Goal: Task Accomplishment & Management: Use online tool/utility

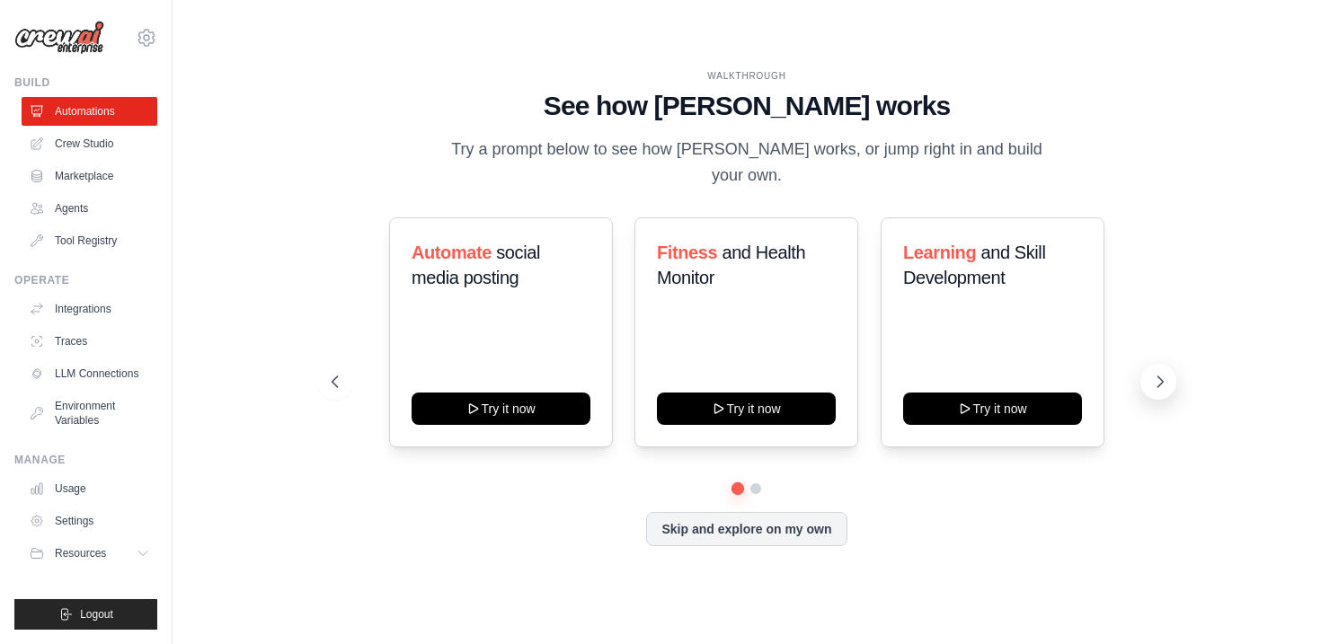
click at [1155, 364] on button at bounding box center [1158, 382] width 36 height 36
click at [1155, 373] on icon at bounding box center [1160, 382] width 18 height 18
click at [1151, 373] on icon at bounding box center [1160, 382] width 18 height 18
click at [113, 142] on link "Crew Studio" at bounding box center [91, 143] width 136 height 29
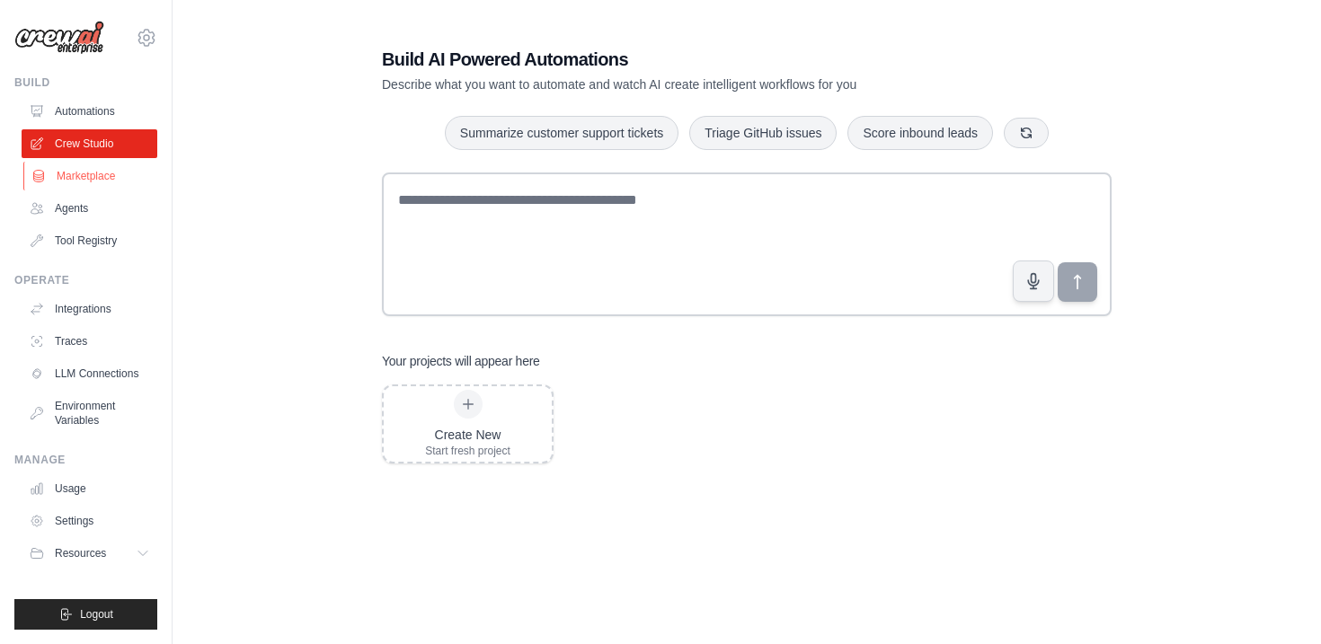
click at [90, 177] on link "Marketplace" at bounding box center [91, 176] width 136 height 29
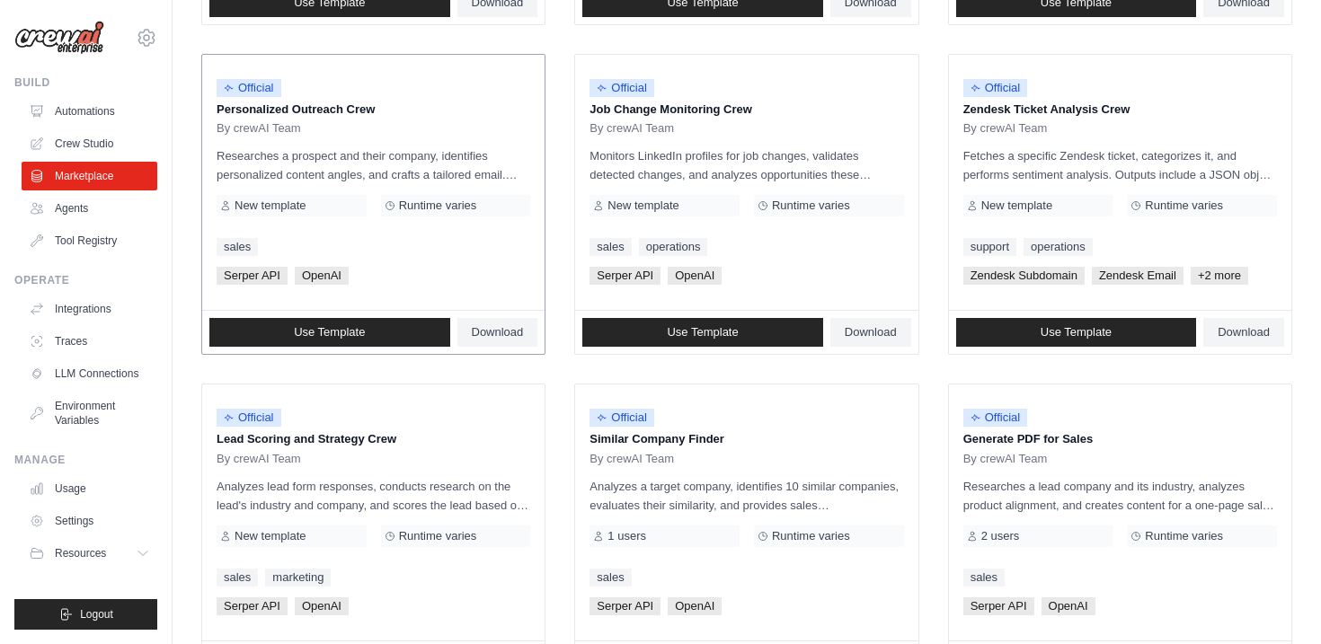
scroll to position [1021, 0]
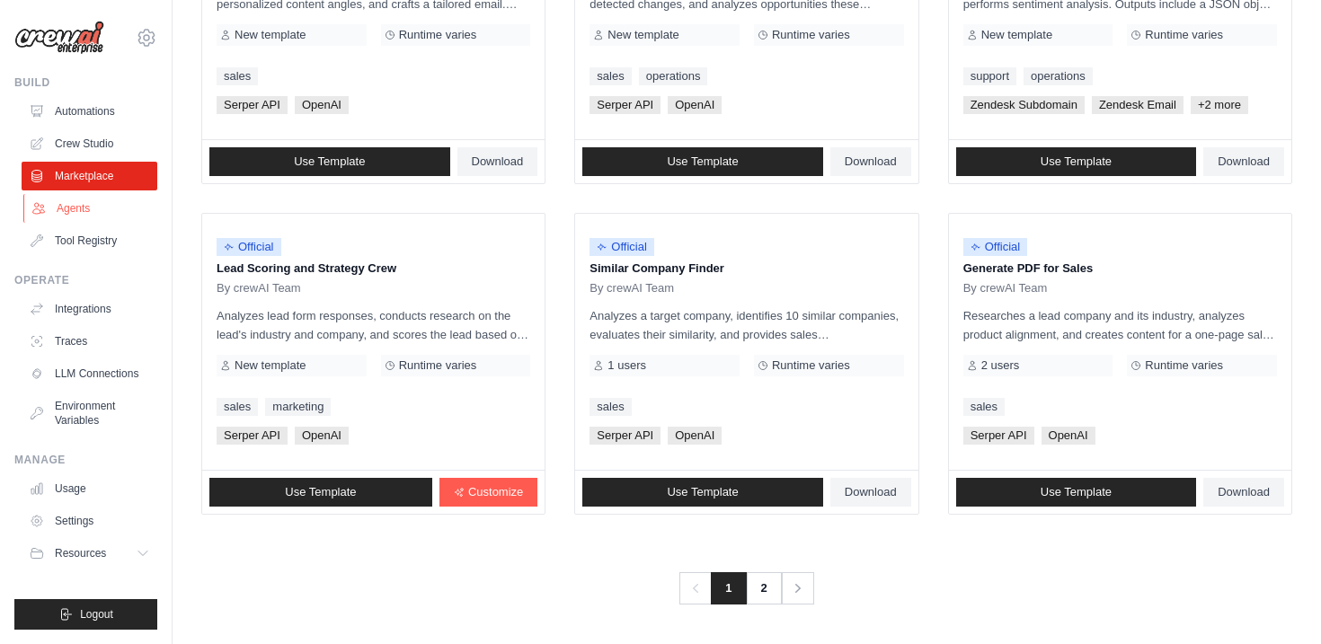
click at [75, 208] on link "Agents" at bounding box center [91, 208] width 136 height 29
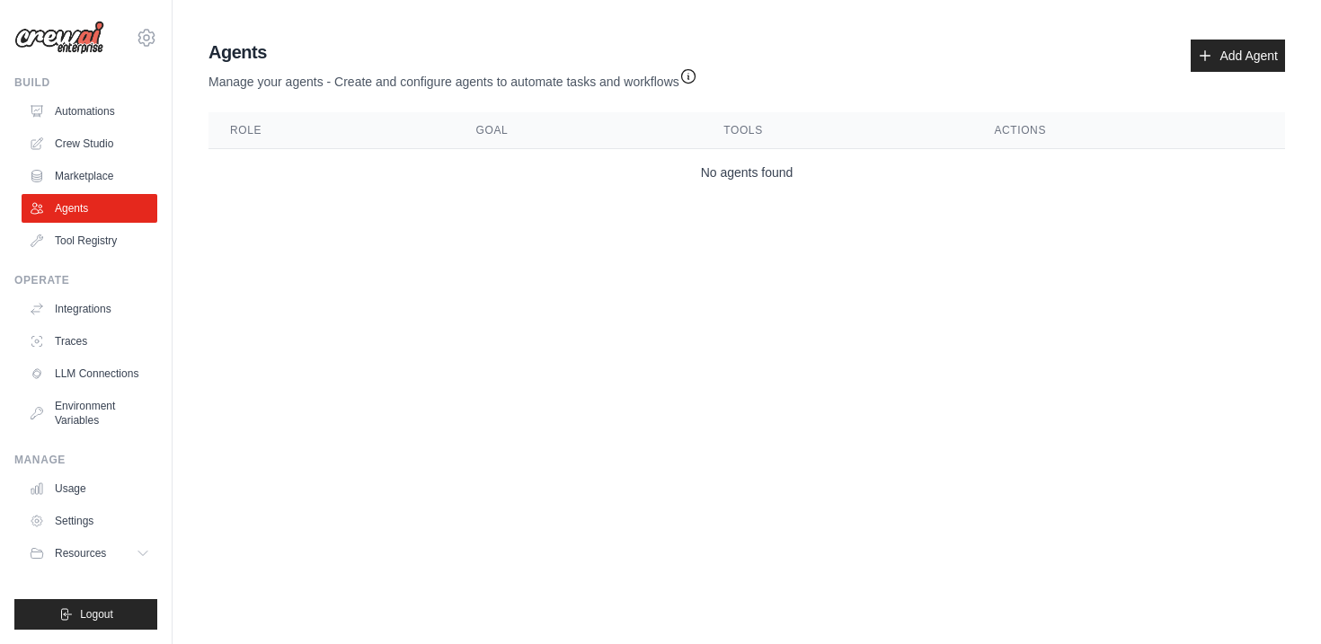
click at [686, 79] on icon "button" at bounding box center [688, 76] width 18 height 18
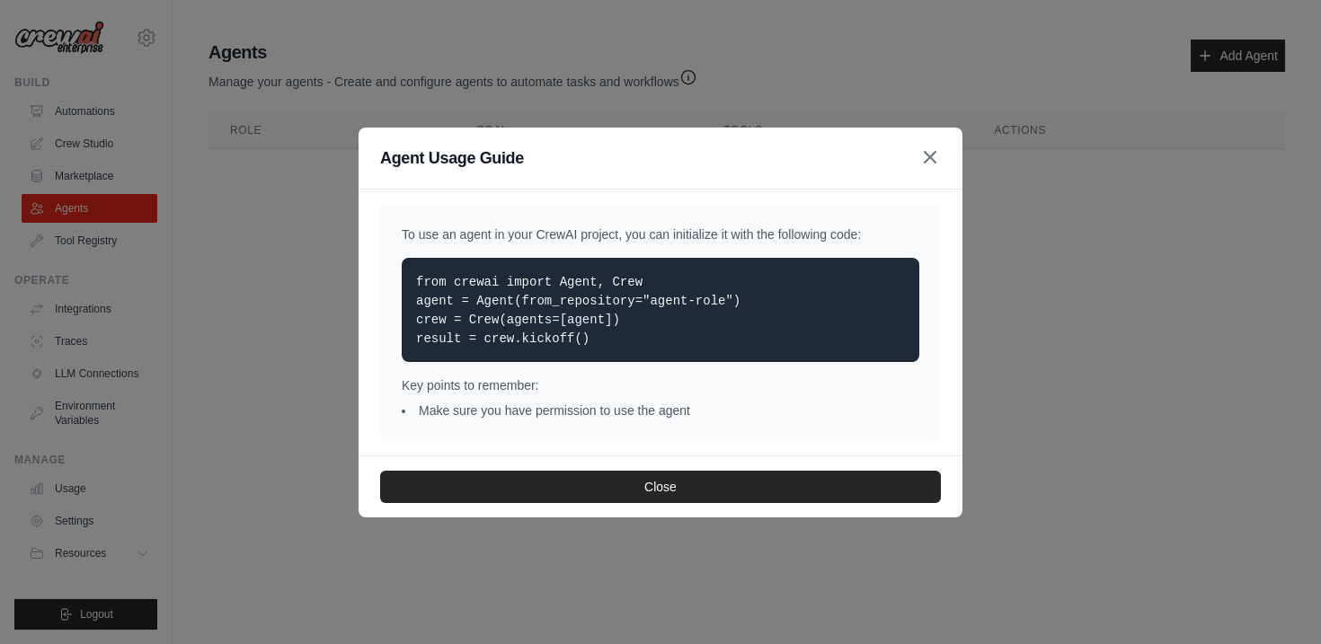
click at [932, 164] on icon "button" at bounding box center [930, 157] width 22 height 22
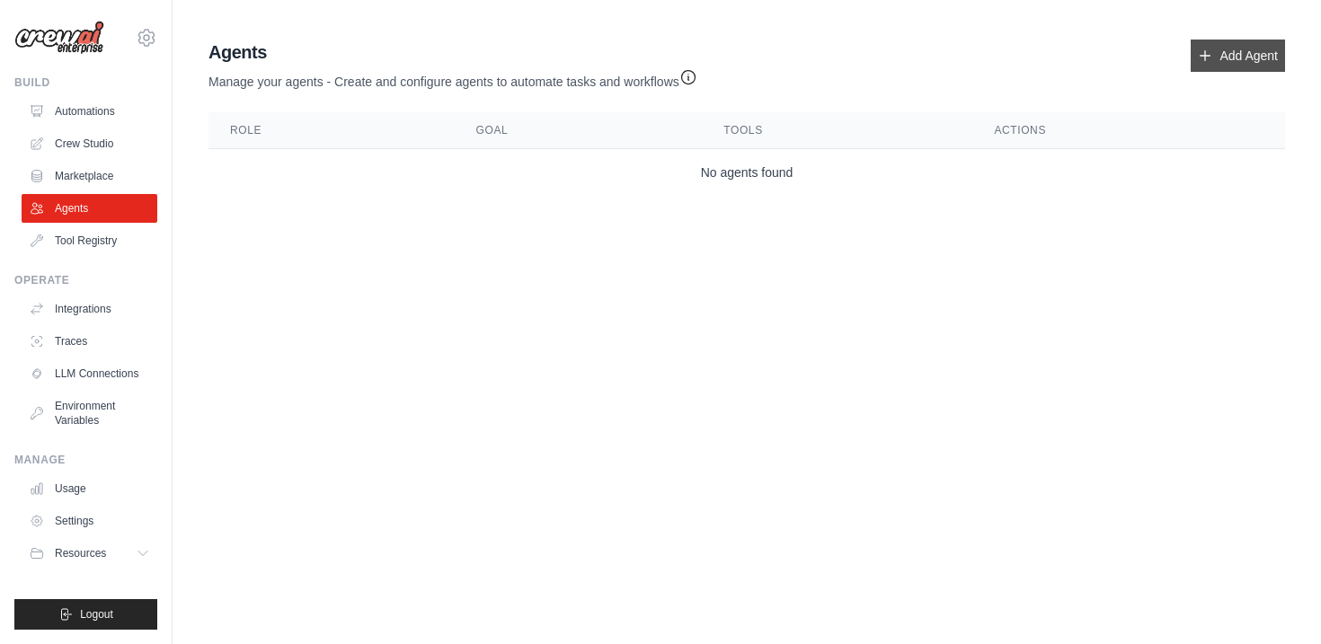
click at [1217, 60] on link "Add Agent" at bounding box center [1237, 56] width 94 height 32
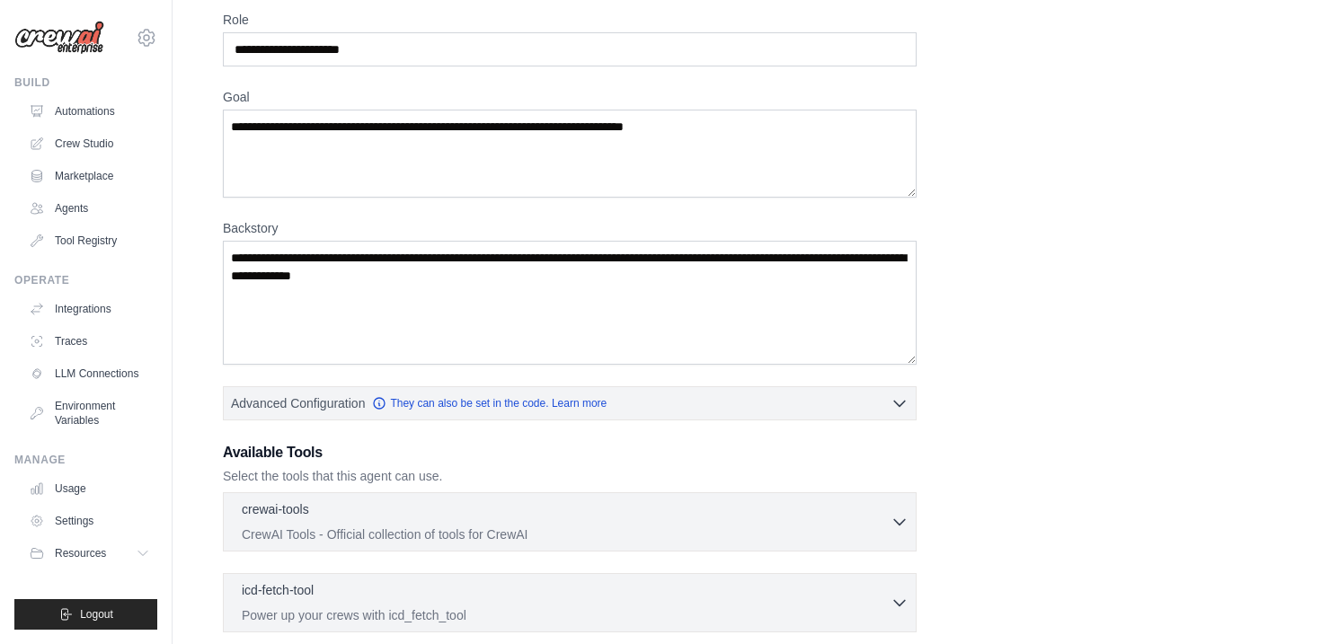
scroll to position [80, 0]
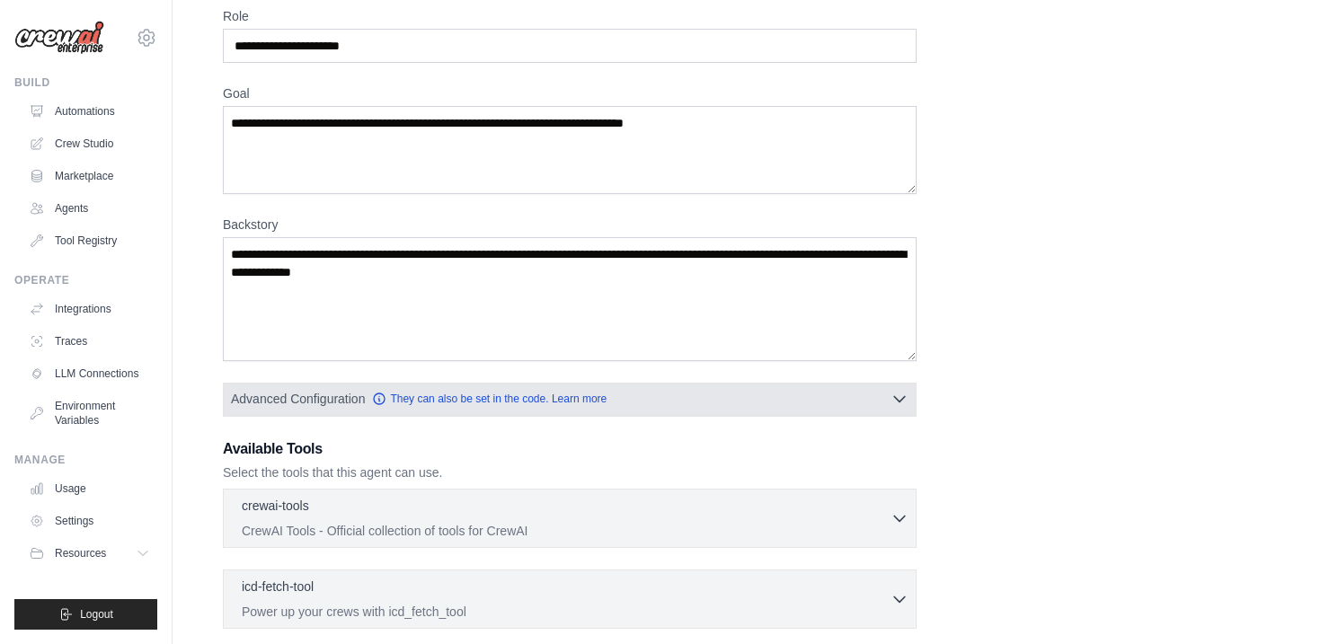
click at [624, 409] on button "Advanced Configuration They can also be set in the code. Learn more" at bounding box center [570, 399] width 692 height 32
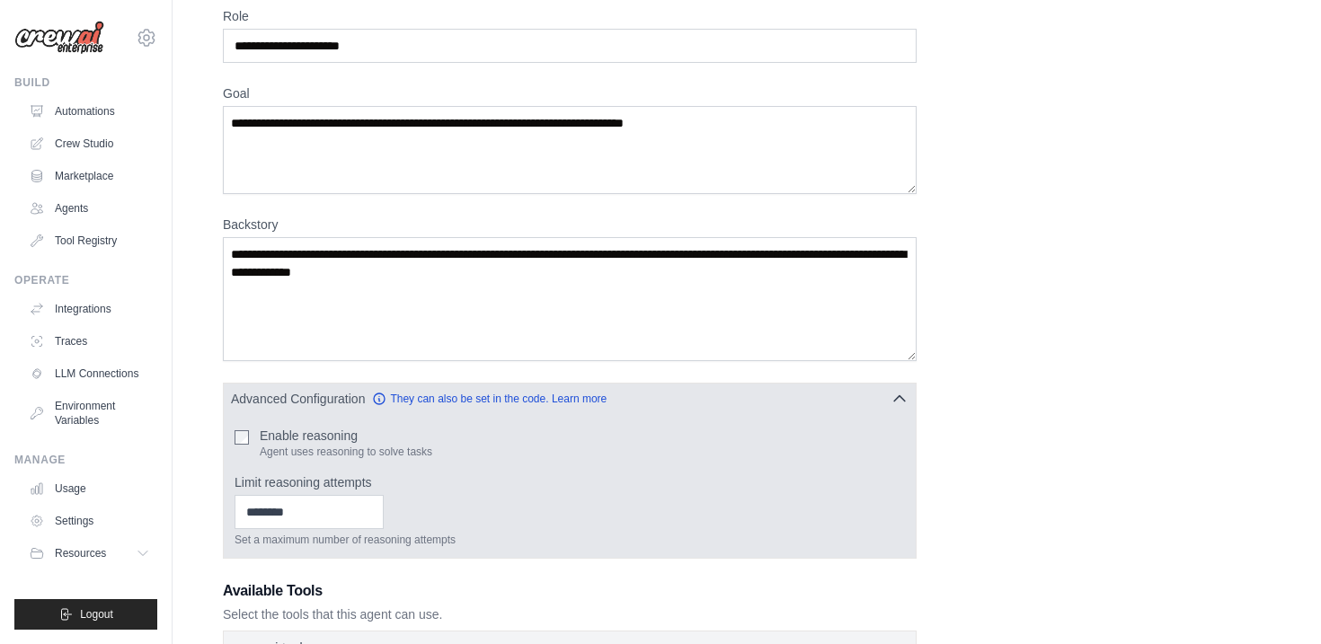
click at [892, 403] on icon "button" at bounding box center [899, 399] width 18 height 18
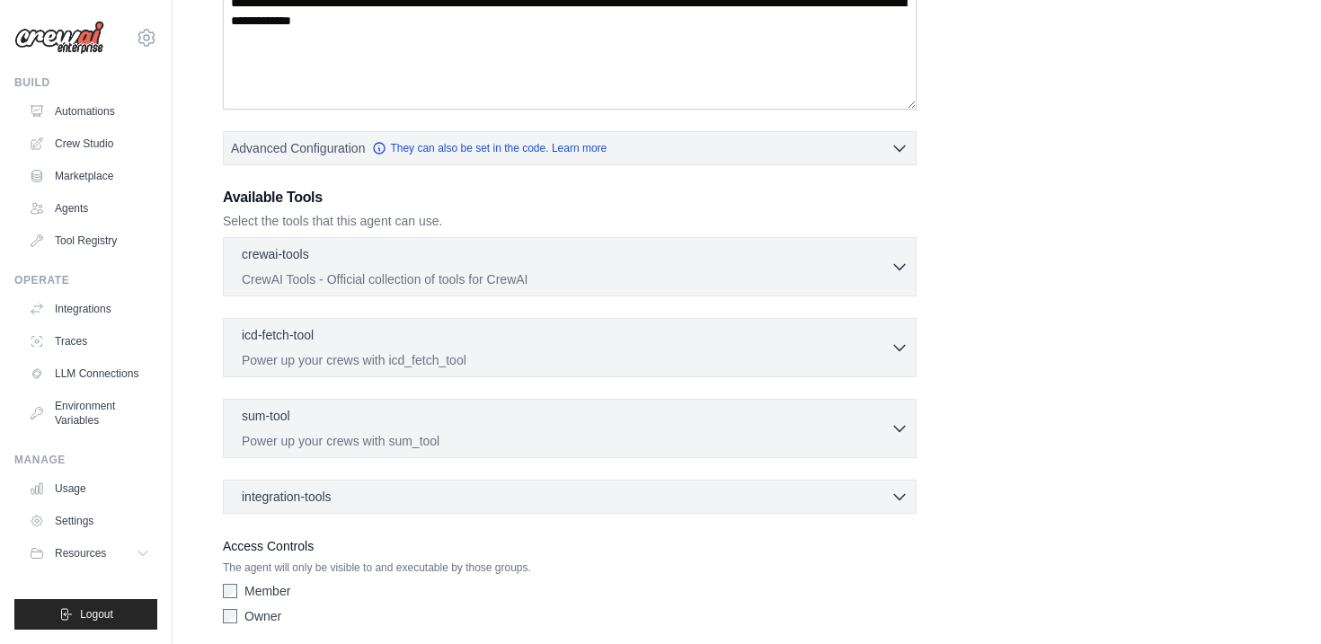
scroll to position [361, 0]
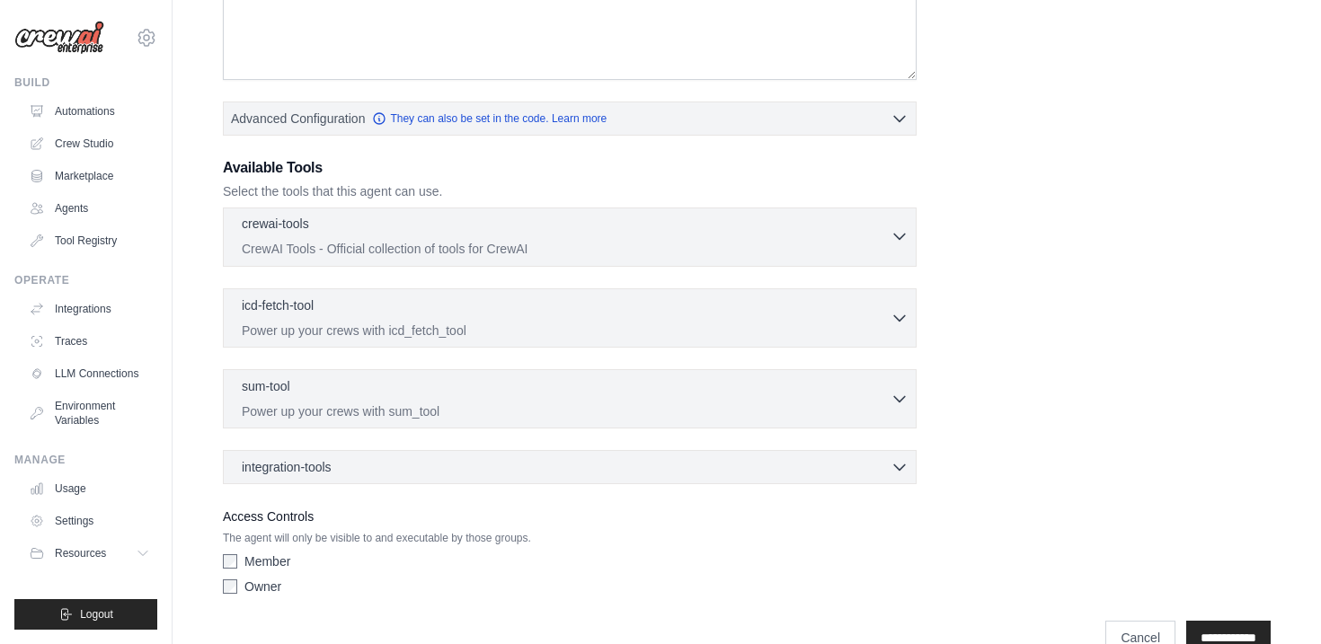
click at [892, 227] on icon "button" at bounding box center [899, 236] width 18 height 18
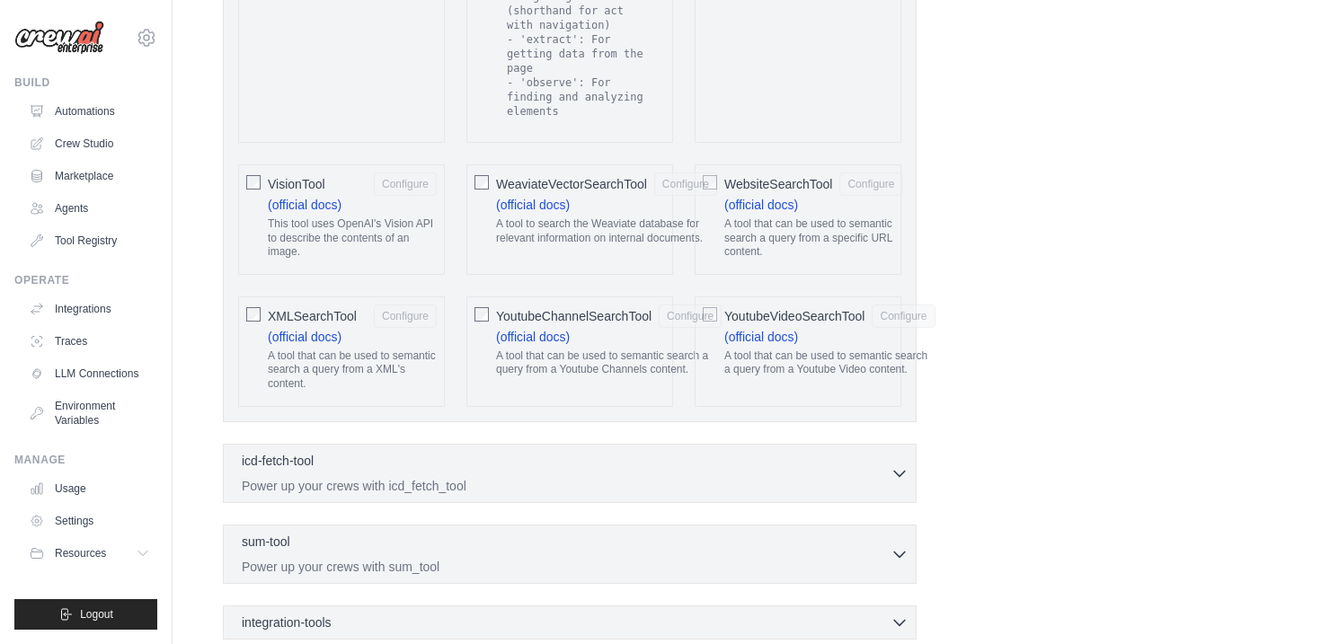
scroll to position [3893, 0]
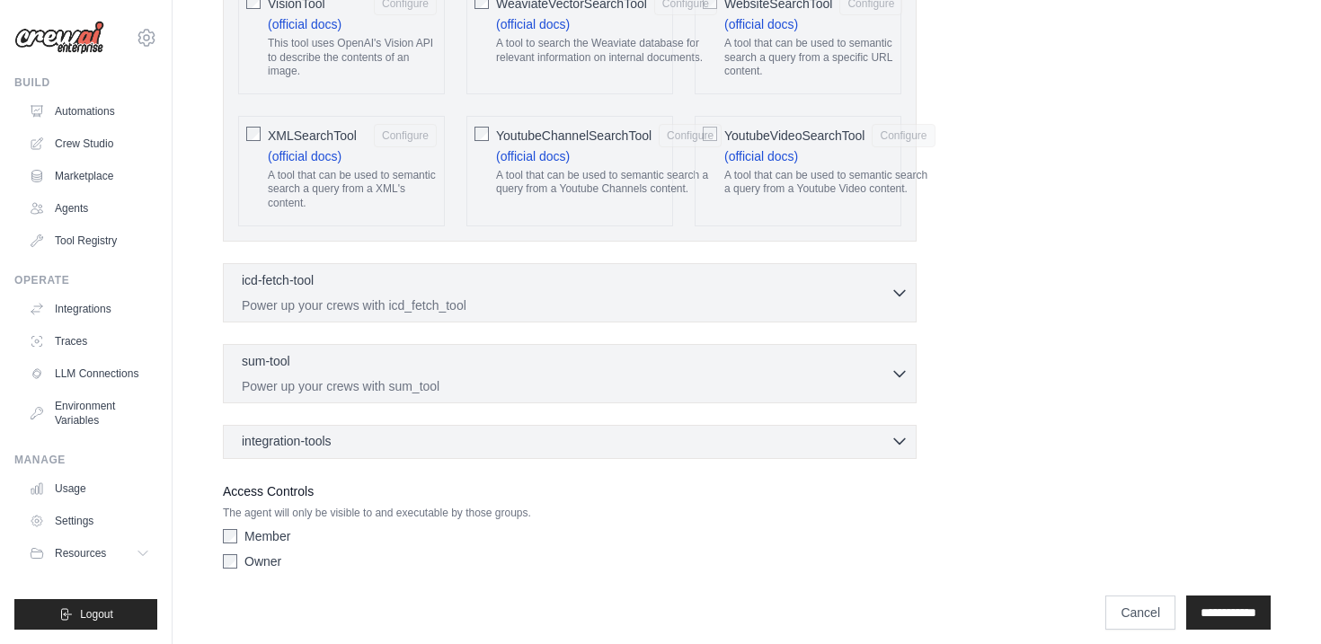
click at [593, 432] on div "integration-tools 0 selected" at bounding box center [575, 441] width 667 height 18
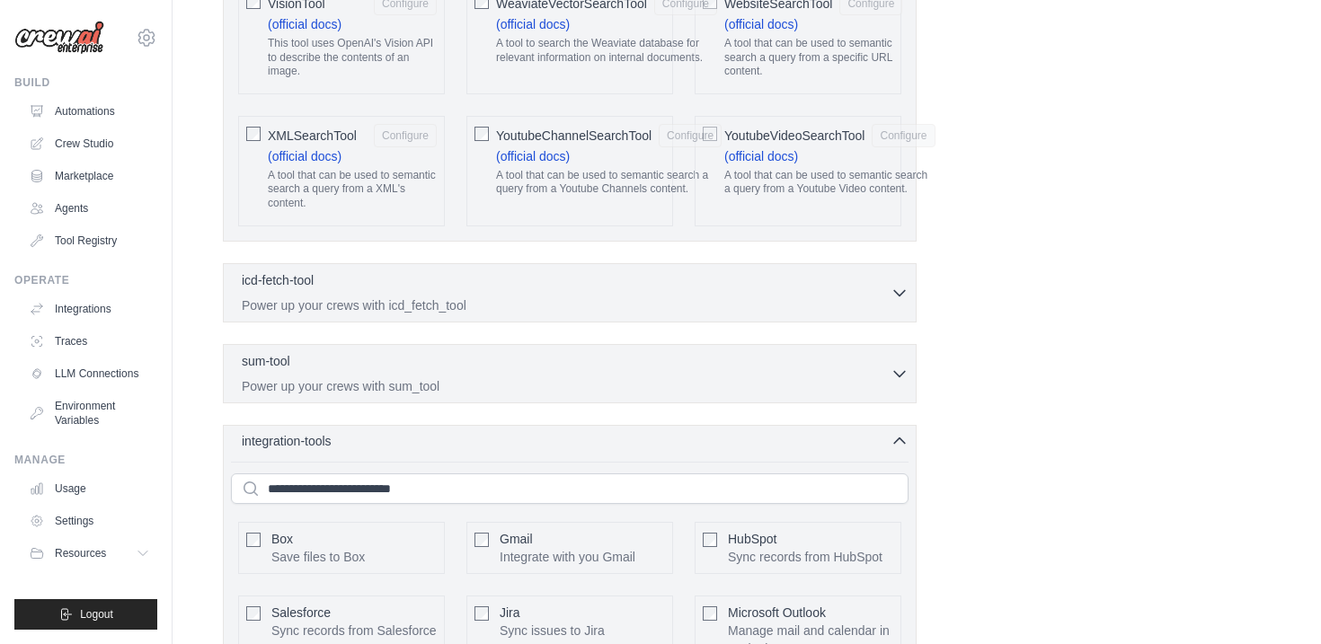
click at [593, 432] on div "integration-tools 0 selected" at bounding box center [575, 441] width 667 height 18
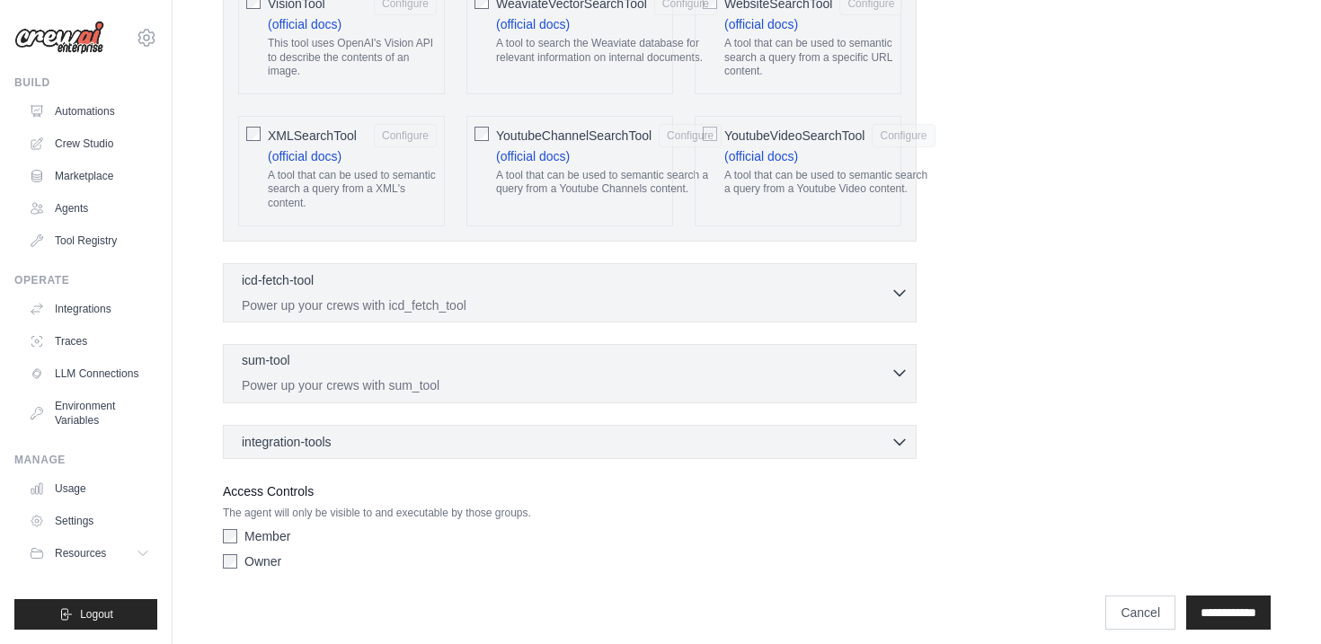
click at [591, 376] on p "Power up your crews with sum_tool" at bounding box center [566, 385] width 649 height 18
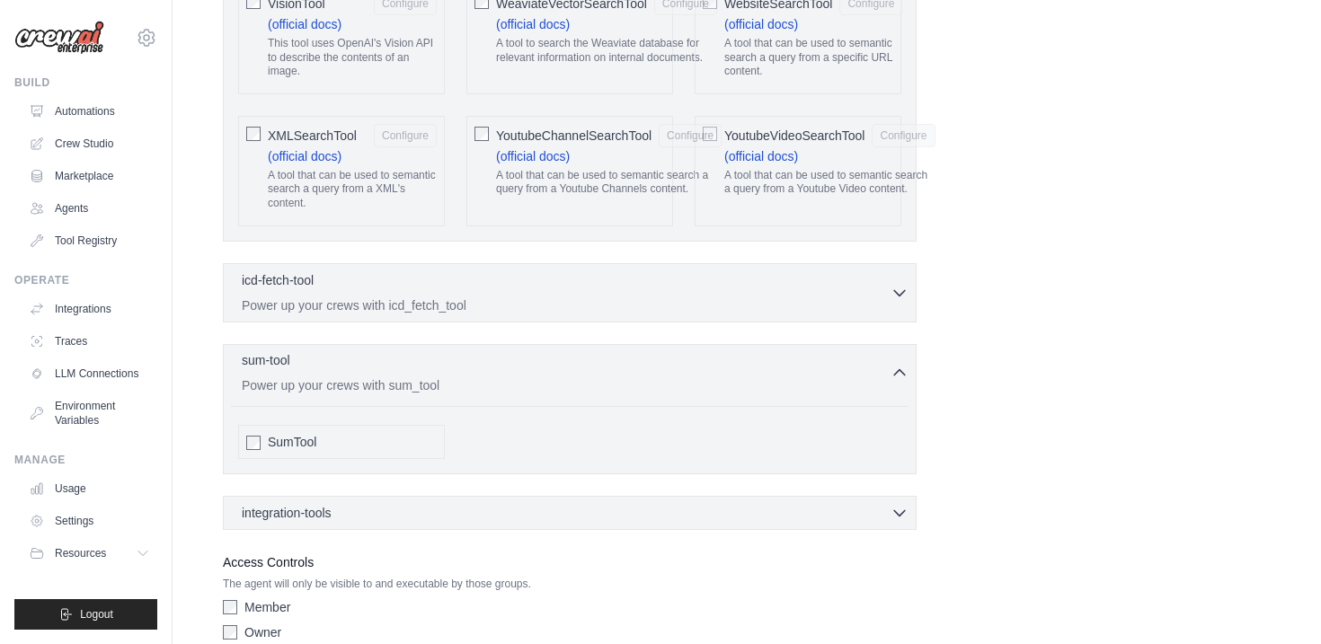
click at [591, 376] on p "Power up your crews with sum_tool" at bounding box center [566, 385] width 649 height 18
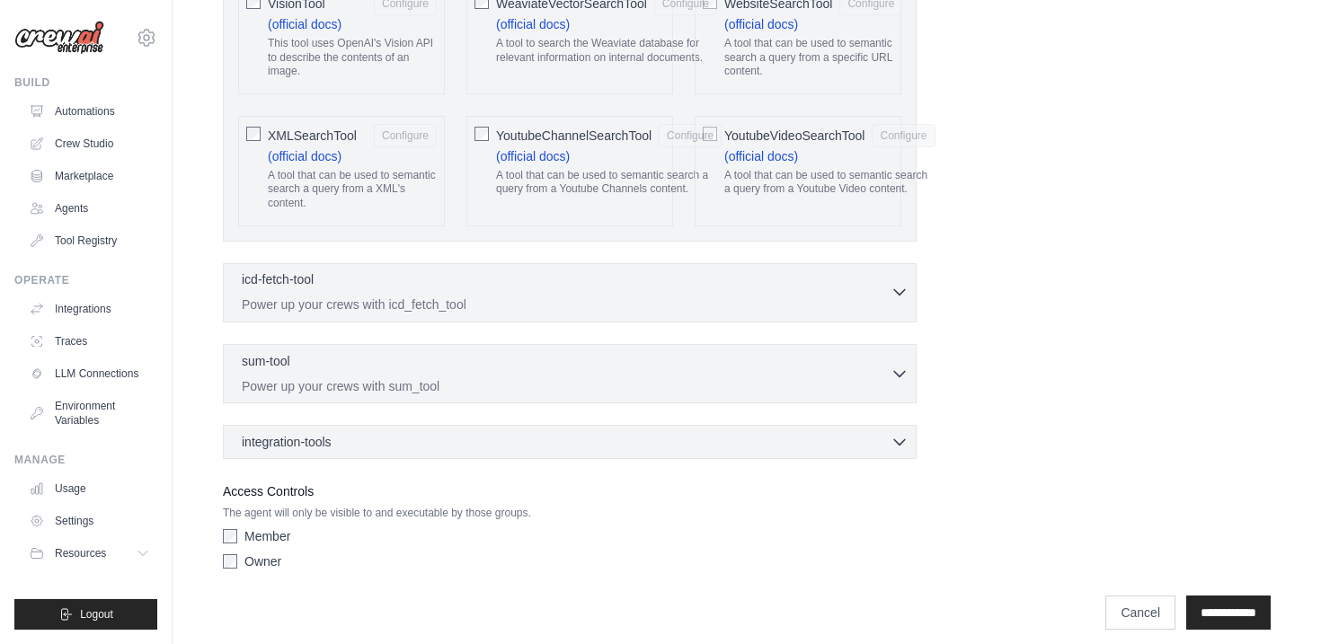
click at [606, 296] on p "Power up your crews with icd_fetch_tool" at bounding box center [566, 305] width 649 height 18
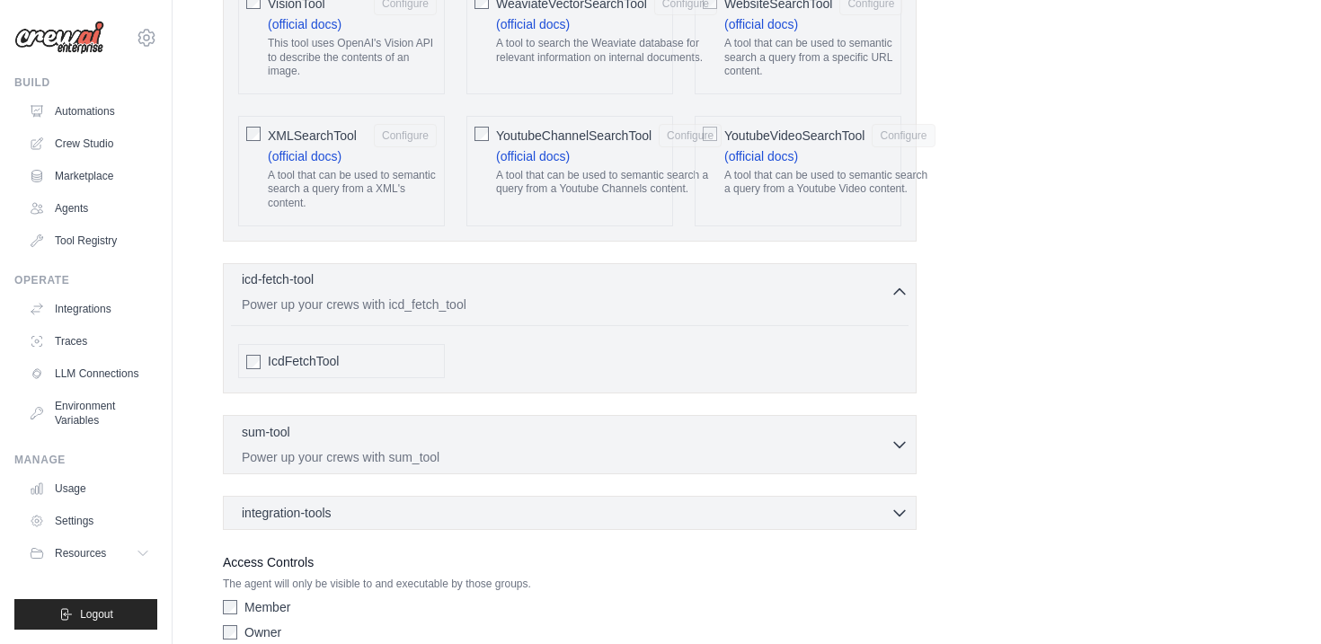
click at [606, 296] on p "Power up your crews with icd_fetch_tool" at bounding box center [566, 305] width 649 height 18
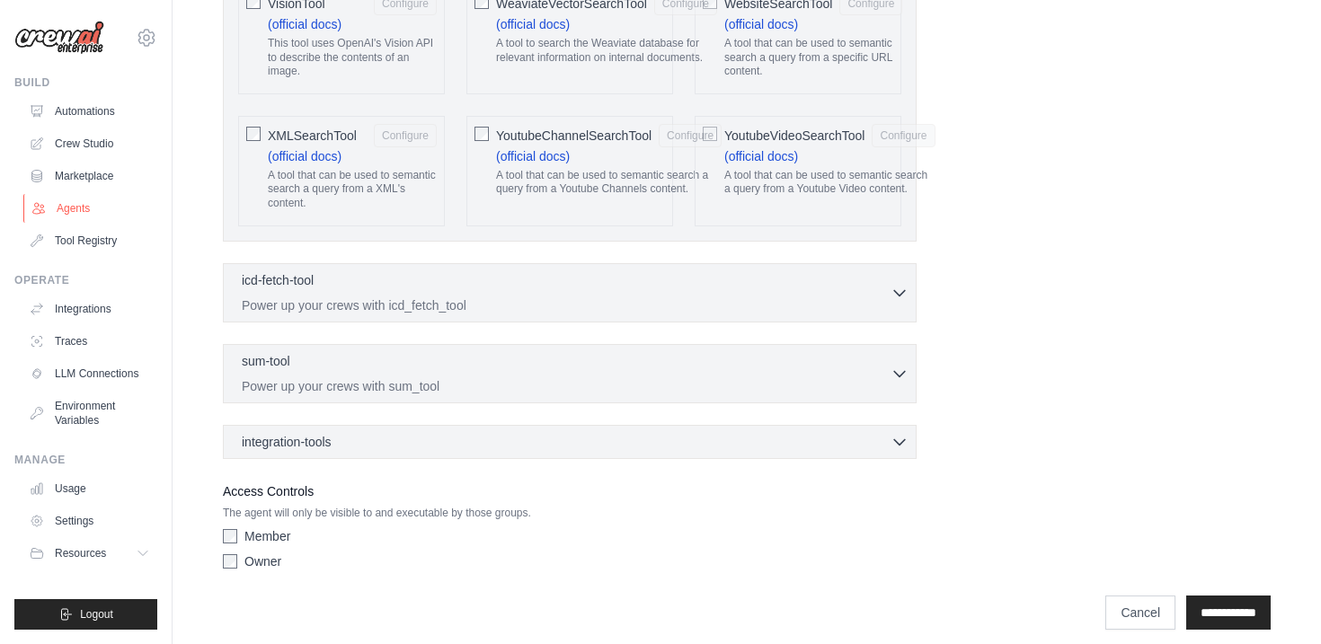
click at [88, 212] on link "Agents" at bounding box center [91, 208] width 136 height 29
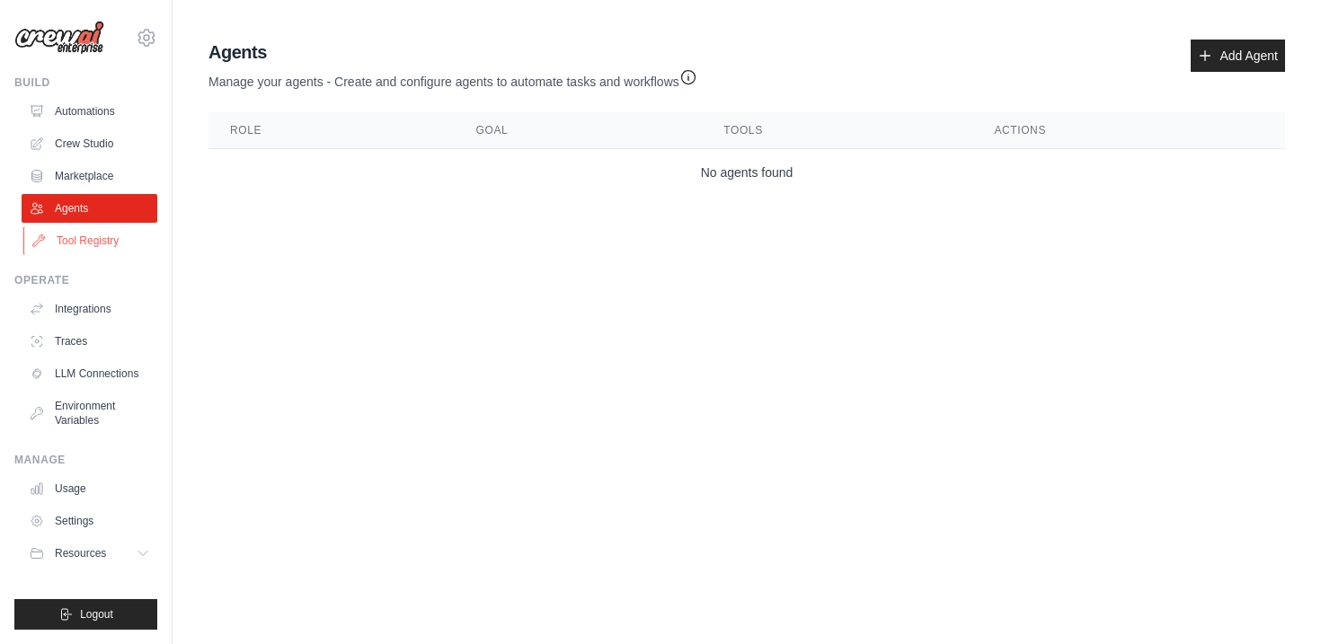
click at [93, 235] on link "Tool Registry" at bounding box center [91, 240] width 136 height 29
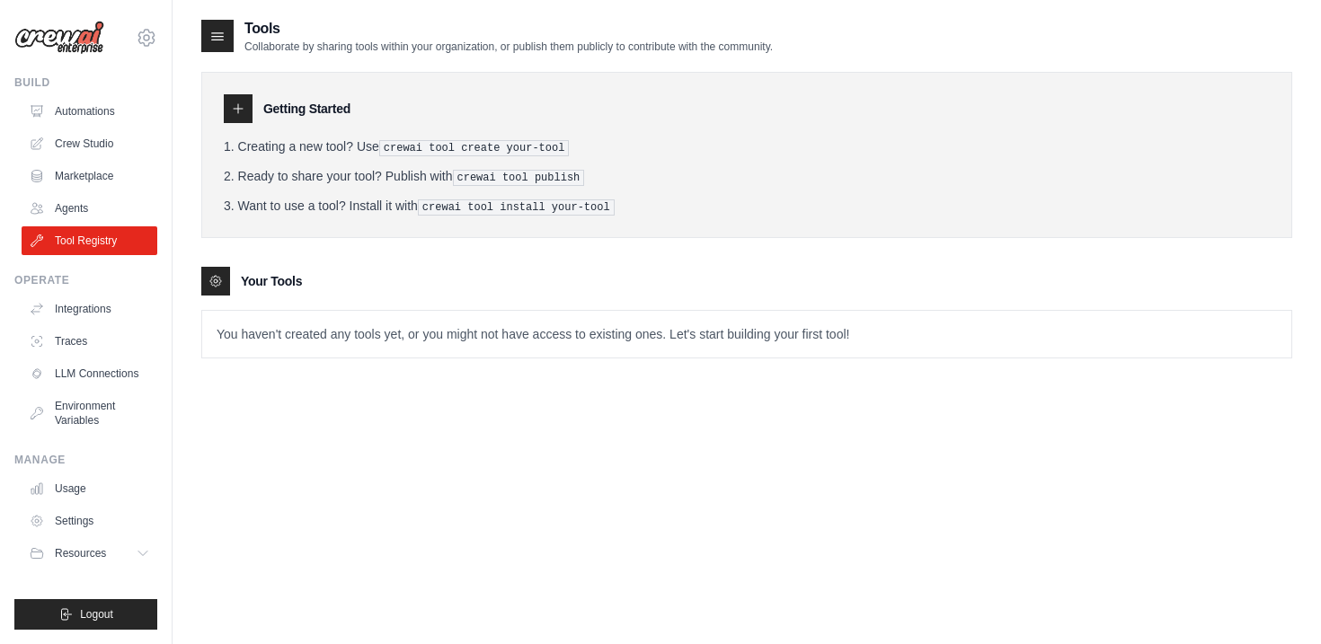
click at [203, 29] on div at bounding box center [217, 36] width 32 height 32
click at [217, 31] on icon at bounding box center [217, 36] width 18 height 18
click at [240, 111] on icon at bounding box center [238, 109] width 14 height 14
click at [215, 42] on icon at bounding box center [217, 36] width 18 height 18
click at [66, 315] on link "Integrations" at bounding box center [91, 309] width 136 height 29
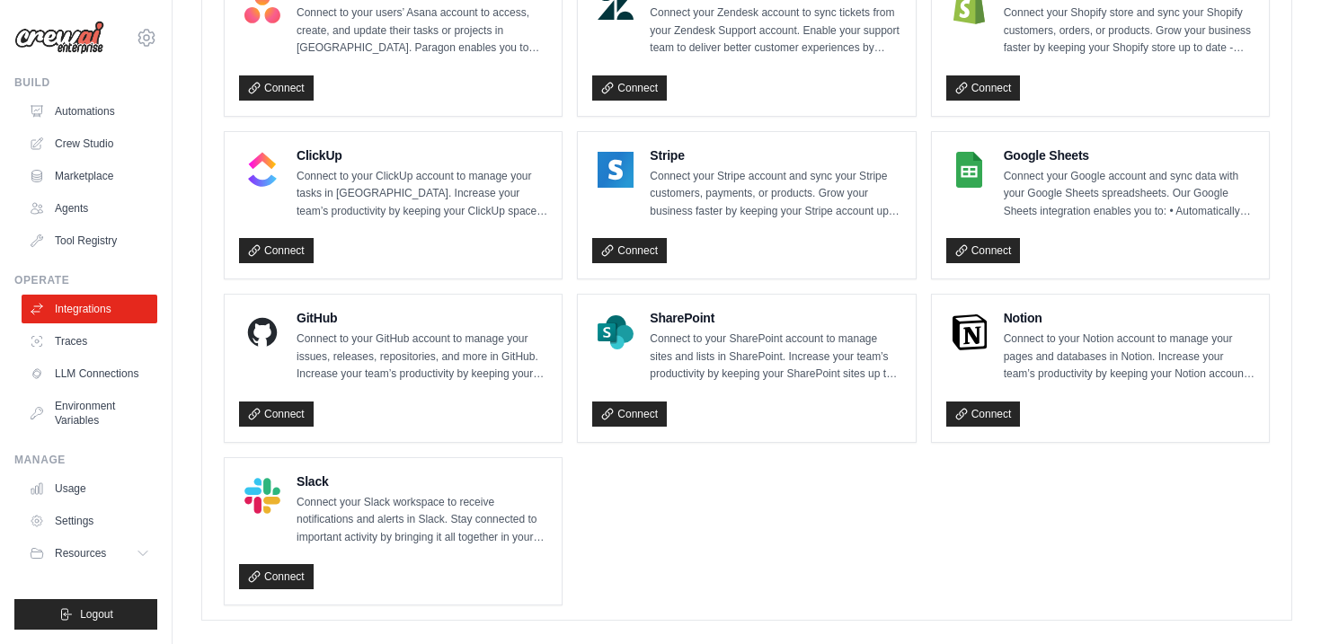
scroll to position [1257, 0]
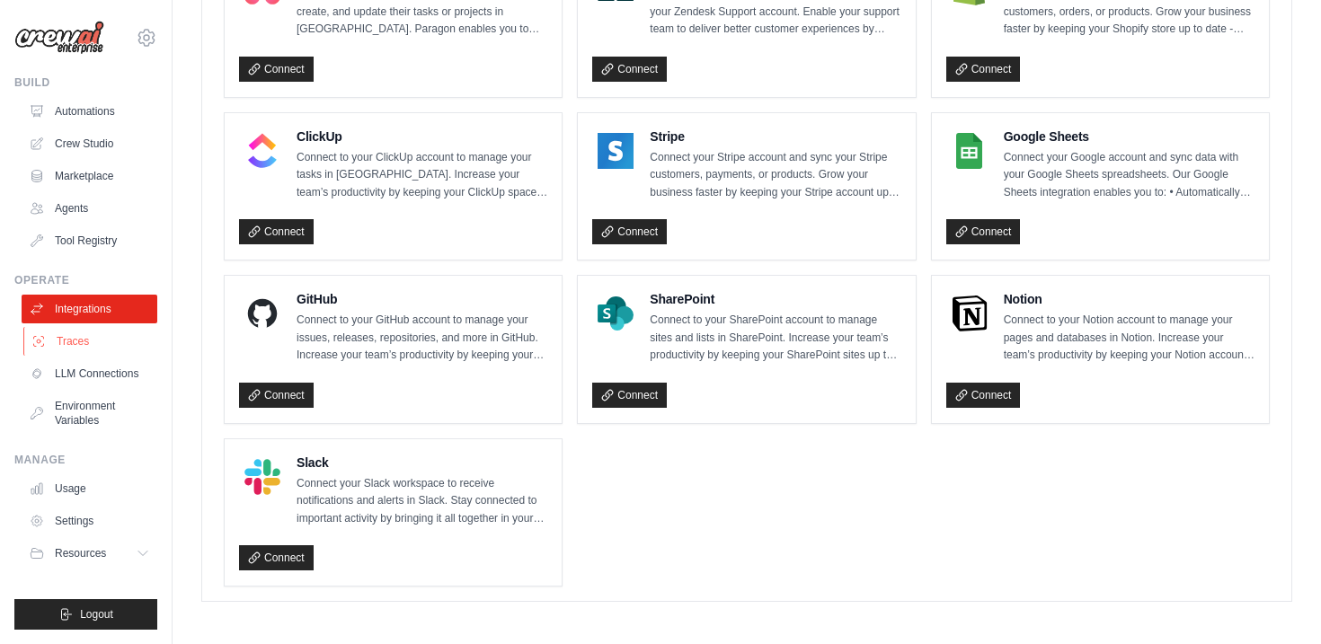
click at [93, 348] on link "Traces" at bounding box center [91, 341] width 136 height 29
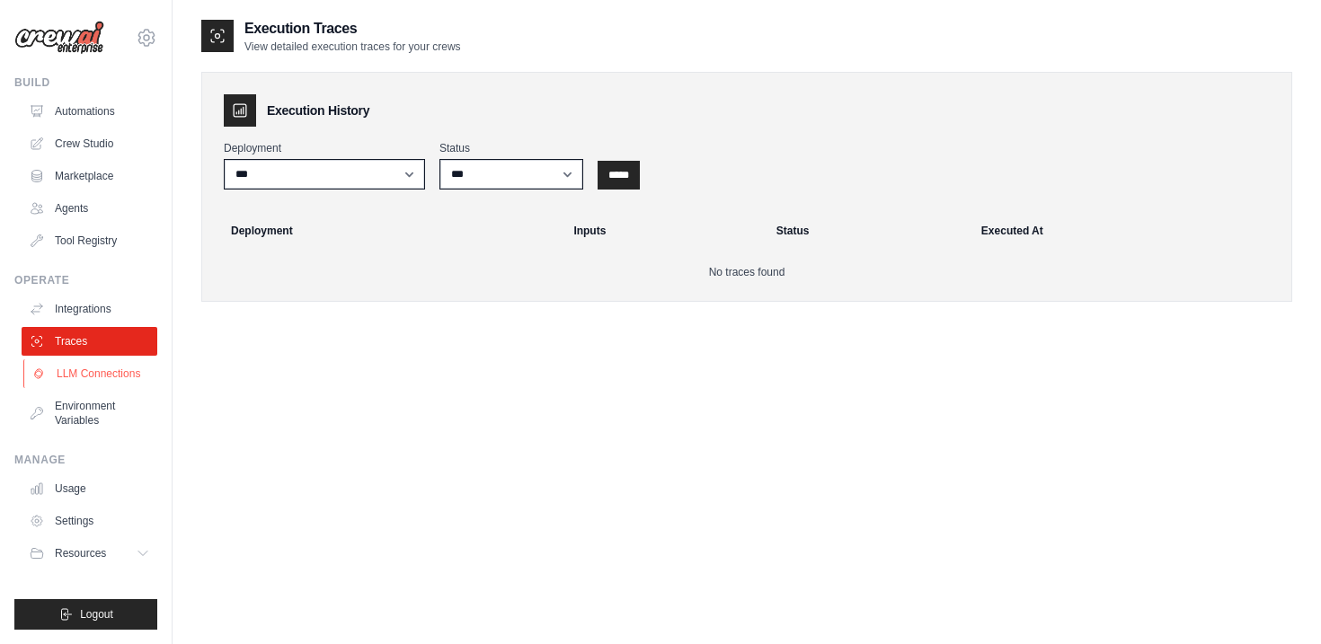
click at [94, 378] on link "LLM Connections" at bounding box center [91, 373] width 136 height 29
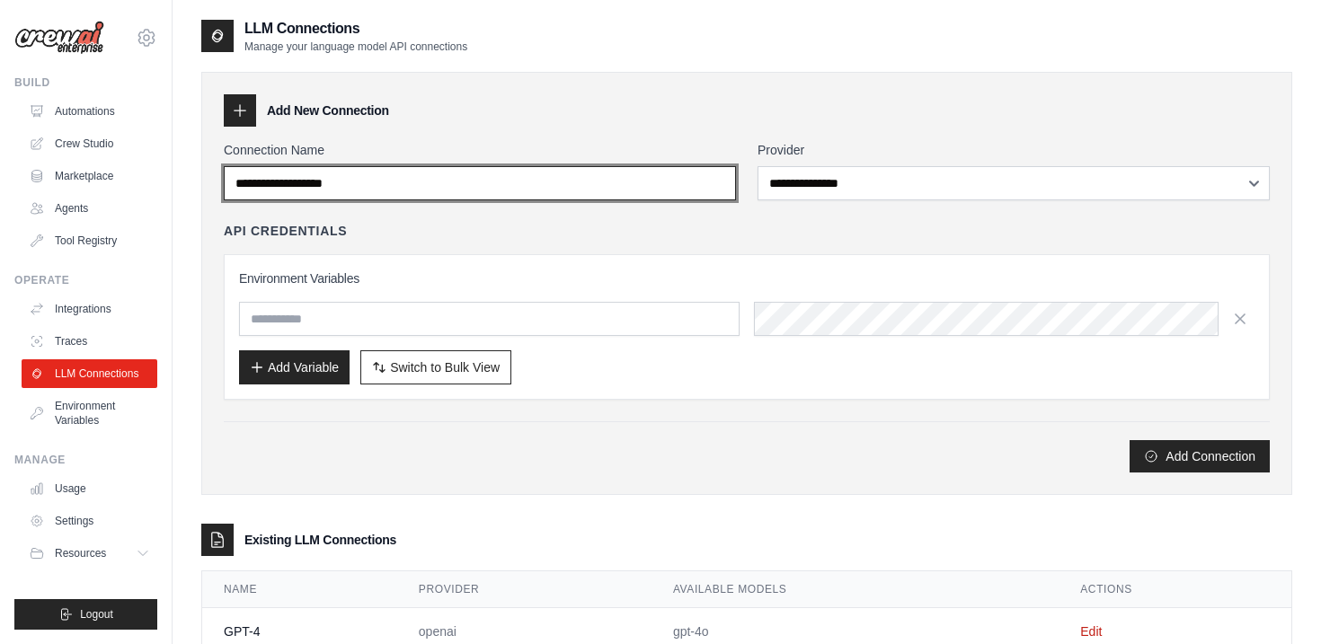
click at [592, 171] on input "Connection Name" at bounding box center [480, 183] width 512 height 34
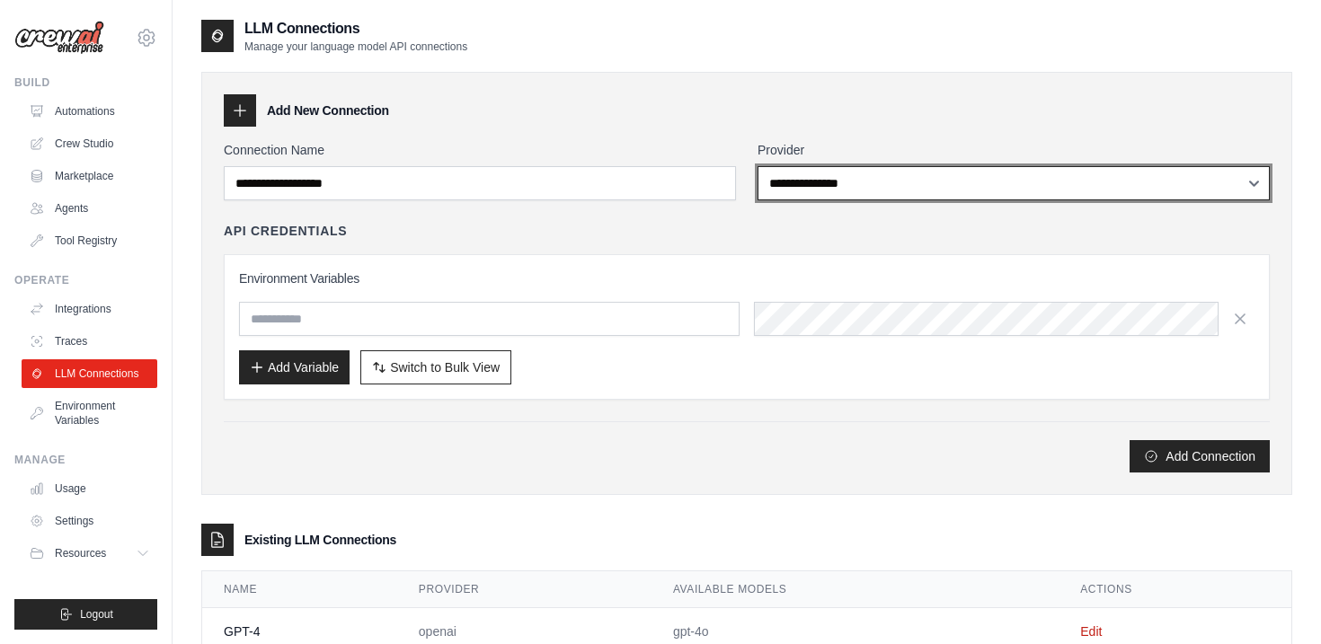
click at [828, 189] on select "**********" at bounding box center [1013, 183] width 512 height 34
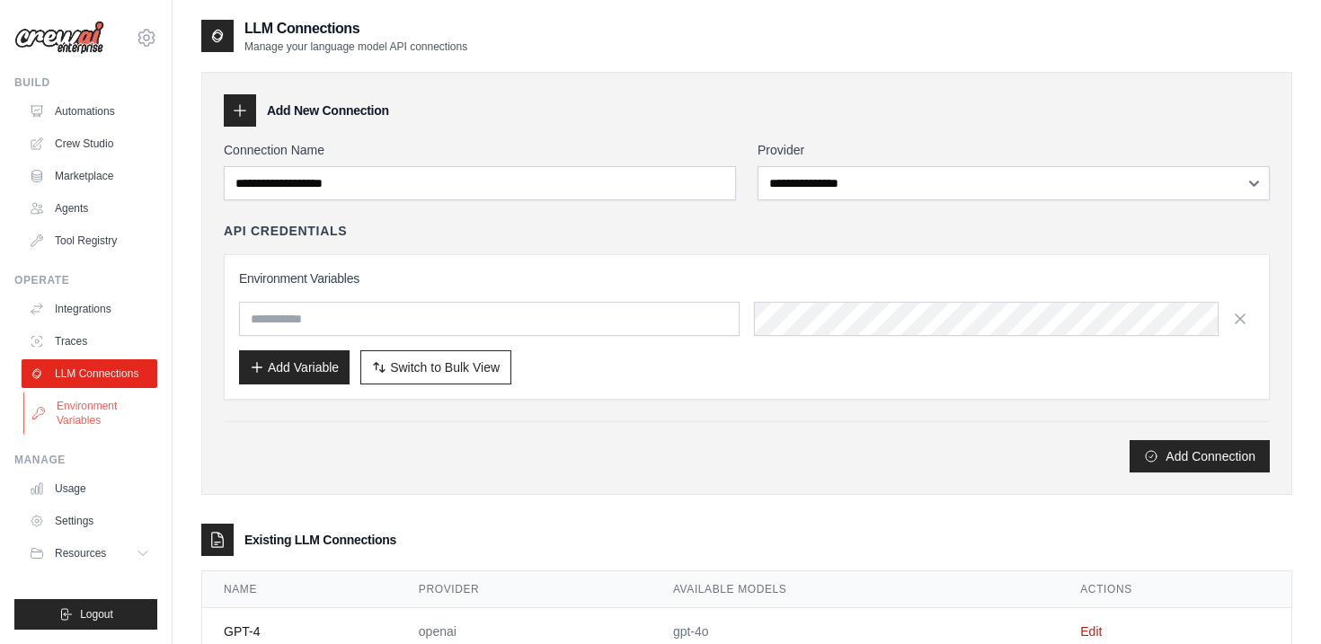
click at [69, 427] on link "Environment Variables" at bounding box center [91, 413] width 136 height 43
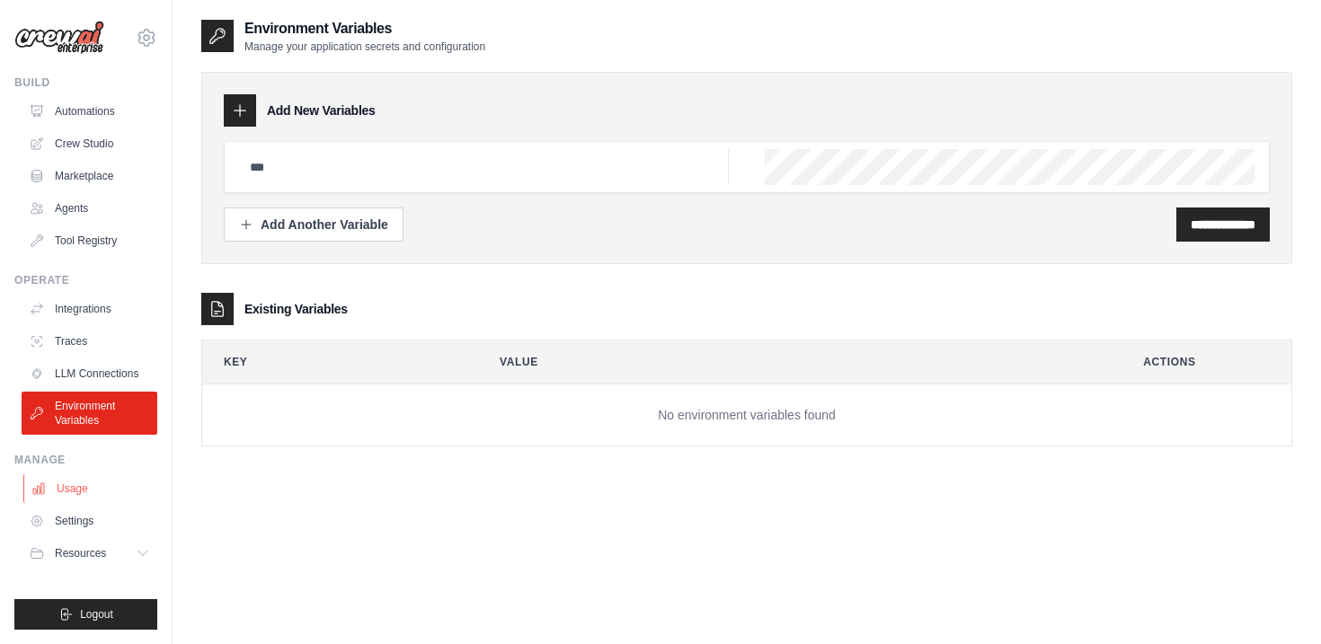
click at [73, 493] on link "Usage" at bounding box center [91, 488] width 136 height 29
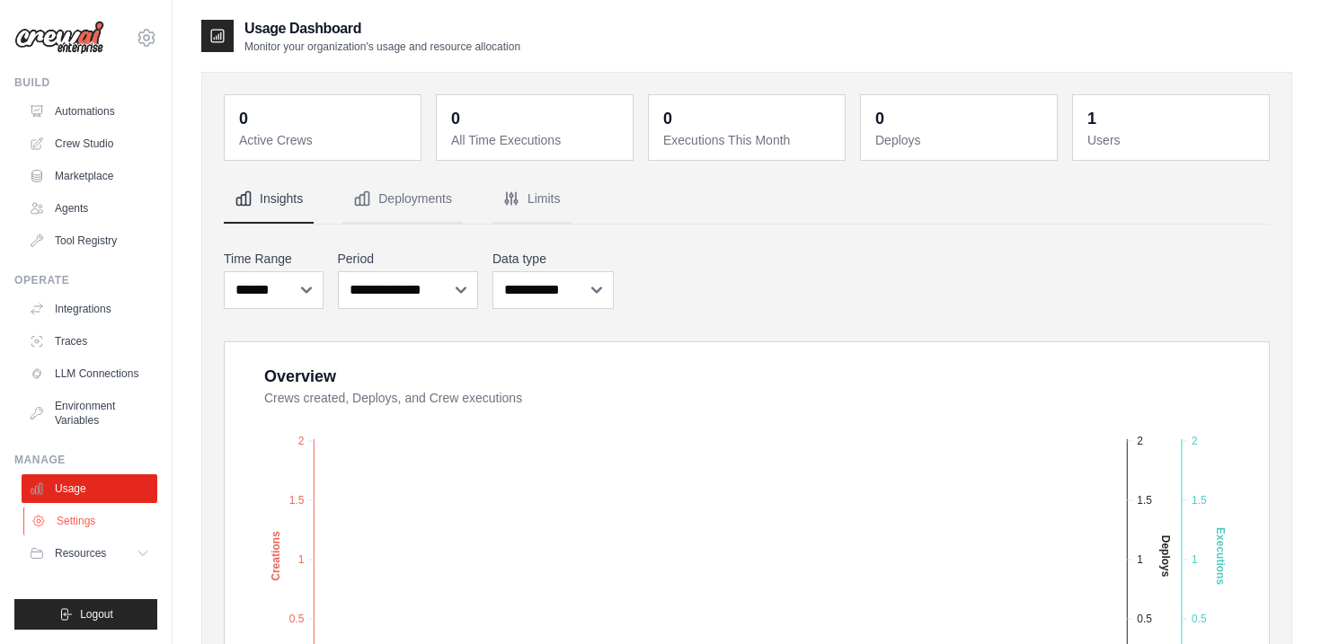
click at [78, 523] on link "Settings" at bounding box center [91, 521] width 136 height 29
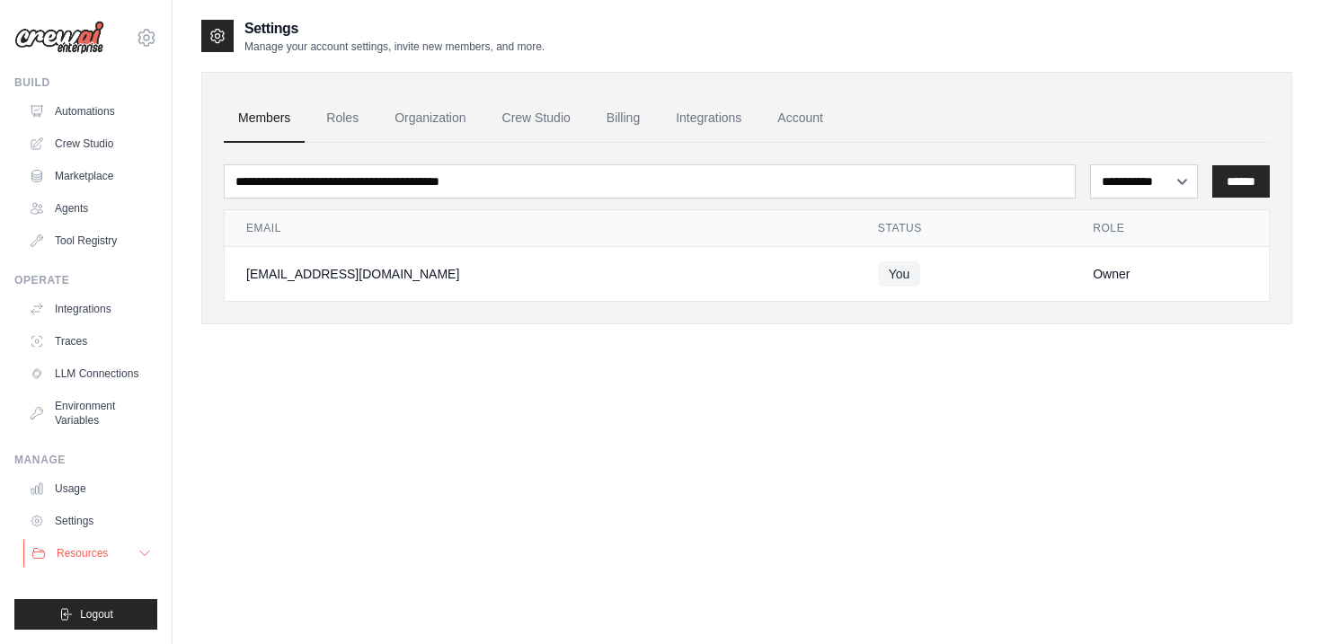
click at [92, 559] on span "Resources" at bounding box center [82, 553] width 51 height 14
click at [65, 211] on link "Agents" at bounding box center [91, 208] width 136 height 29
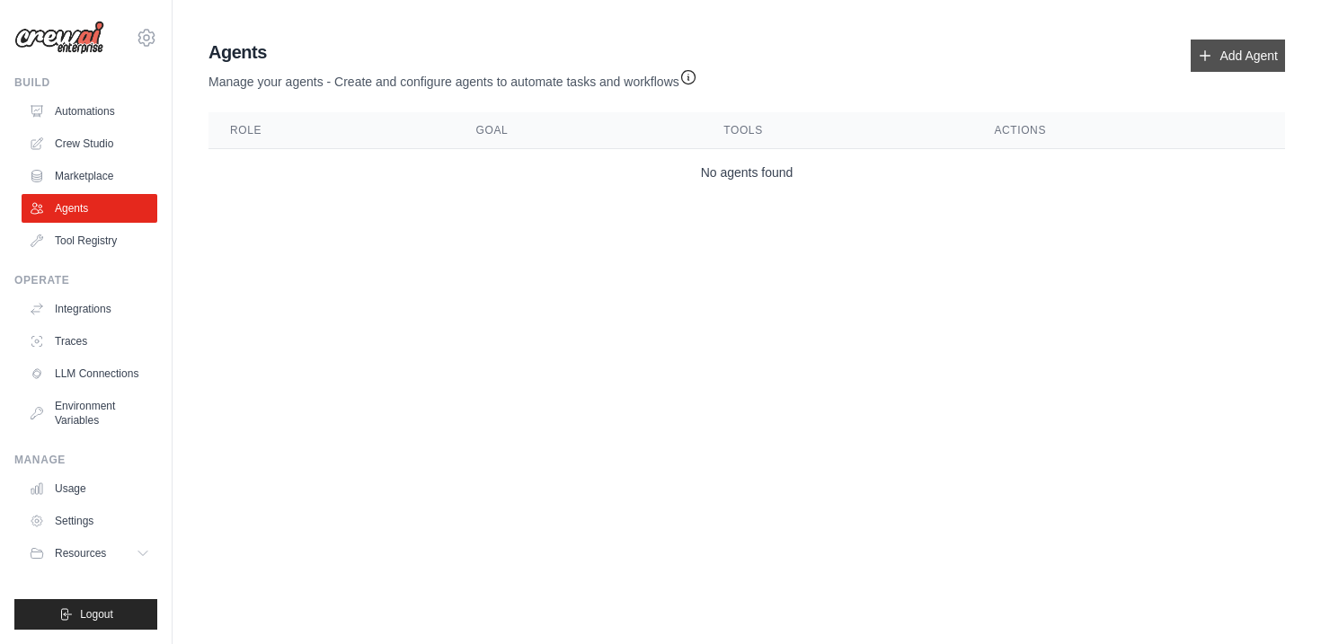
click at [1219, 64] on link "Add Agent" at bounding box center [1237, 56] width 94 height 32
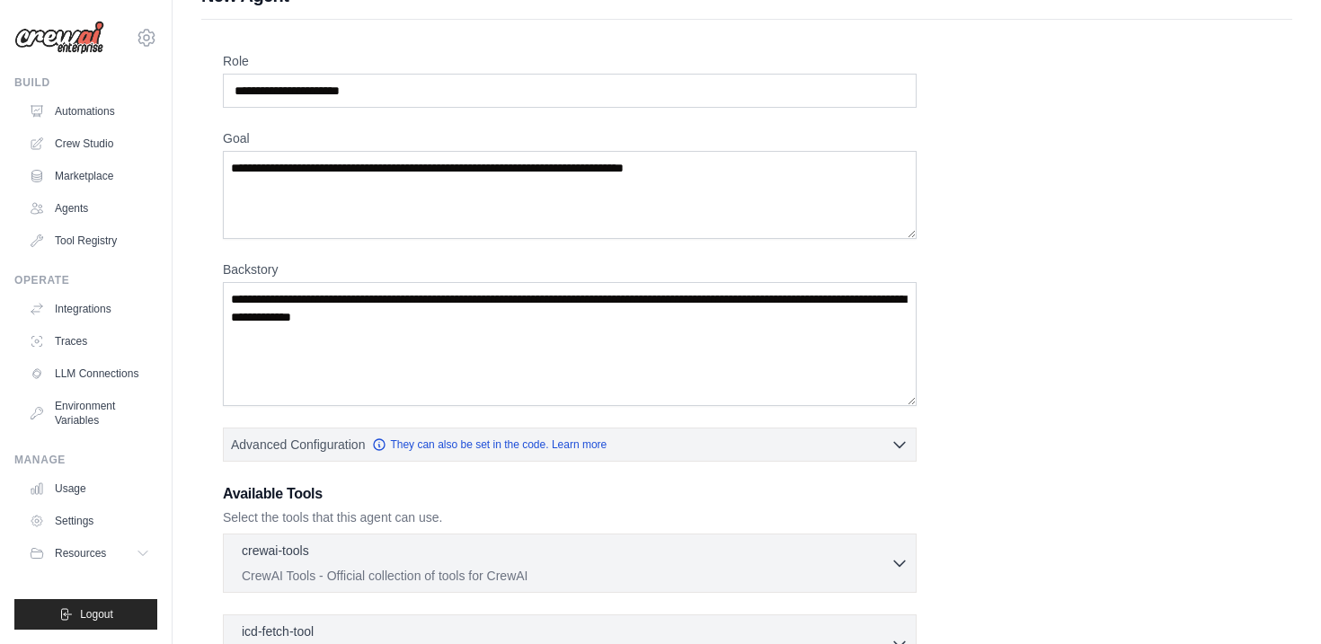
scroll to position [2, 0]
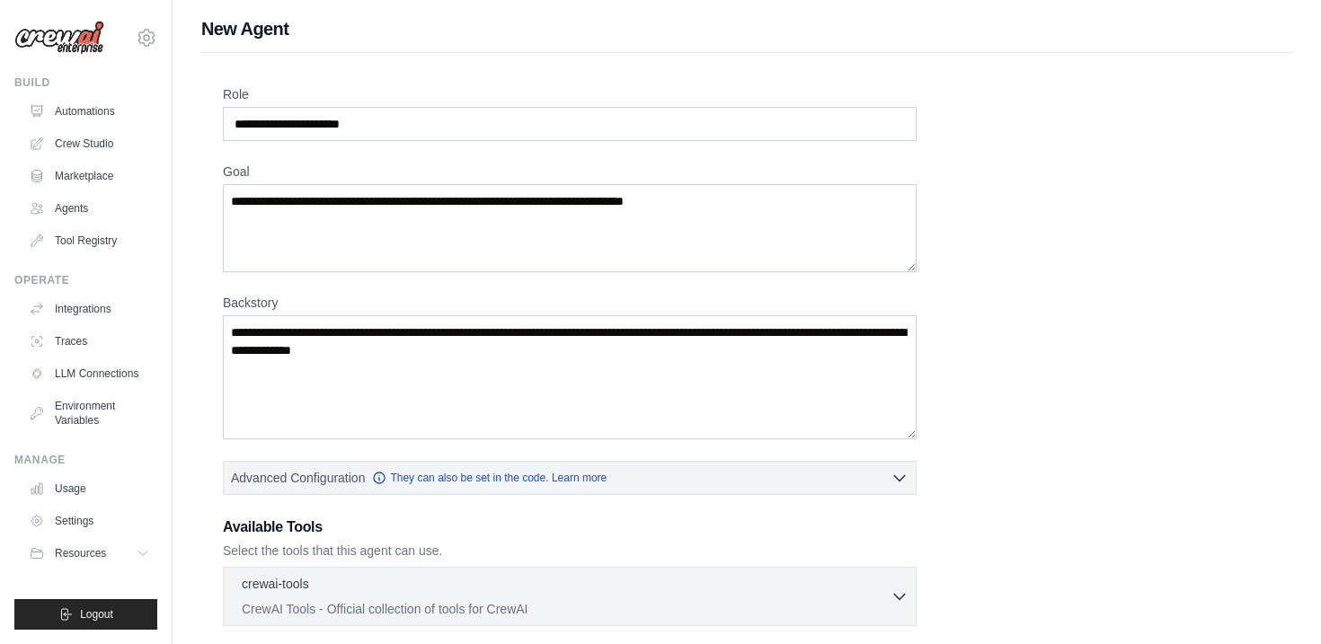
click at [713, 454] on div "Role Goal Backstory Advanced Configuration They can also be set in the code. Le…" at bounding box center [747, 523] width 1048 height 877
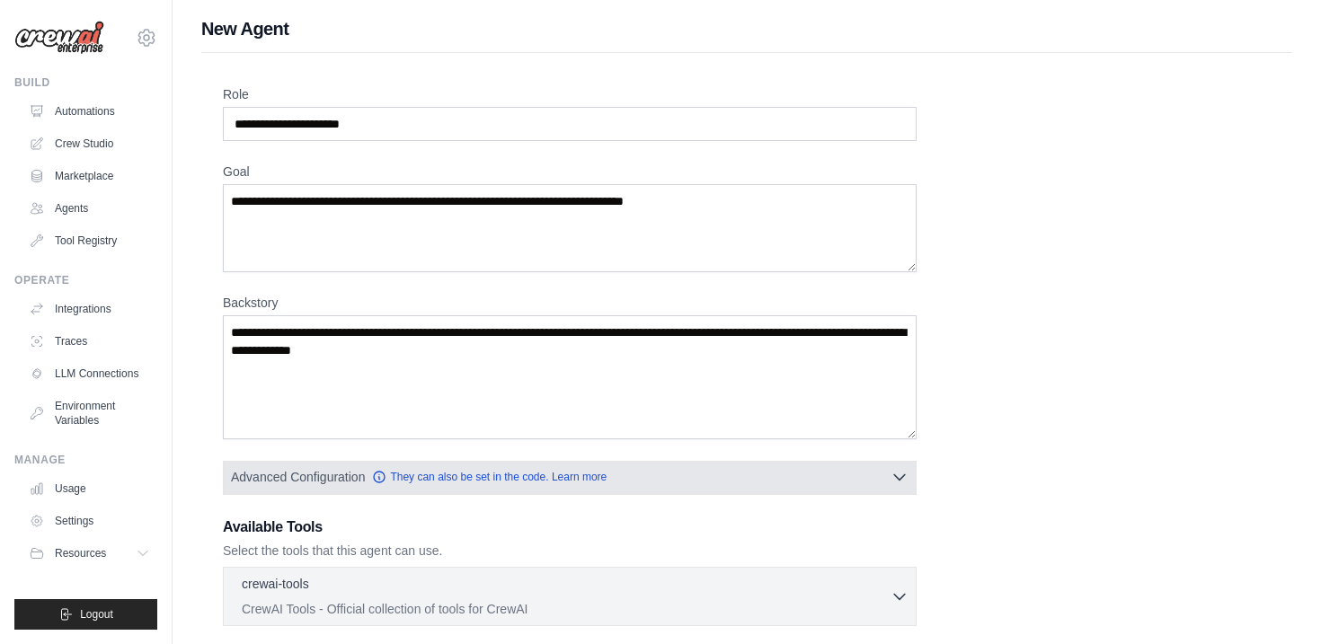
click at [728, 467] on button "Advanced Configuration They can also be set in the code. Learn more" at bounding box center [570, 477] width 692 height 32
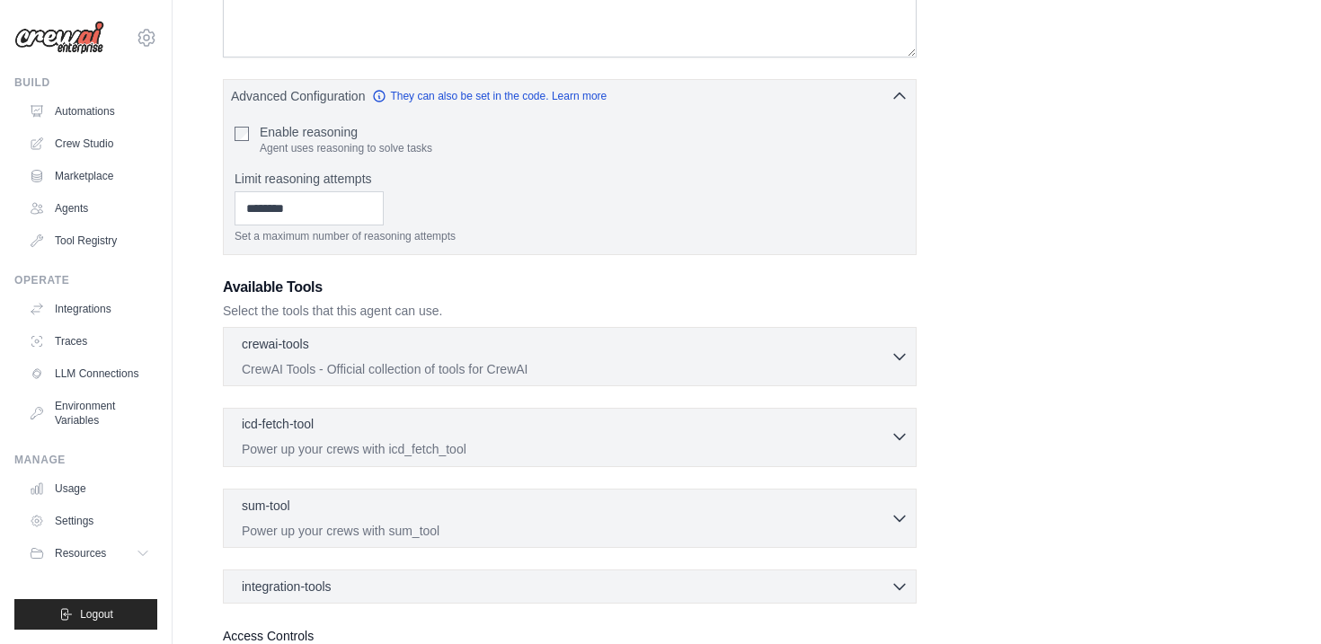
scroll to position [543, 0]
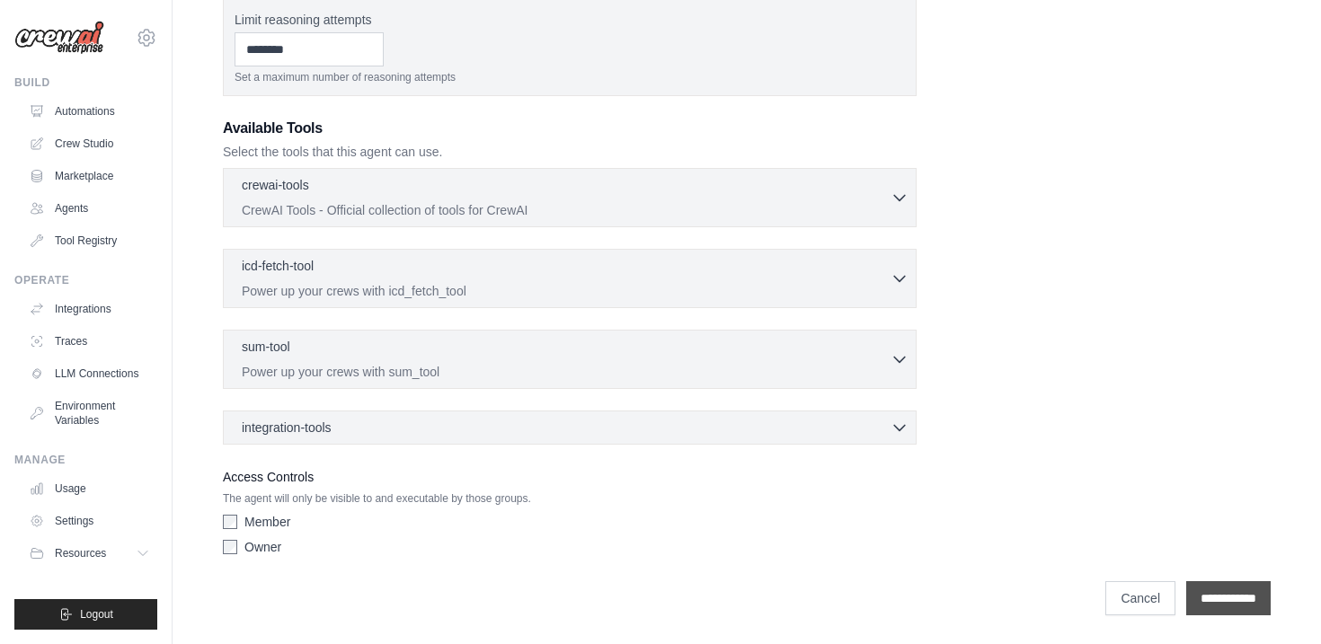
click at [1218, 596] on input "**********" at bounding box center [1228, 598] width 84 height 34
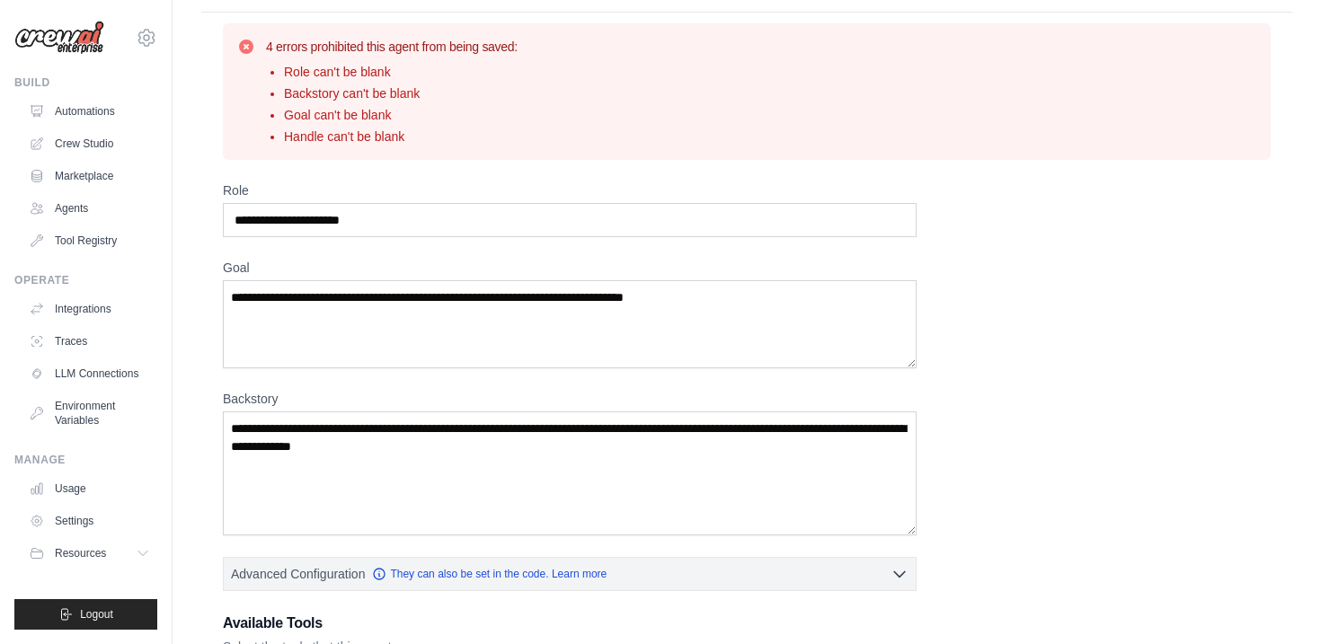
scroll to position [43, 0]
click at [444, 231] on input "Role" at bounding box center [570, 219] width 694 height 34
click at [465, 343] on textarea "Goal" at bounding box center [570, 323] width 694 height 88
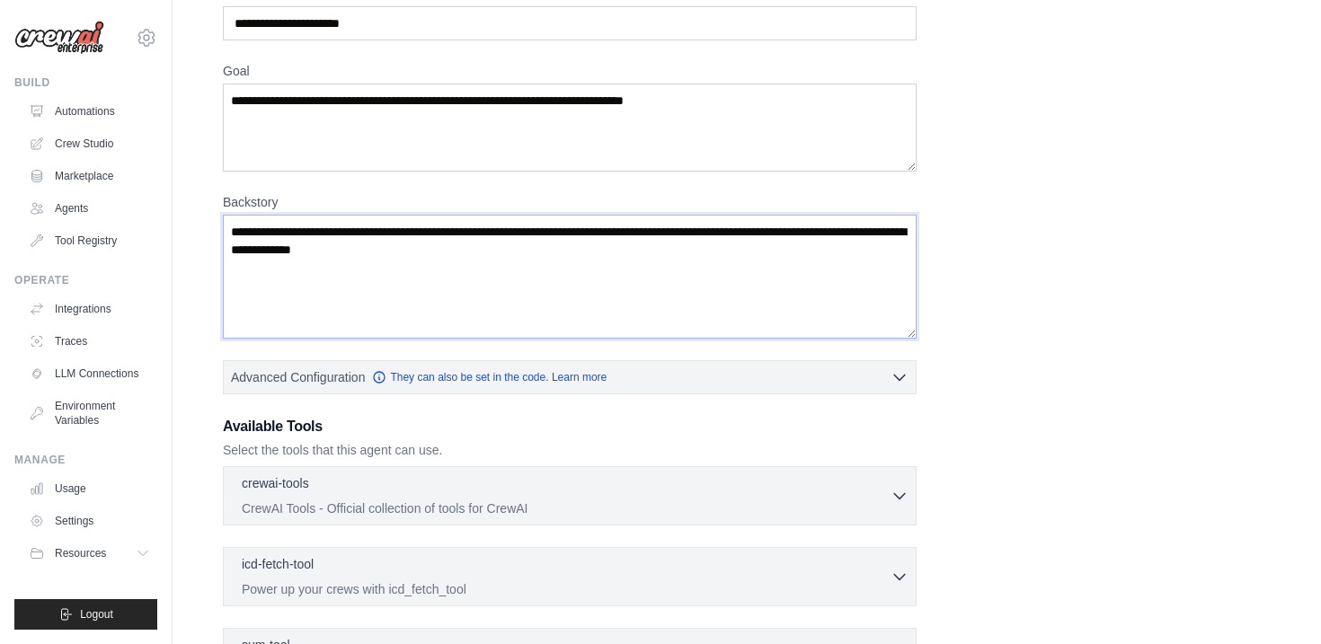
click at [517, 307] on textarea "Backstory" at bounding box center [570, 277] width 694 height 124
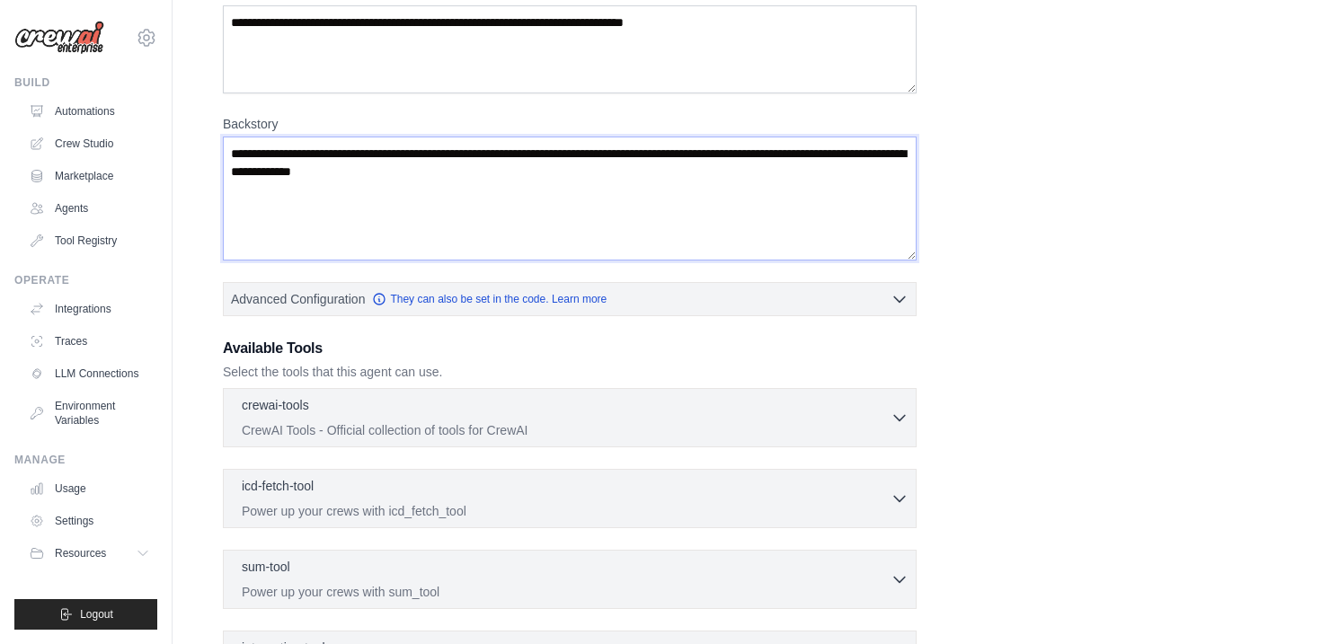
scroll to position [406, 0]
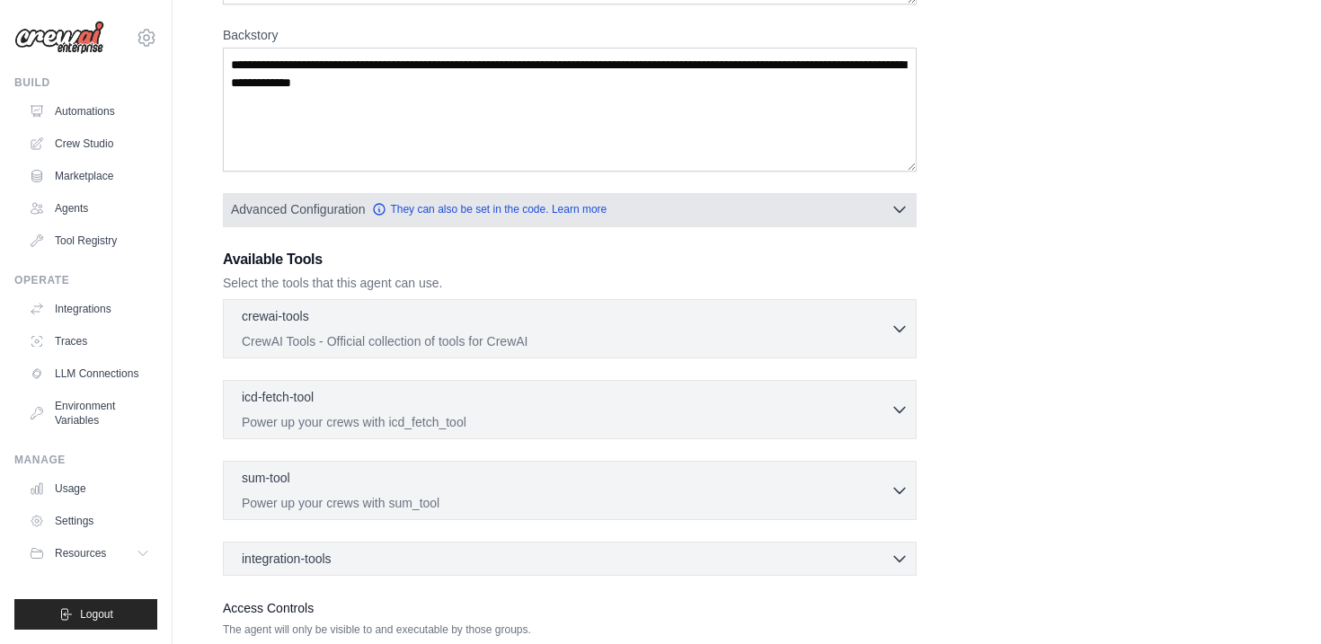
click at [642, 204] on button "Advanced Configuration They can also be set in the code. Learn more" at bounding box center [570, 209] width 692 height 32
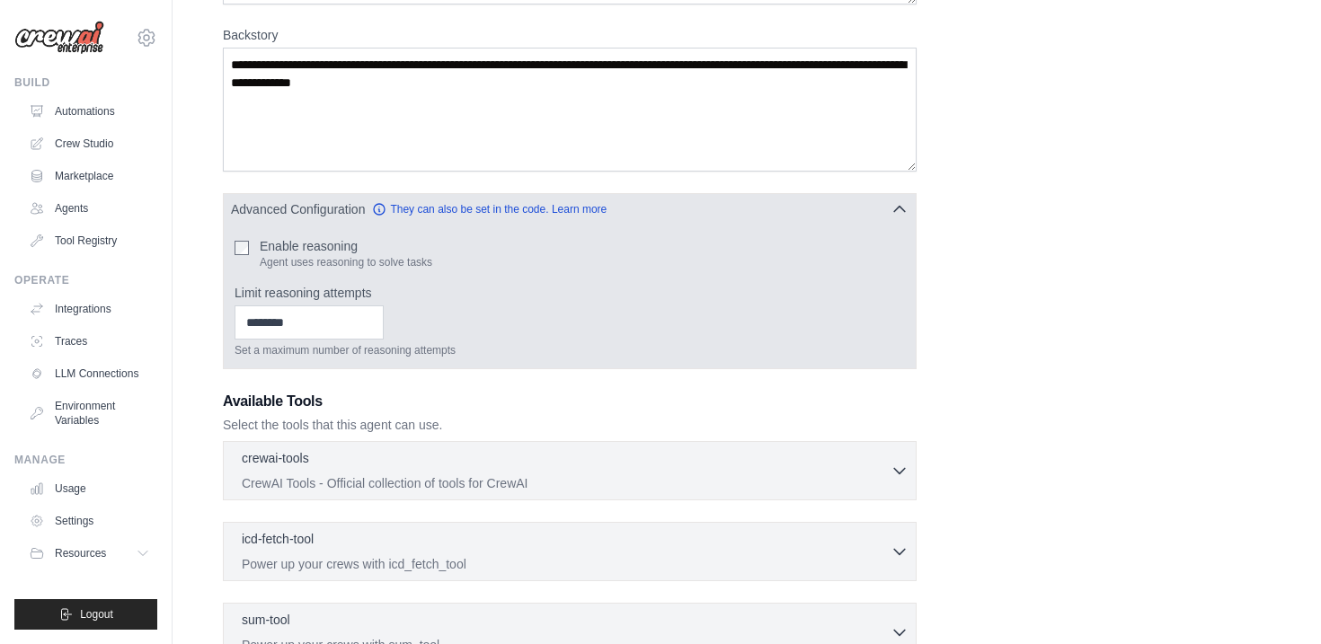
click at [642, 204] on button "Advanced Configuration They can also be set in the code. Learn more" at bounding box center [570, 209] width 692 height 32
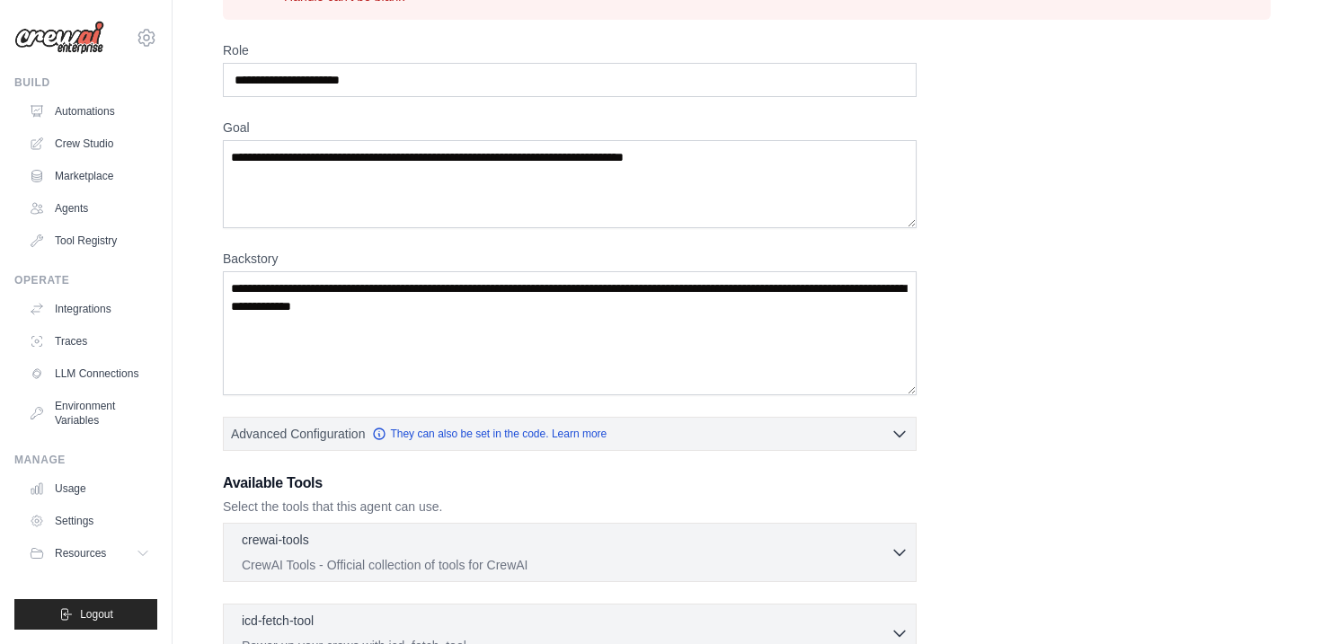
scroll to position [0, 0]
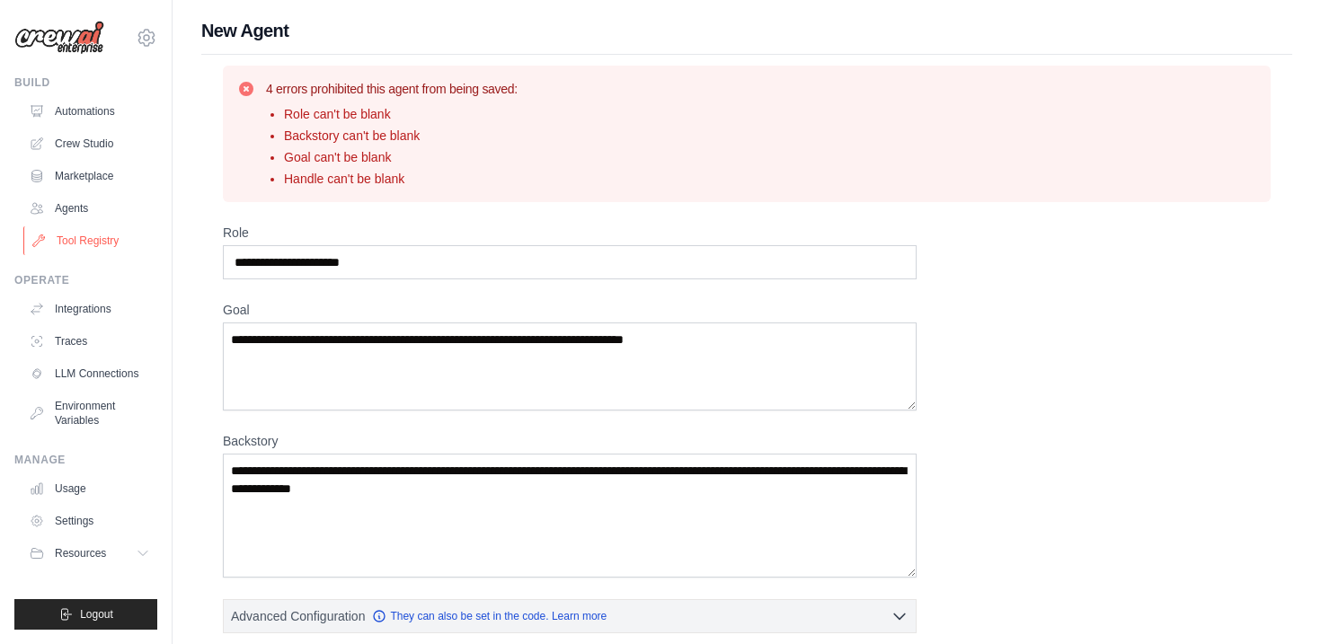
click at [111, 244] on link "Tool Registry" at bounding box center [91, 240] width 136 height 29
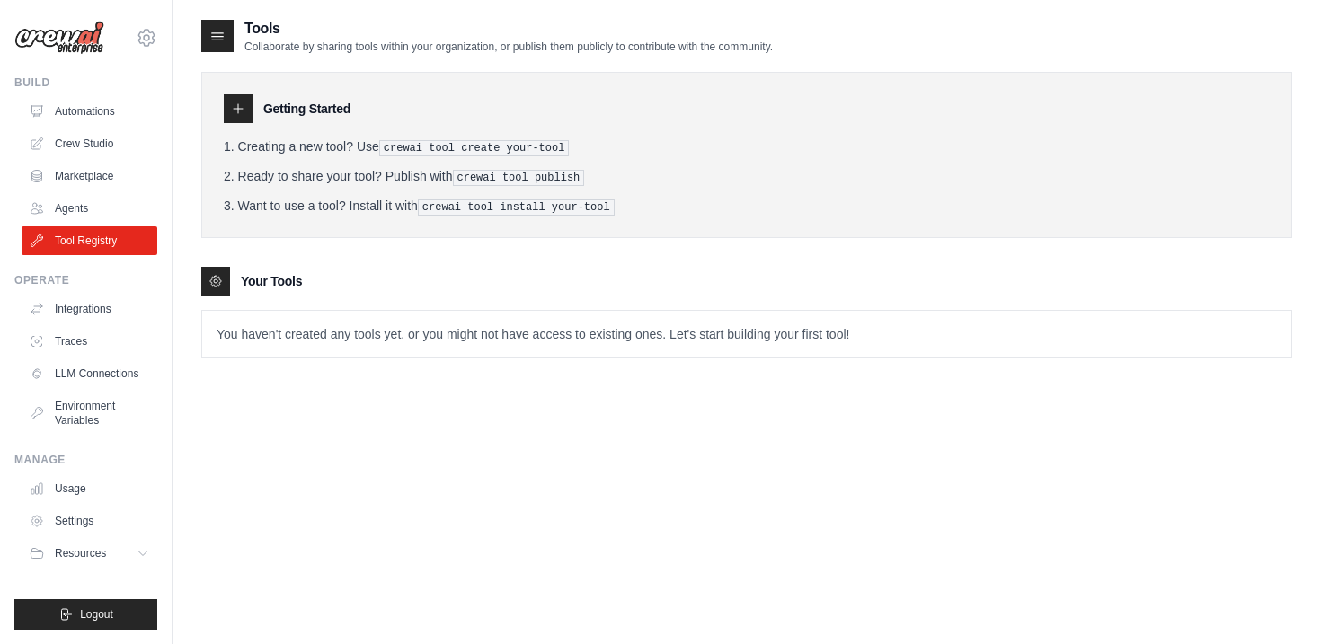
click at [235, 106] on icon at bounding box center [238, 109] width 14 height 14
click at [213, 39] on icon at bounding box center [217, 36] width 18 height 18
click at [208, 286] on div at bounding box center [215, 281] width 29 height 29
click at [412, 360] on div "Tools Collaborate by sharing tools within your organization, or publish them pu…" at bounding box center [746, 202] width 1091 height 369
click at [424, 169] on li "Ready to share your tool? Publish with crewai tool publish" at bounding box center [747, 176] width 1046 height 19
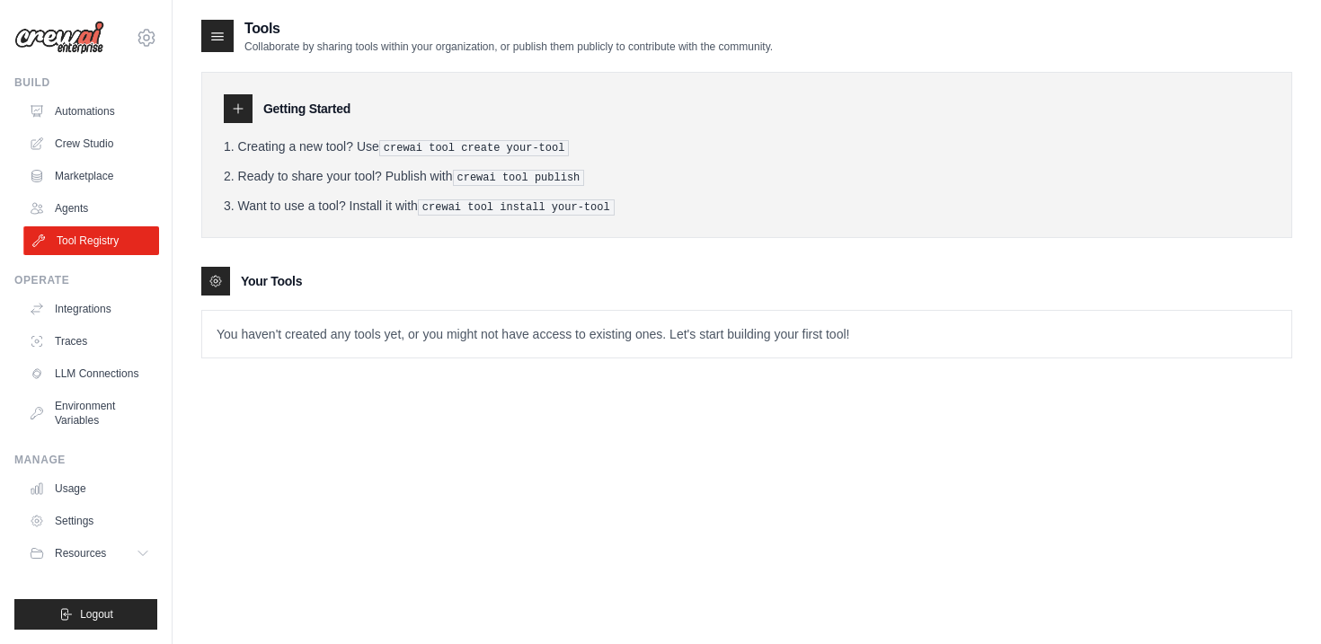
click at [108, 226] on link "Tool Registry" at bounding box center [91, 240] width 136 height 29
click at [86, 211] on link "Agents" at bounding box center [90, 208] width 136 height 29
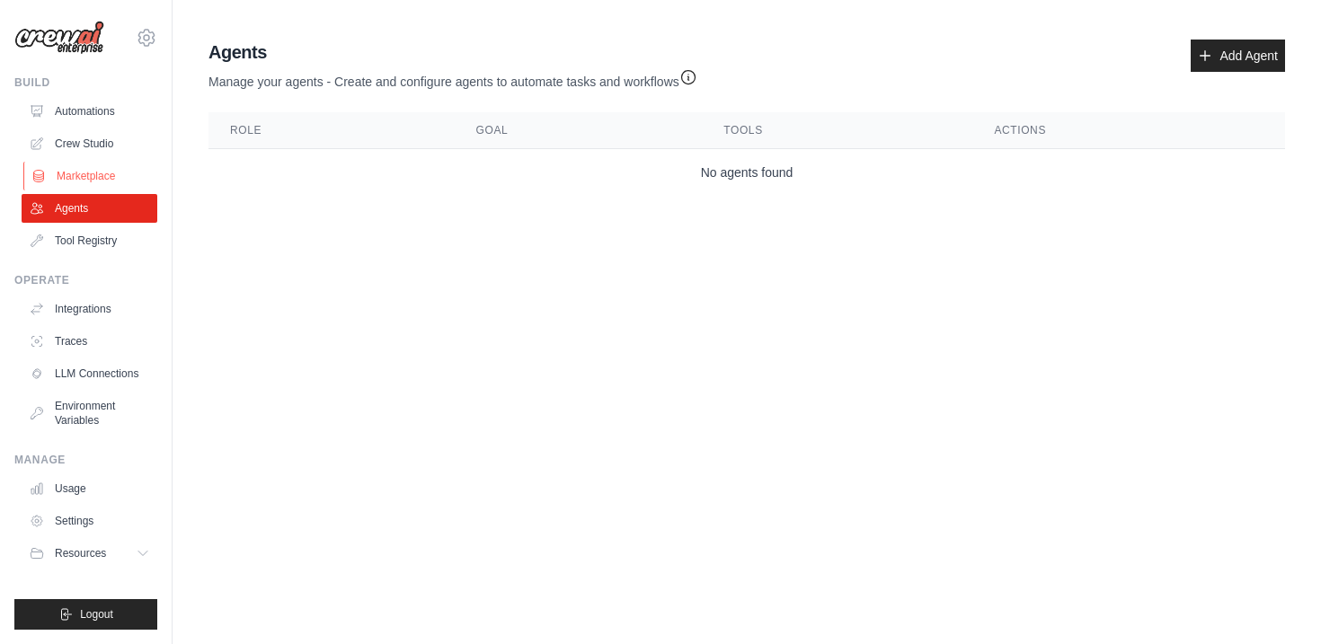
click at [91, 170] on link "Marketplace" at bounding box center [91, 176] width 136 height 29
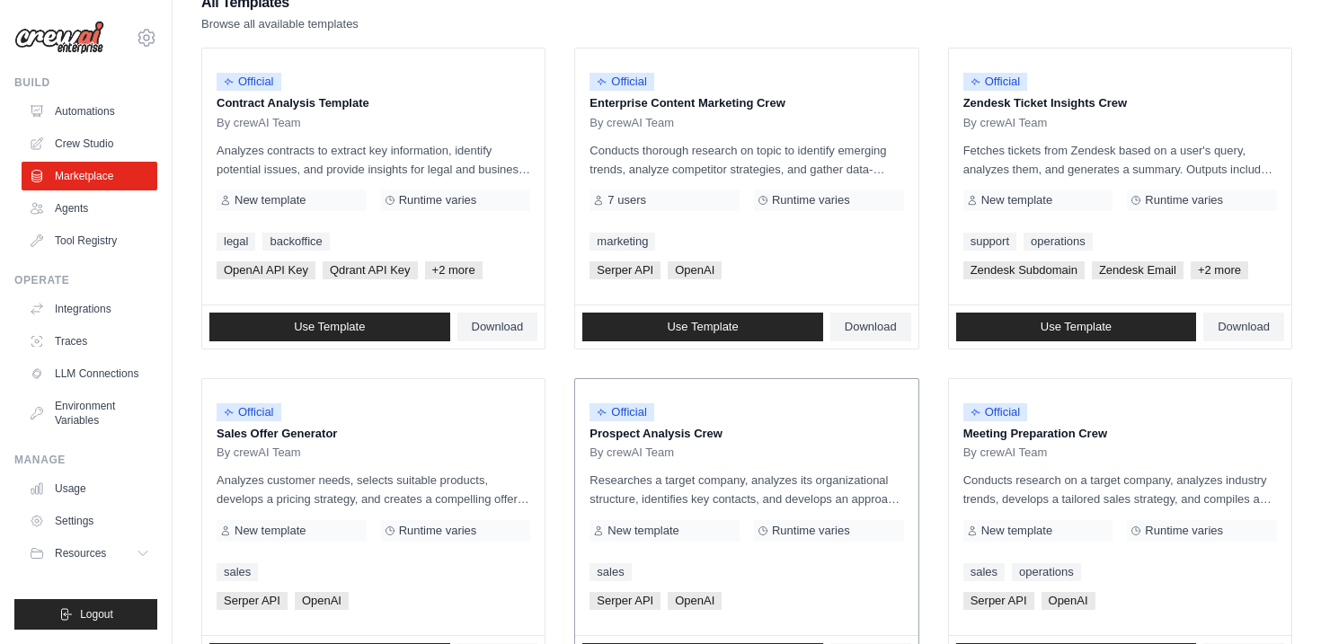
scroll to position [217, 0]
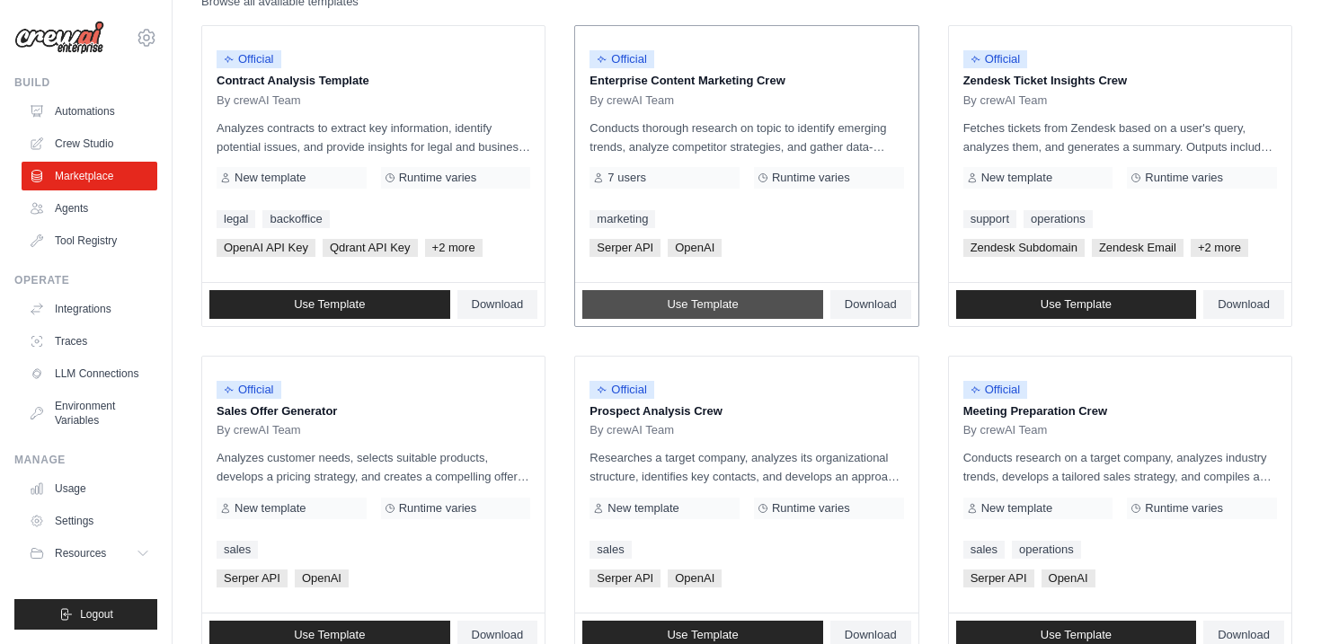
click at [677, 303] on span "Use Template" at bounding box center [702, 304] width 71 height 14
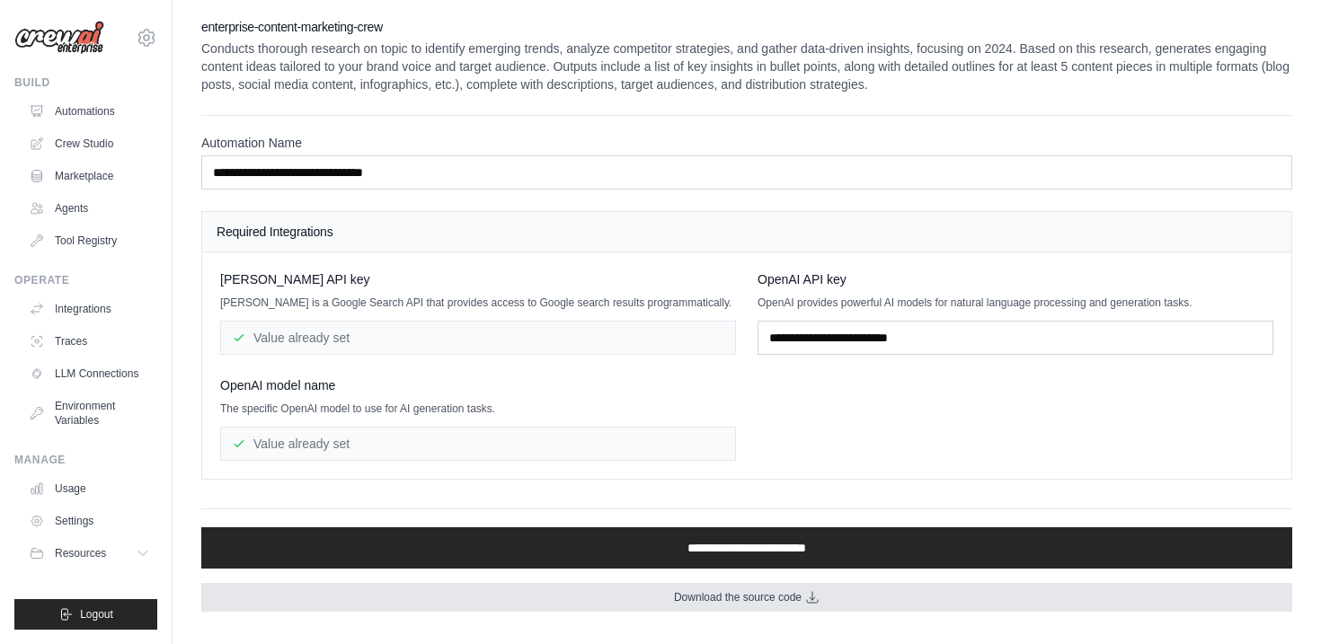
click at [769, 598] on span "Download the source code" at bounding box center [738, 597] width 128 height 14
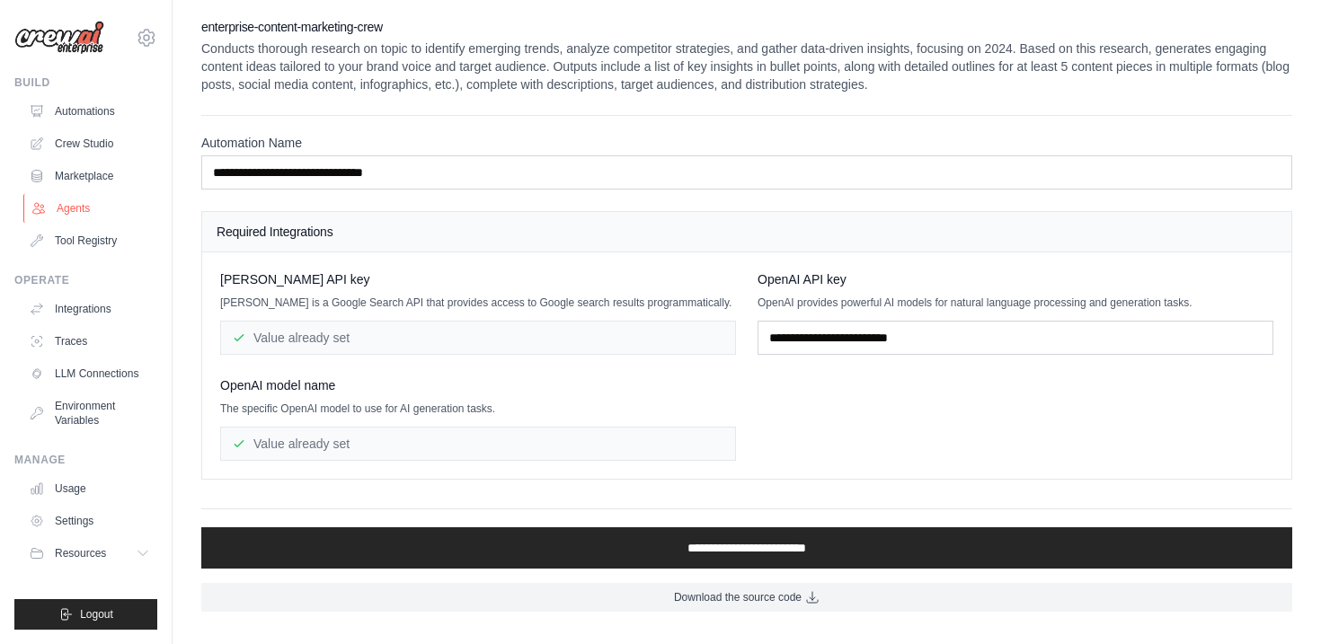
click at [74, 211] on link "Agents" at bounding box center [91, 208] width 136 height 29
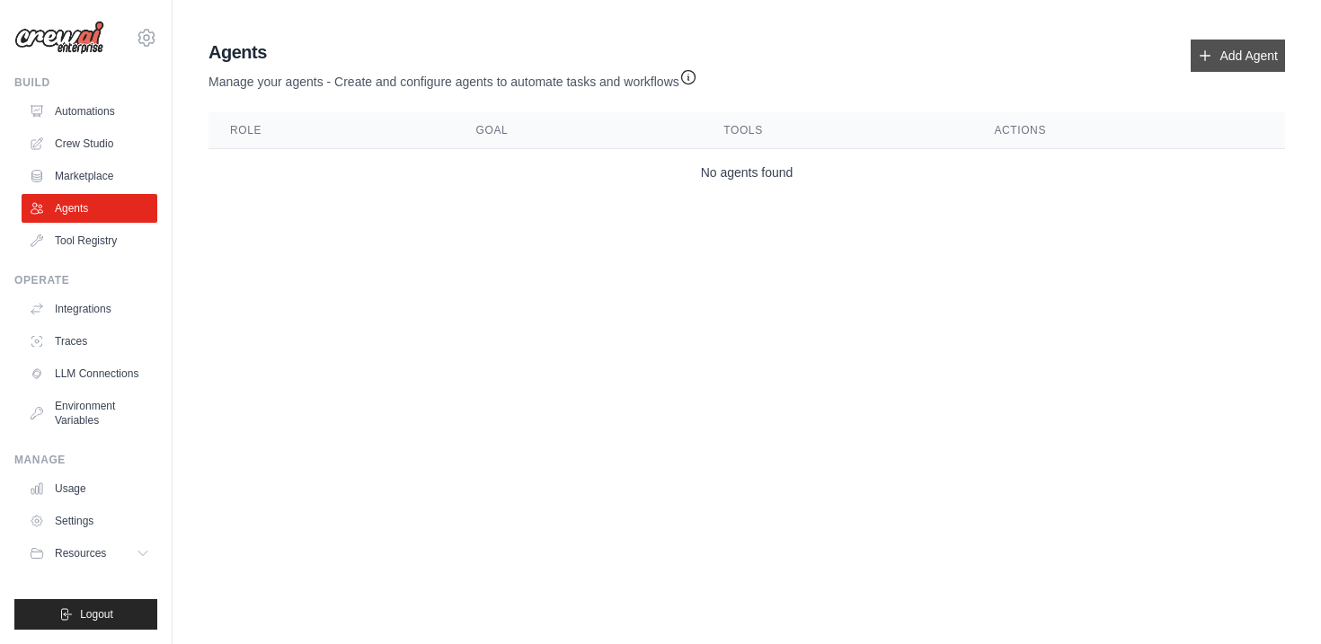
click at [1226, 59] on link "Add Agent" at bounding box center [1237, 56] width 94 height 32
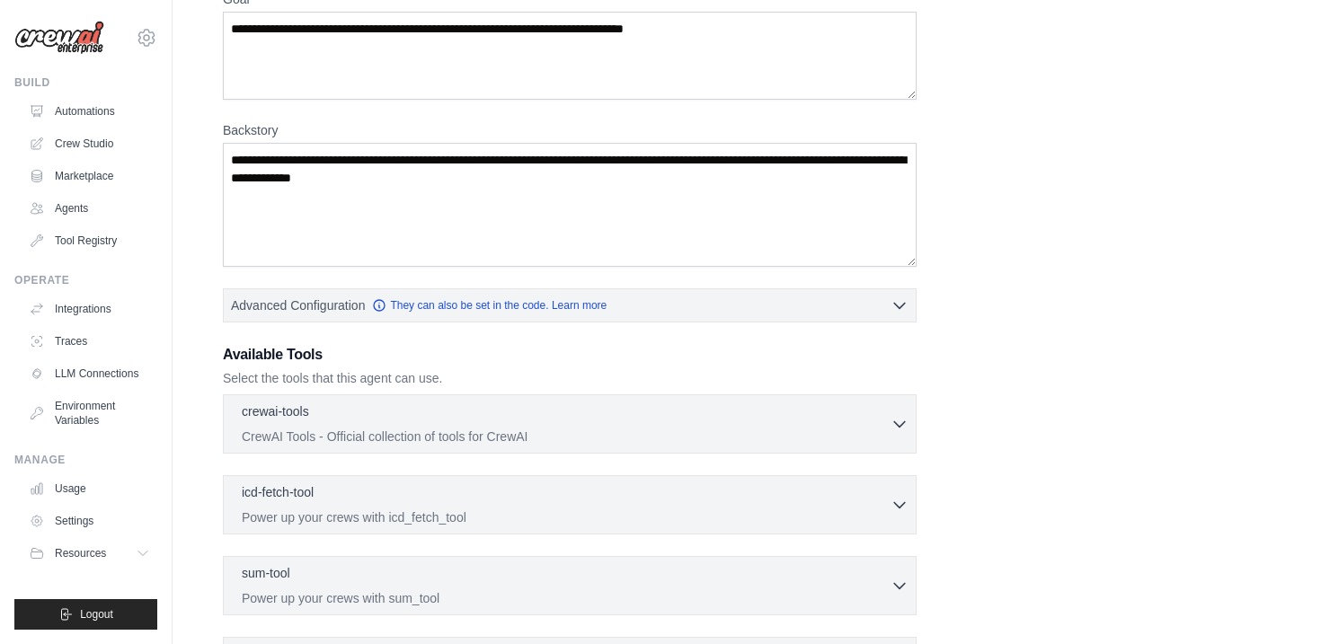
scroll to position [209, 0]
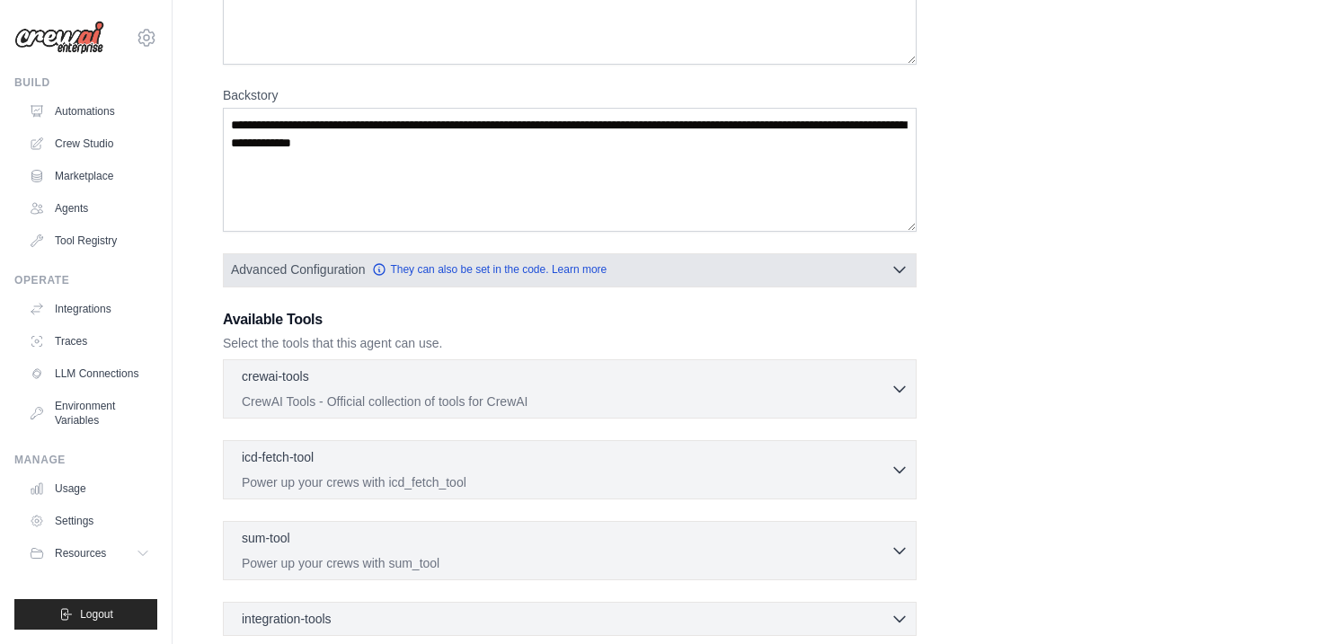
click at [889, 286] on div "Advanced Configuration They can also be set in the code. Learn more Enable reas…" at bounding box center [570, 270] width 694 height 34
click at [886, 273] on button "Advanced Configuration They can also be set in the code. Learn more" at bounding box center [570, 269] width 692 height 32
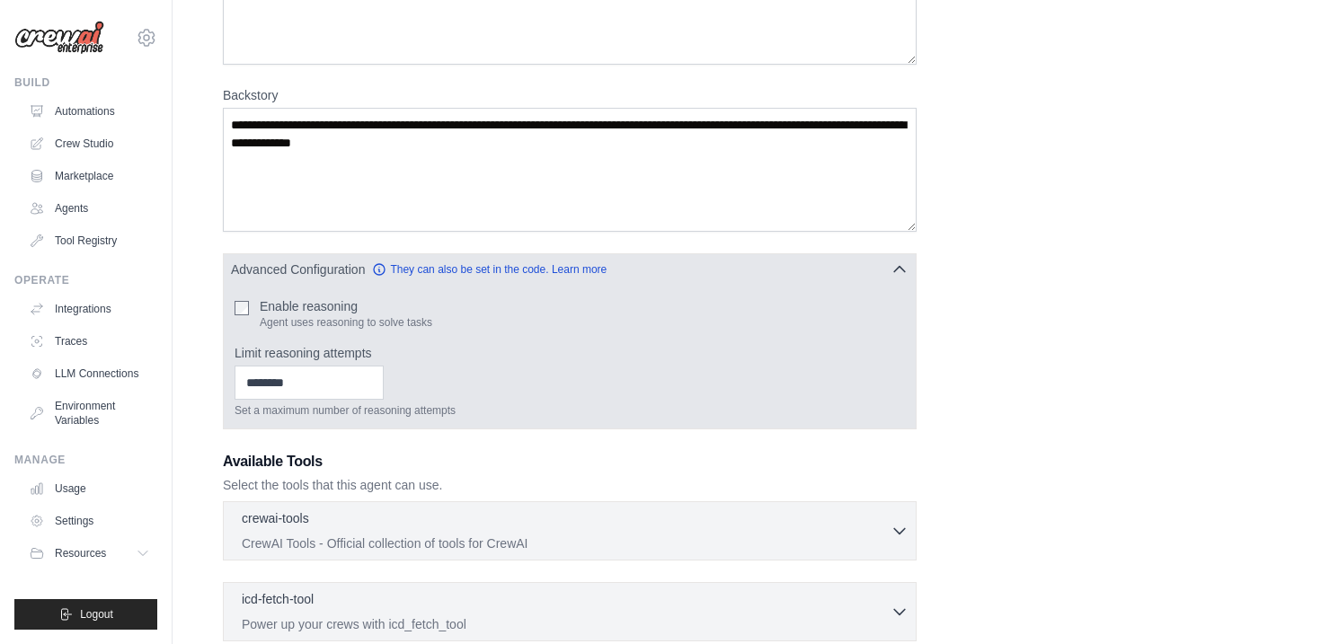
click at [886, 273] on button "Advanced Configuration They can also be set in the code. Learn more" at bounding box center [570, 269] width 692 height 32
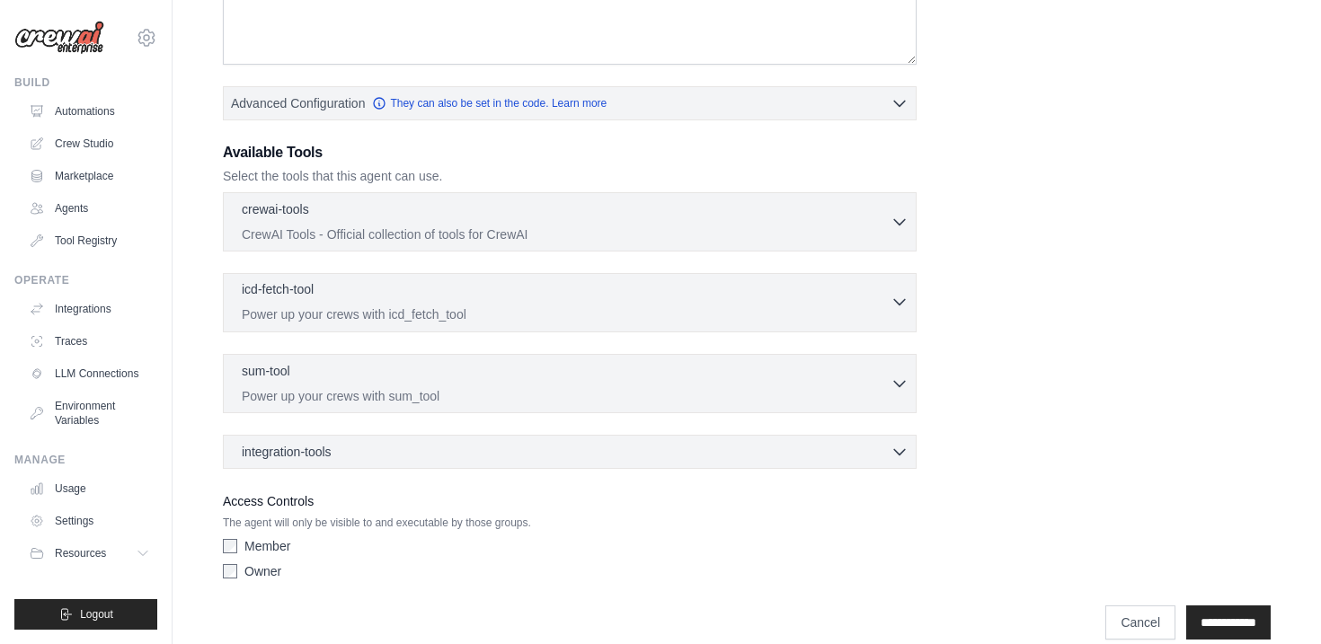
scroll to position [401, 0]
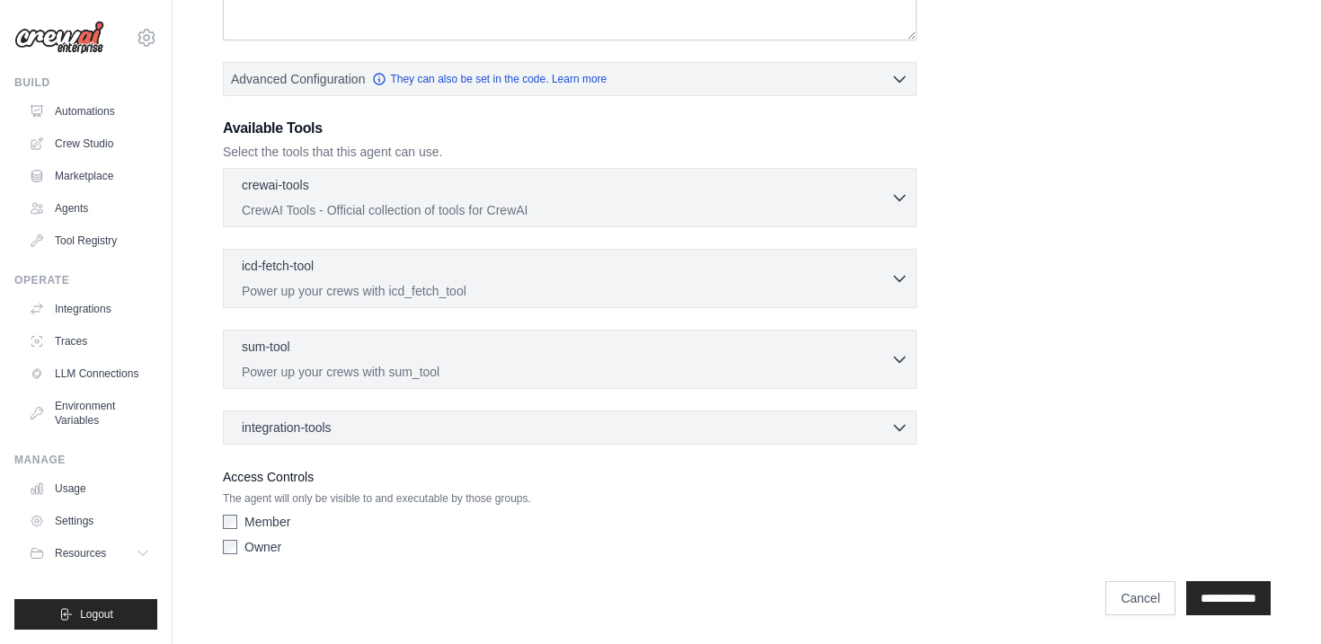
click at [881, 225] on div "crewai-tools 0 selected CrewAI Tools - Official collection of tools for CrewAI …" at bounding box center [570, 197] width 694 height 59
click at [886, 208] on p "CrewAI Tools - Official collection of tools for CrewAI" at bounding box center [566, 209] width 649 height 18
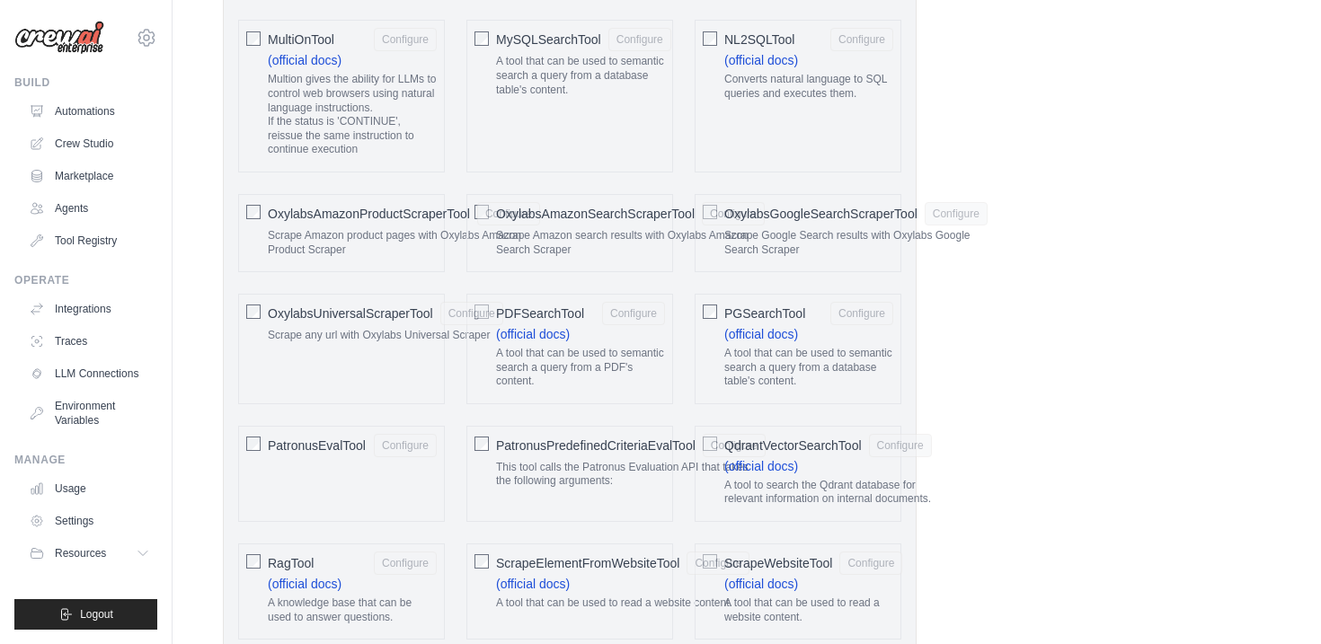
scroll to position [2038, 0]
click at [781, 38] on span "NL2SQLTool" at bounding box center [759, 38] width 70 height 18
click at [850, 35] on button "Configure" at bounding box center [861, 36] width 63 height 23
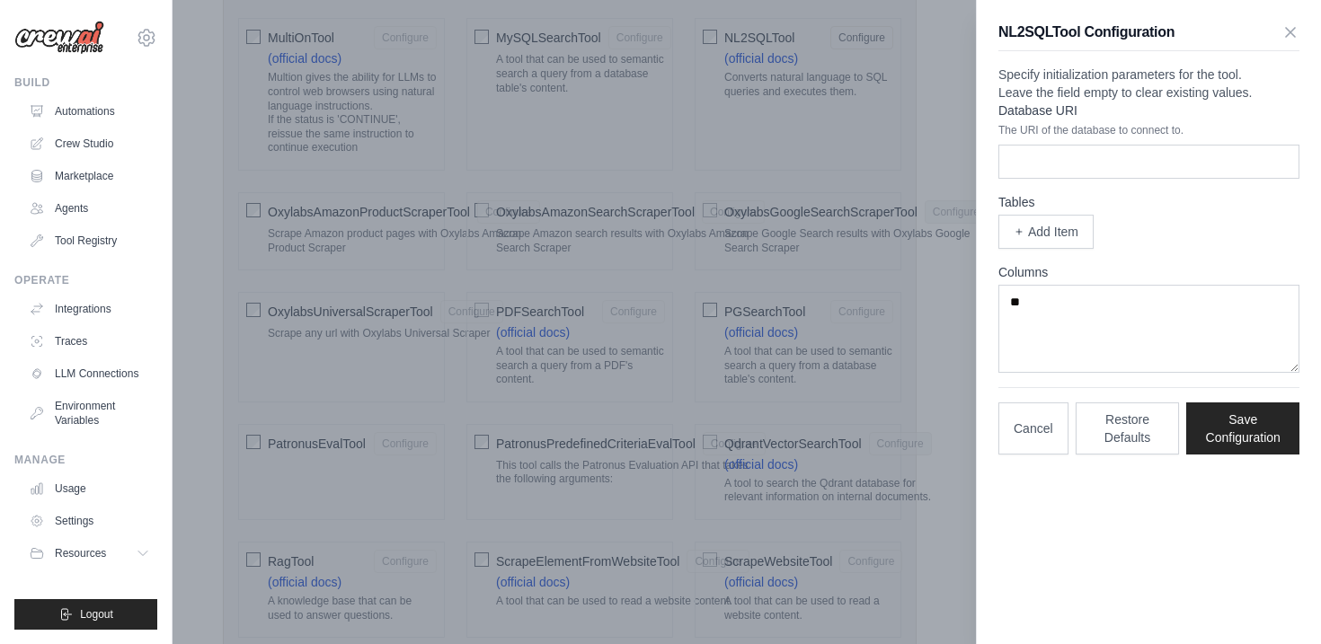
click at [1250, 119] on label "Database URI" at bounding box center [1148, 111] width 301 height 18
click at [1250, 154] on input "Database URI" at bounding box center [1148, 162] width 301 height 34
click at [1215, 179] on input "Database URI" at bounding box center [1148, 162] width 301 height 34
click at [1072, 248] on button "Add Item" at bounding box center [1045, 231] width 95 height 34
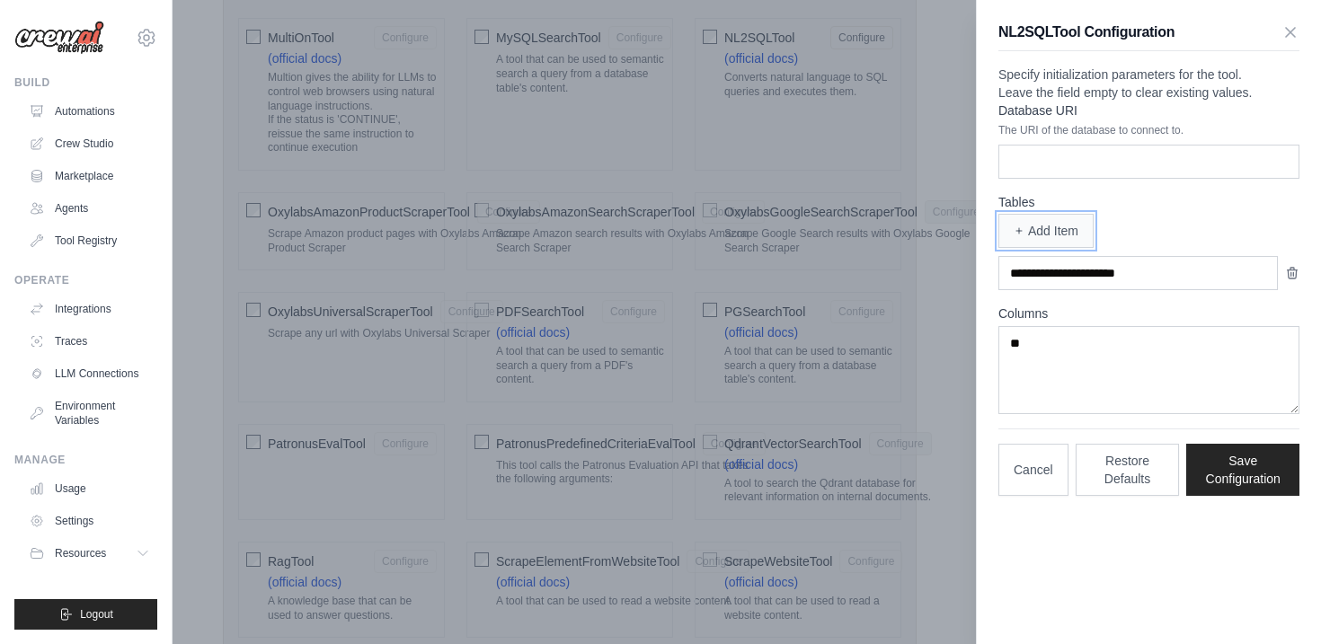
click at [1072, 248] on button "Add Item" at bounding box center [1045, 231] width 95 height 34
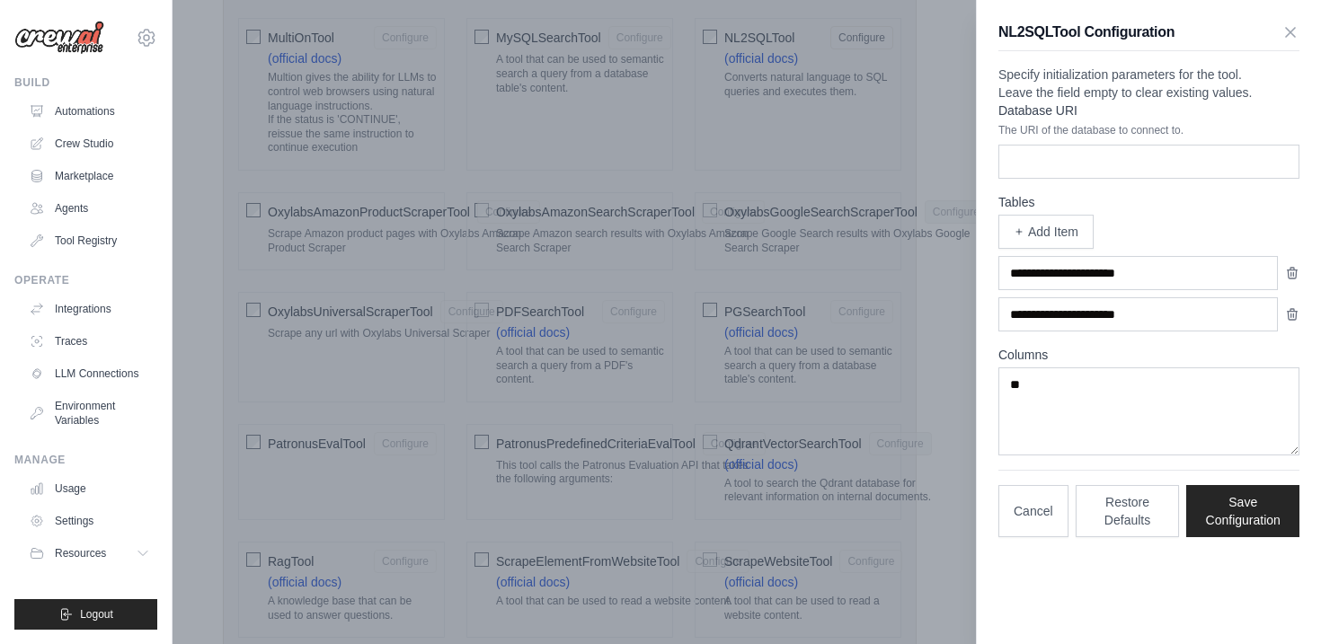
click at [1288, 290] on div at bounding box center [1148, 273] width 301 height 34
click at [1288, 279] on icon "button" at bounding box center [1292, 272] width 14 height 14
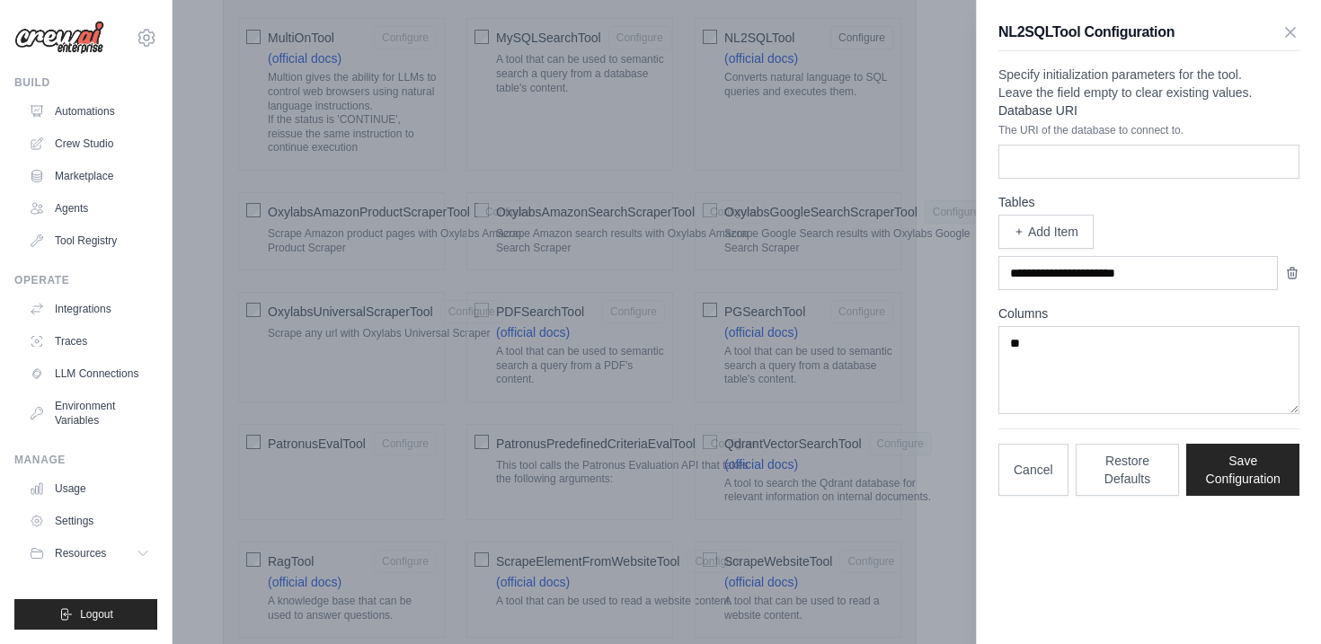
click at [1288, 280] on icon "button" at bounding box center [1292, 273] width 14 height 14
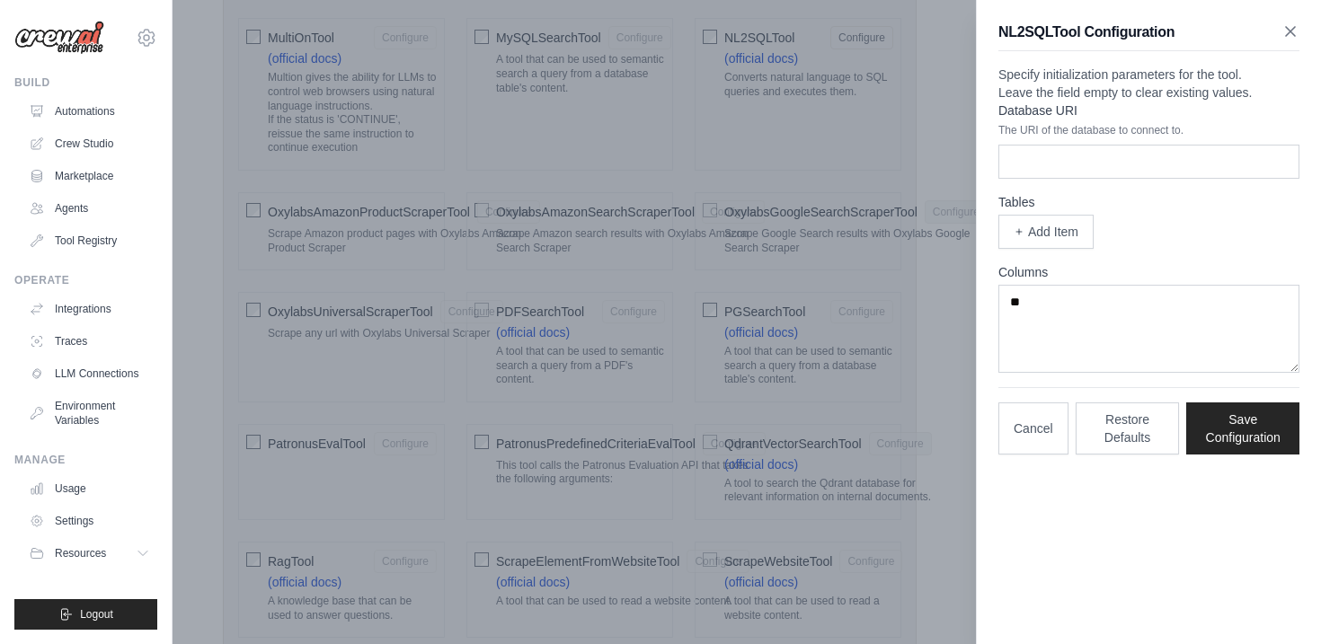
click at [1283, 38] on icon "button" at bounding box center [1290, 31] width 18 height 18
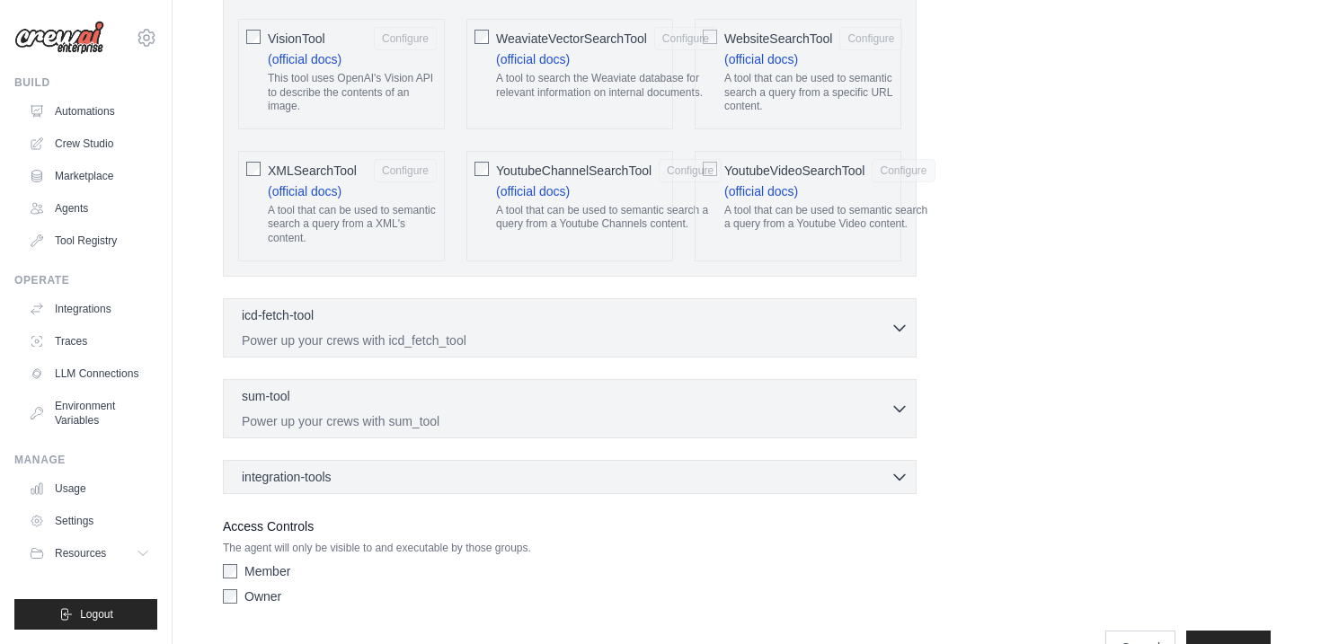
scroll to position [3893, 0]
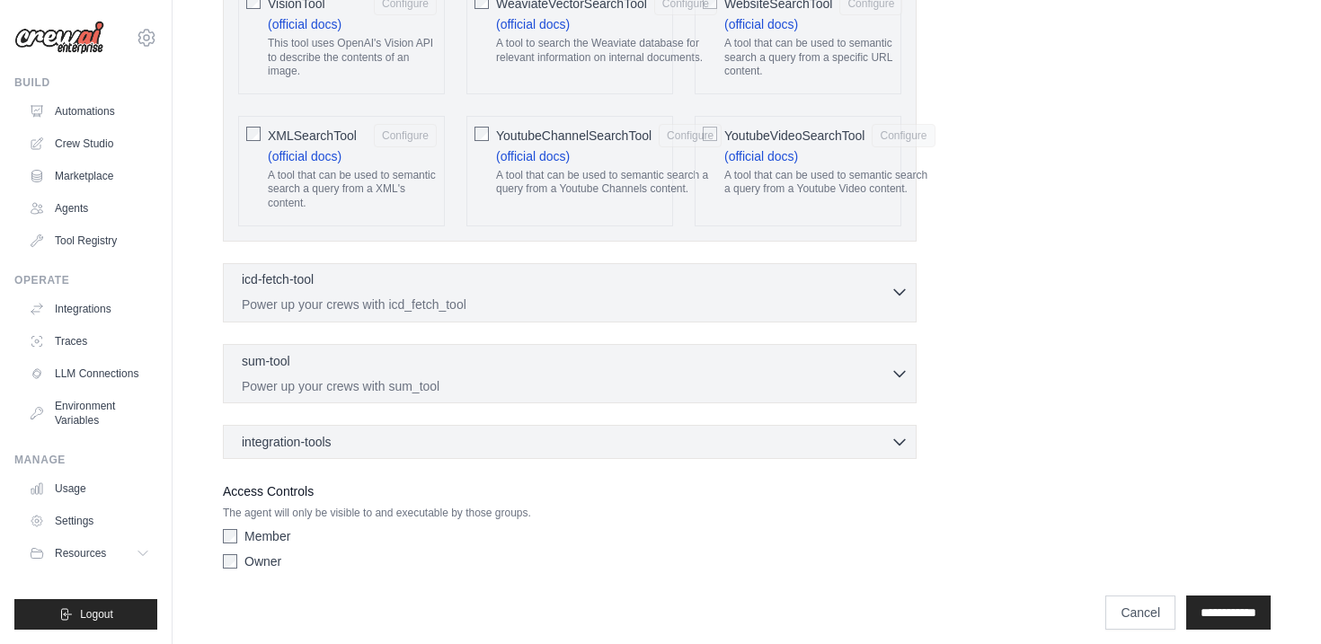
click at [898, 289] on icon "button" at bounding box center [899, 291] width 11 height 5
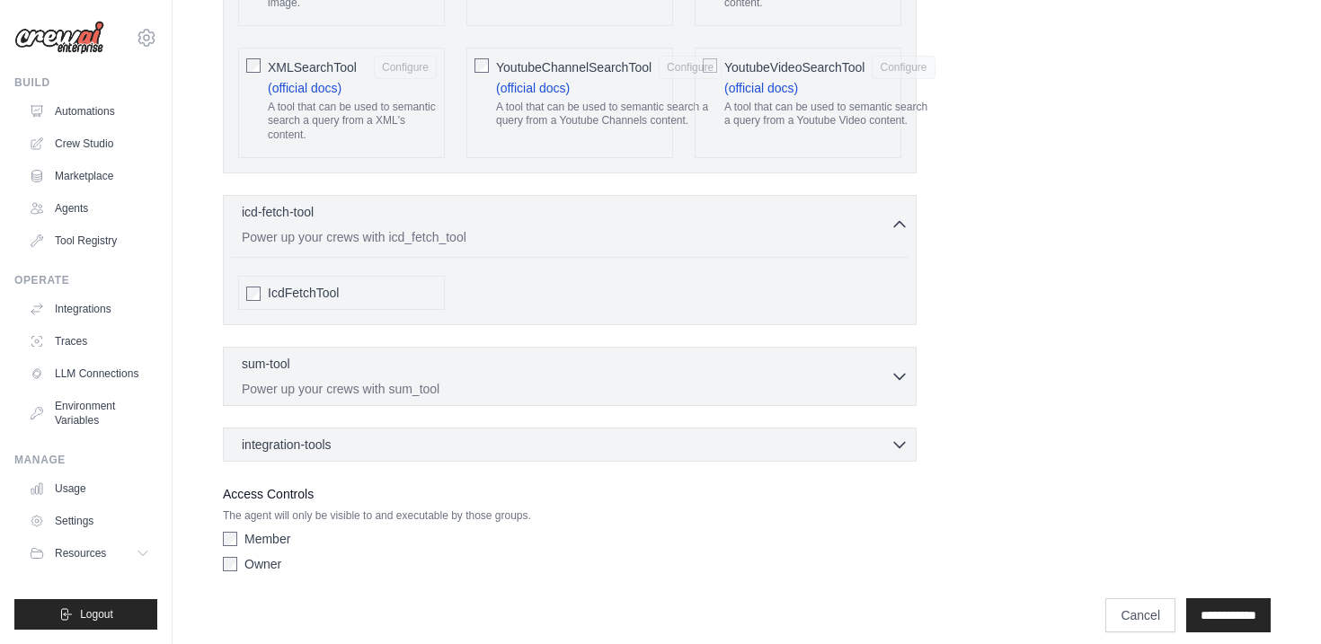
scroll to position [3964, 0]
click at [788, 433] on div "integration-tools 0 selected" at bounding box center [575, 441] width 667 height 18
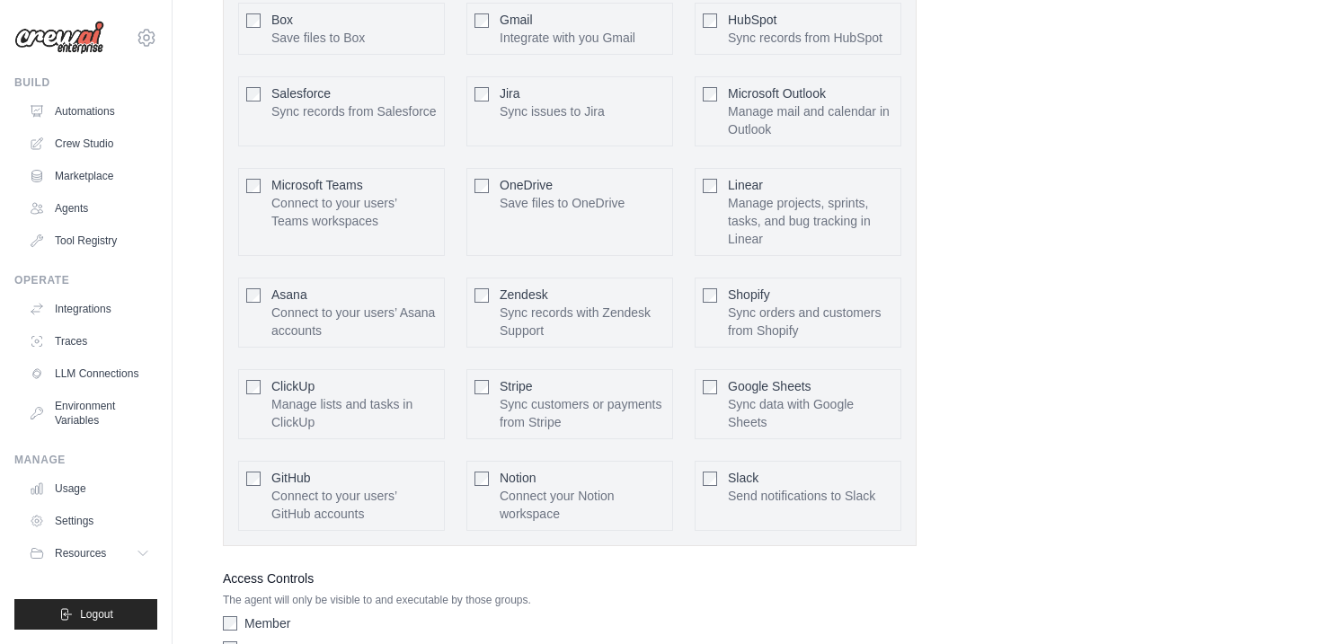
scroll to position [4482, 0]
click at [751, 104] on p "Manage mail and calendar in Outlook" at bounding box center [810, 122] width 165 height 36
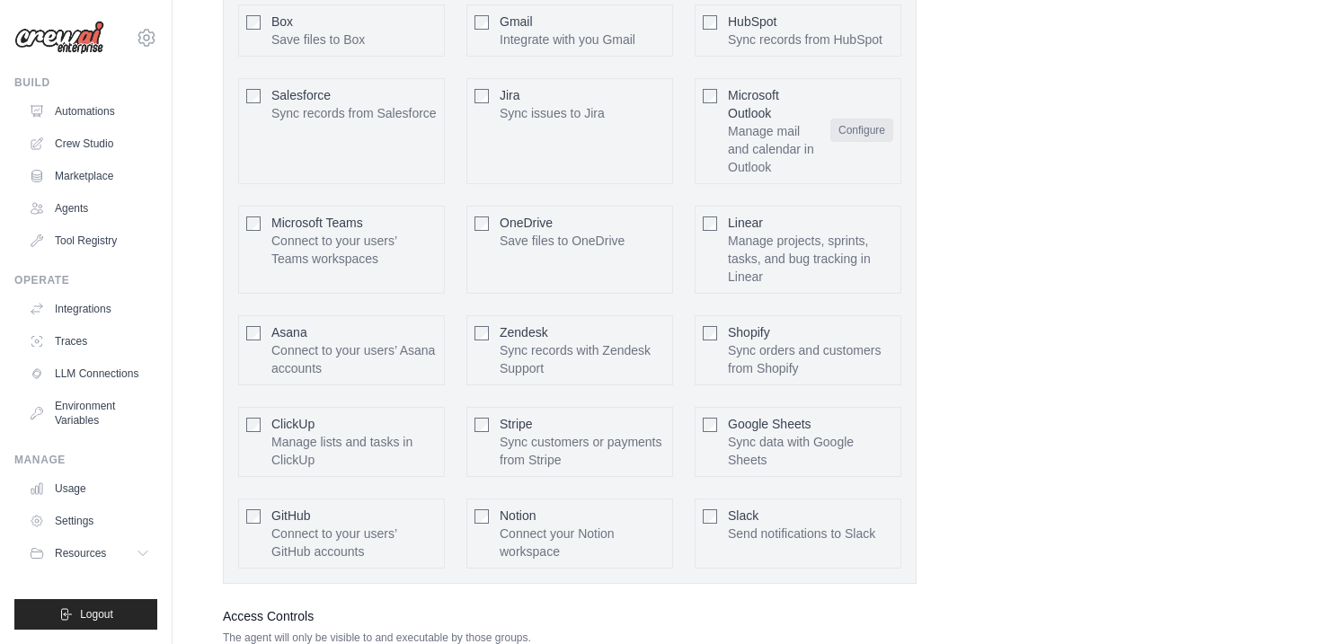
click at [861, 123] on button "Configure" at bounding box center [861, 130] width 63 height 23
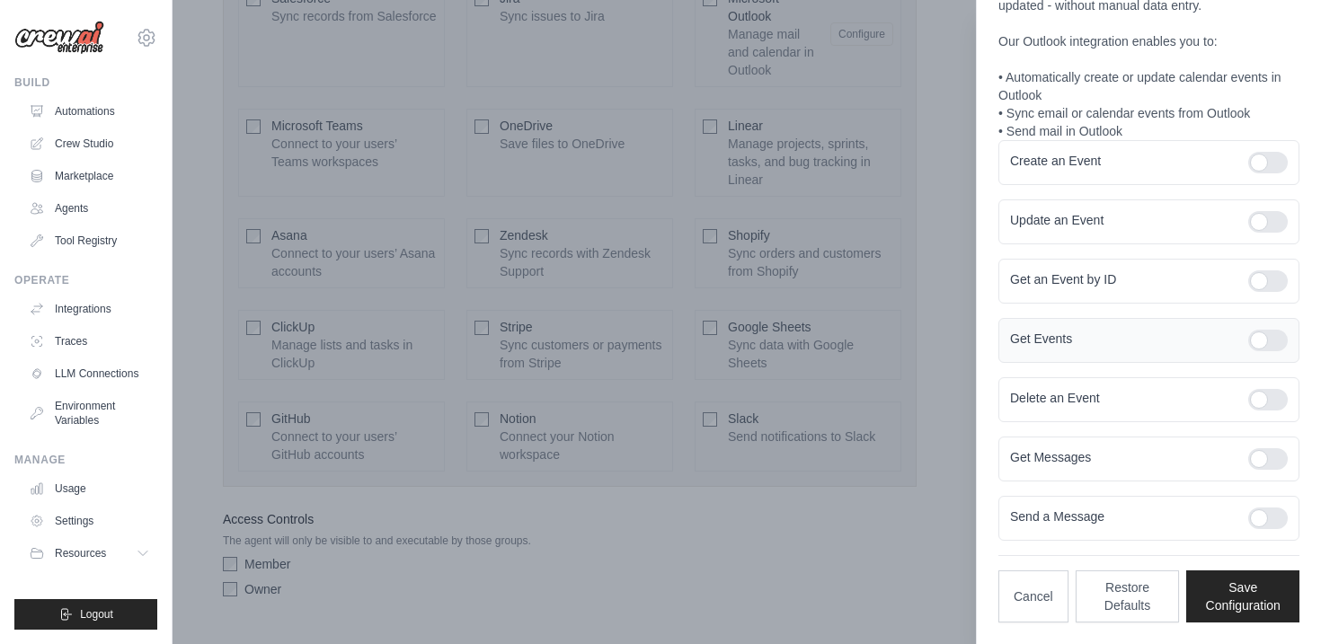
scroll to position [4606, 0]
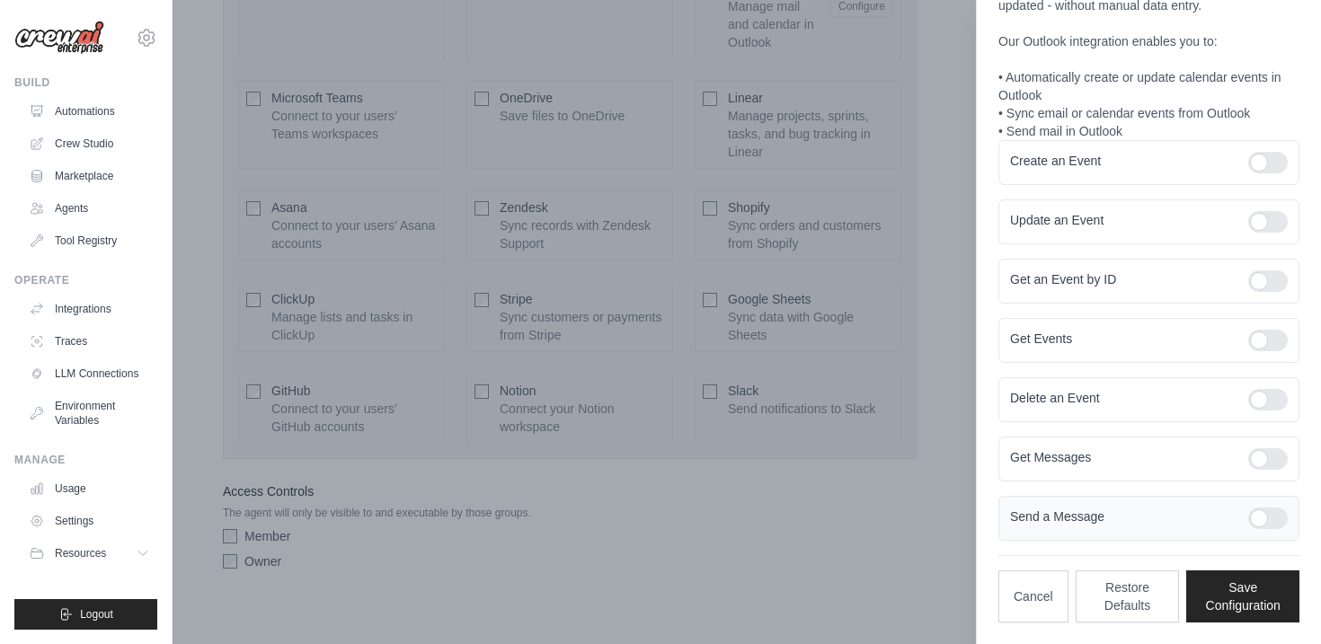
click at [1273, 510] on div at bounding box center [1268, 519] width 40 height 22
click at [1272, 467] on div at bounding box center [1268, 459] width 40 height 22
click at [1272, 419] on div "Delete an Event" at bounding box center [1148, 399] width 301 height 45
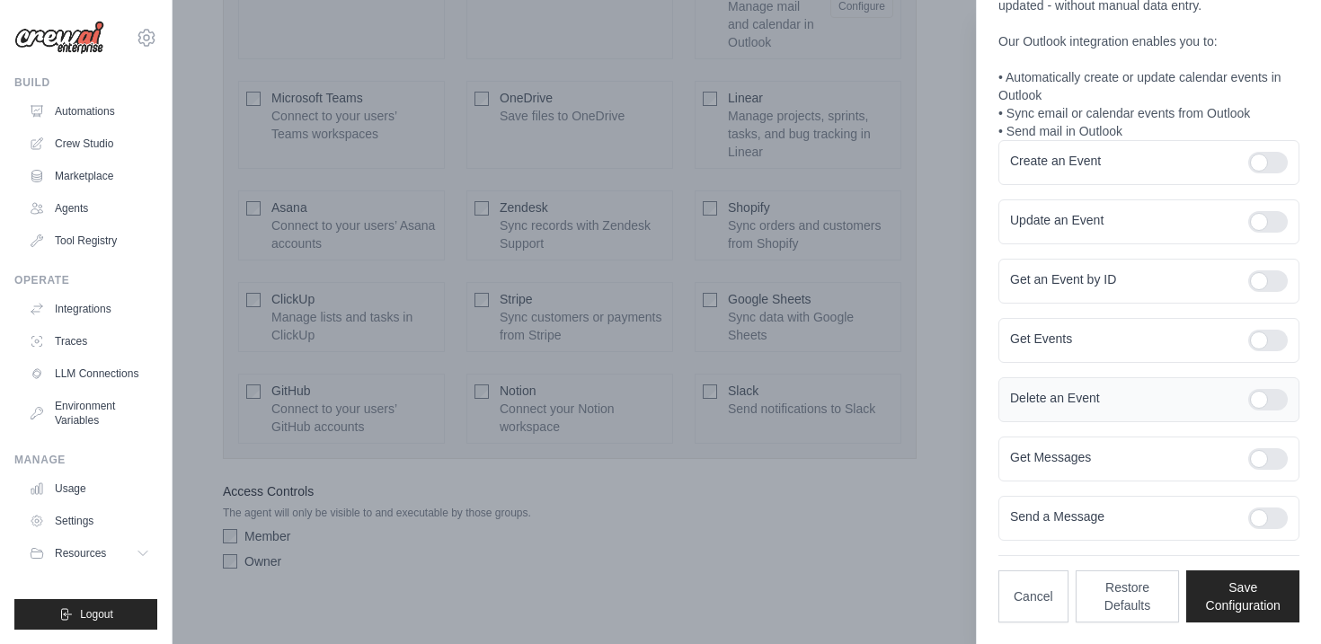
click at [1272, 404] on div at bounding box center [1268, 400] width 40 height 22
click at [1270, 351] on div "Get Events" at bounding box center [1148, 340] width 301 height 45
click at [1270, 326] on div "Get Events" at bounding box center [1148, 340] width 301 height 45
click at [1273, 337] on div at bounding box center [1268, 341] width 40 height 22
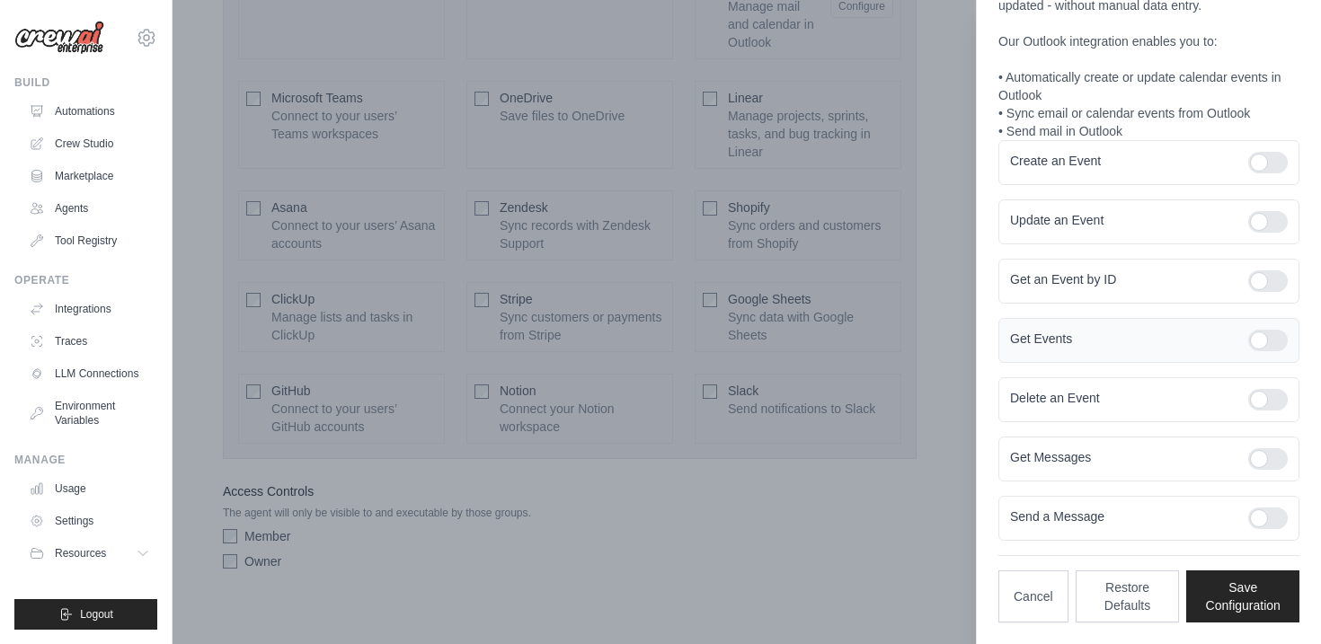
click at [1273, 337] on div at bounding box center [1268, 341] width 40 height 22
click at [1271, 294] on div "Get an Event by ID" at bounding box center [1148, 281] width 301 height 45
click at [1271, 280] on div at bounding box center [1268, 281] width 40 height 22
click at [1269, 218] on div at bounding box center [1268, 222] width 40 height 22
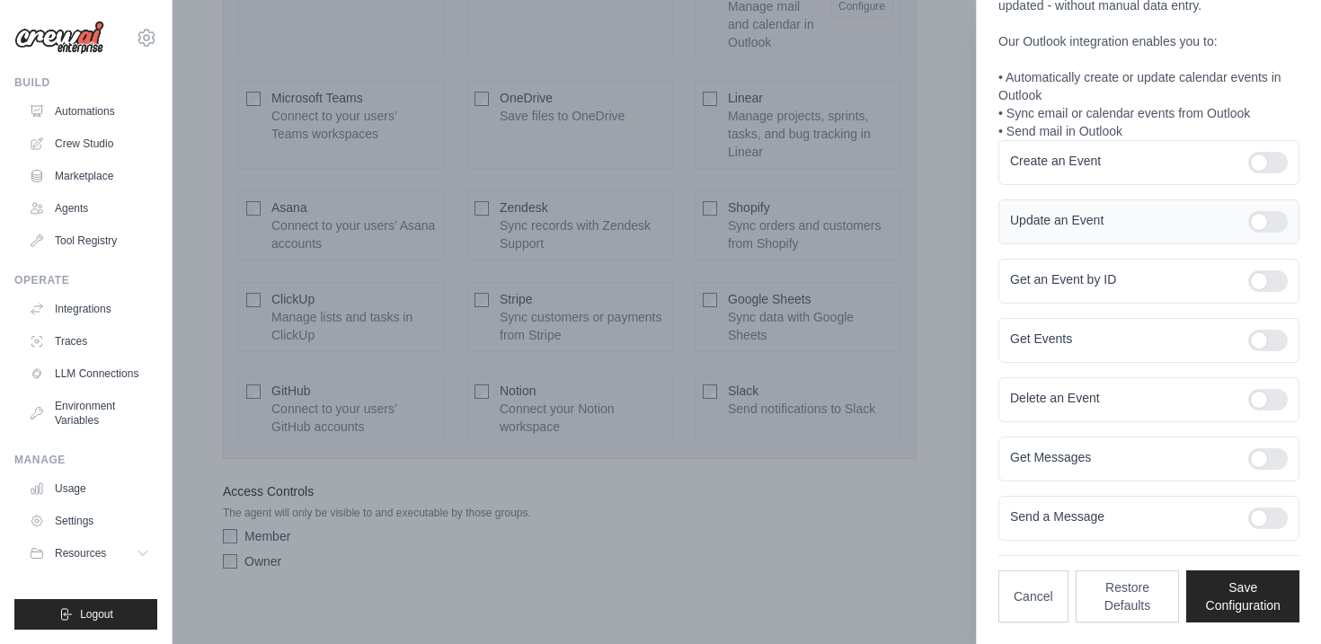
click at [1270, 219] on div at bounding box center [1268, 222] width 40 height 22
click at [1270, 170] on div at bounding box center [1268, 163] width 40 height 22
click at [1270, 150] on div "Create an Event" at bounding box center [1148, 162] width 301 height 45
click at [1257, 154] on div at bounding box center [1268, 163] width 40 height 22
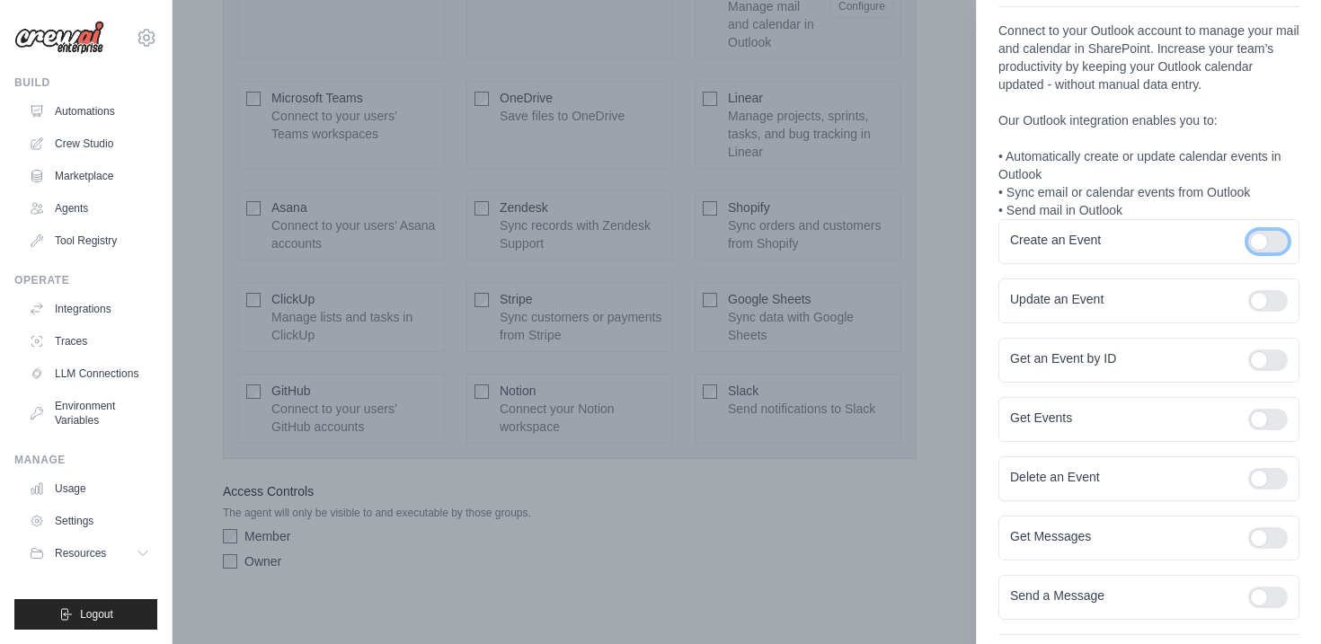
scroll to position [0, 0]
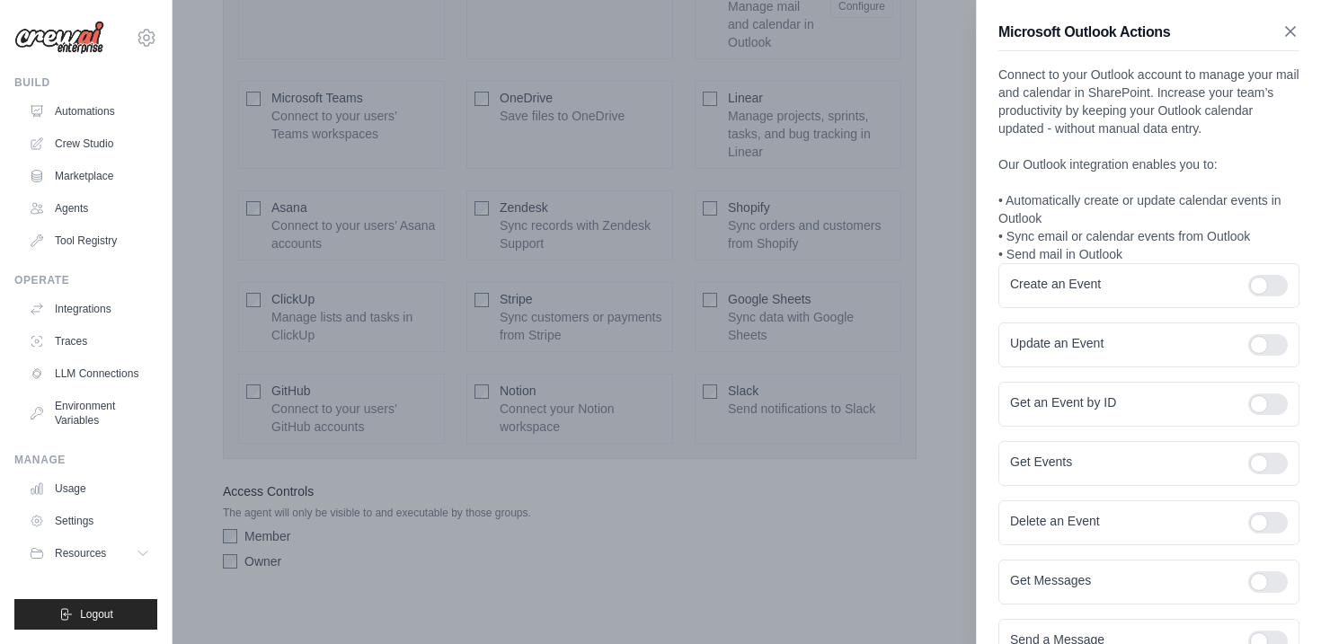
click at [1288, 36] on icon "button" at bounding box center [1290, 31] width 18 height 18
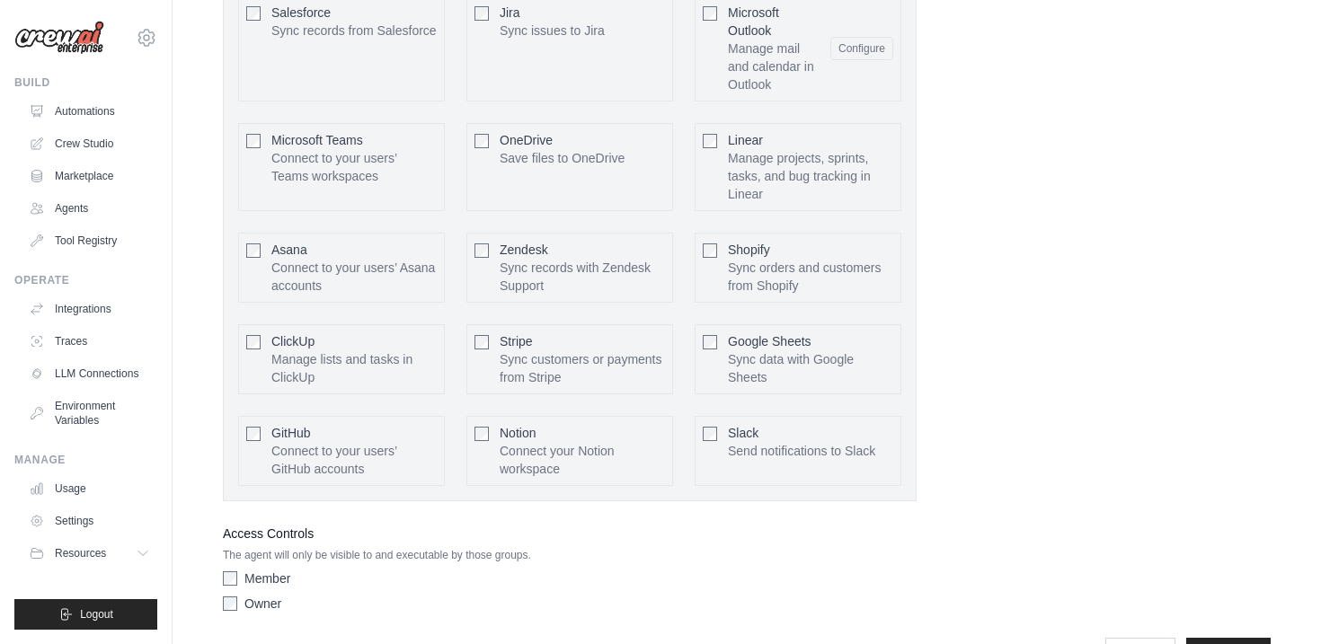
scroll to position [4501, 0]
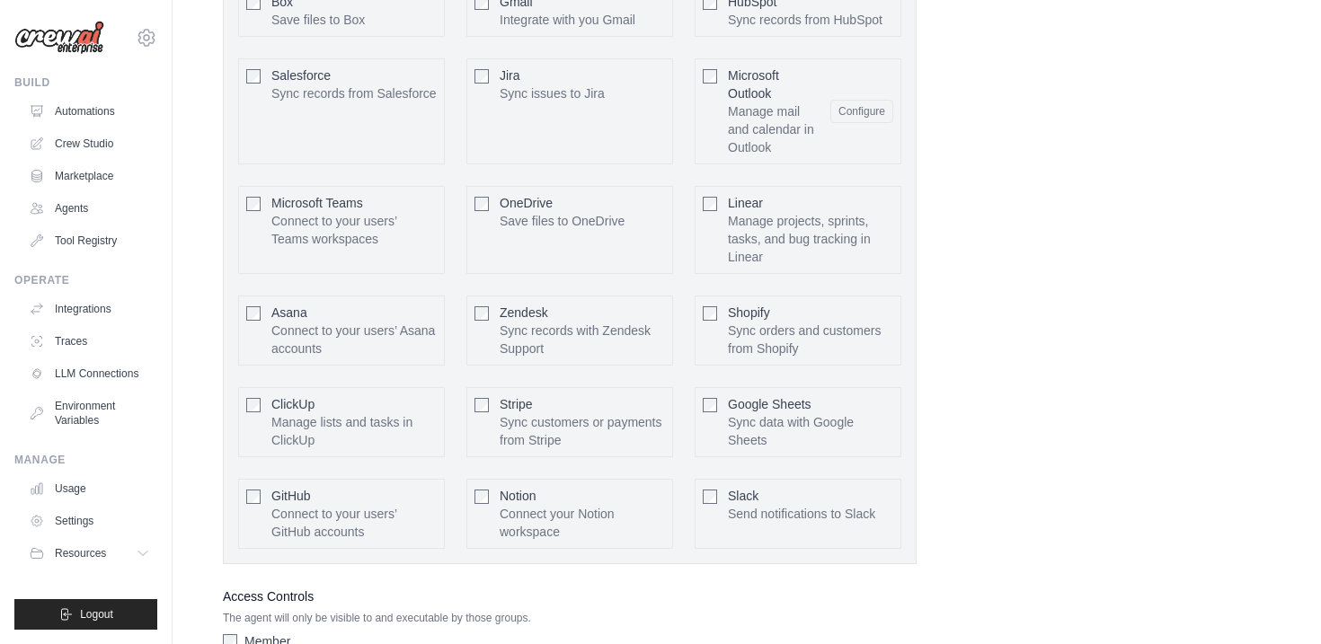
click at [337, 418] on p "Manage lists and tasks in ClickUp" at bounding box center [353, 431] width 165 height 36
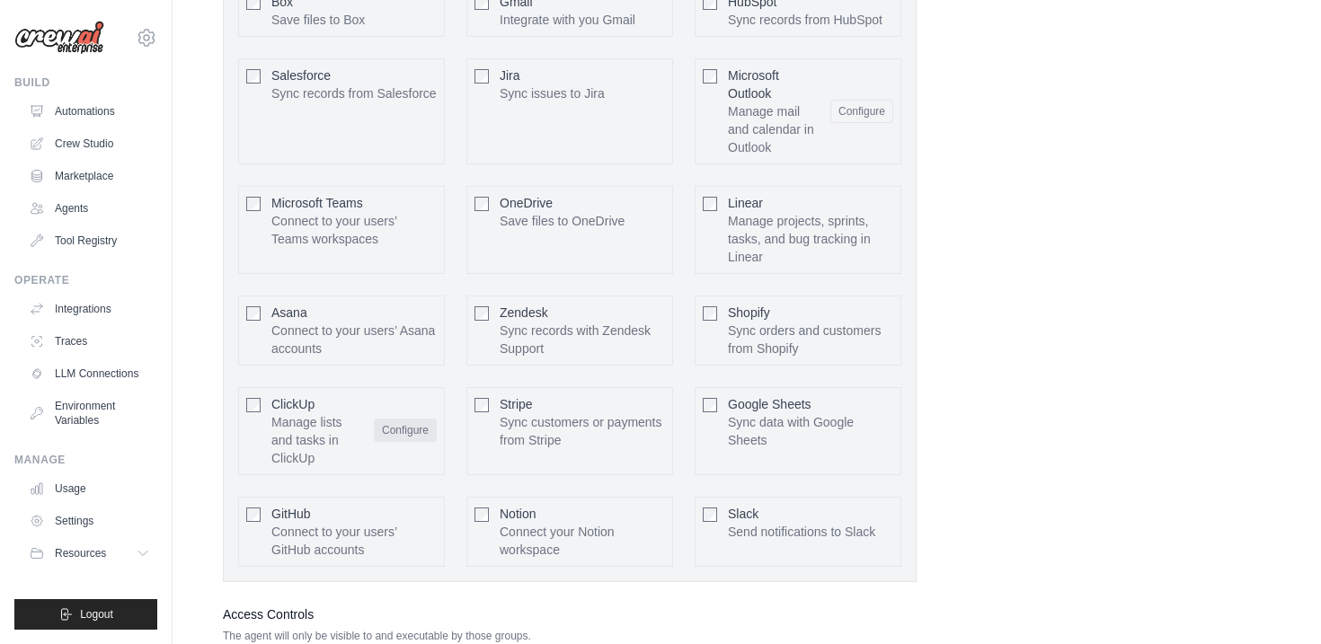
click at [391, 419] on button "Configure" at bounding box center [405, 430] width 63 height 23
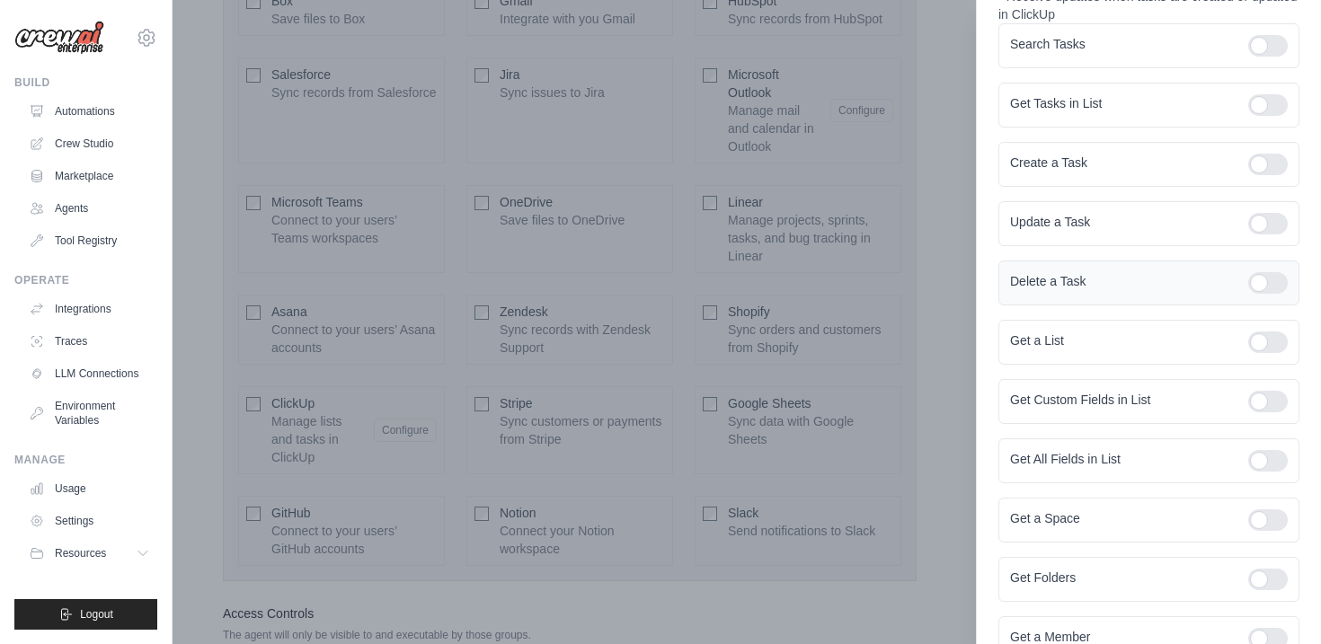
scroll to position [0, 0]
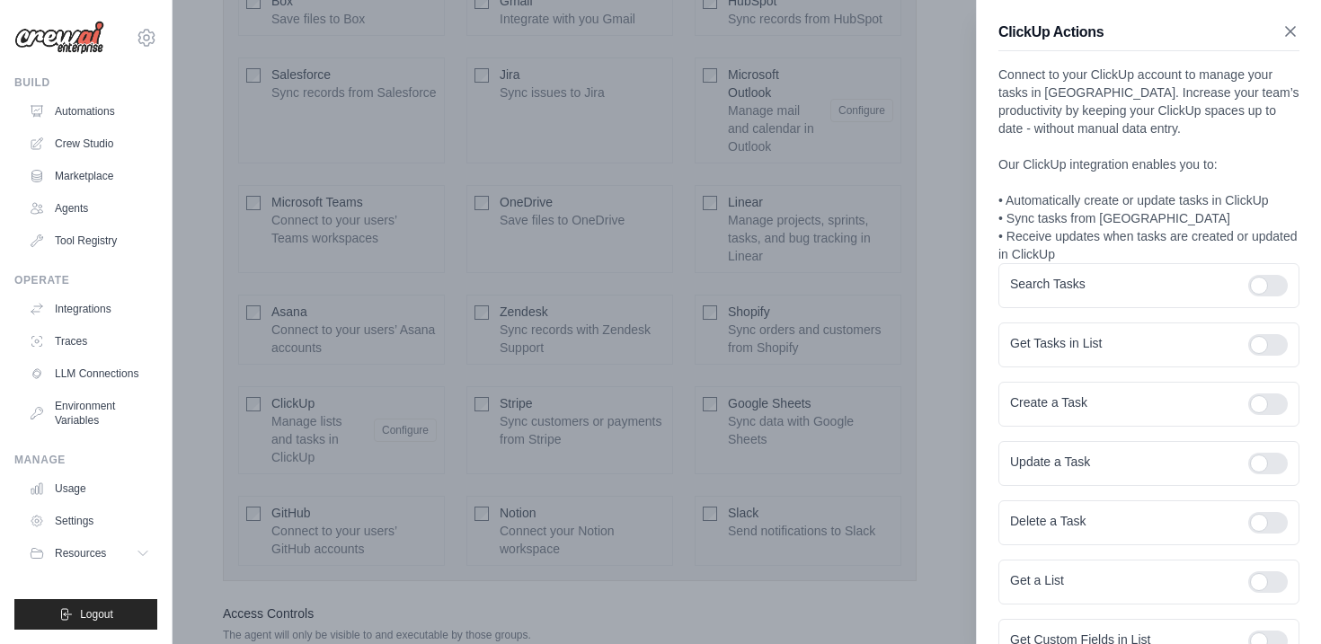
click at [1287, 36] on icon "button" at bounding box center [1290, 31] width 9 height 9
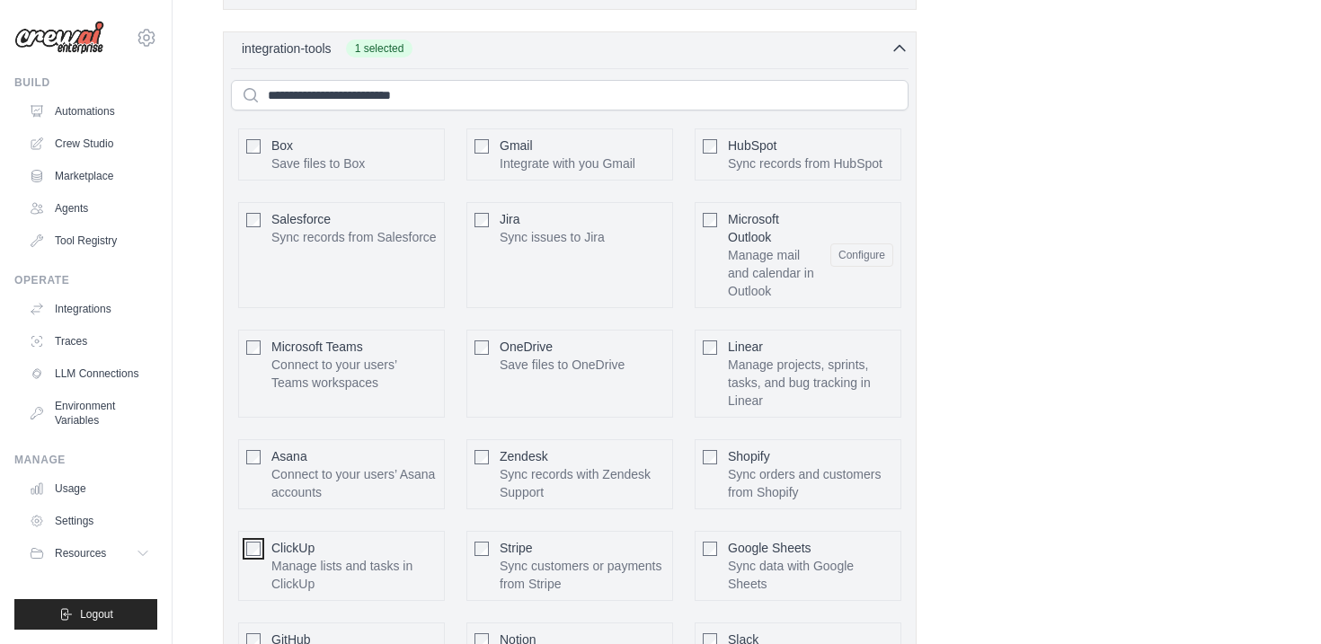
scroll to position [4329, 0]
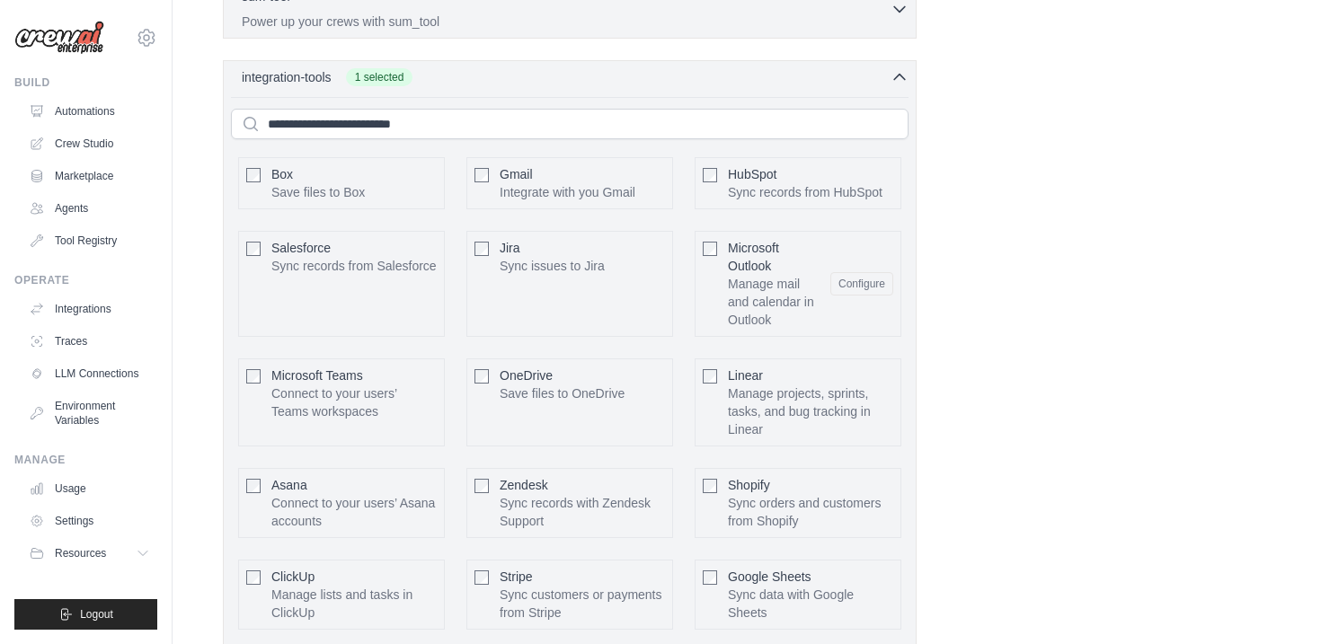
click at [738, 241] on span "Microsoft Outlook" at bounding box center [753, 257] width 51 height 32
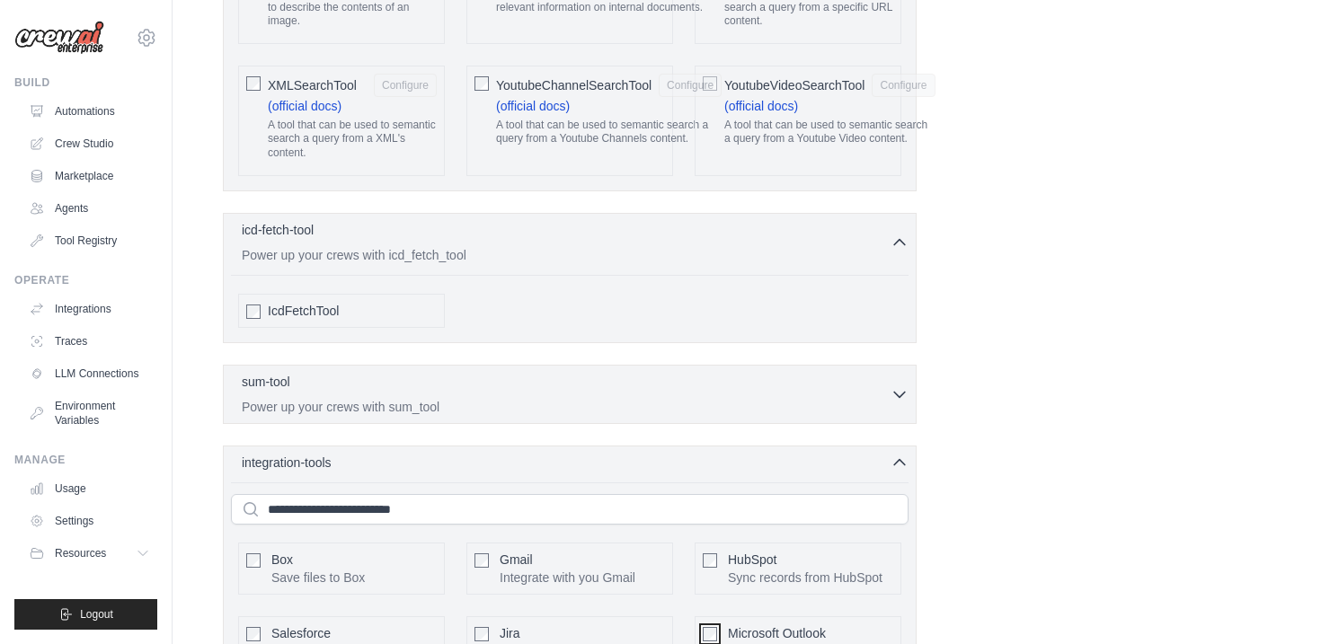
scroll to position [3920, 0]
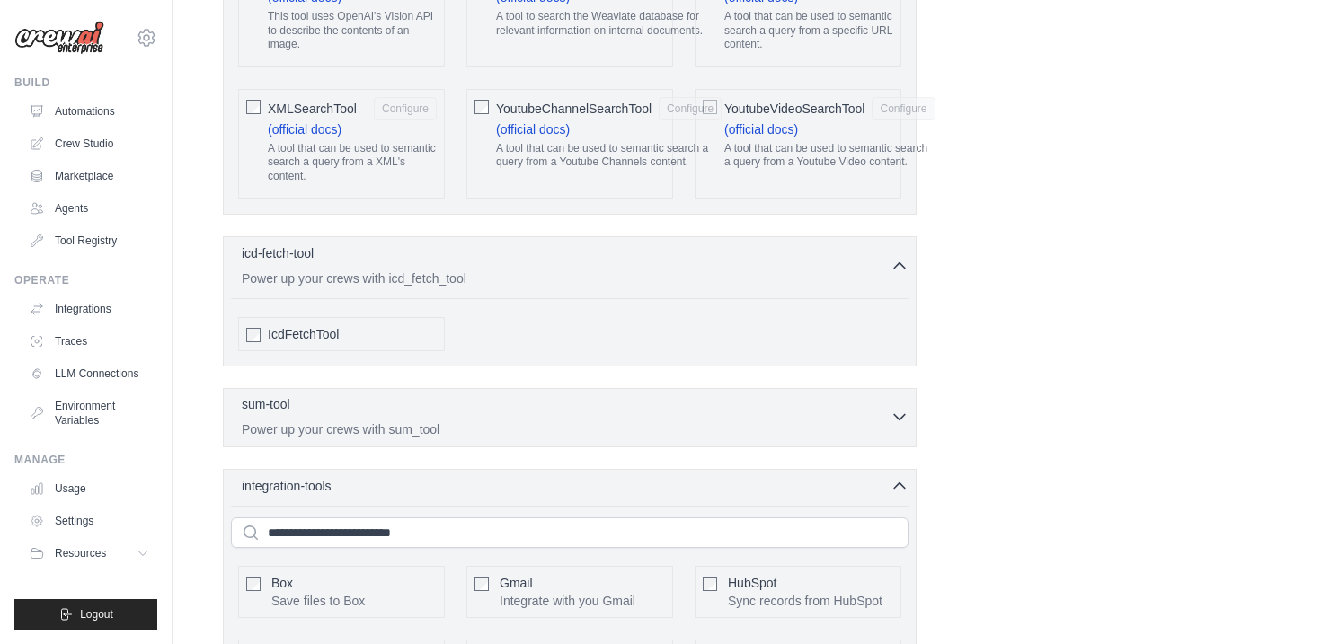
click at [424, 420] on p "Power up your crews with sum_tool" at bounding box center [566, 429] width 649 height 18
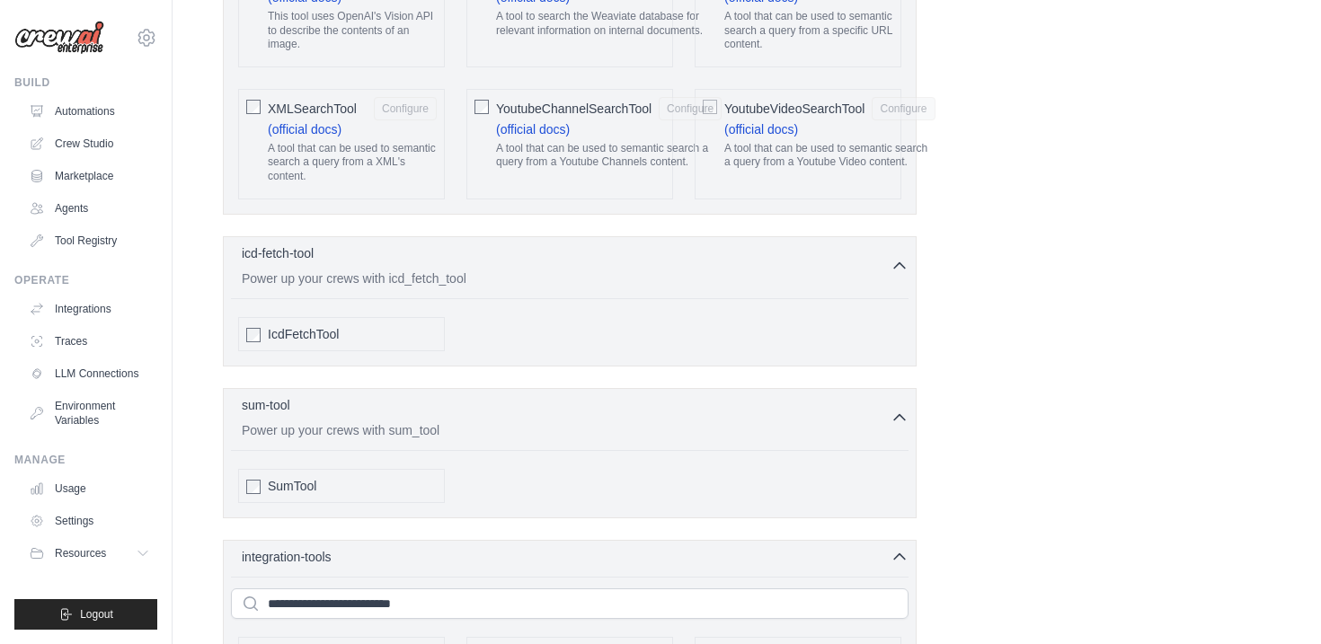
click at [326, 477] on div "SumTool" at bounding box center [352, 486] width 169 height 18
click at [300, 477] on span "SumTool" at bounding box center [292, 486] width 49 height 18
click at [379, 298] on div "IcdFetchTool" at bounding box center [569, 328] width 677 height 60
click at [341, 325] on div "IcdFetchTool" at bounding box center [352, 334] width 169 height 18
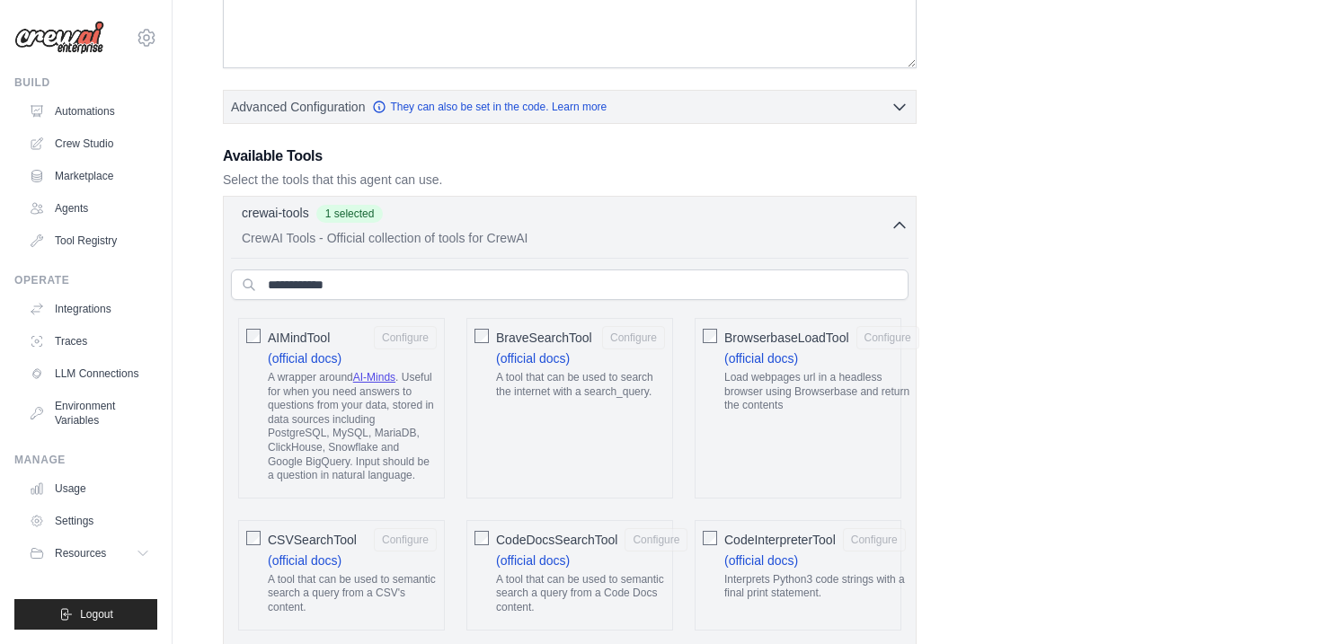
scroll to position [365, 0]
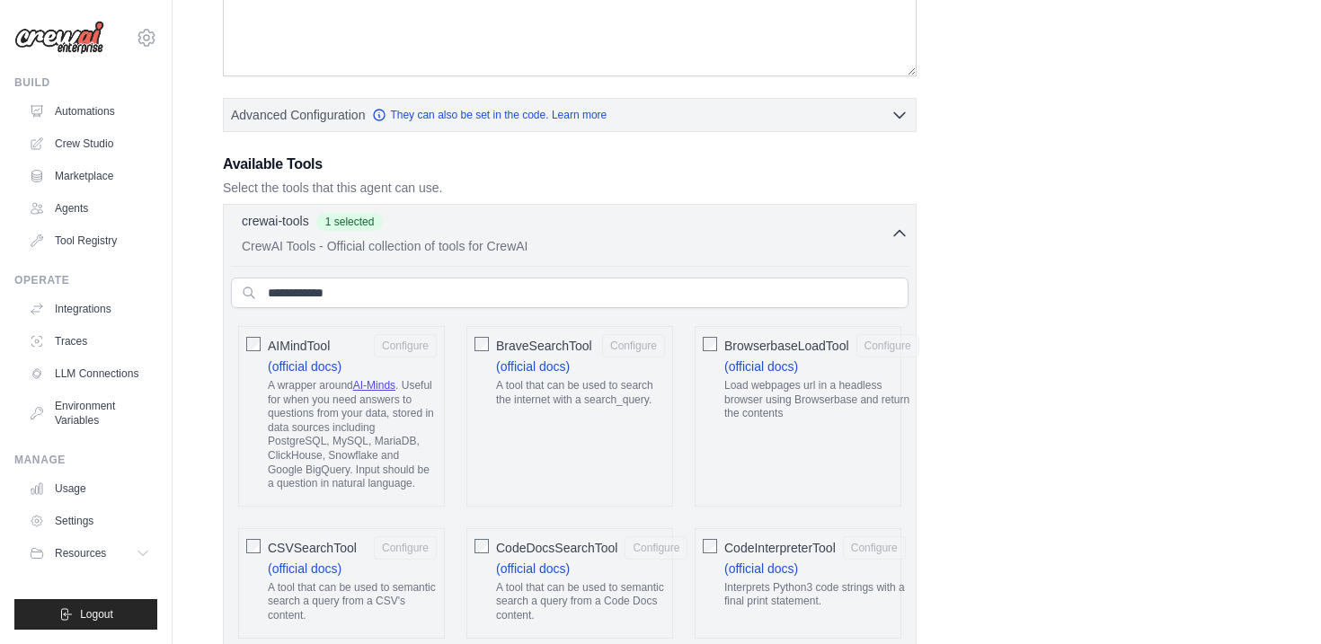
drag, startPoint x: 847, startPoint y: 308, endPoint x: 414, endPoint y: 394, distance: 441.6
click at [41, 257] on ul "Build Automations Crew Studio Marketplace Agents" at bounding box center [85, 352] width 143 height 554
click at [79, 243] on link "Tool Registry" at bounding box center [91, 240] width 136 height 29
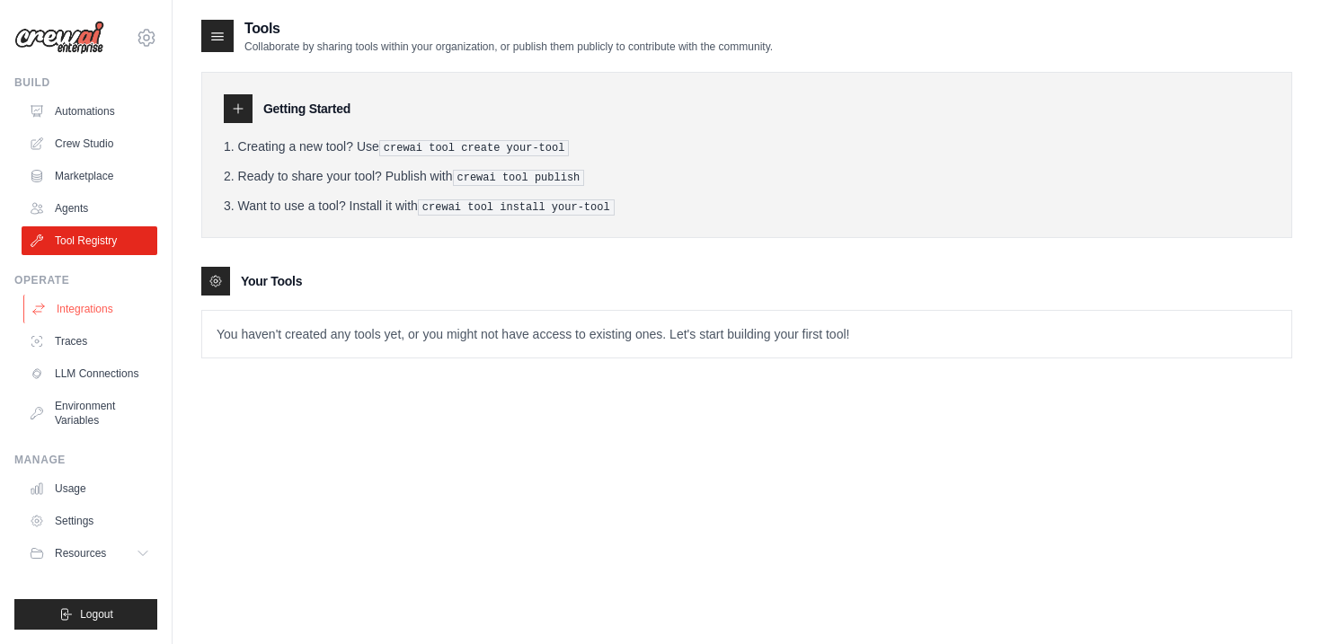
click at [84, 320] on link "Integrations" at bounding box center [91, 309] width 136 height 29
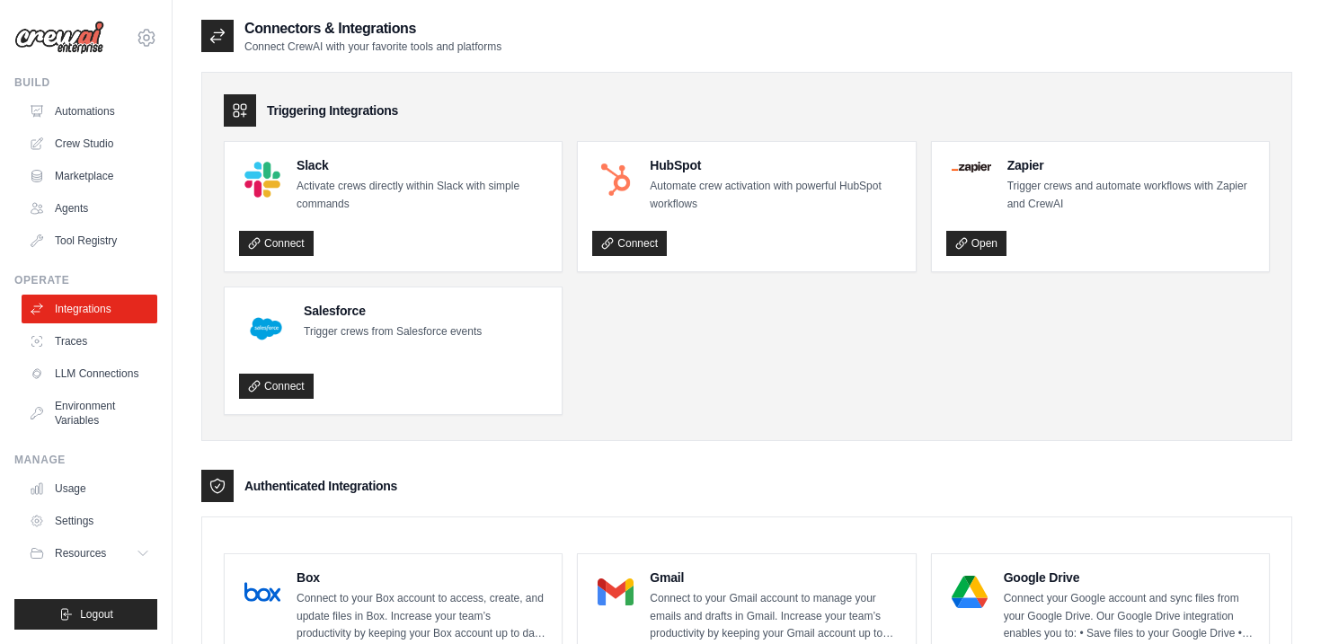
click at [92, 361] on link "LLM Connections" at bounding box center [90, 373] width 136 height 29
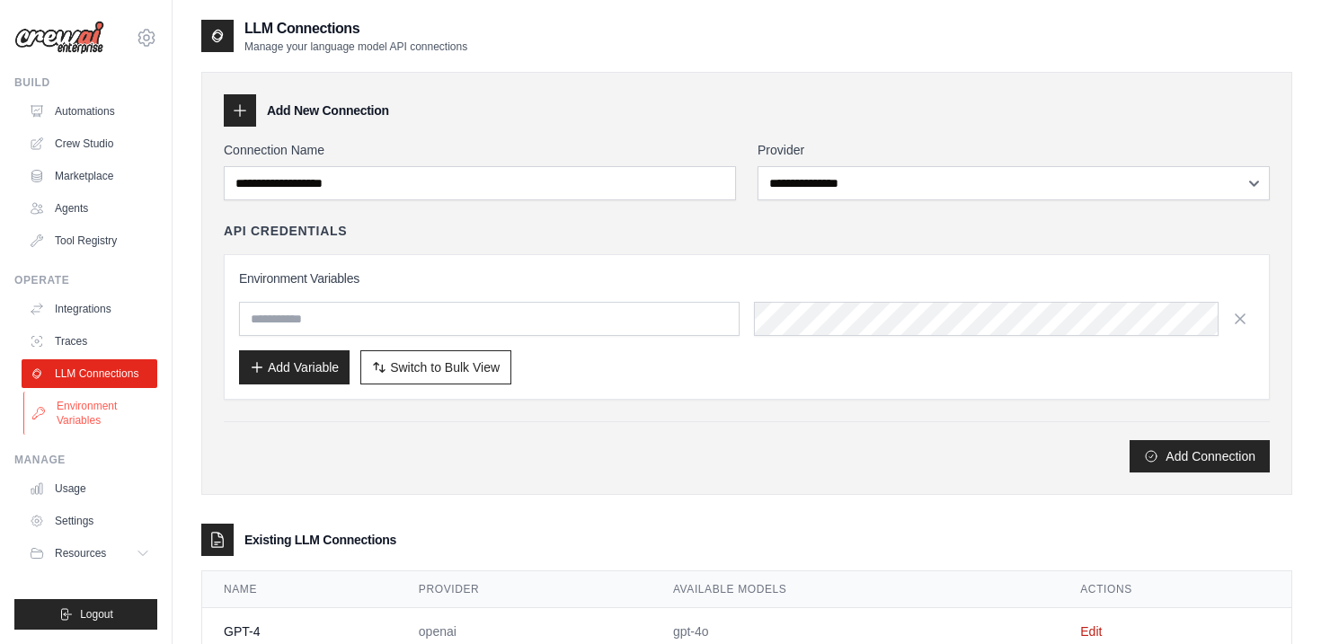
click at [92, 410] on link "Environment Variables" at bounding box center [91, 413] width 136 height 43
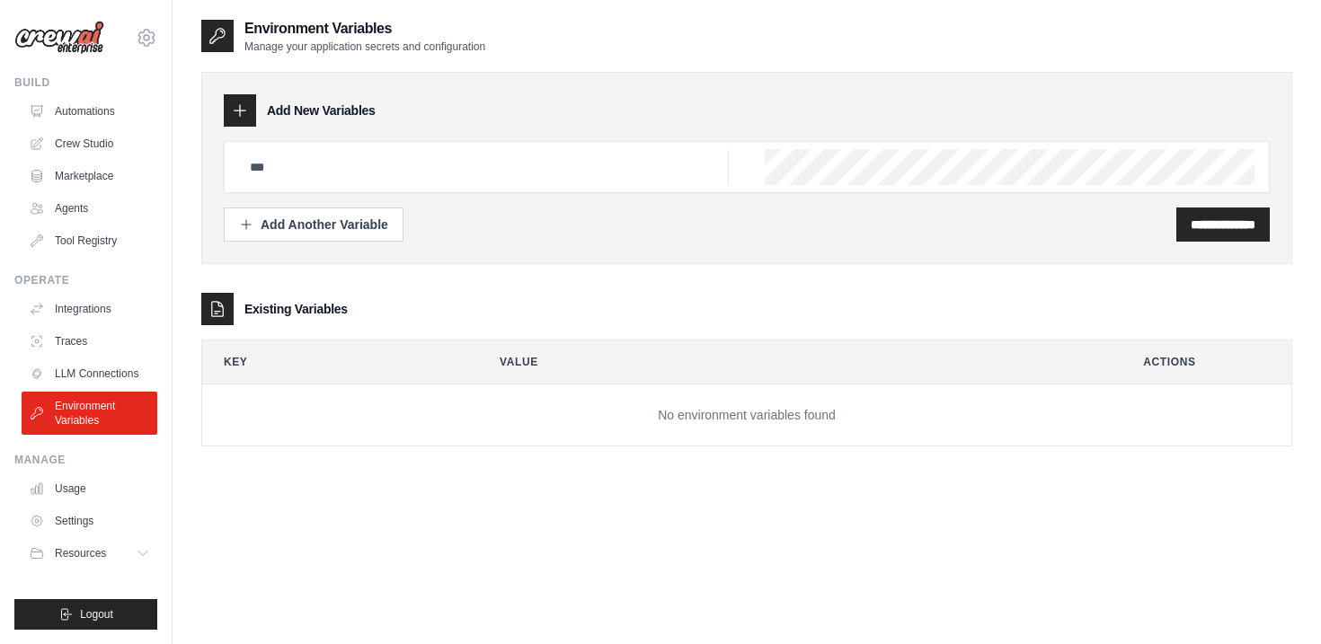
scroll to position [36, 0]
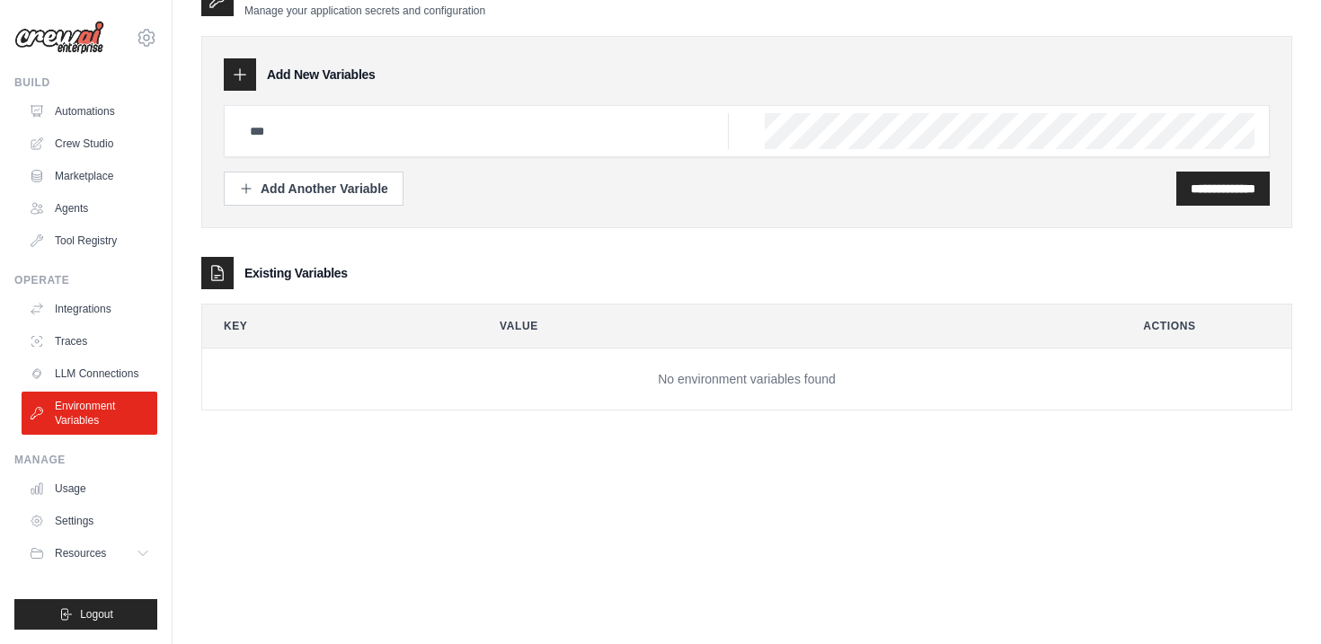
click at [681, 270] on div "Existing Variables" at bounding box center [746, 273] width 1091 height 32
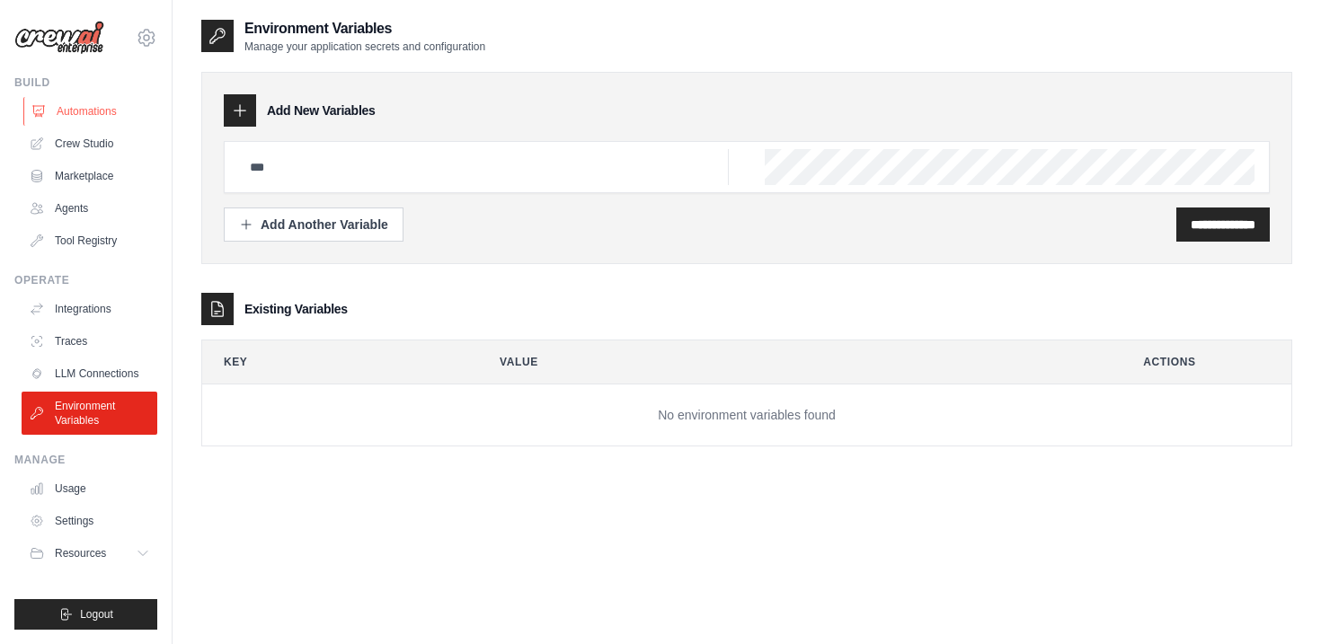
click at [86, 113] on link "Automations" at bounding box center [91, 111] width 136 height 29
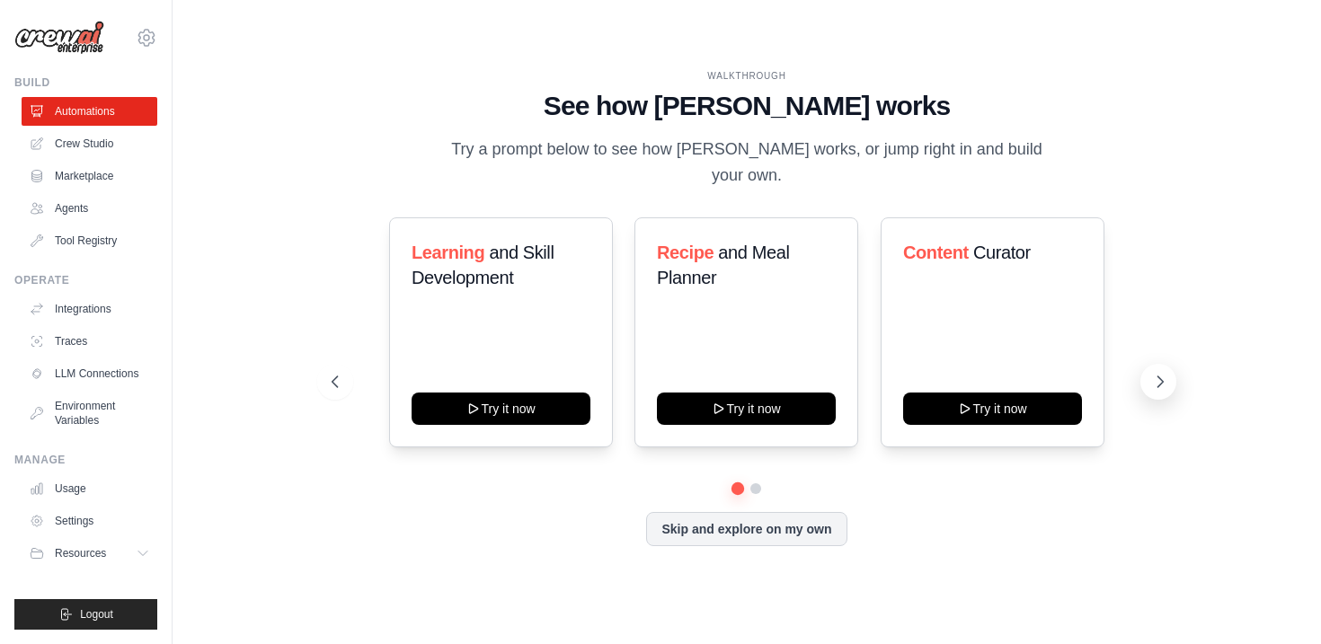
click at [1162, 373] on icon at bounding box center [1160, 382] width 18 height 18
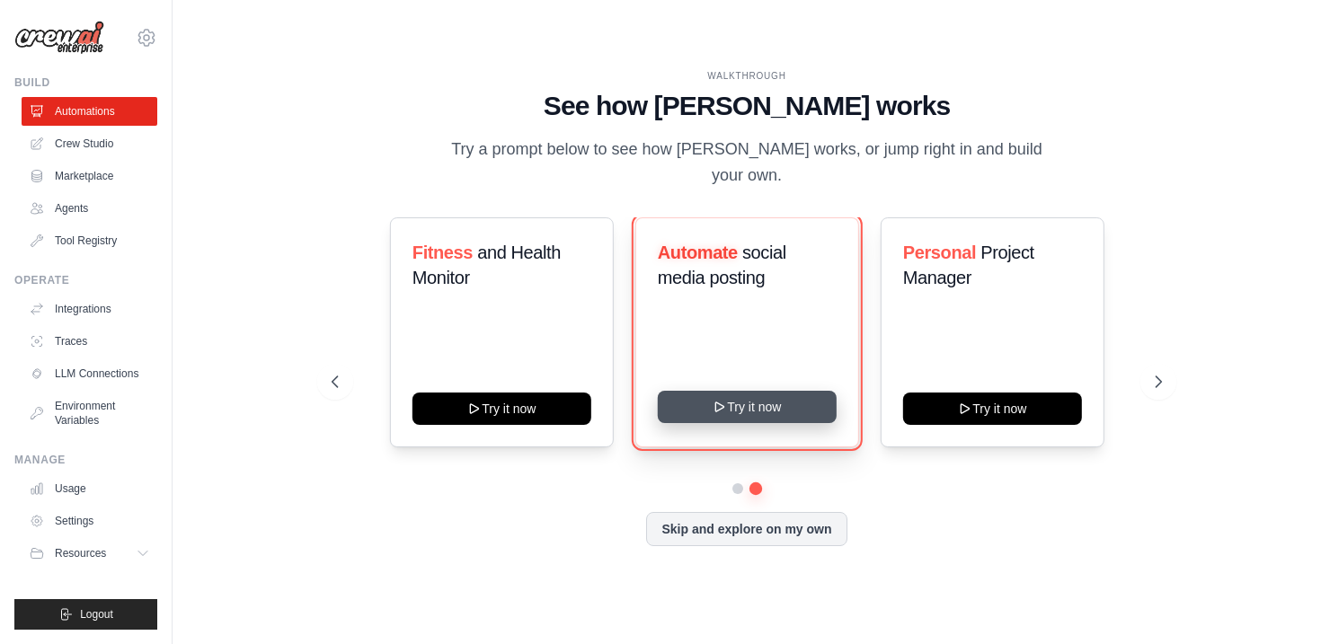
click at [754, 403] on button "Try it now" at bounding box center [746, 407] width 179 height 32
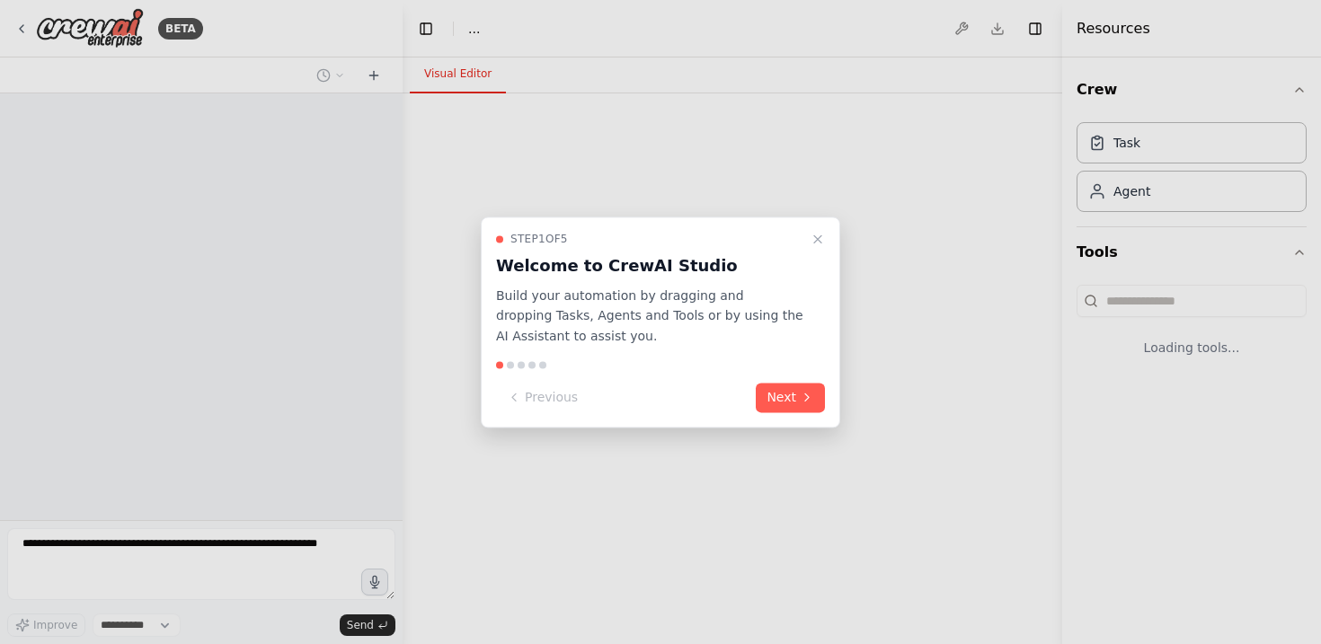
select select "****"
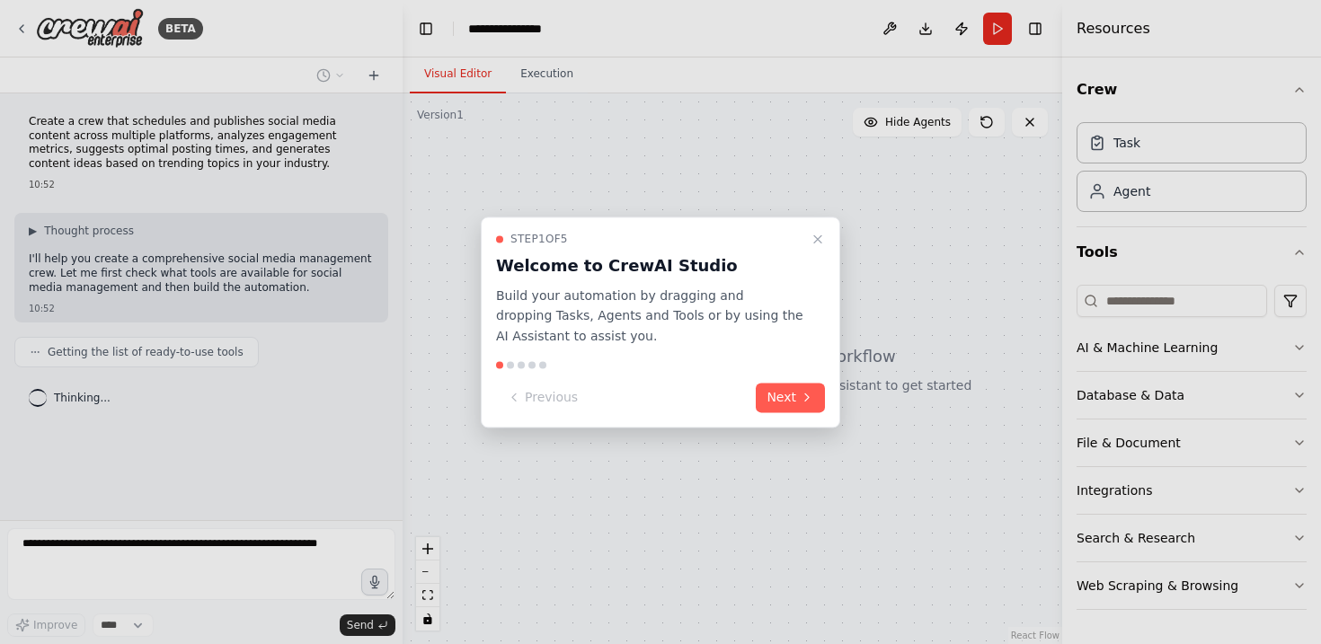
click at [800, 379] on div "Step 1 of 5 Welcome to CrewAI Studio Build your automation by dragging and drop…" at bounding box center [660, 322] width 359 height 211
click at [796, 387] on button "Next" at bounding box center [790, 398] width 69 height 30
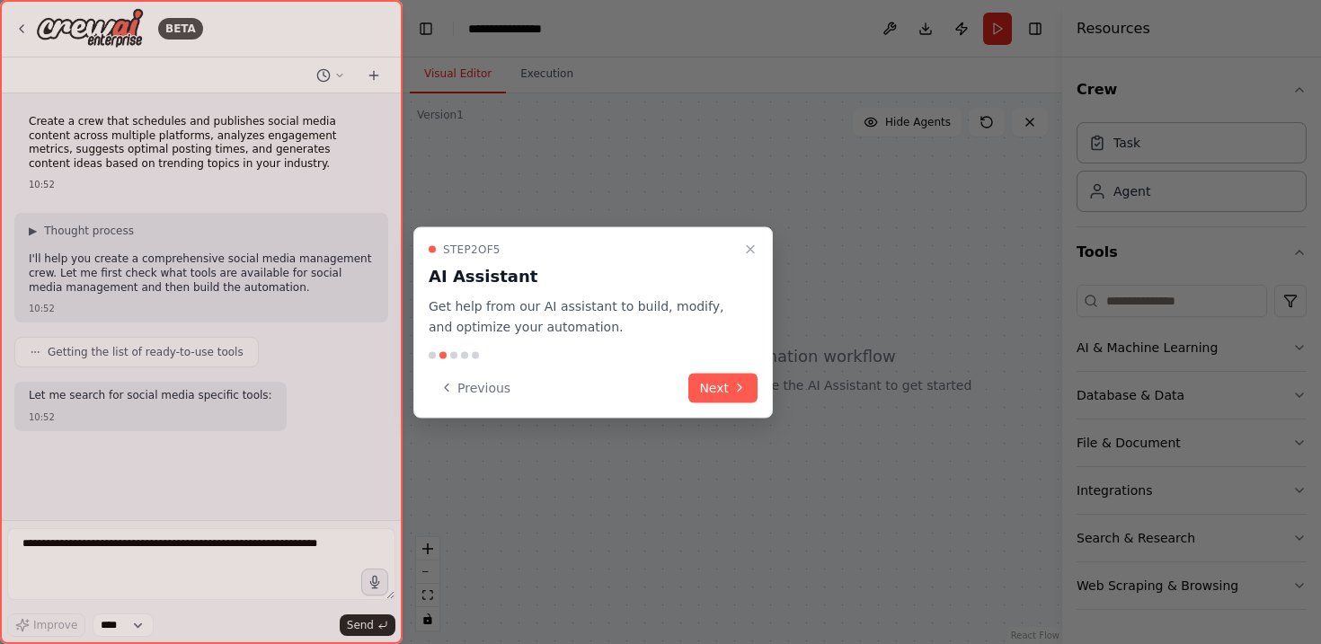
scroll to position [16, 0]
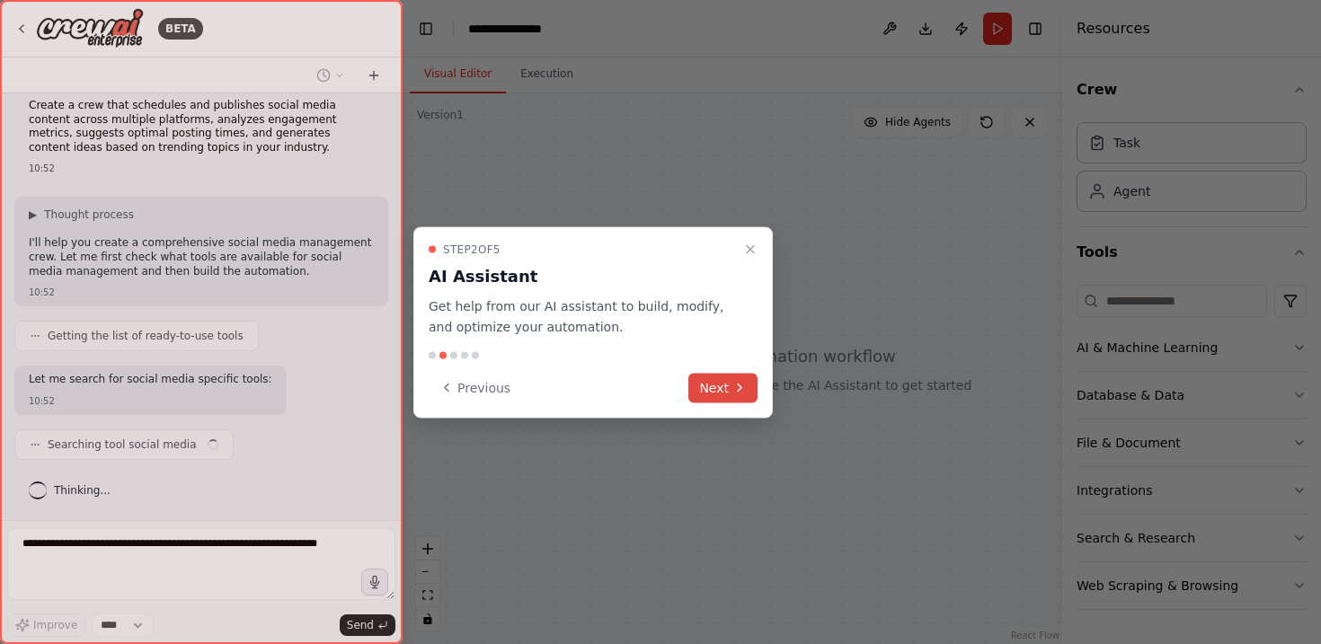
click at [741, 401] on button "Next" at bounding box center [722, 388] width 69 height 30
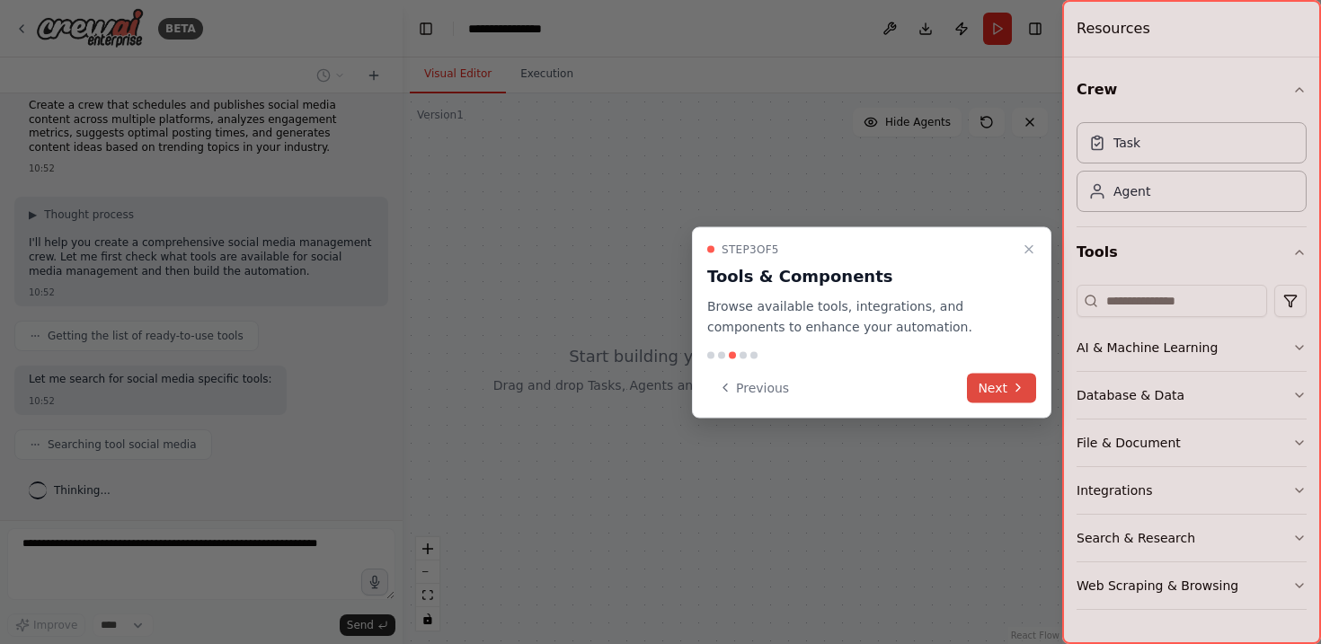
click at [989, 379] on button "Next" at bounding box center [1001, 388] width 69 height 30
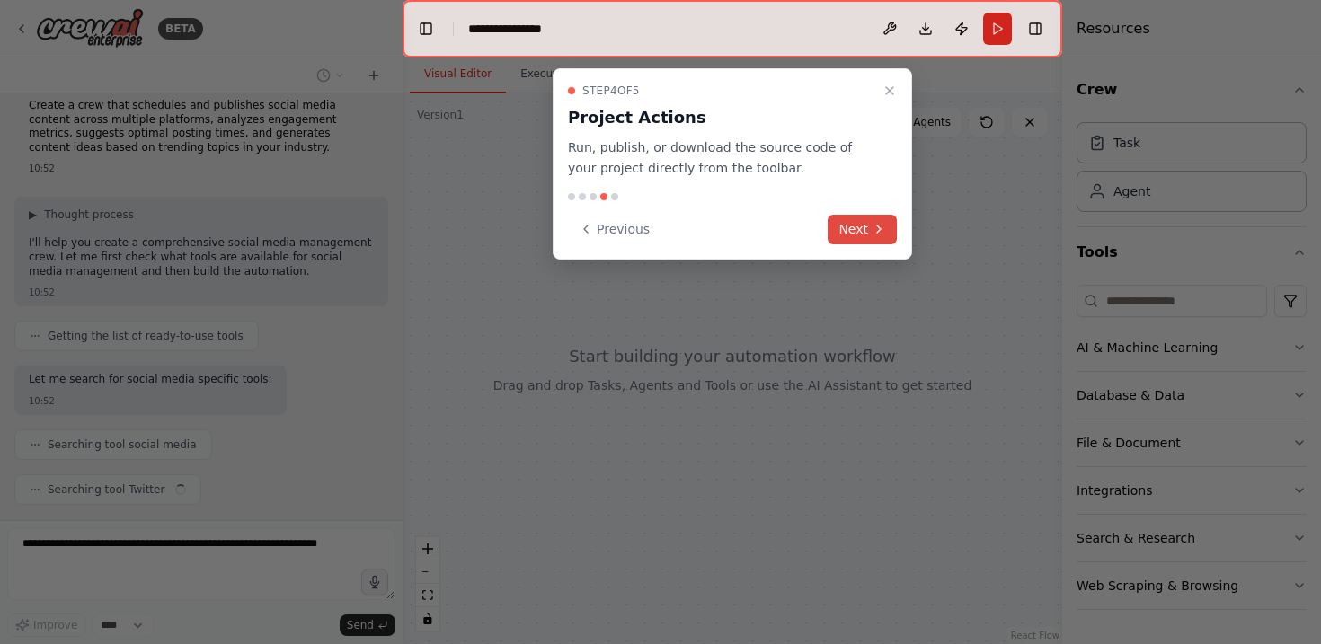
scroll to position [61, 0]
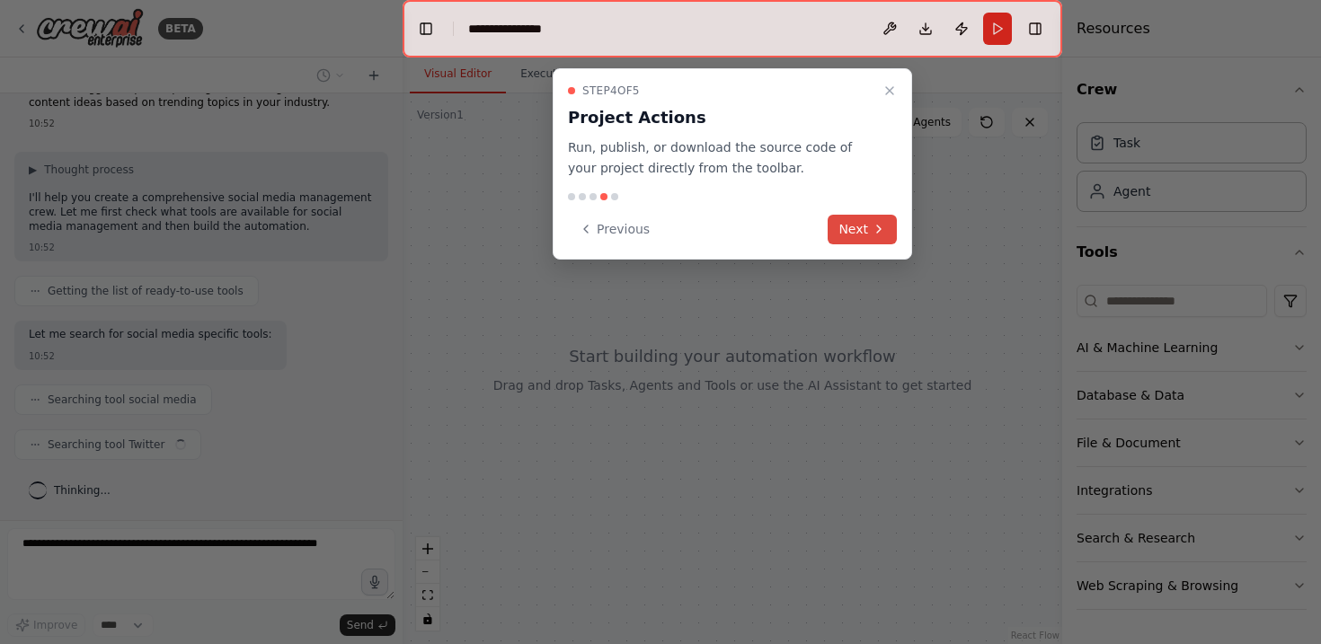
click at [855, 217] on button "Next" at bounding box center [861, 230] width 69 height 30
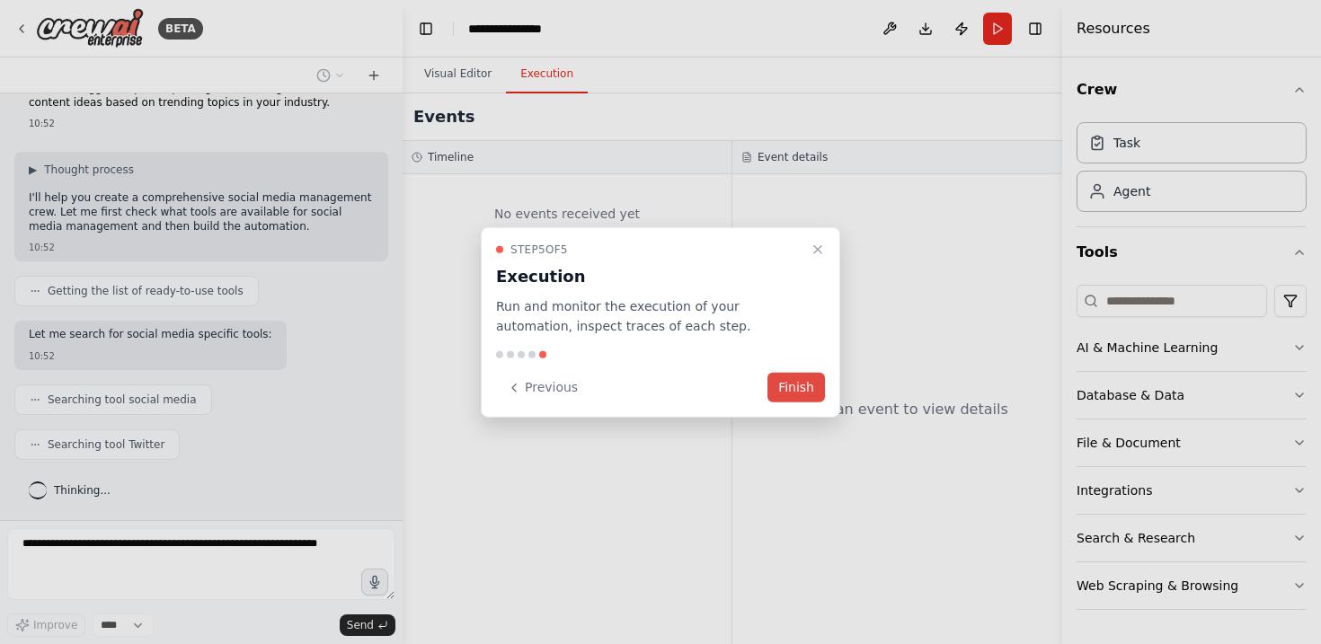
click at [810, 377] on button "Finish" at bounding box center [796, 388] width 58 height 30
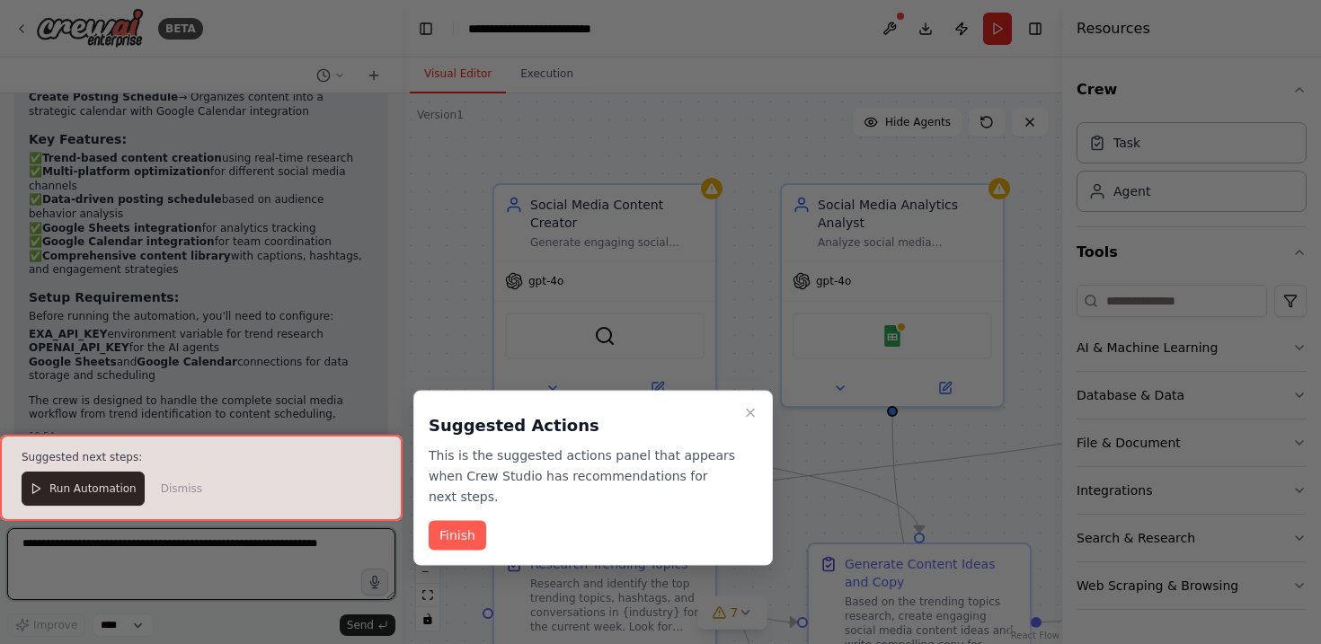
scroll to position [1860, 0]
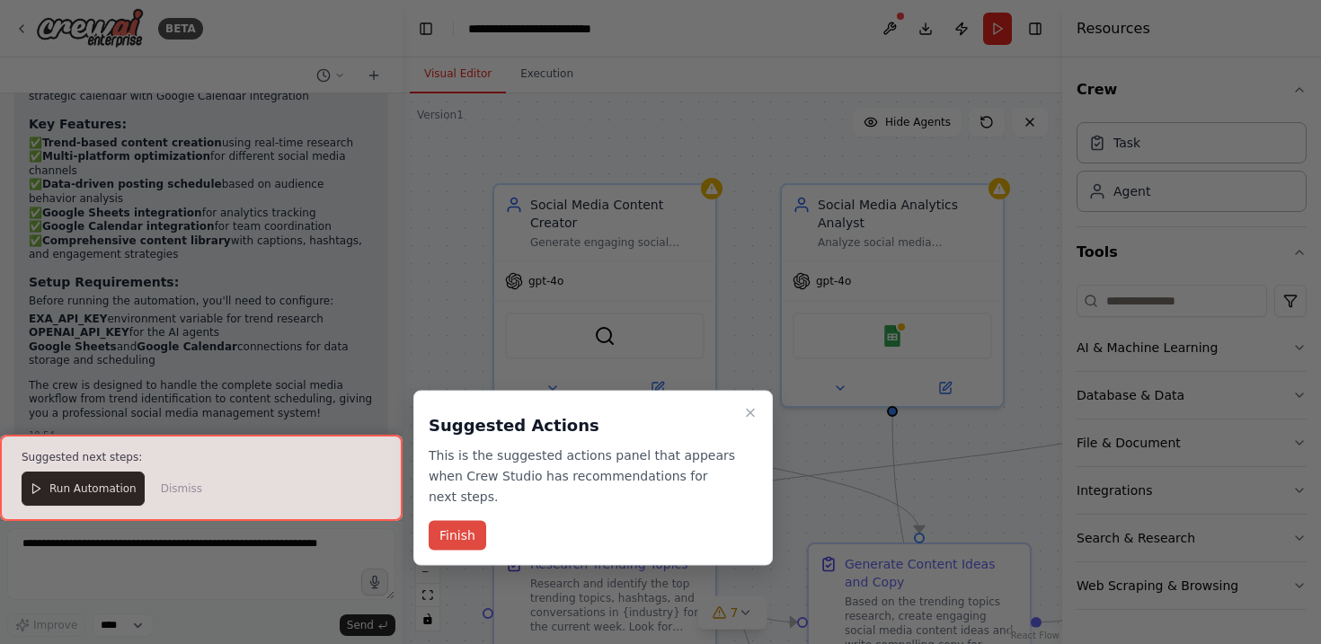
click at [474, 532] on button "Finish" at bounding box center [458, 536] width 58 height 30
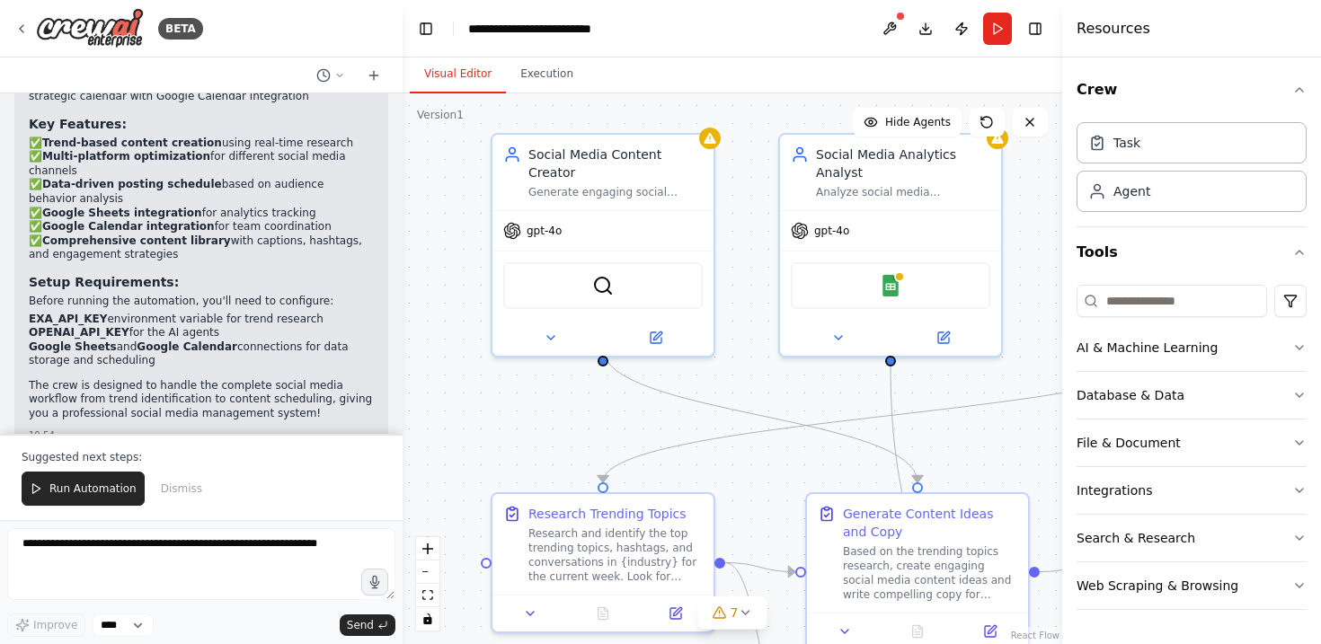
drag, startPoint x: 750, startPoint y: 429, endPoint x: 748, endPoint y: 378, distance: 50.3
click at [748, 378] on div ".deletable-edge-delete-btn { width: 20px; height: 20px; border: 0px solid #ffff…" at bounding box center [732, 368] width 659 height 551
click at [632, 181] on div "Generate engaging social media content ideas and copy for {platforms} based on …" at bounding box center [615, 188] width 174 height 14
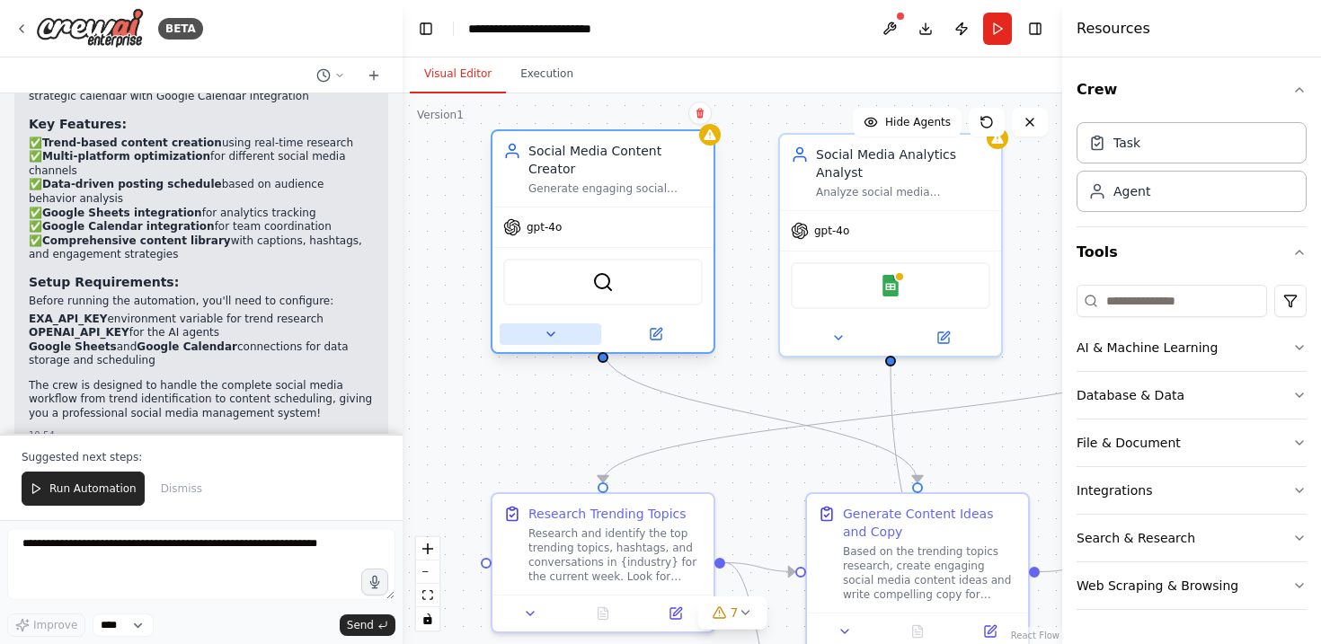
click at [558, 323] on button at bounding box center [551, 334] width 102 height 22
click at [574, 265] on div "SerperDevTool" at bounding box center [602, 282] width 199 height 47
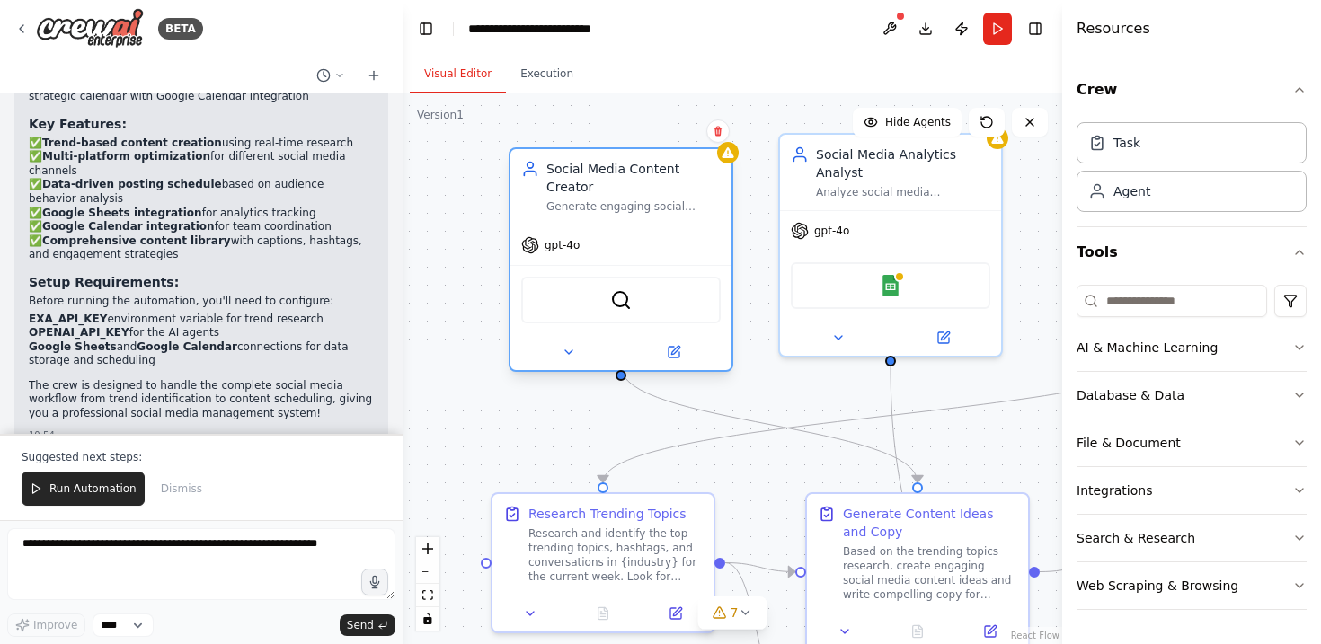
drag, startPoint x: 574, startPoint y: 265, endPoint x: 564, endPoint y: 297, distance: 33.8
click at [564, 297] on div "SerperDevTool" at bounding box center [620, 300] width 199 height 47
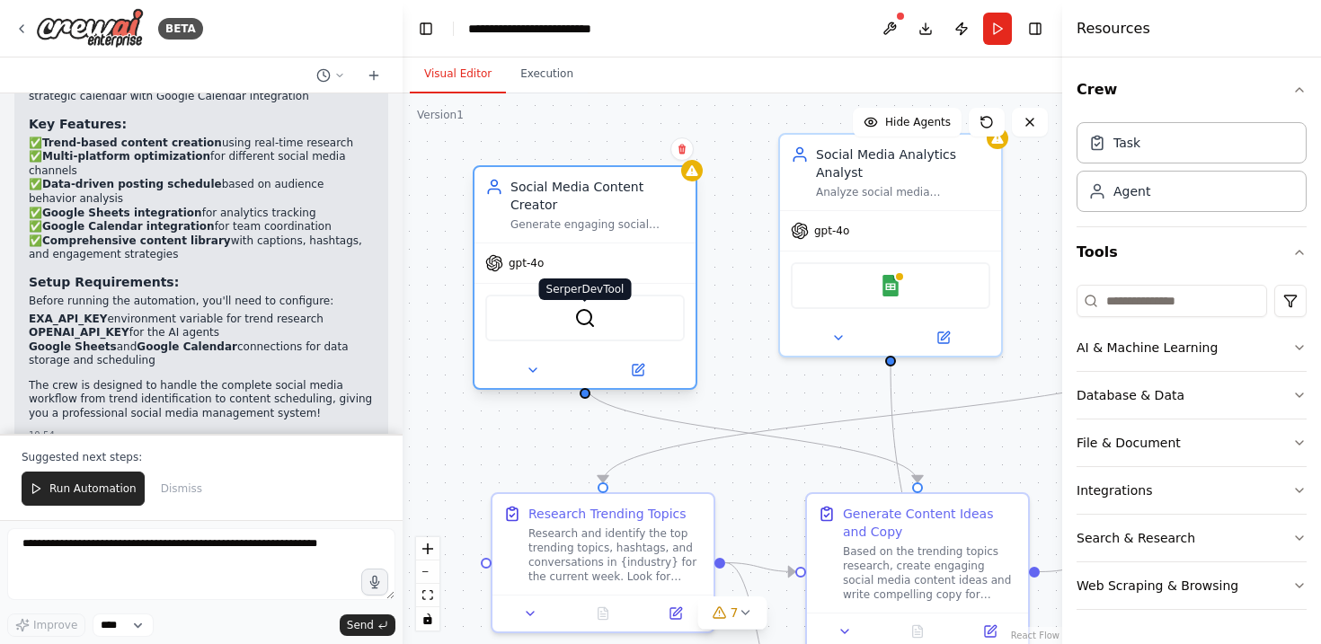
click at [575, 307] on img at bounding box center [585, 318] width 22 height 22
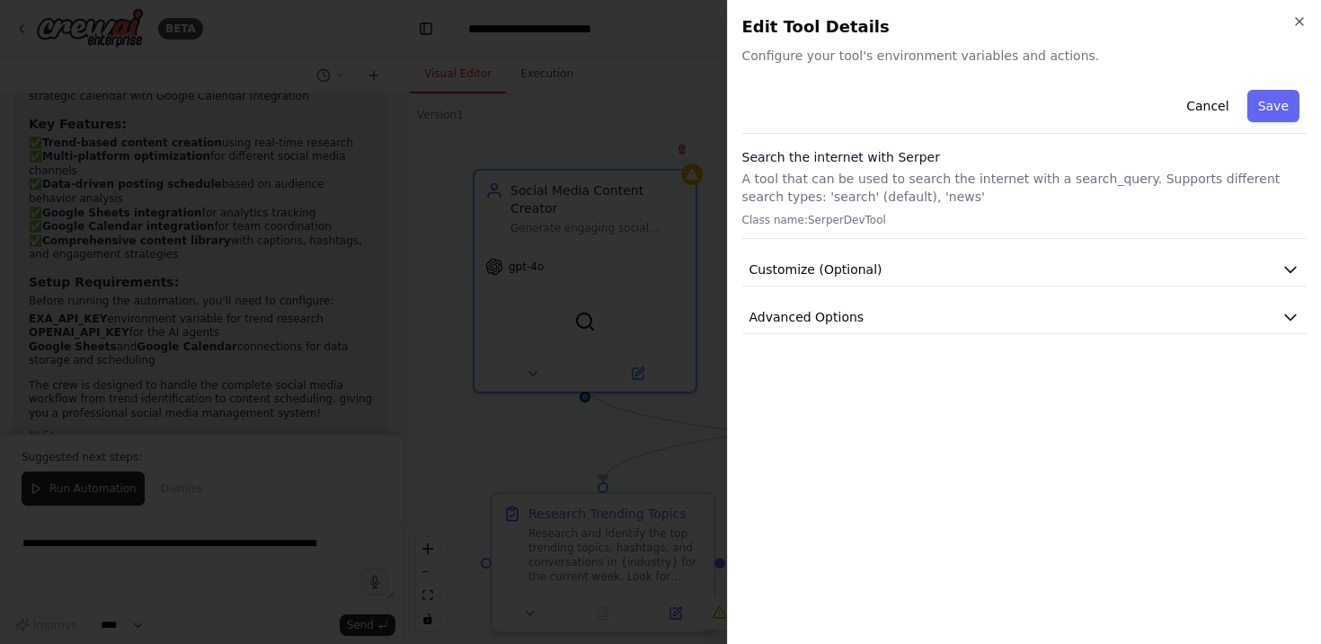
click at [1127, 296] on div "Cancel Save Search the internet with Serper A tool that can be used to search t…" at bounding box center [1024, 209] width 565 height 252
click at [1129, 276] on button "Customize (Optional)" at bounding box center [1024, 269] width 565 height 33
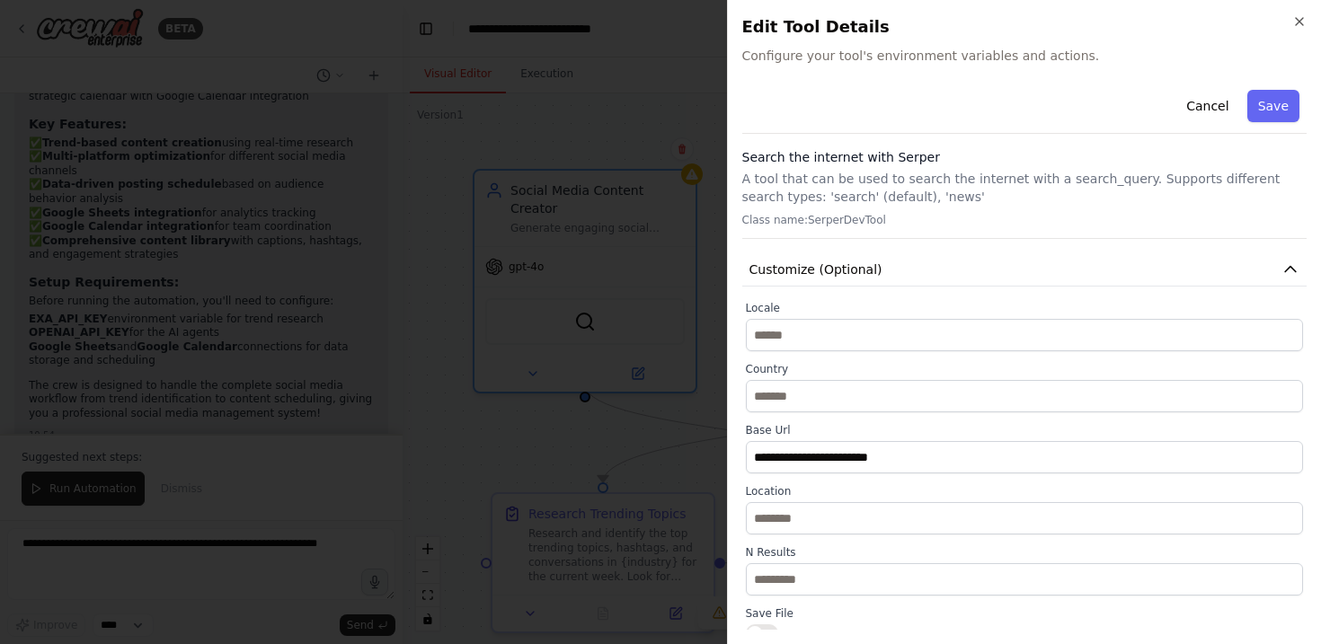
scroll to position [136, 0]
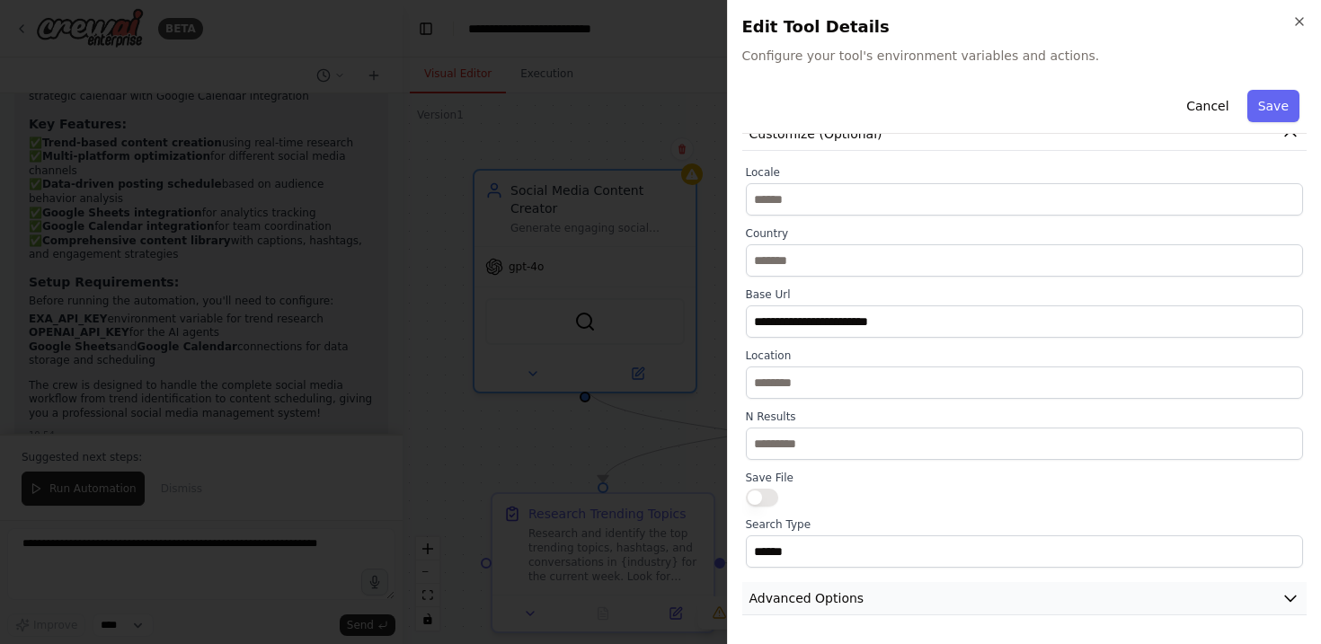
click at [1035, 605] on button "Advanced Options" at bounding box center [1024, 598] width 565 height 33
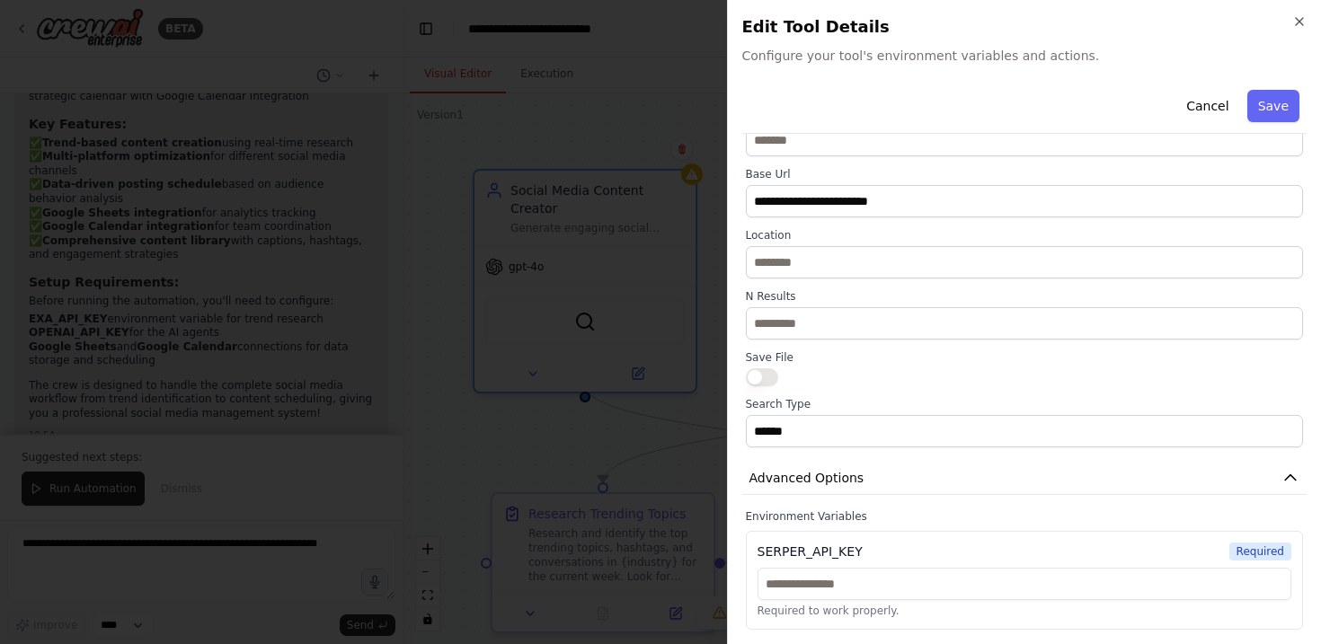
scroll to position [0, 0]
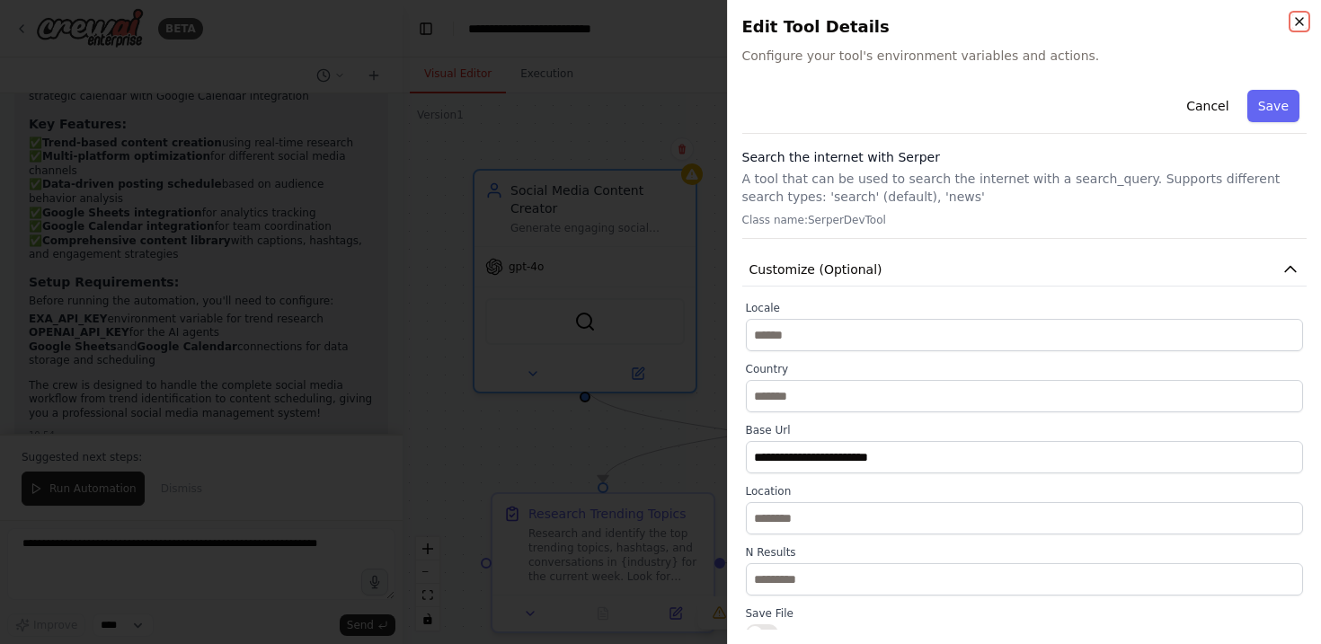
click at [1301, 19] on icon "button" at bounding box center [1299, 21] width 7 height 7
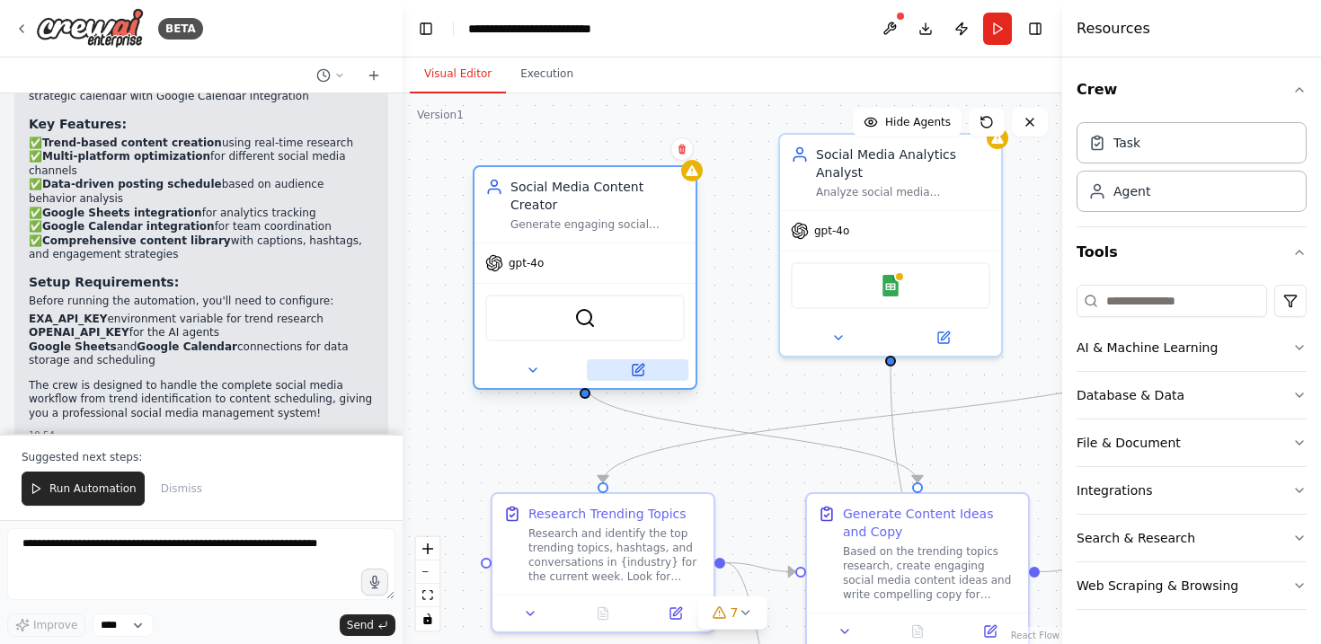
click at [636, 365] on icon at bounding box center [638, 370] width 11 height 11
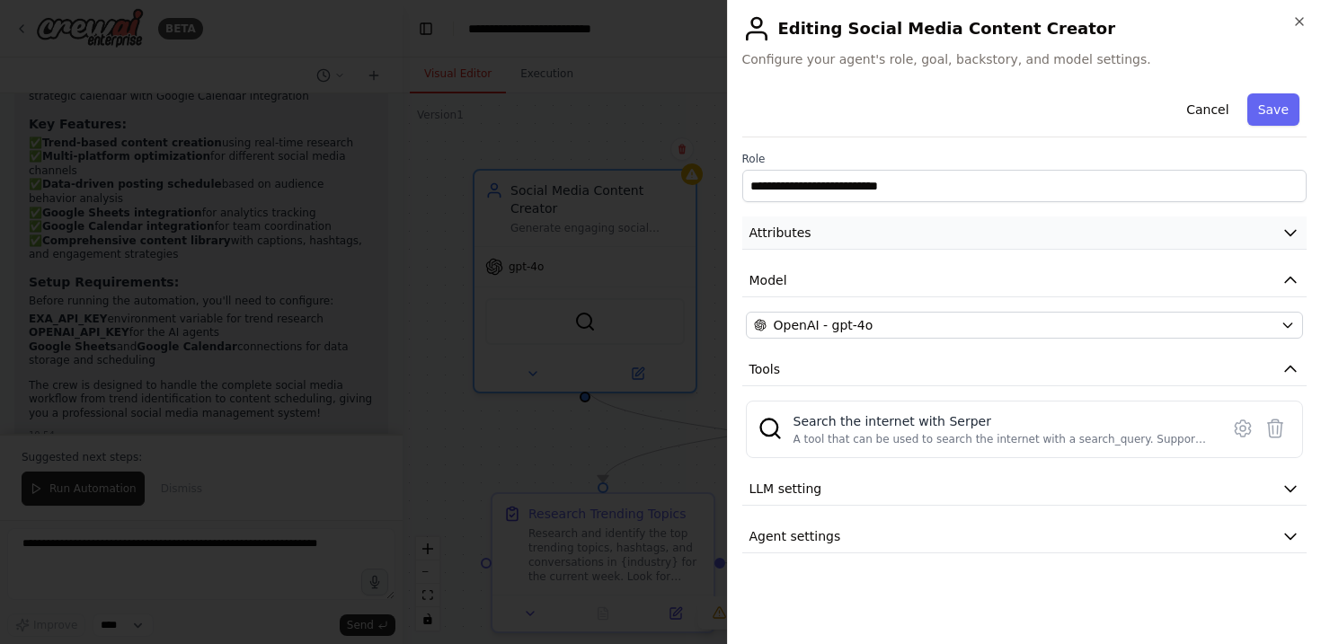
click at [1101, 230] on button "Attributes" at bounding box center [1024, 233] width 565 height 33
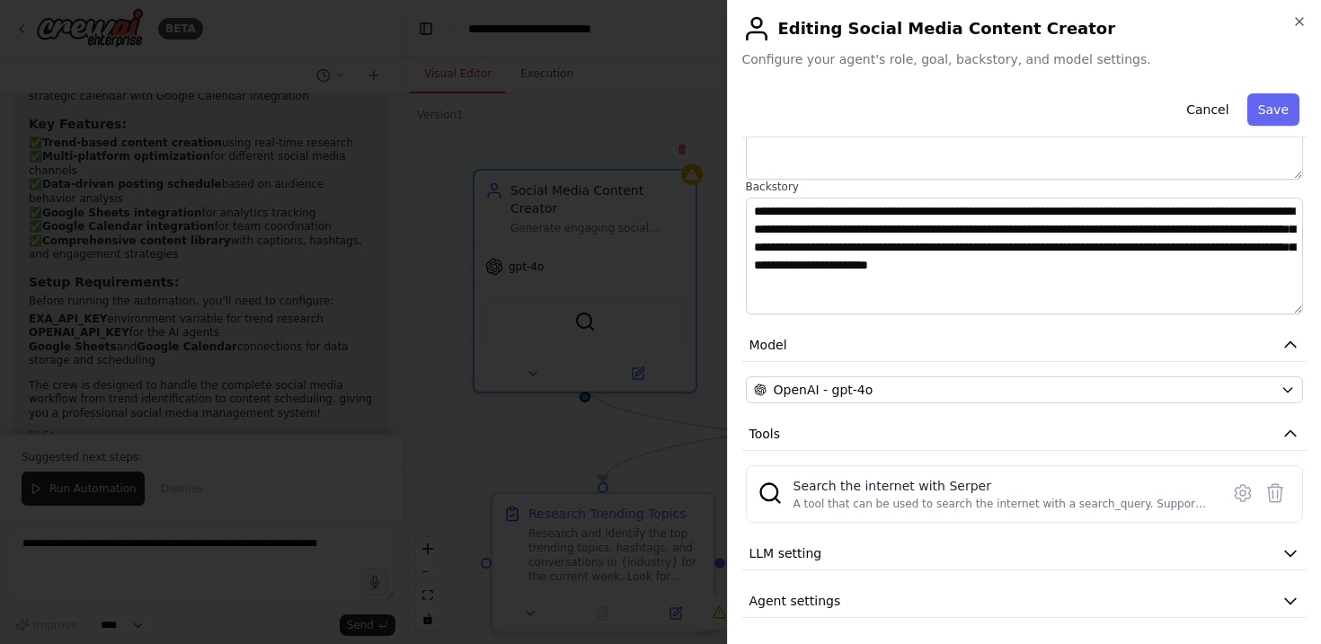
scroll to position [222, 0]
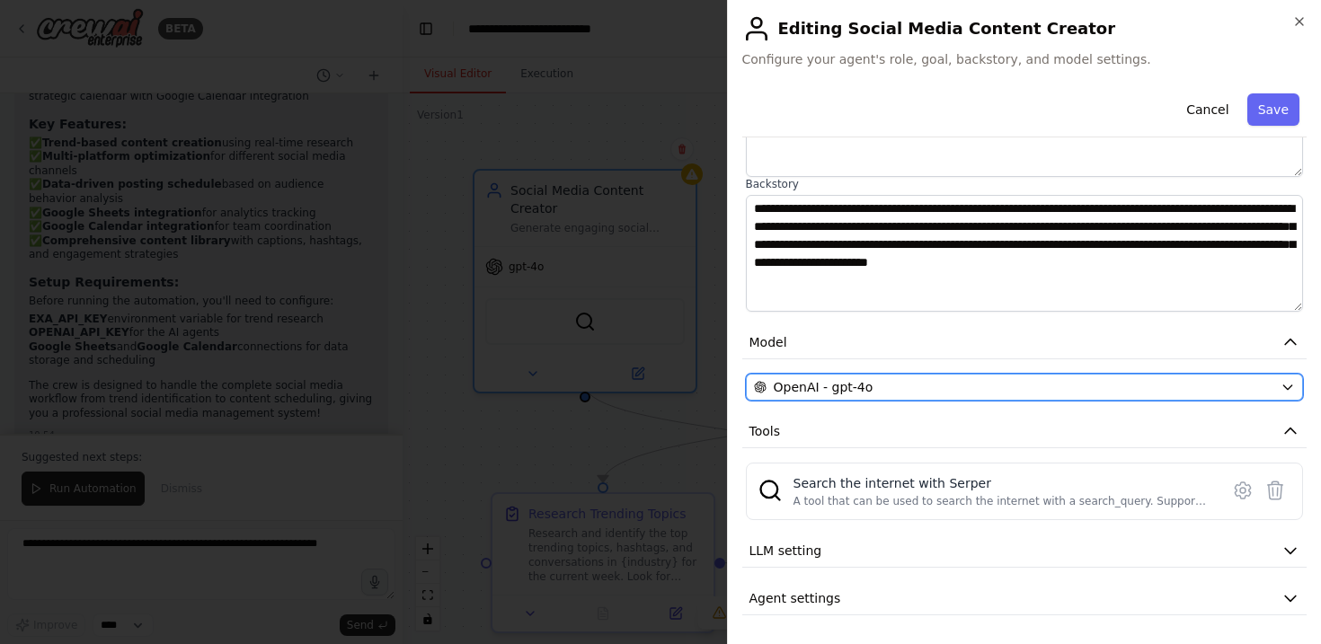
click at [962, 387] on div "OpenAI - gpt-4o" at bounding box center [1014, 387] width 520 height 18
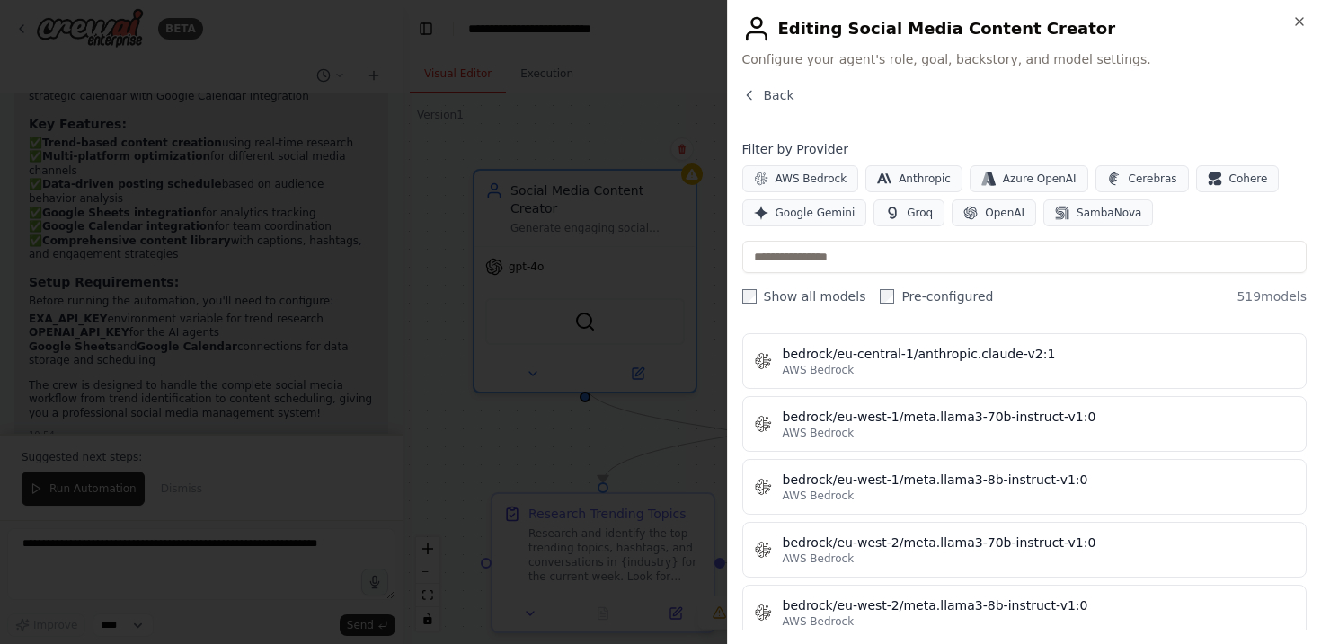
scroll to position [4377, 0]
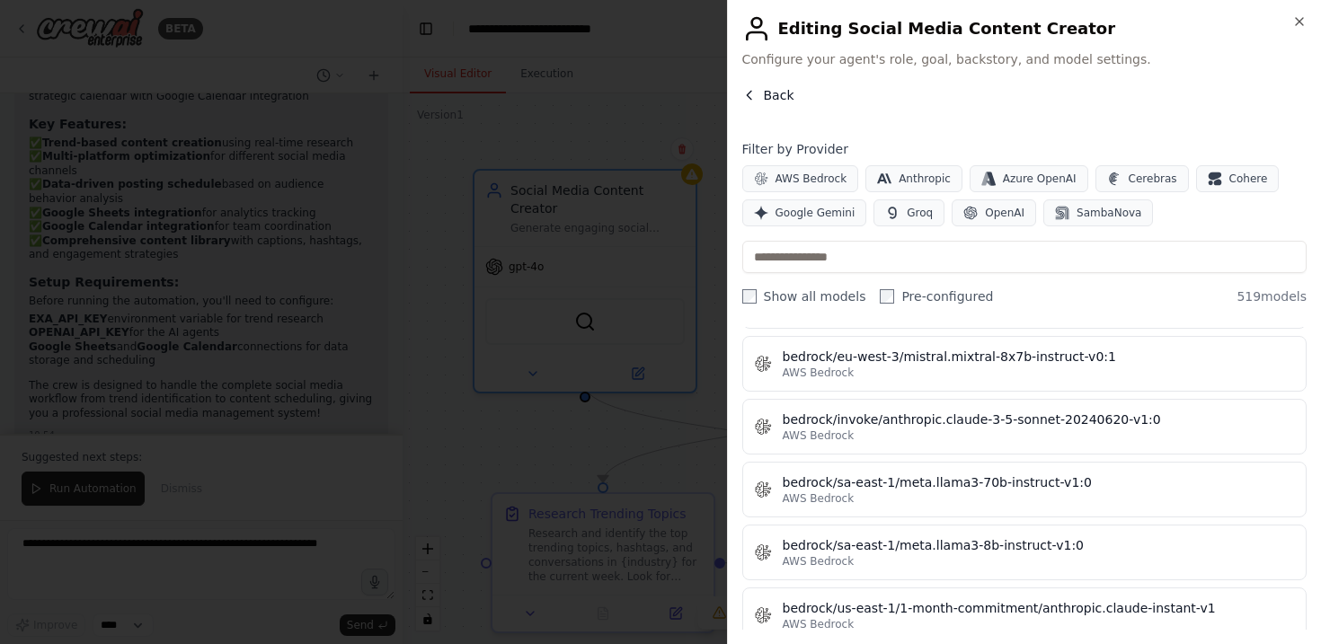
click at [770, 101] on span "Back" at bounding box center [779, 95] width 31 height 18
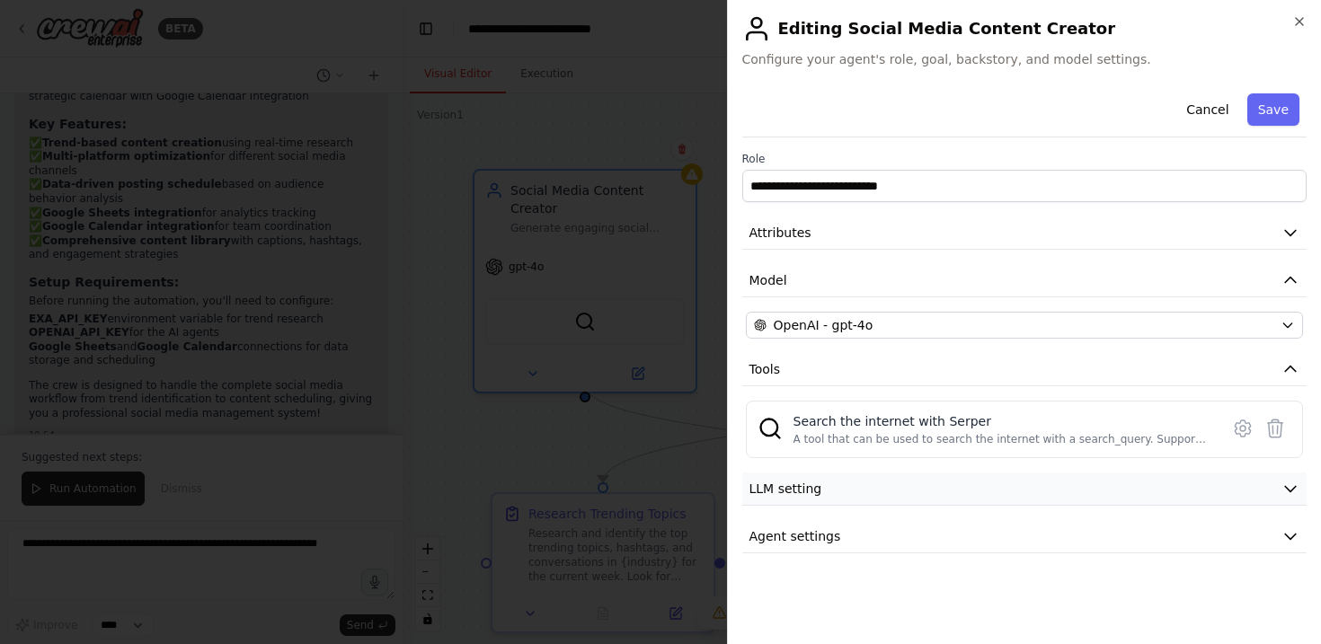
click at [1285, 491] on icon "button" at bounding box center [1290, 489] width 18 height 18
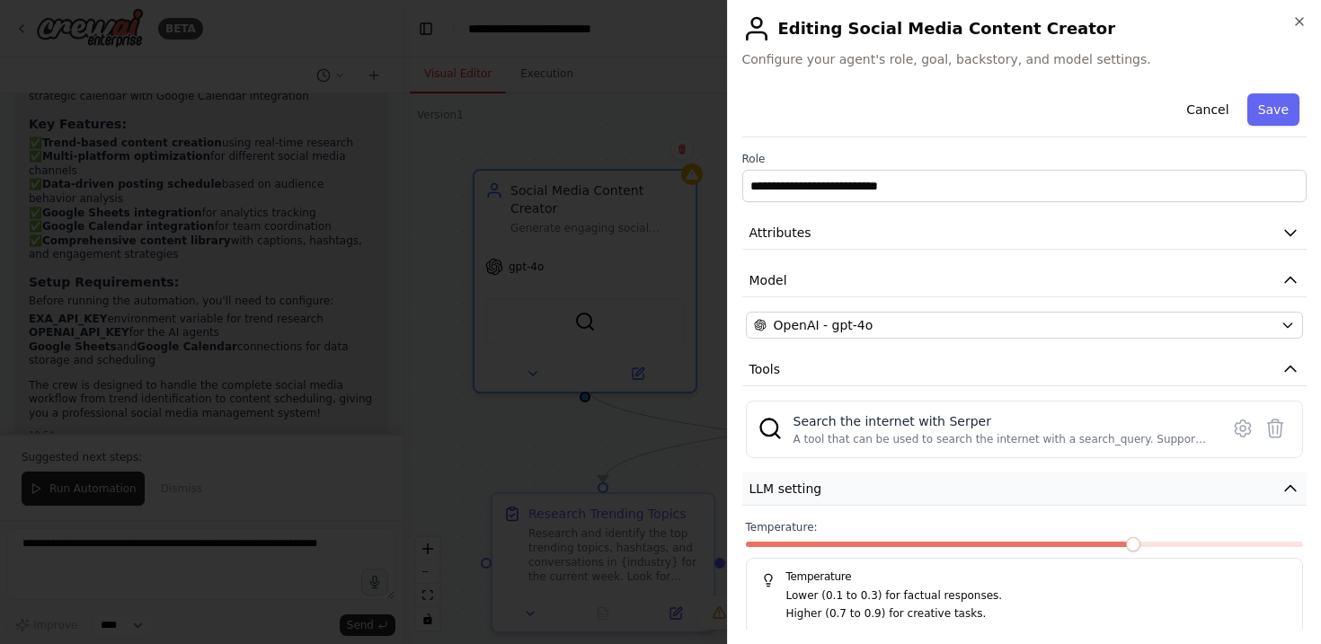
scroll to position [66, 0]
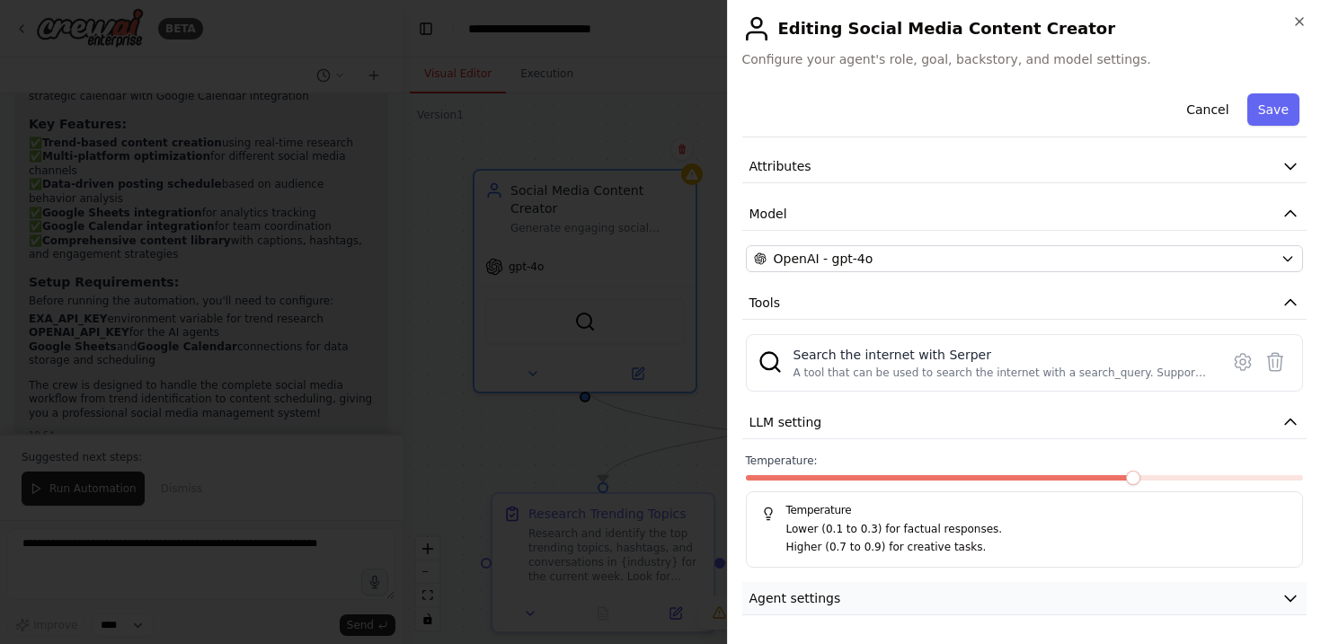
click at [1100, 588] on button "Agent settings" at bounding box center [1024, 598] width 565 height 33
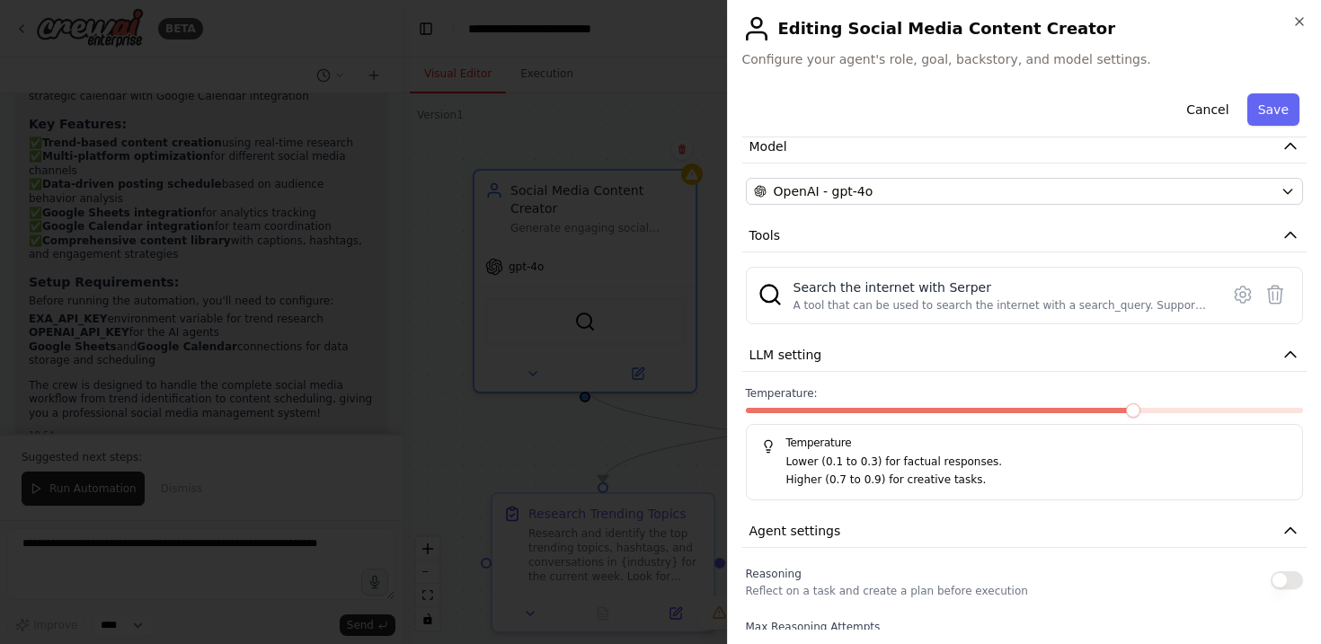
scroll to position [181, 0]
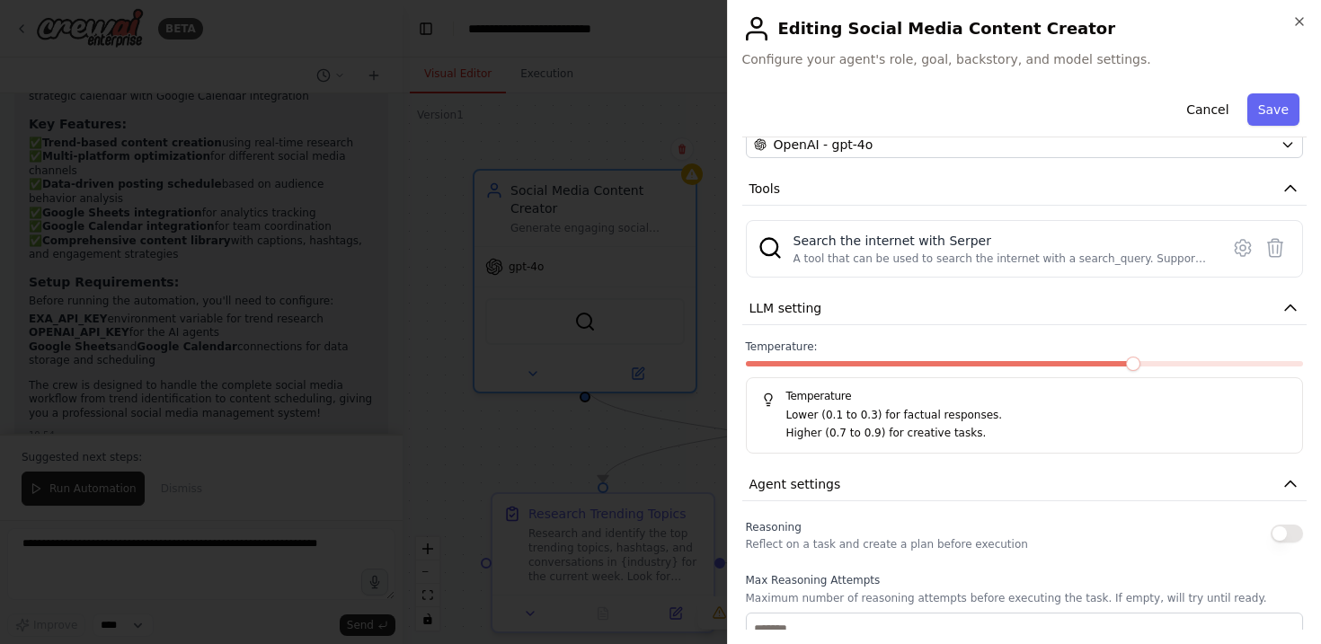
click at [1131, 366] on span at bounding box center [1133, 364] width 14 height 14
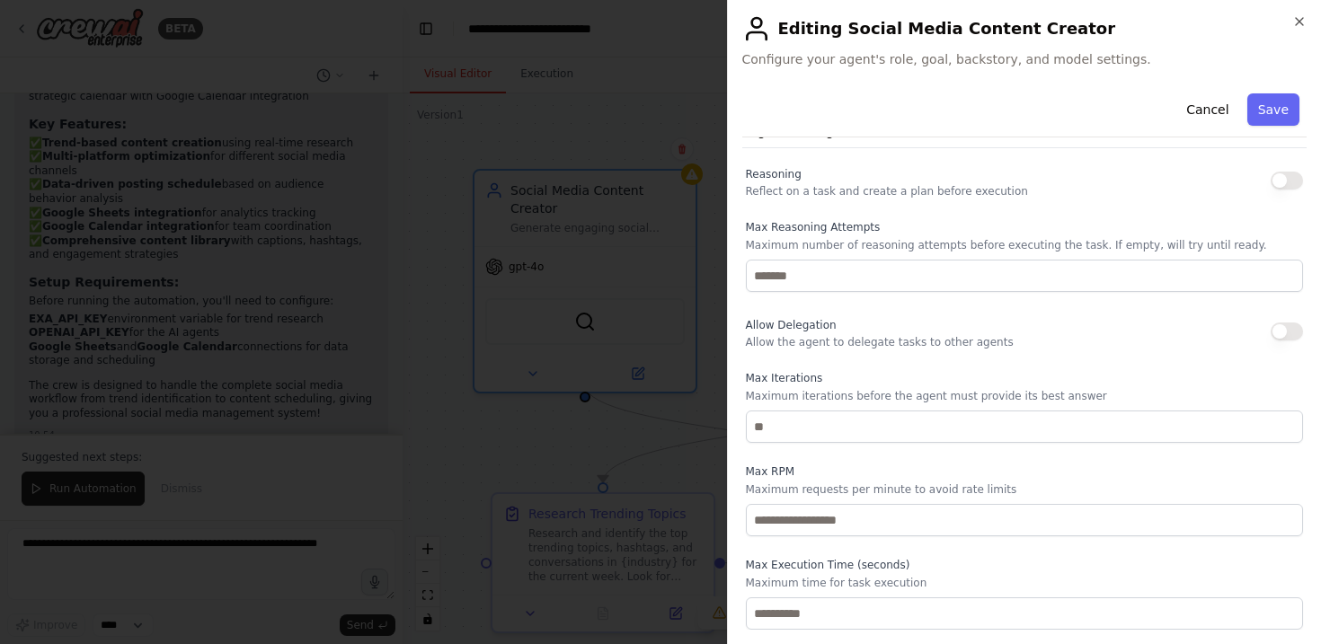
scroll to position [0, 0]
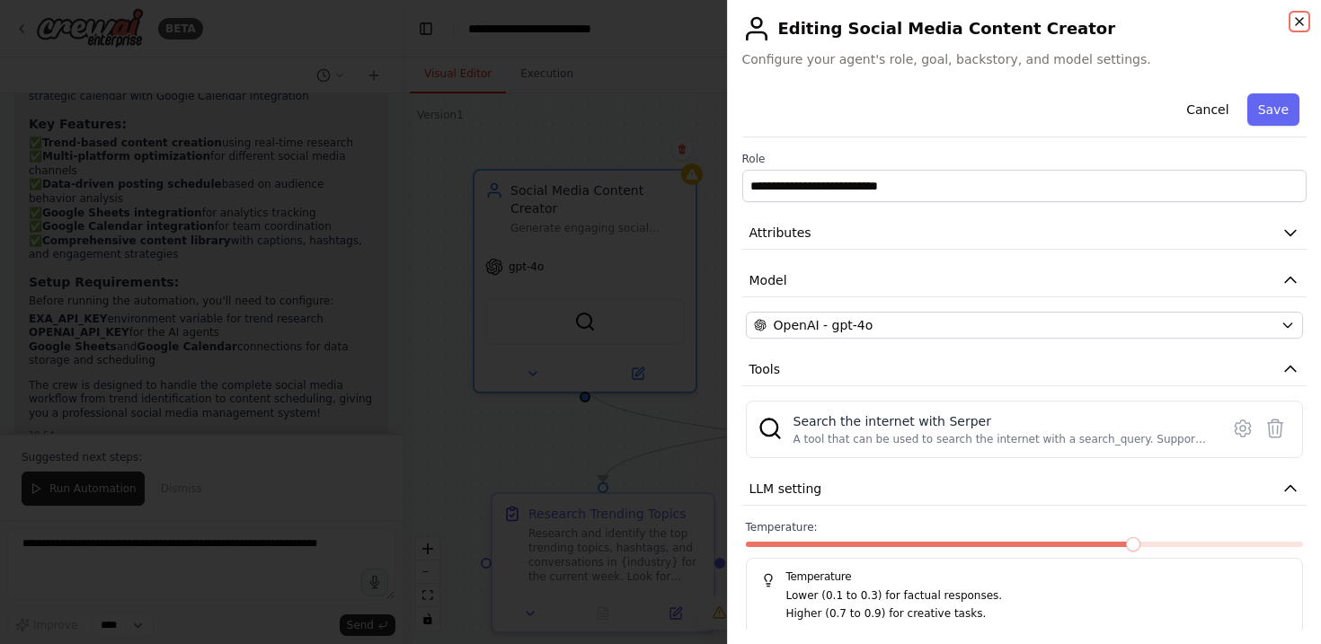
click at [1304, 22] on icon "button" at bounding box center [1299, 21] width 14 height 14
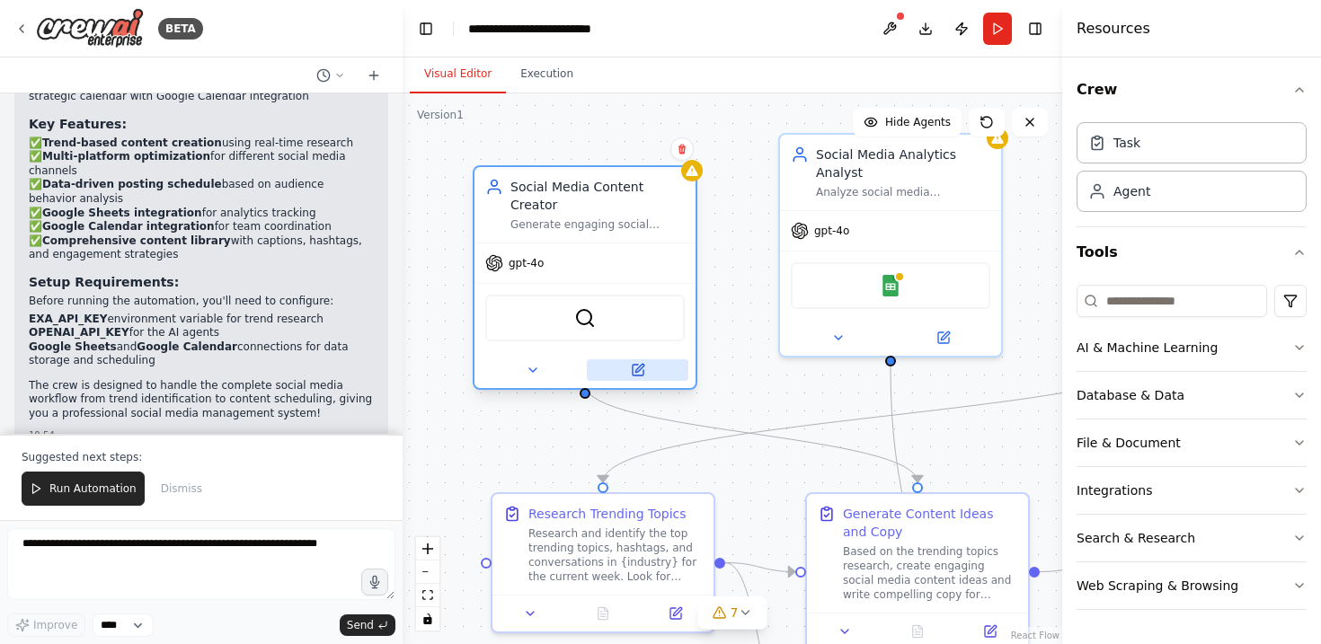
click at [644, 363] on icon at bounding box center [638, 370] width 14 height 14
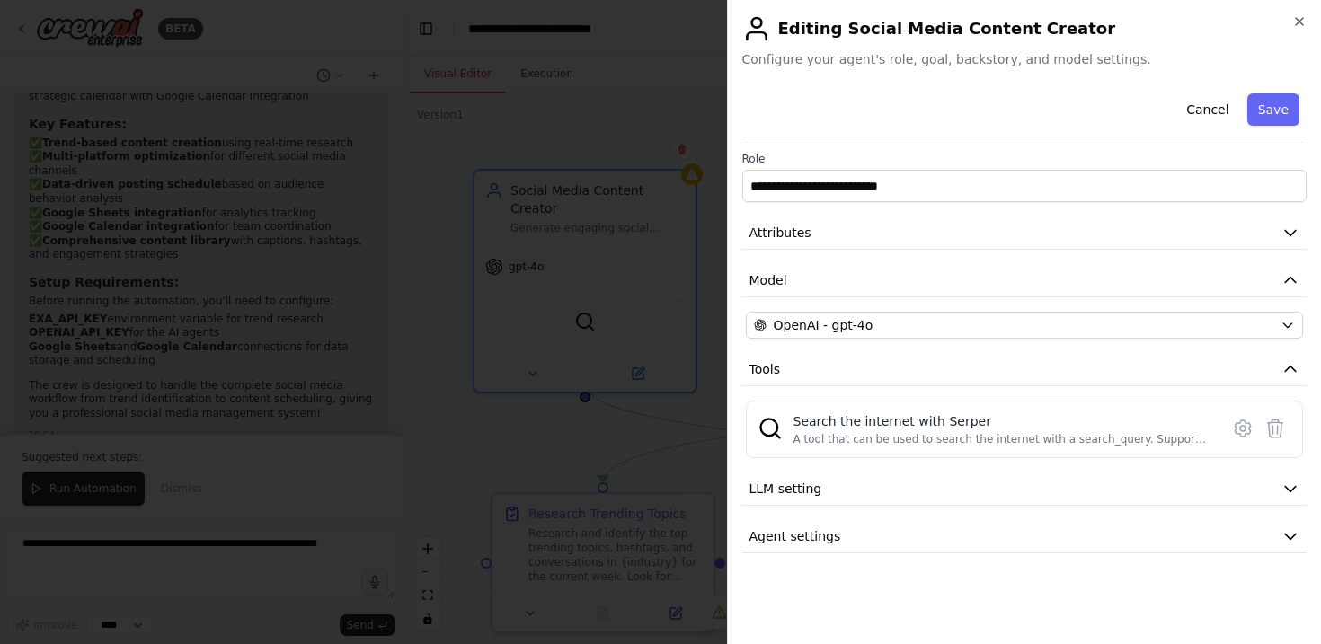
click at [559, 367] on div at bounding box center [660, 322] width 1321 height 644
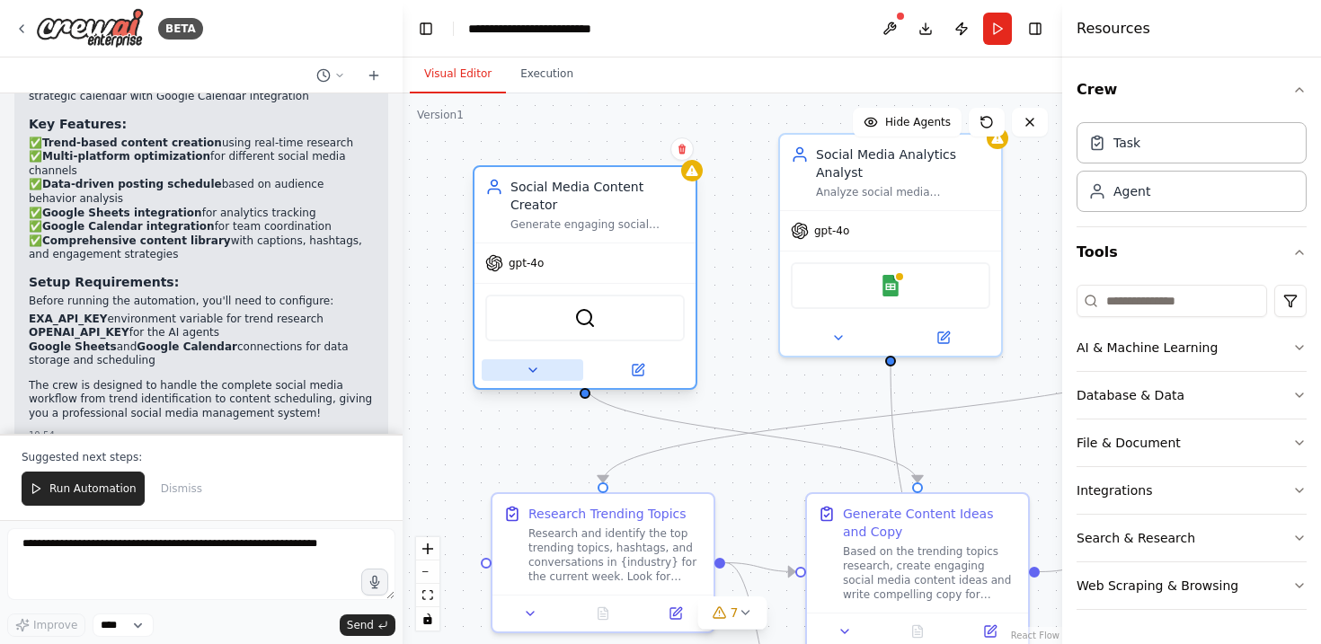
click at [533, 363] on icon at bounding box center [533, 370] width 14 height 14
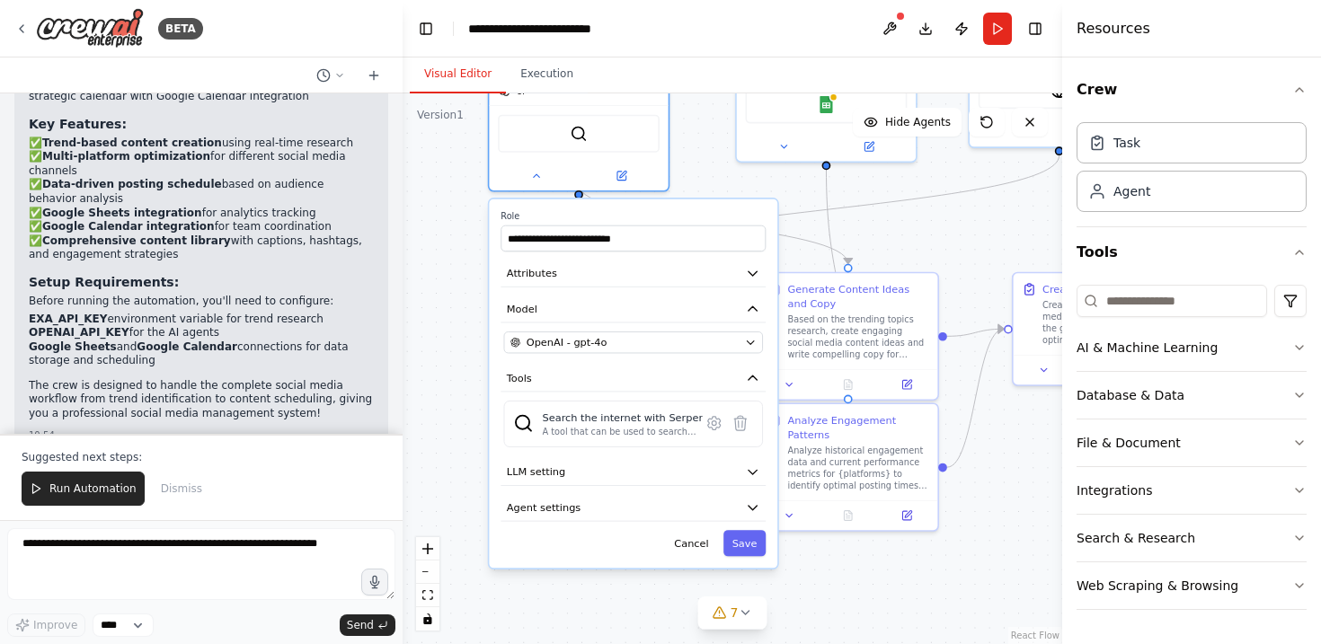
drag, startPoint x: 691, startPoint y: 277, endPoint x: 696, endPoint y: 53, distance: 223.8
click at [696, 53] on main "**********" at bounding box center [732, 322] width 659 height 644
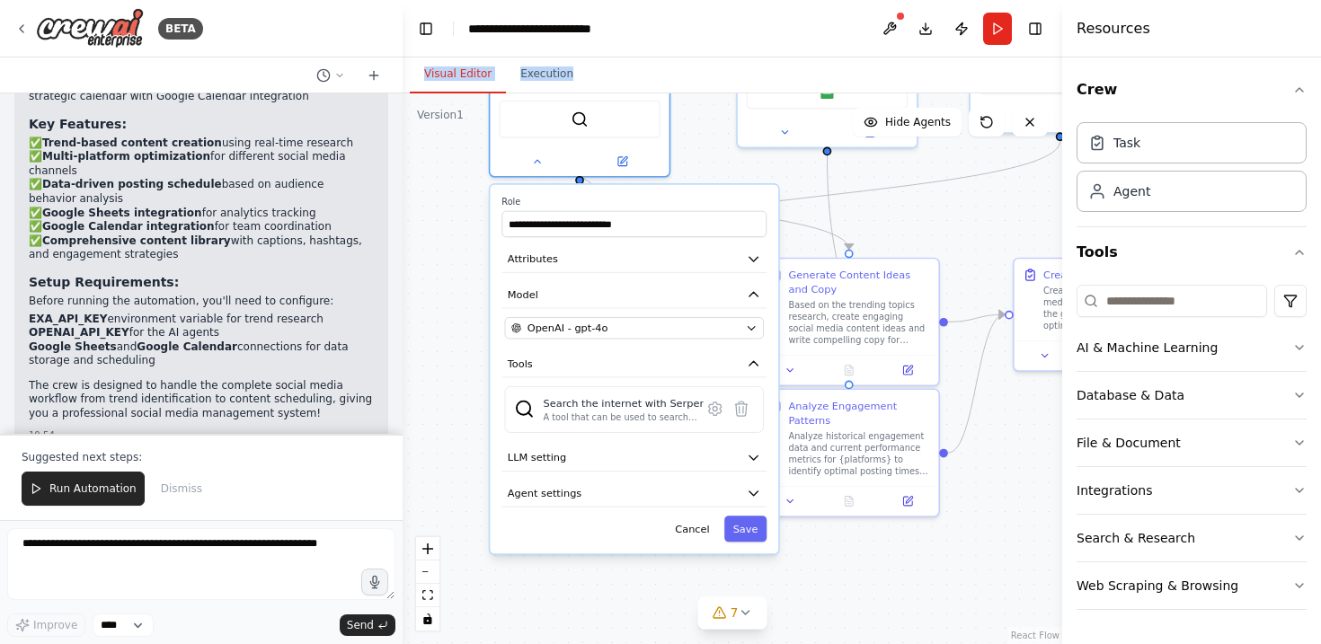
drag, startPoint x: 696, startPoint y: 53, endPoint x: 696, endPoint y: 76, distance: 23.4
click at [696, 76] on main "**********" at bounding box center [732, 322] width 659 height 644
click at [739, 481] on button "Agent settings" at bounding box center [633, 494] width 265 height 27
click at [752, 491] on icon "button" at bounding box center [753, 493] width 8 height 4
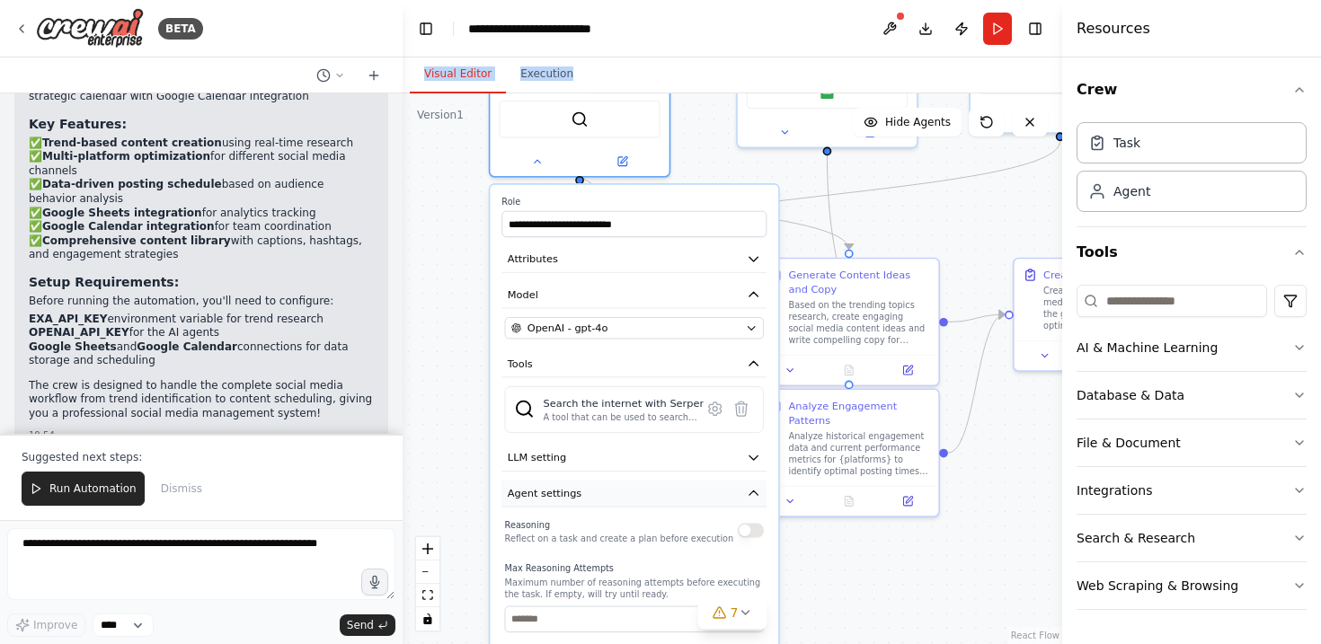
click at [752, 491] on icon "button" at bounding box center [753, 493] width 8 height 4
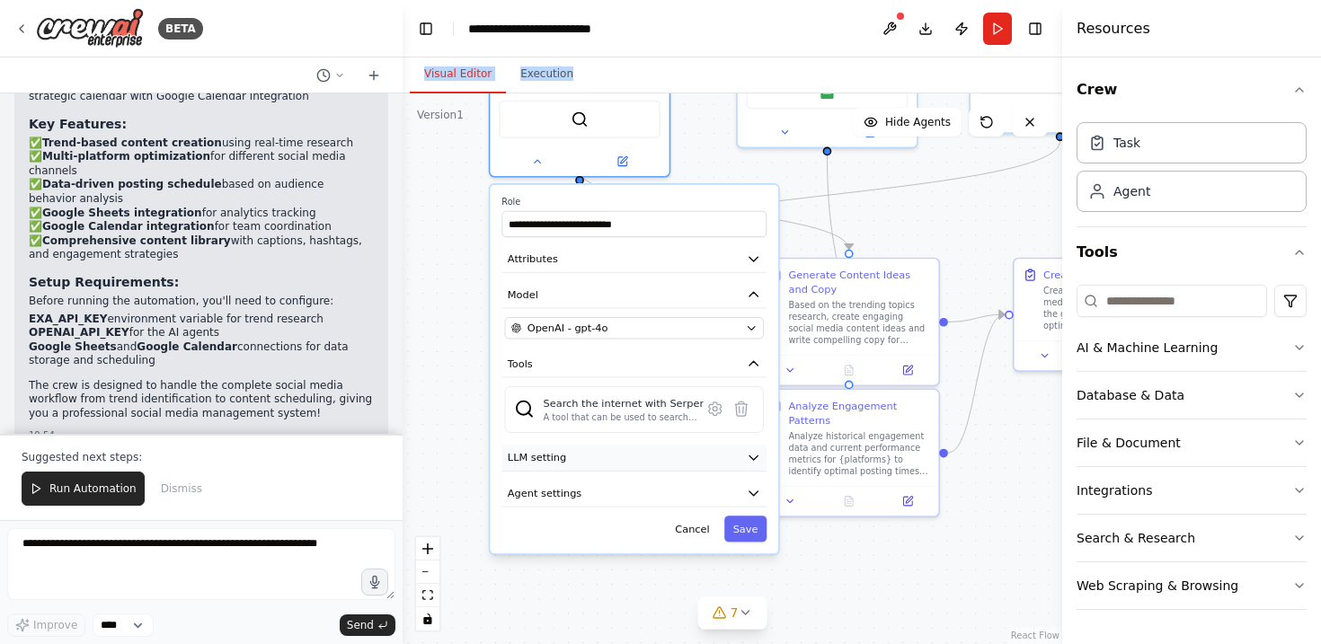
click at [753, 450] on icon "button" at bounding box center [754, 457] width 14 height 14
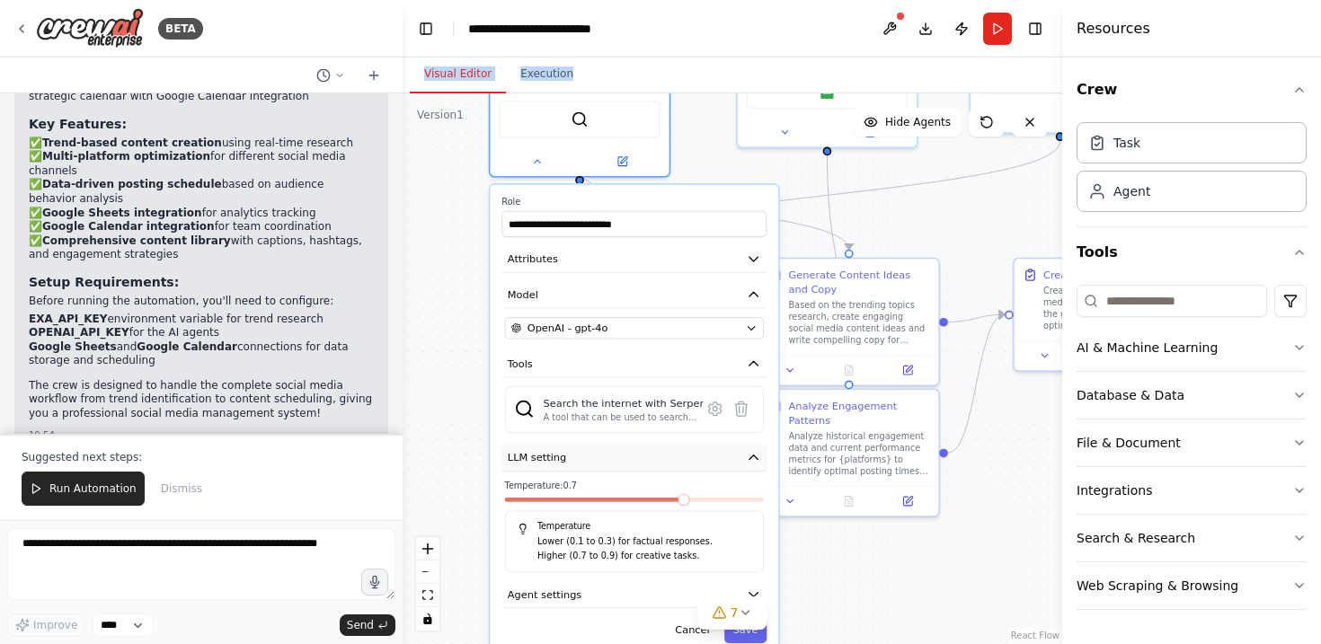
click at [753, 450] on icon "button" at bounding box center [754, 457] width 14 height 14
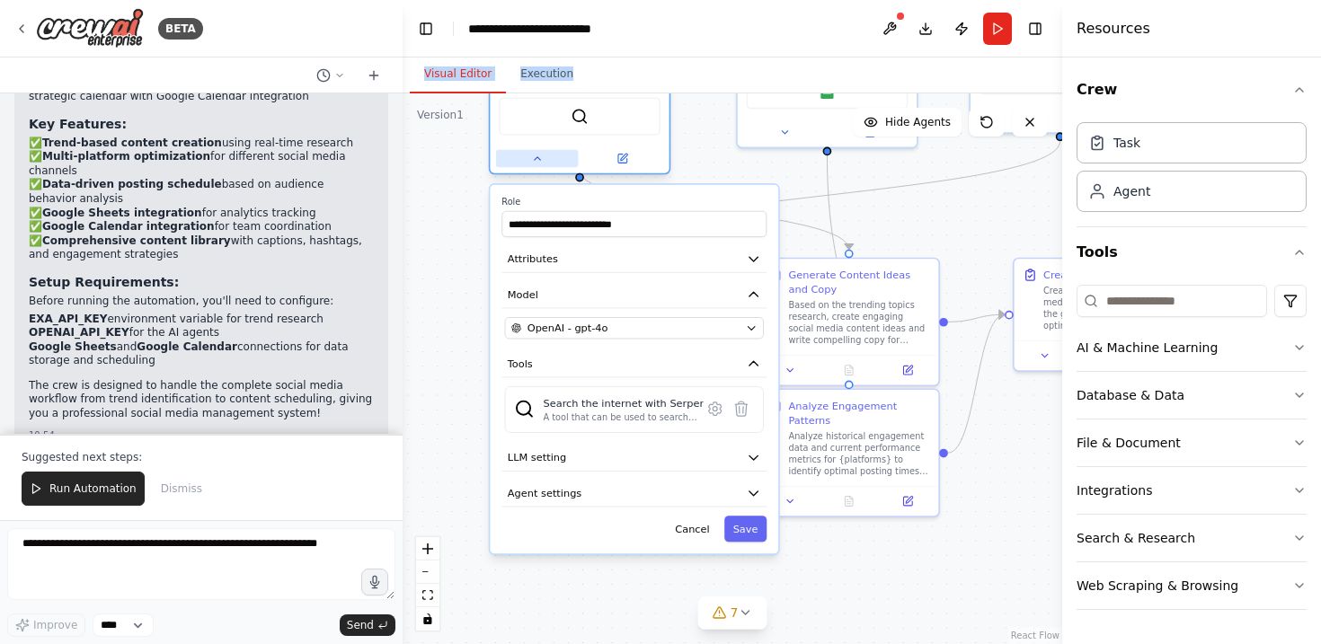
click at [540, 153] on icon at bounding box center [537, 159] width 12 height 12
click at [530, 150] on button at bounding box center [537, 158] width 83 height 17
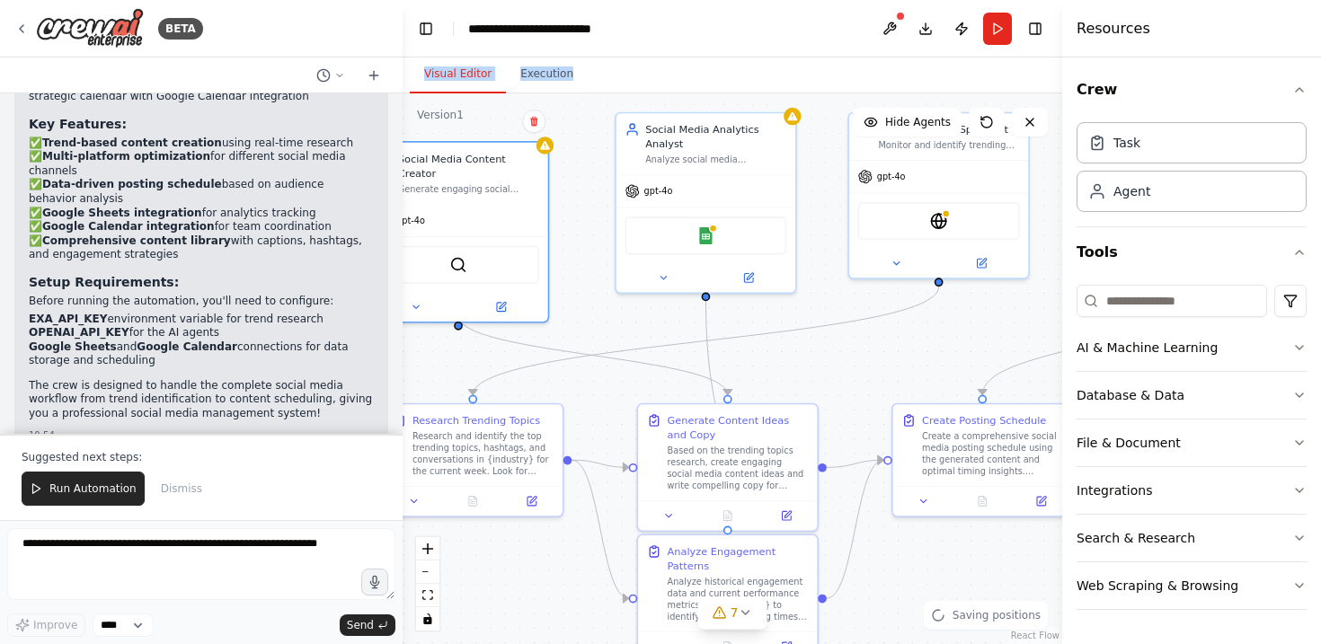
drag, startPoint x: 712, startPoint y: 421, endPoint x: 589, endPoint y: 569, distance: 192.0
click at [589, 569] on div ".deletable-edge-delete-btn { width: 20px; height: 20px; border: 0px solid #ffff…" at bounding box center [732, 368] width 659 height 551
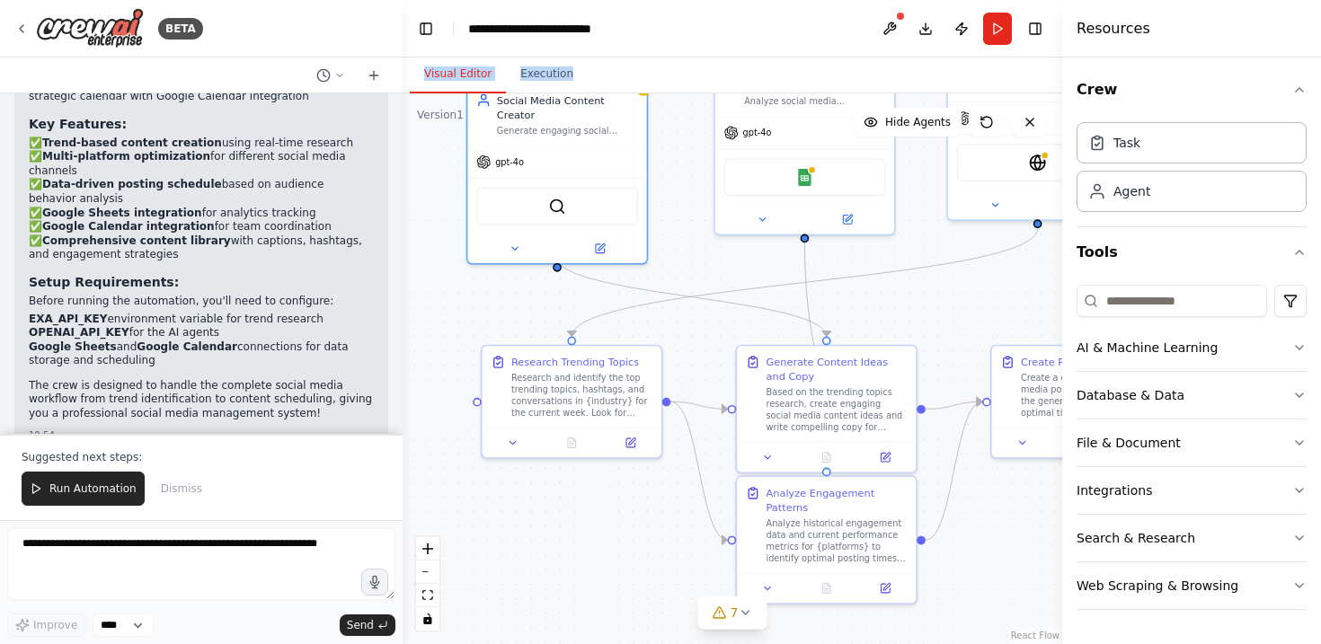
drag, startPoint x: 843, startPoint y: 371, endPoint x: 943, endPoint y: 311, distance: 117.3
click at [943, 311] on div ".deletable-edge-delete-btn { width: 20px; height: 20px; border: 0px solid #ffff…" at bounding box center [732, 368] width 659 height 551
click at [646, 291] on icon "Edge from 3d38b0ef-6e4a-4dd5-bb51-981cb1a8be76 to 894c1f2d-96ca-4946-9580-37192…" at bounding box center [692, 296] width 270 height 79
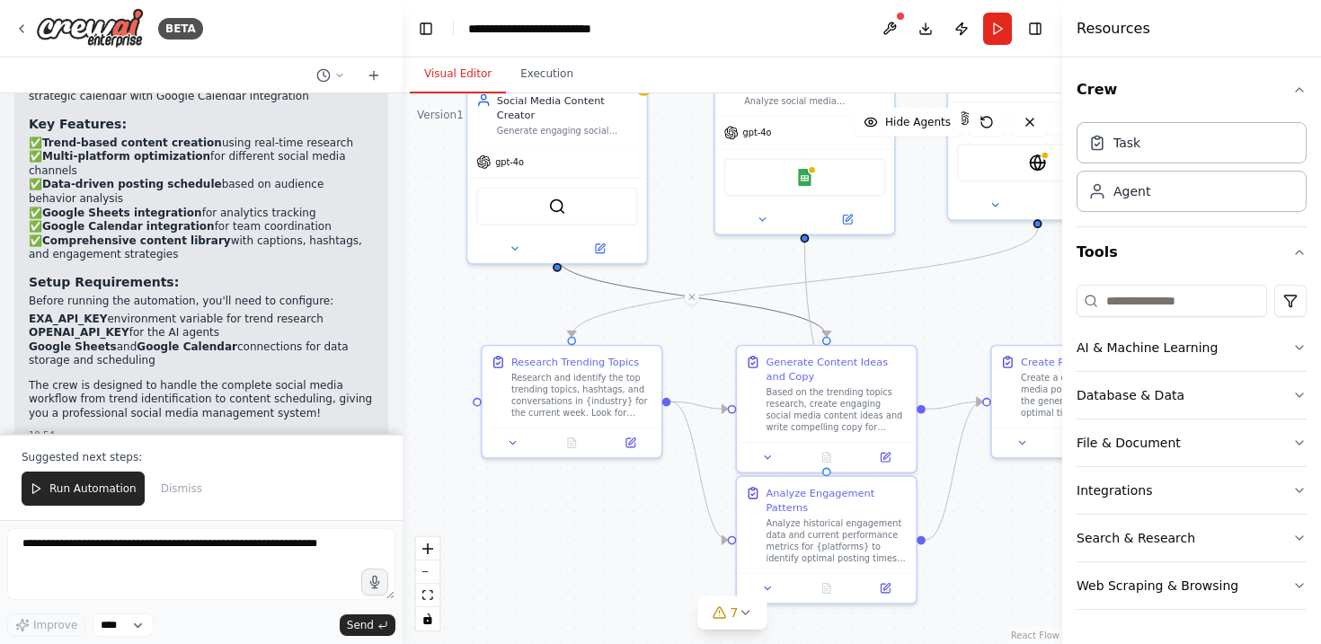
click at [825, 329] on circle "Edge from 3d38b0ef-6e4a-4dd5-bb51-981cb1a8be76 to 894c1f2d-96ca-4946-9580-37192…" at bounding box center [826, 330] width 14 height 14
click at [895, 306] on div ".deletable-edge-delete-btn { width: 20px; height: 20px; border: 0px solid #ffff…" at bounding box center [732, 368] width 659 height 551
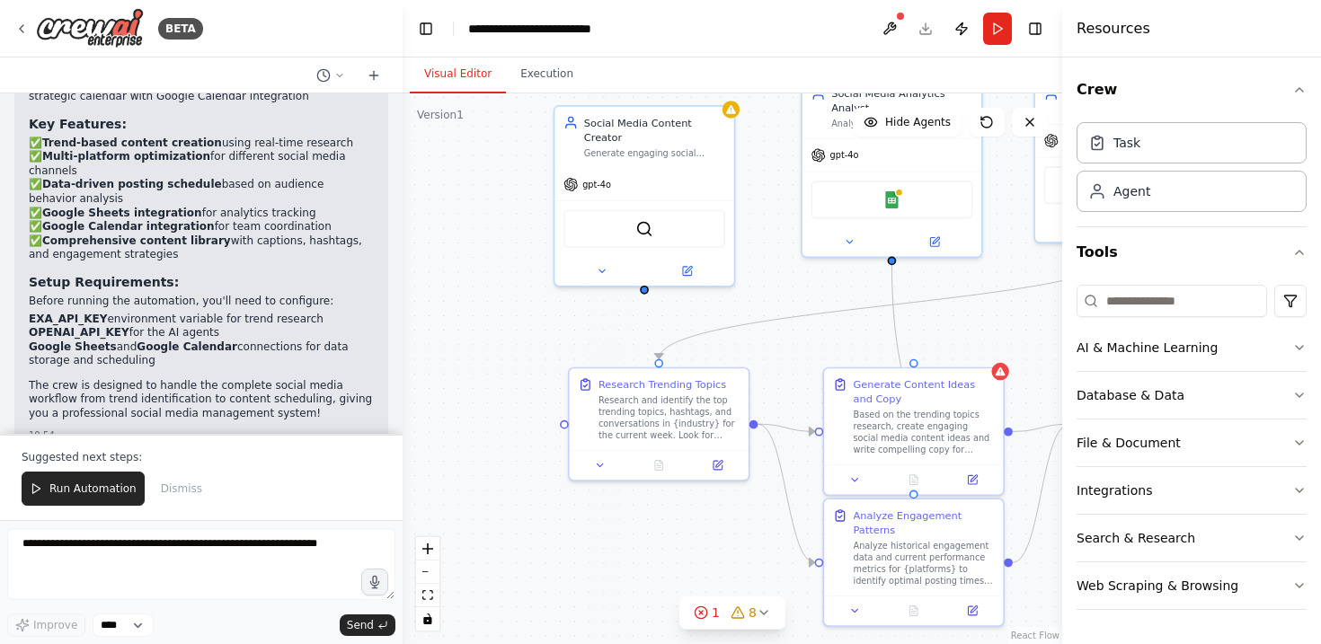
drag, startPoint x: 562, startPoint y: 259, endPoint x: 648, endPoint y: 281, distance: 89.1
click at [648, 281] on div ".deletable-edge-delete-btn { width: 20px; height: 20px; border: 0px solid #ffff…" at bounding box center [732, 368] width 659 height 551
click at [912, 359] on div at bounding box center [913, 360] width 9 height 9
click at [644, 280] on div ".deletable-edge-delete-btn { width: 20px; height: 20px; border: 0px solid #ffff…" at bounding box center [732, 368] width 659 height 551
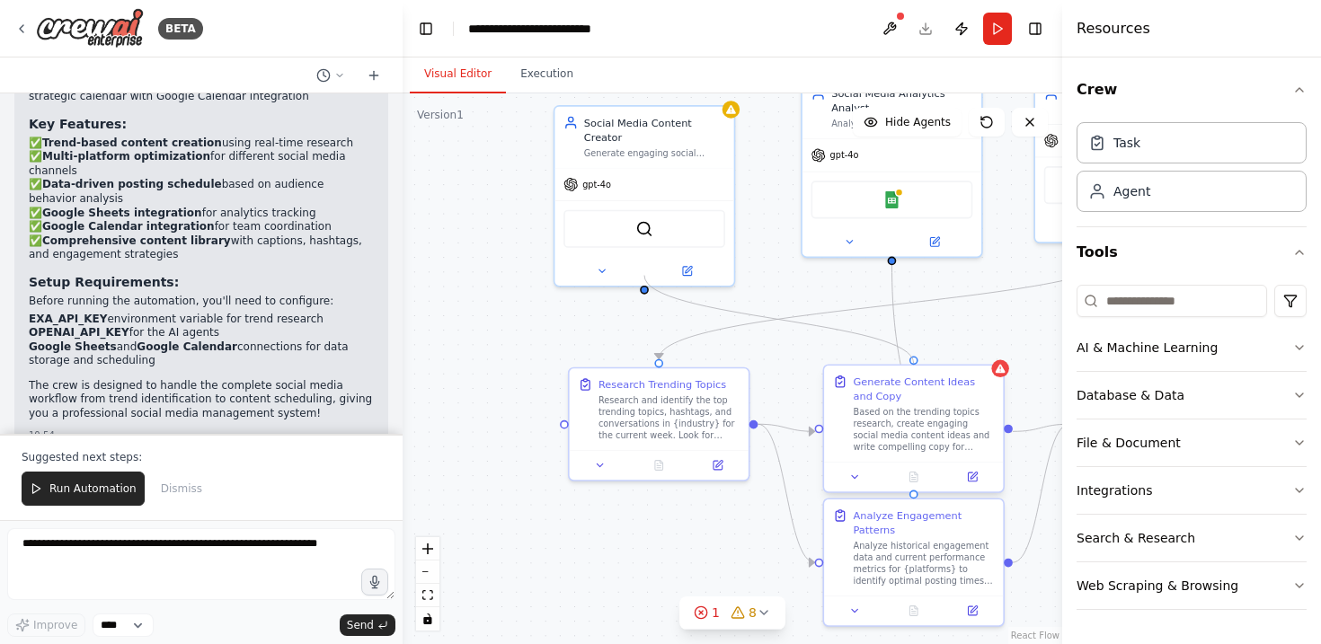
drag, startPoint x: 643, startPoint y: 277, endPoint x: 916, endPoint y: 365, distance: 287.0
click at [916, 365] on div "Social Media Content Creator Generate engaging social media content ideas and c…" at bounding box center [762, 227] width 535 height 447
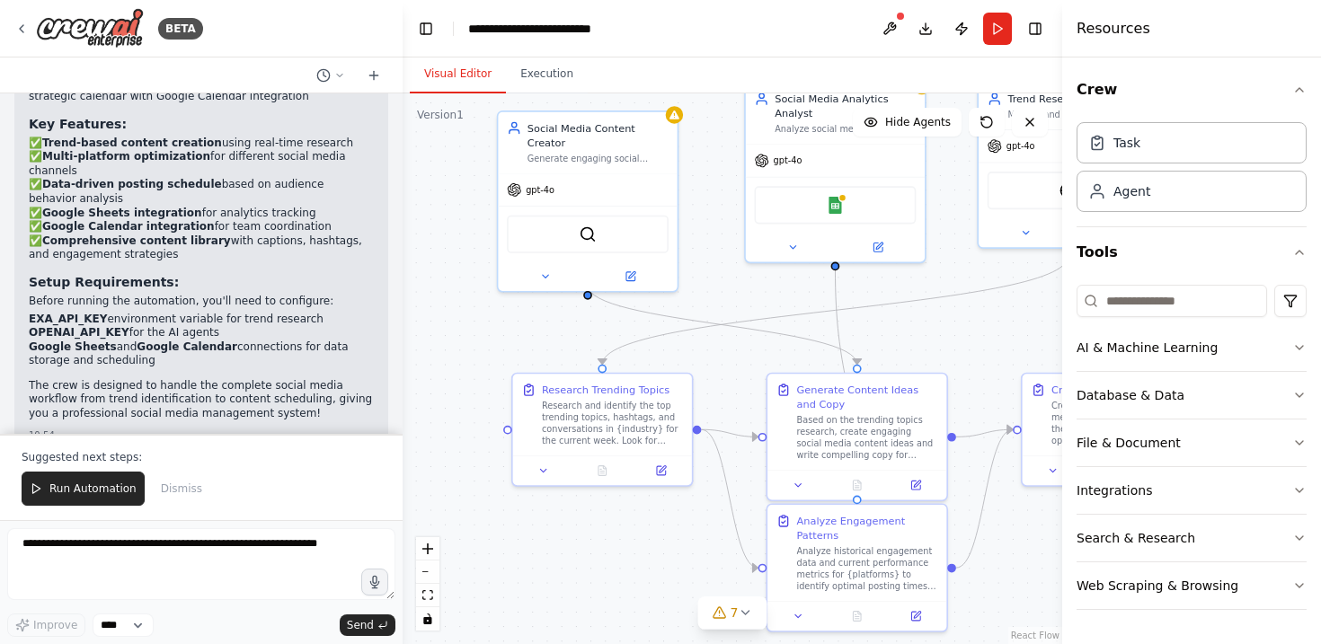
drag, startPoint x: 700, startPoint y: 540, endPoint x: 527, endPoint y: 601, distance: 183.0
click at [527, 600] on div ".deletable-edge-delete-btn { width: 20px; height: 20px; border: 0px solid #ffff…" at bounding box center [732, 368] width 659 height 551
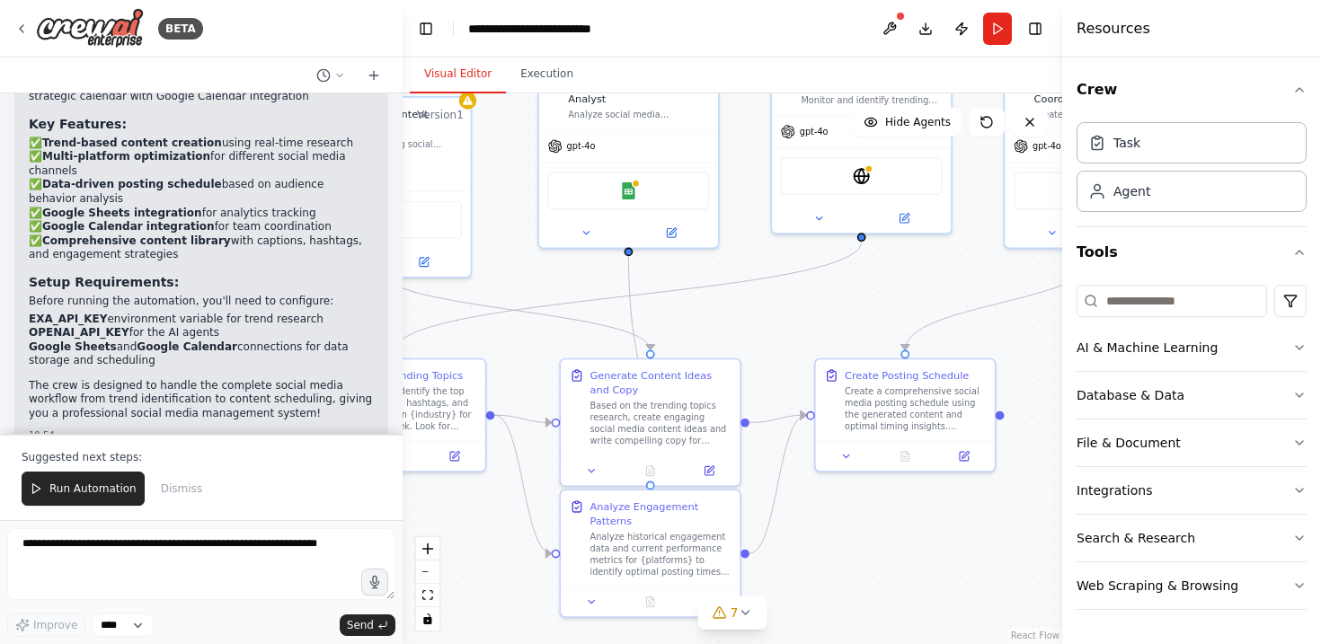
drag, startPoint x: 875, startPoint y: 376, endPoint x: 786, endPoint y: 292, distance: 122.0
click at [786, 292] on div ".deletable-edge-delete-btn { width: 20px; height: 20px; border: 0px solid #ffff…" at bounding box center [732, 368] width 659 height 551
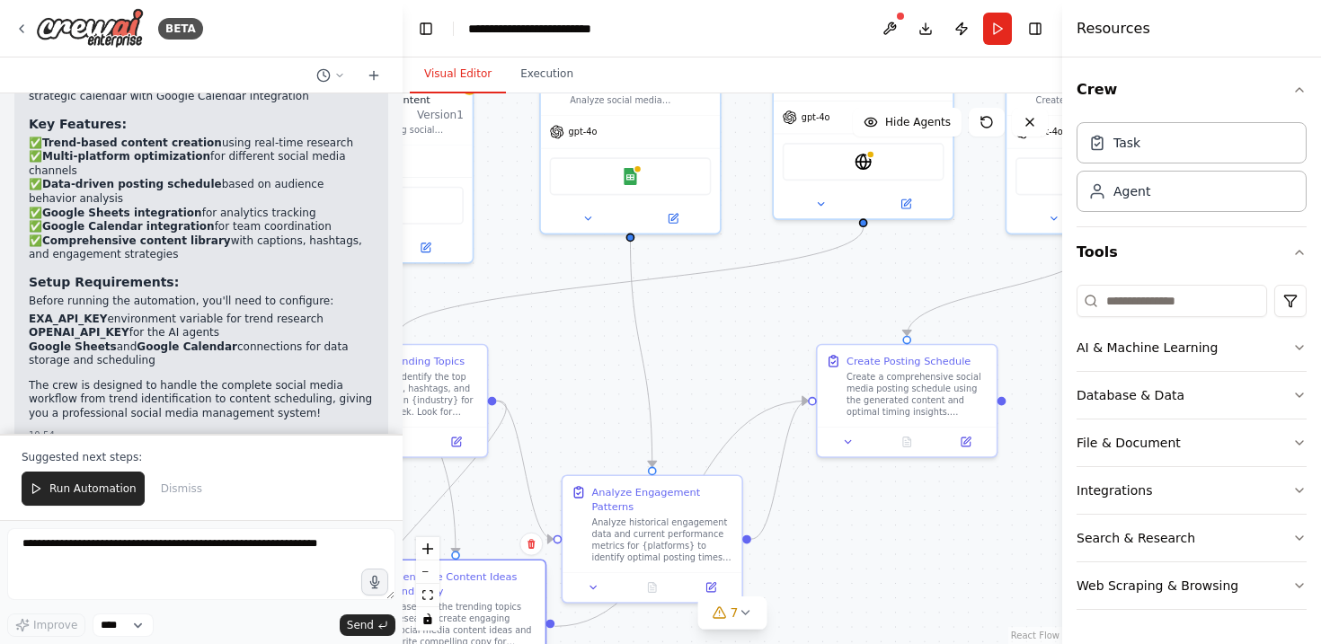
drag, startPoint x: 635, startPoint y: 377, endPoint x: 439, endPoint y: 603, distance: 298.7
click at [439, 603] on div "Generate Content Ideas and Copy Based on the trending topics research, create e…" at bounding box center [465, 609] width 141 height 78
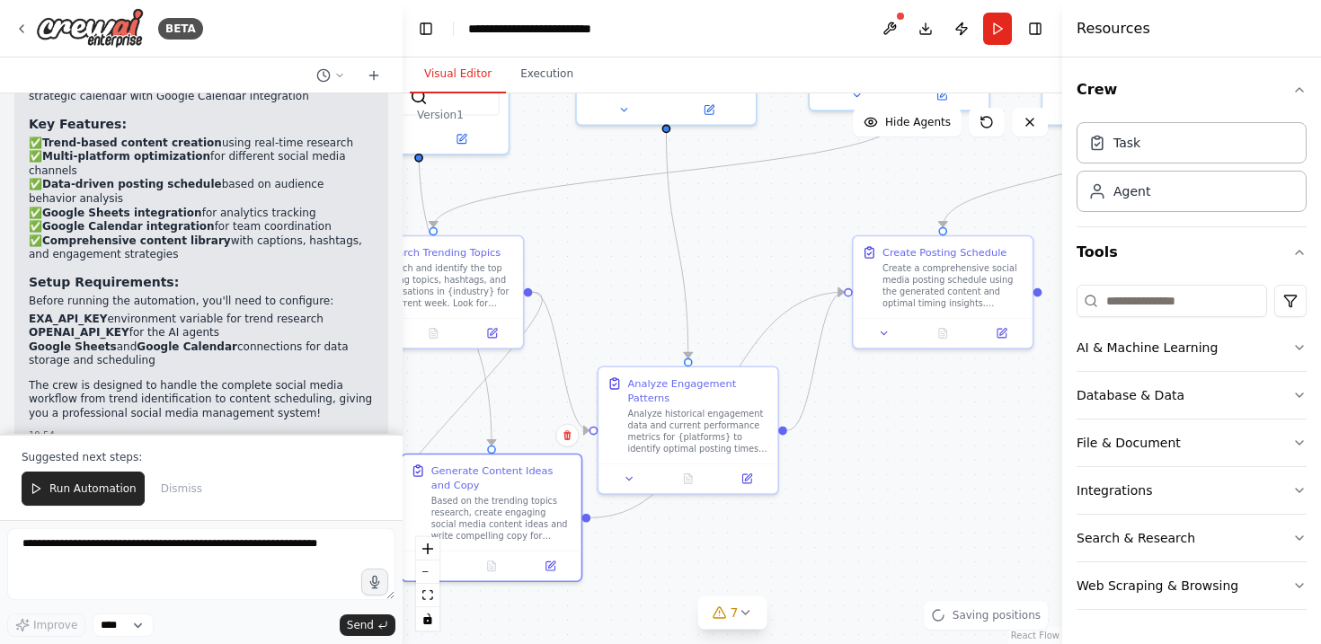
drag, startPoint x: 892, startPoint y: 526, endPoint x: 935, endPoint y: 384, distance: 148.4
click at [935, 384] on div ".deletable-edge-delete-btn { width: 20px; height: 20px; border: 0px solid #ffff…" at bounding box center [732, 368] width 659 height 551
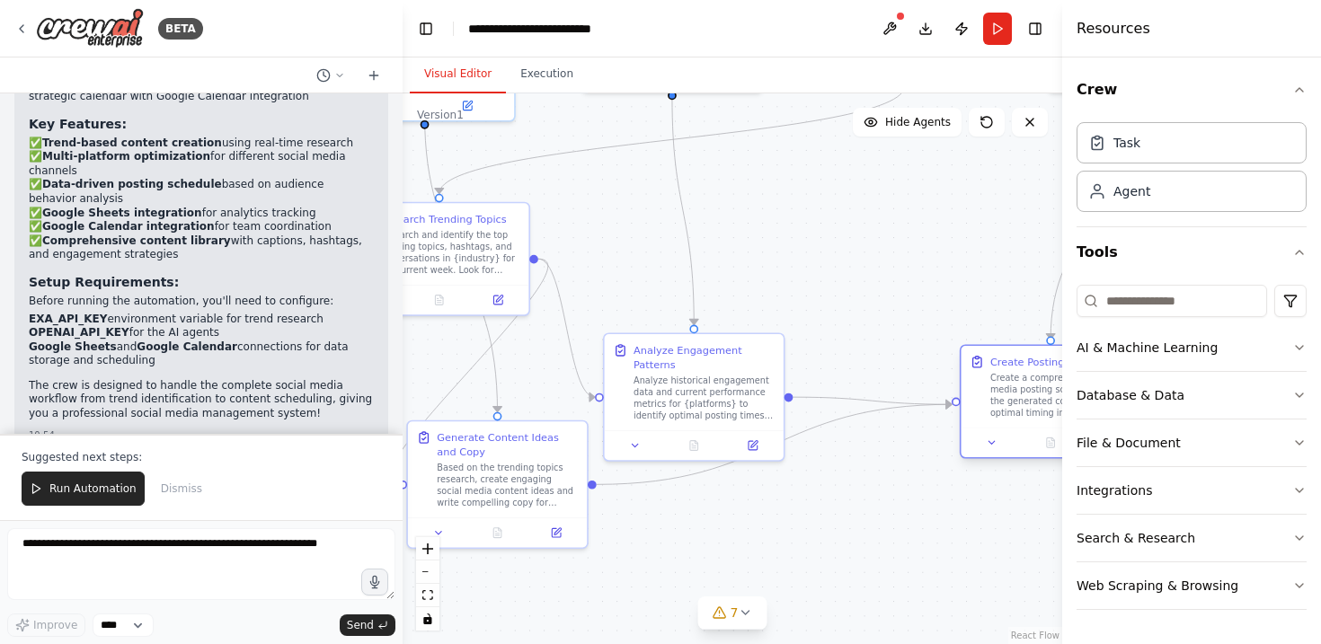
drag, startPoint x: 933, startPoint y: 217, endPoint x: 1027, endPoint y: 356, distance: 167.5
click at [1027, 356] on div "Create Posting Schedule" at bounding box center [1052, 362] width 124 height 14
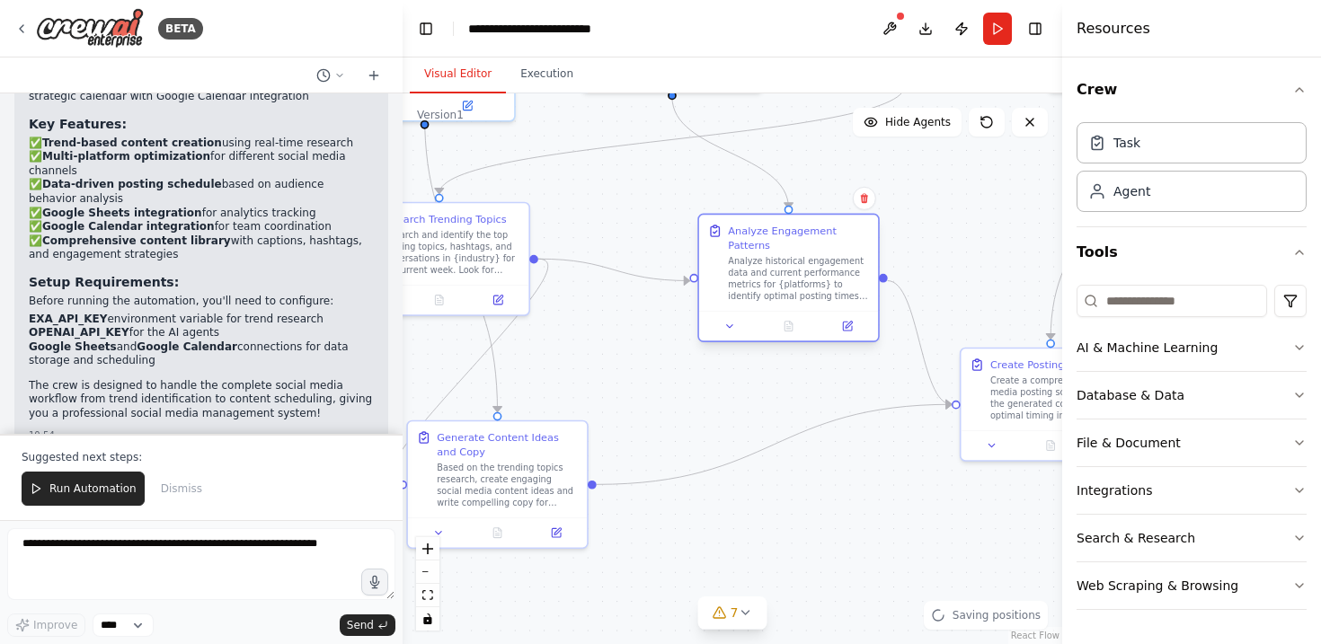
drag, startPoint x: 703, startPoint y: 380, endPoint x: 805, endPoint y: 259, distance: 158.8
click at [805, 259] on div "Analyze historical engagement data and current performance metrics for {platfor…" at bounding box center [798, 279] width 141 height 47
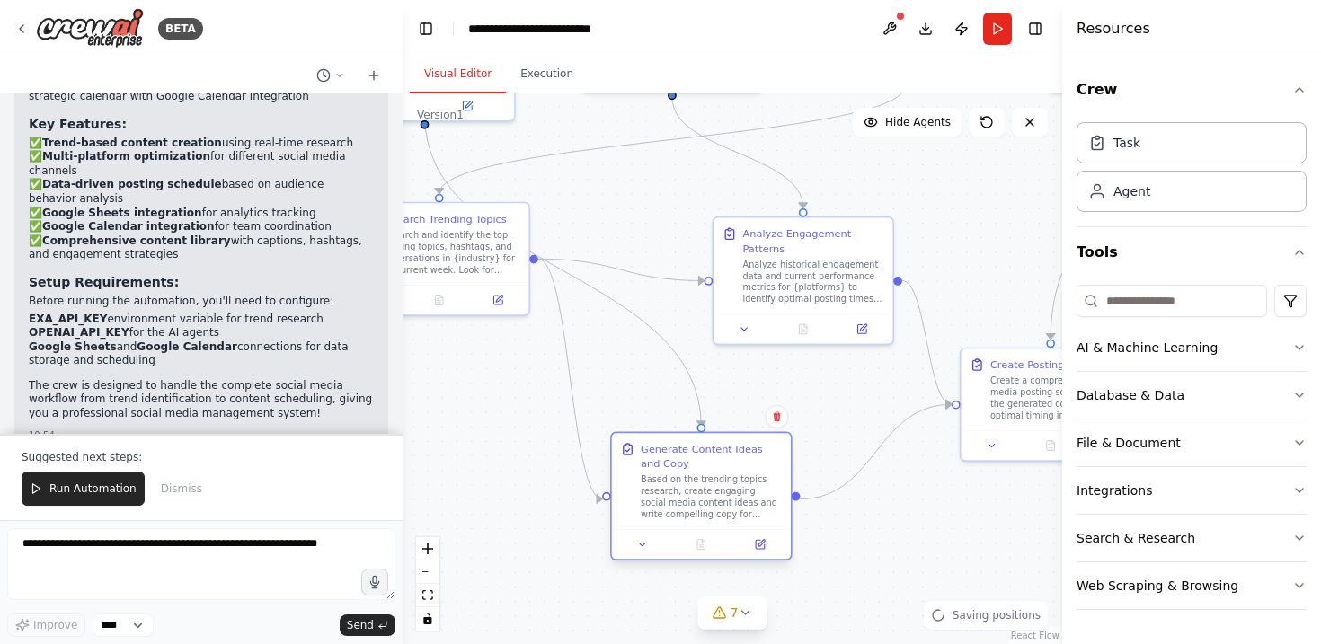
drag, startPoint x: 489, startPoint y: 470, endPoint x: 693, endPoint y: 488, distance: 204.7
click at [693, 488] on div "Based on the trending topics research, create engaging social media content ide…" at bounding box center [711, 497] width 141 height 47
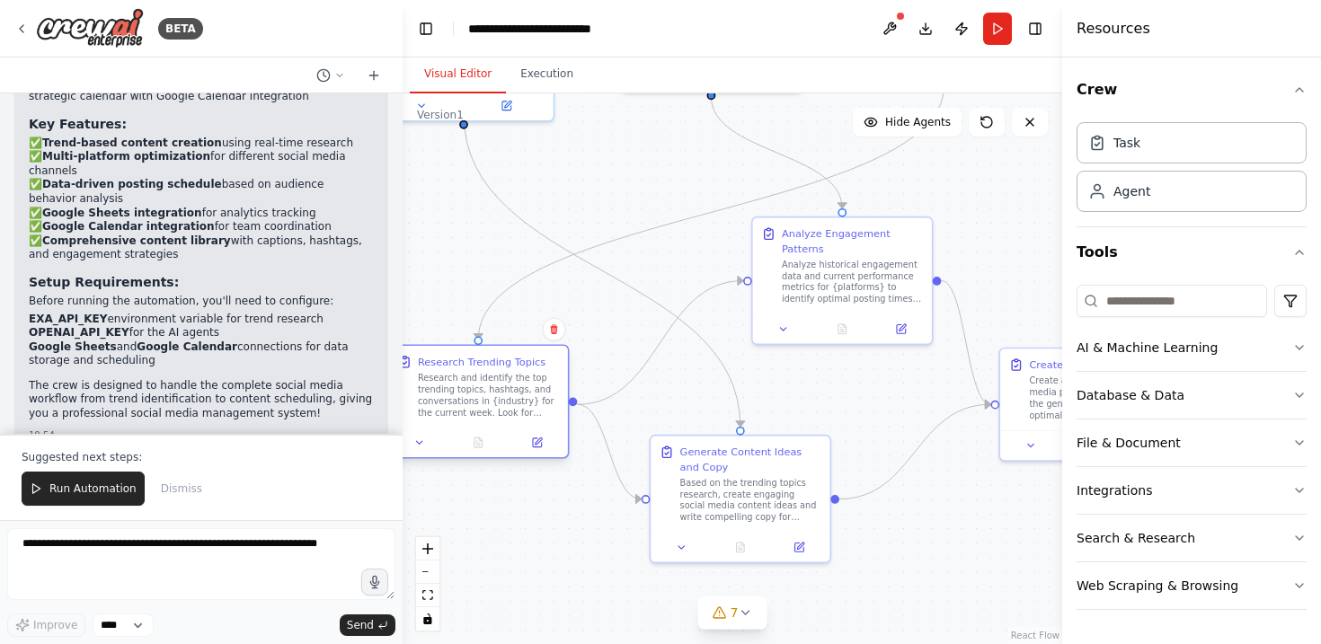
drag, startPoint x: 471, startPoint y: 223, endPoint x: 501, endPoint y: 367, distance: 147.8
click at [501, 367] on div "Research Trending Topics" at bounding box center [482, 362] width 128 height 14
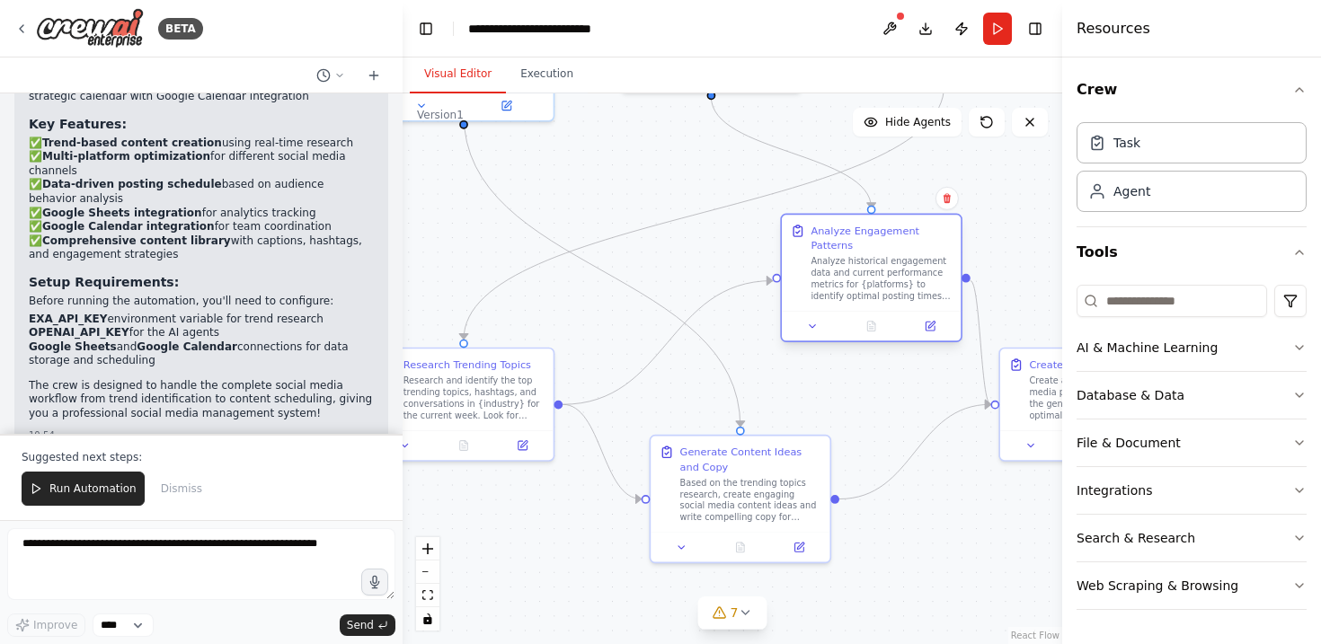
drag, startPoint x: 852, startPoint y: 248, endPoint x: 890, endPoint y: 242, distance: 39.1
click at [890, 242] on div "Analyze Engagement Patterns" at bounding box center [880, 238] width 141 height 29
click at [403, 259] on div ".deletable-edge-delete-btn { width: 20px; height: 20px; border: 0px solid #ffff…" at bounding box center [732, 368] width 659 height 551
click at [393, 261] on div "Create a crew that schedules and publishes social media content across multiple…" at bounding box center [201, 263] width 403 height 341
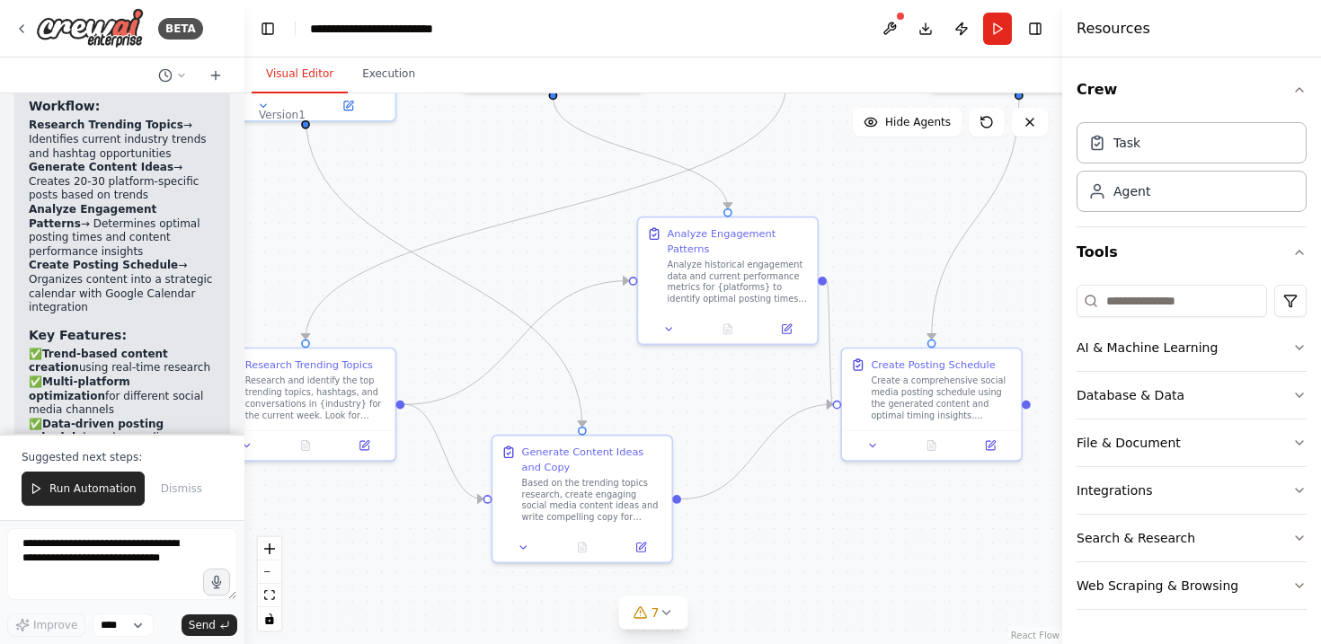
drag, startPoint x: 396, startPoint y: 261, endPoint x: 244, endPoint y: 261, distance: 151.8
click at [244, 261] on div "BETA Create a crew that schedules and publishes social media content across mul…" at bounding box center [660, 322] width 1321 height 644
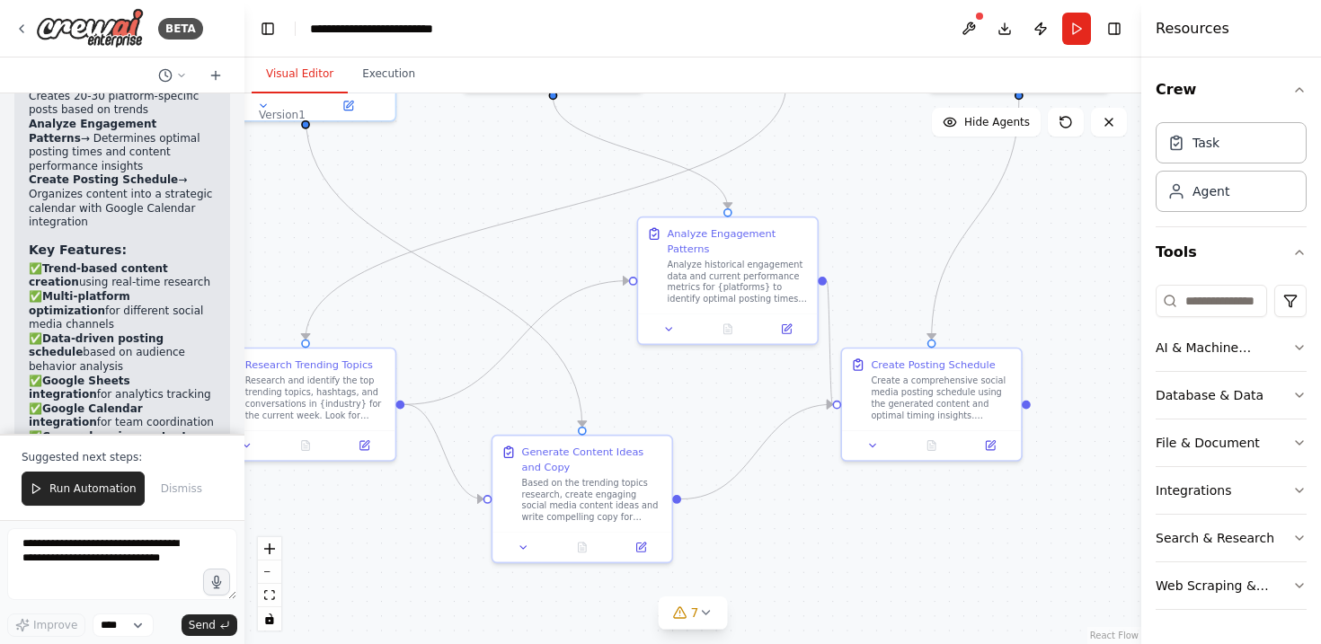
drag, startPoint x: 1064, startPoint y: 33, endPoint x: 1160, endPoint y: 33, distance: 96.1
click at [1160, 33] on div "Resources Crew Task Agent Tools AI & Machine Learning Database & Data File & Do…" at bounding box center [1231, 322] width 180 height 644
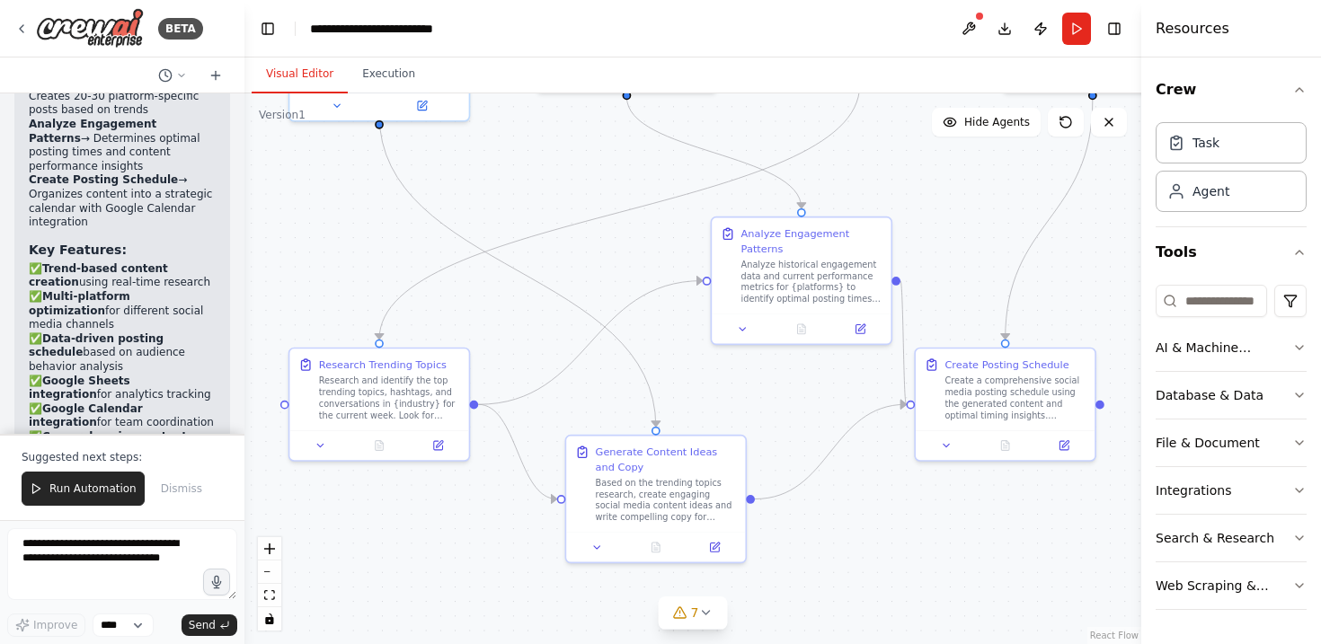
drag, startPoint x: 846, startPoint y: 521, endPoint x: 920, endPoint y: 521, distance: 73.7
click at [920, 521] on div ".deletable-edge-delete-btn { width: 20px; height: 20px; border: 0px solid #ffff…" at bounding box center [692, 368] width 897 height 551
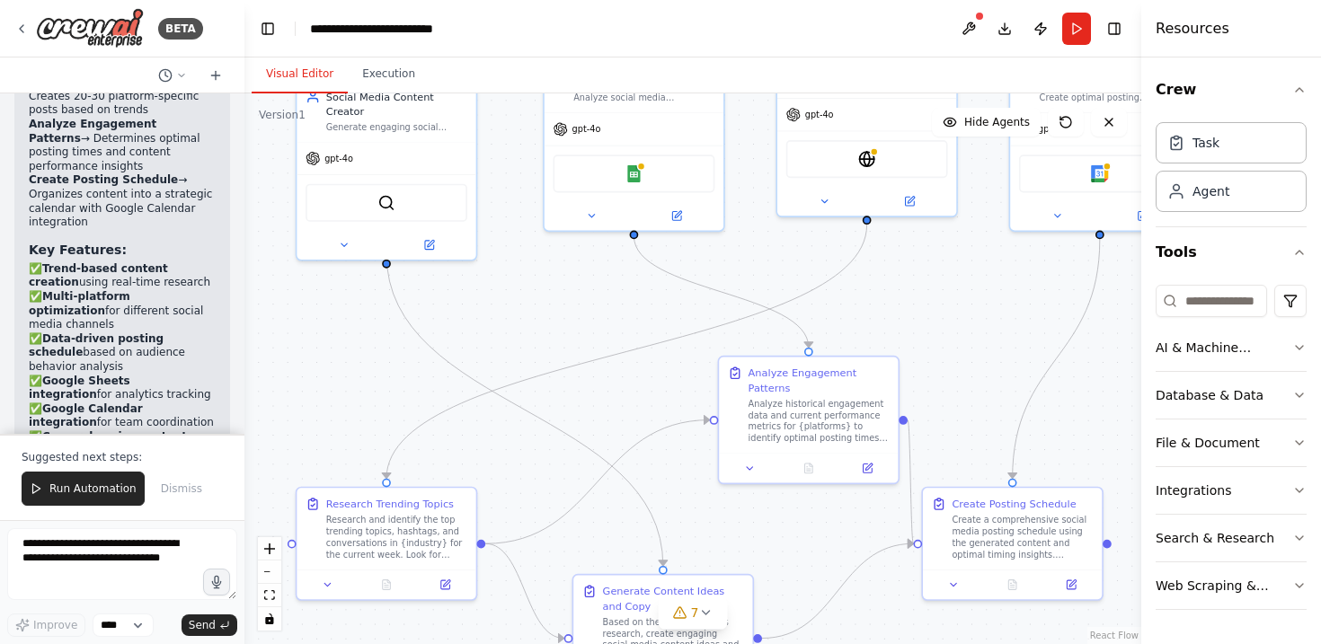
drag, startPoint x: 624, startPoint y: 175, endPoint x: 658, endPoint y: 391, distance: 218.3
click at [657, 391] on div ".deletable-edge-delete-btn { width: 20px; height: 20px; border: 0px solid #ffff…" at bounding box center [692, 368] width 897 height 551
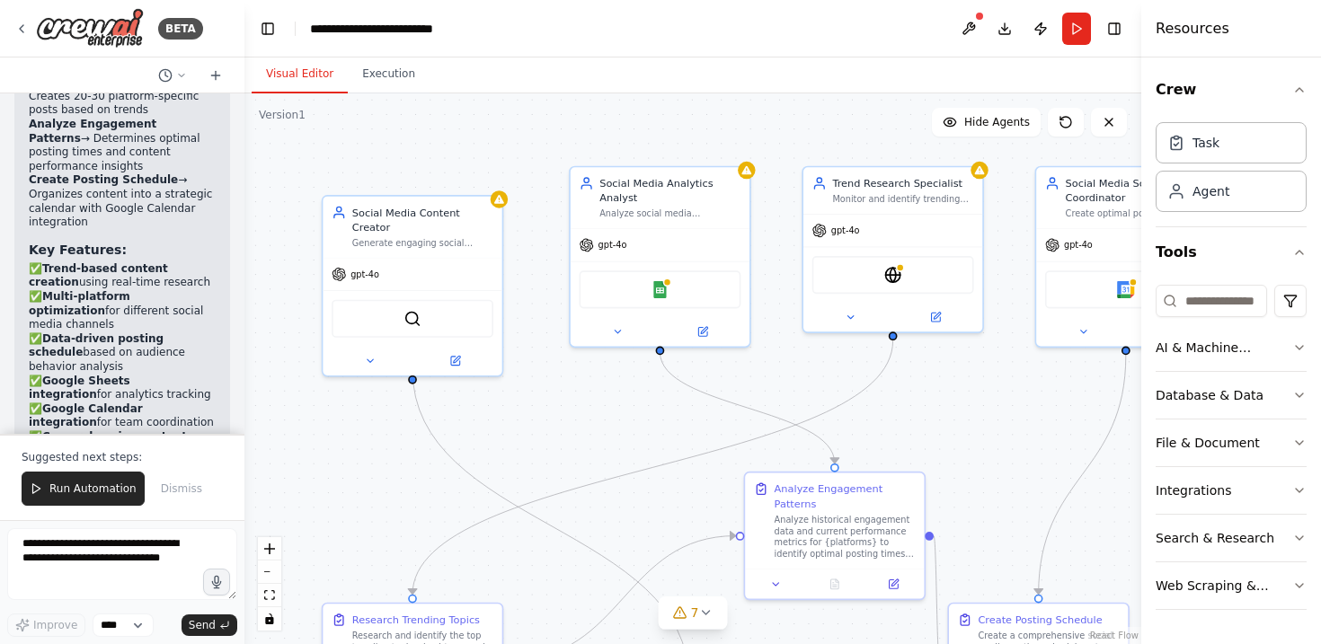
drag, startPoint x: 553, startPoint y: 414, endPoint x: 553, endPoint y: 456, distance: 41.3
click at [553, 456] on div ".deletable-edge-delete-btn { width: 20px; height: 20px; border: 0px solid #ffff…" at bounding box center [692, 368] width 897 height 551
click at [389, 80] on button "Execution" at bounding box center [389, 75] width 82 height 38
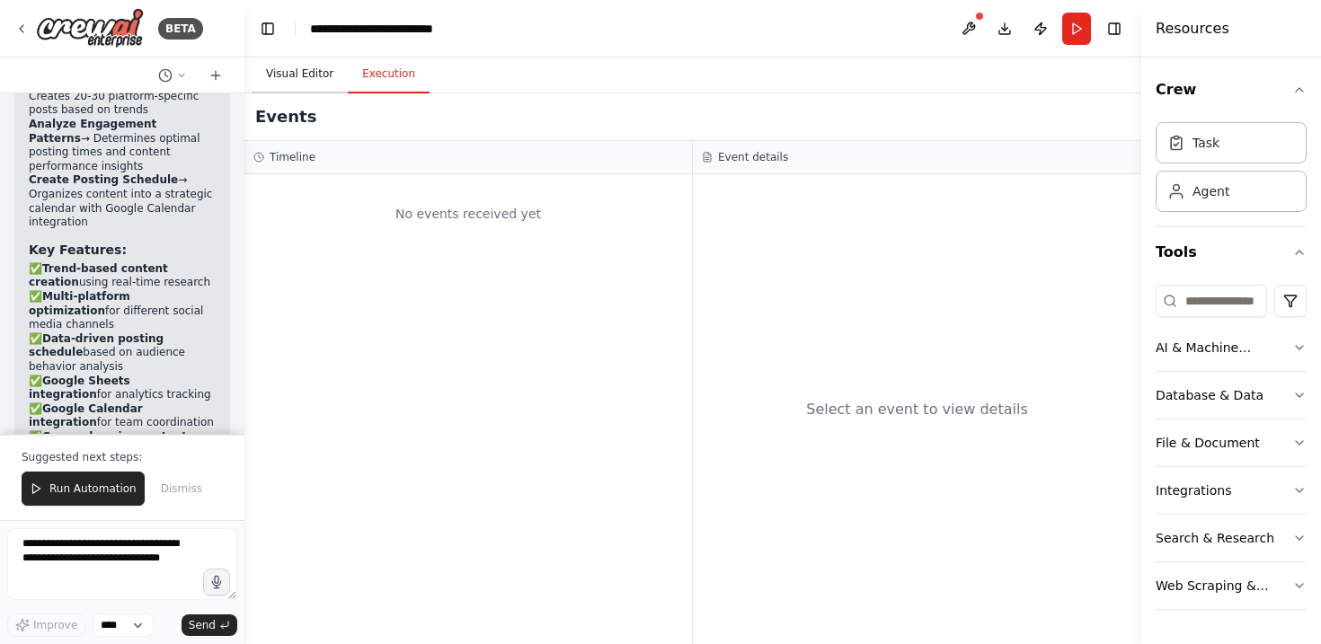
click at [287, 76] on button "Visual Editor" at bounding box center [300, 75] width 96 height 38
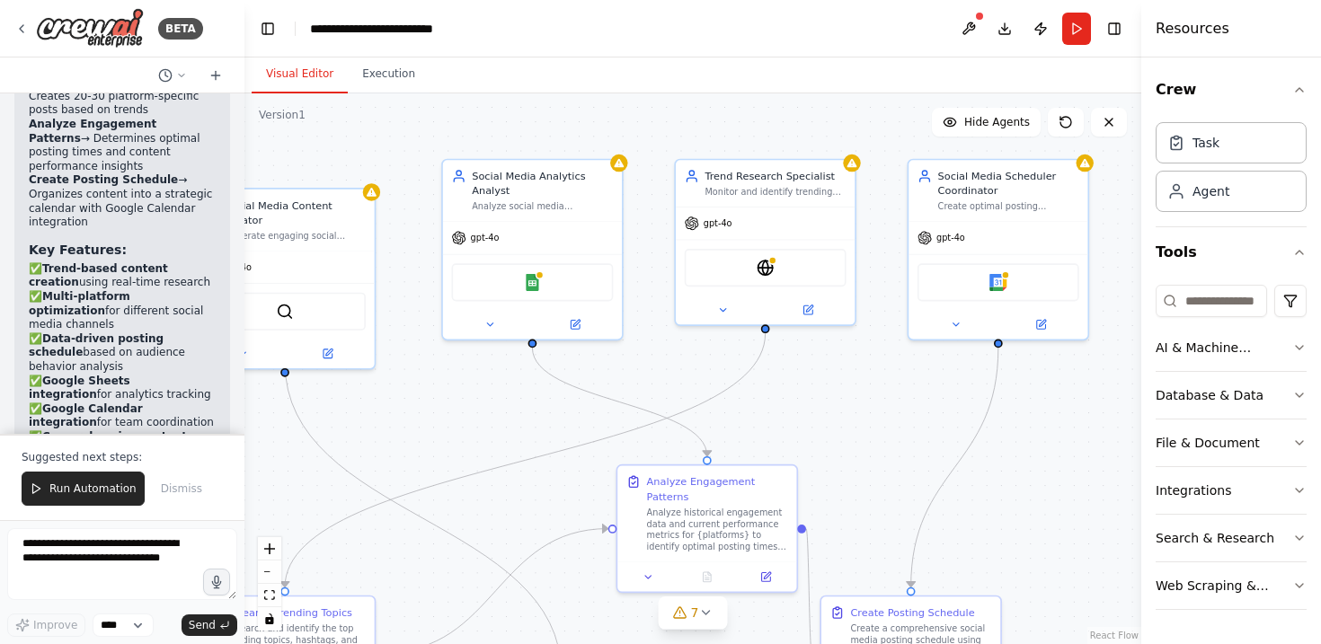
drag, startPoint x: 1029, startPoint y: 421, endPoint x: 857, endPoint y: 417, distance: 171.7
click at [857, 417] on div ".deletable-edge-delete-btn { width: 20px; height: 20px; border: 0px solid #ffff…" at bounding box center [692, 368] width 897 height 551
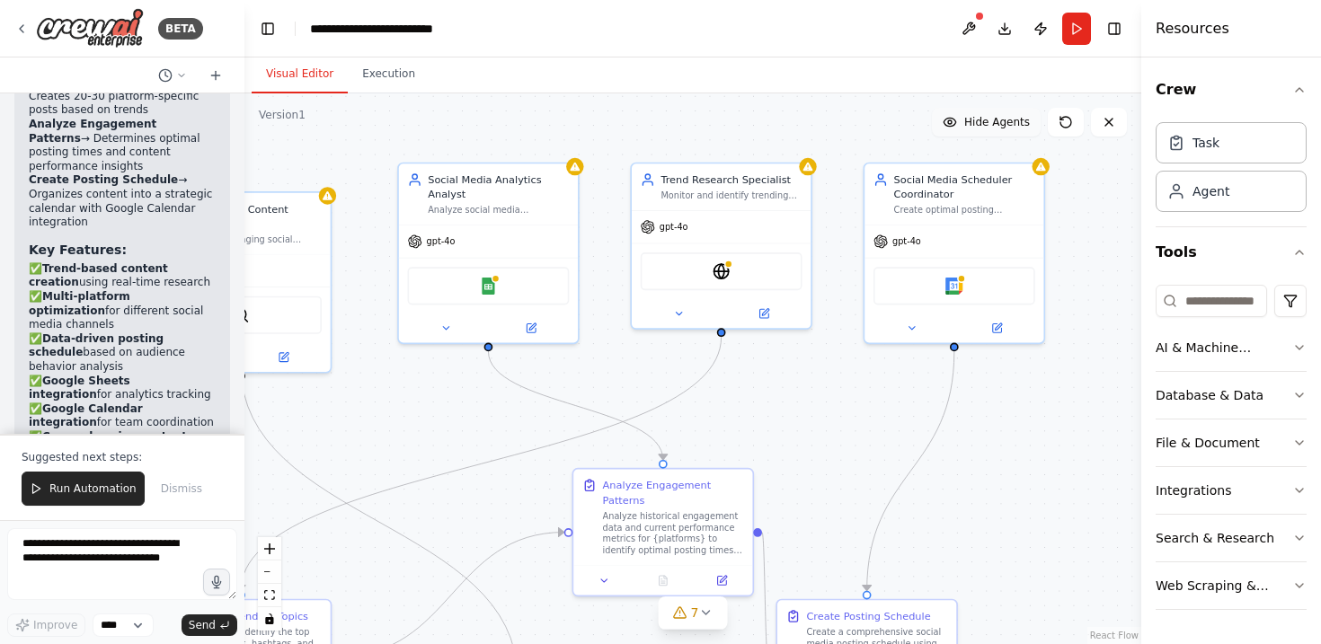
click at [1009, 127] on span "Hide Agents" at bounding box center [997, 122] width 66 height 14
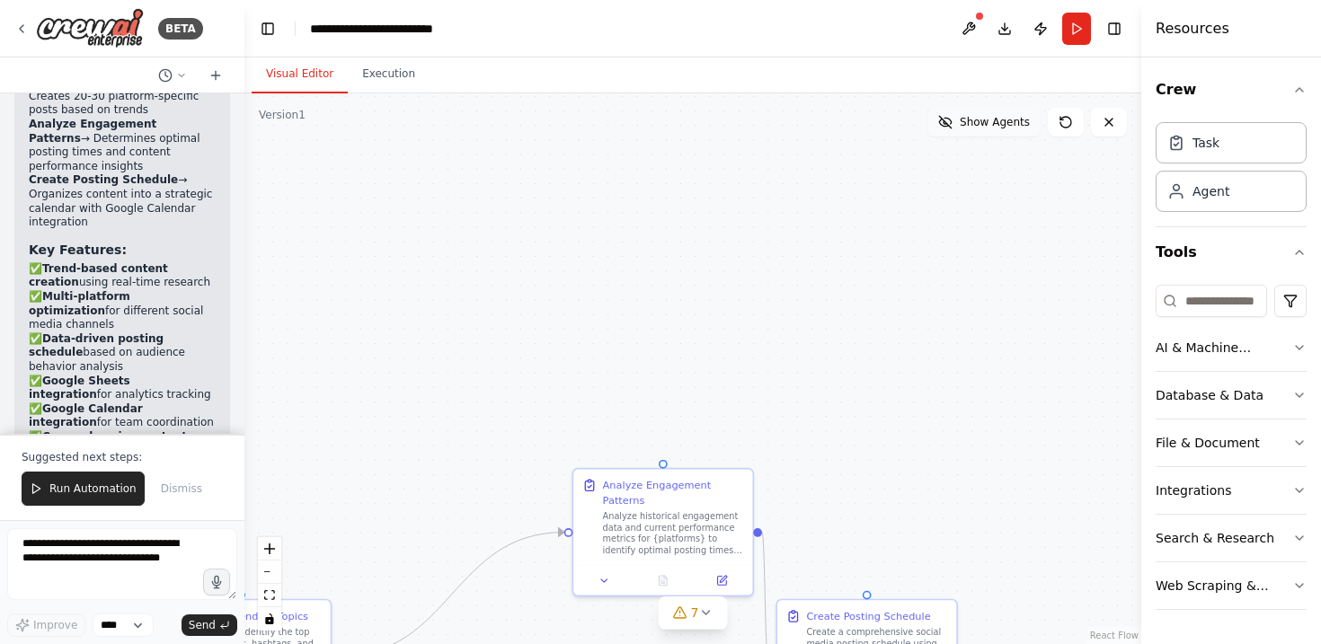
click at [1009, 127] on span "Show Agents" at bounding box center [995, 122] width 70 height 14
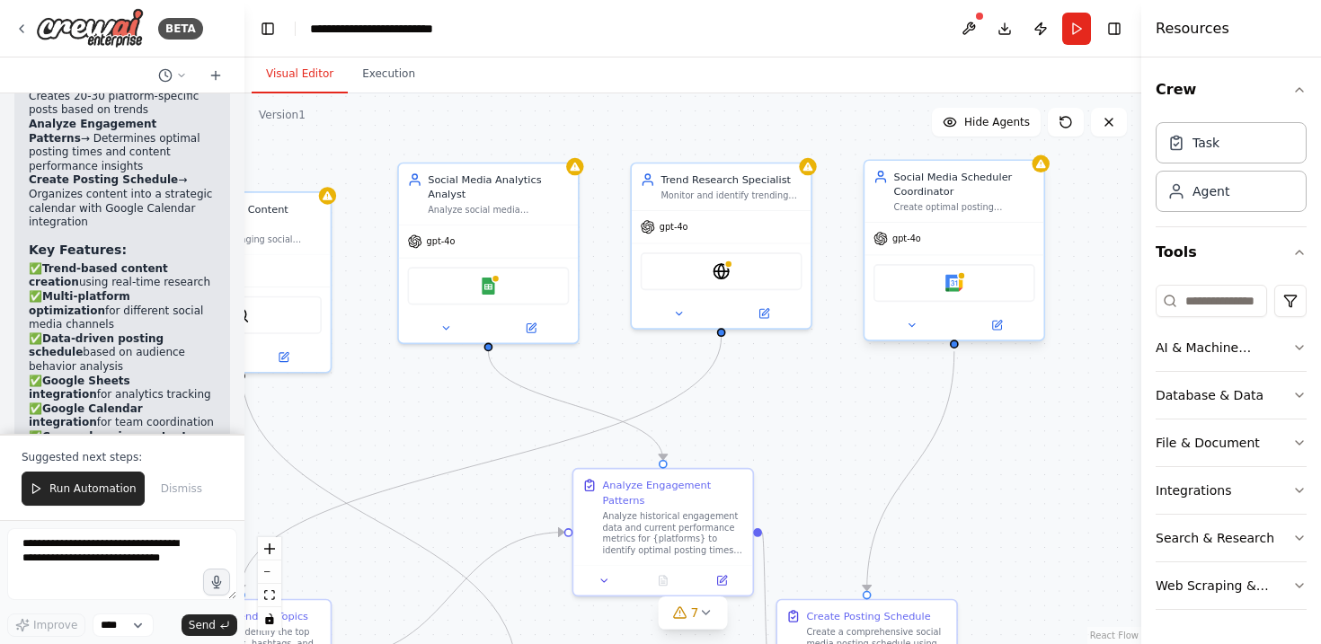
click at [947, 197] on div "Social Media Scheduler Coordinator" at bounding box center [964, 184] width 141 height 29
click at [917, 323] on button at bounding box center [912, 324] width 83 height 17
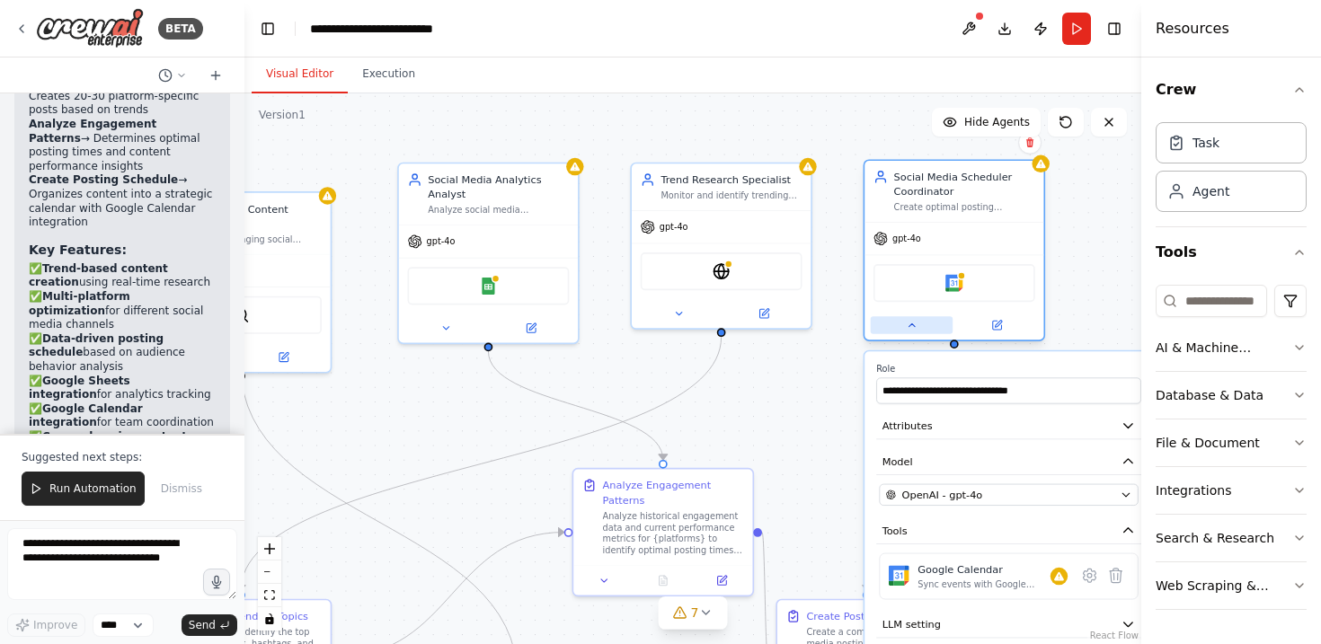
click at [917, 323] on button at bounding box center [912, 324] width 83 height 17
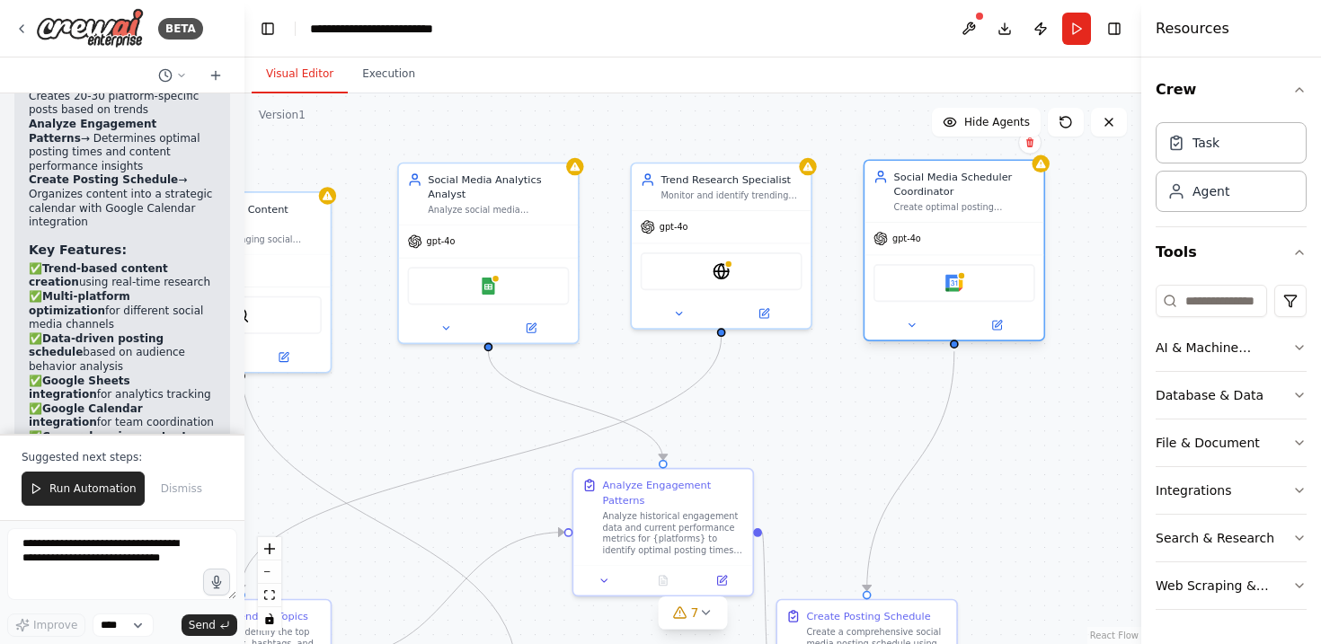
click at [952, 192] on div "Social Media Scheduler Coordinator" at bounding box center [964, 184] width 141 height 29
click at [954, 190] on div "Social Media Scheduler Coordinator" at bounding box center [964, 184] width 141 height 29
click at [1000, 322] on icon at bounding box center [998, 324] width 7 height 7
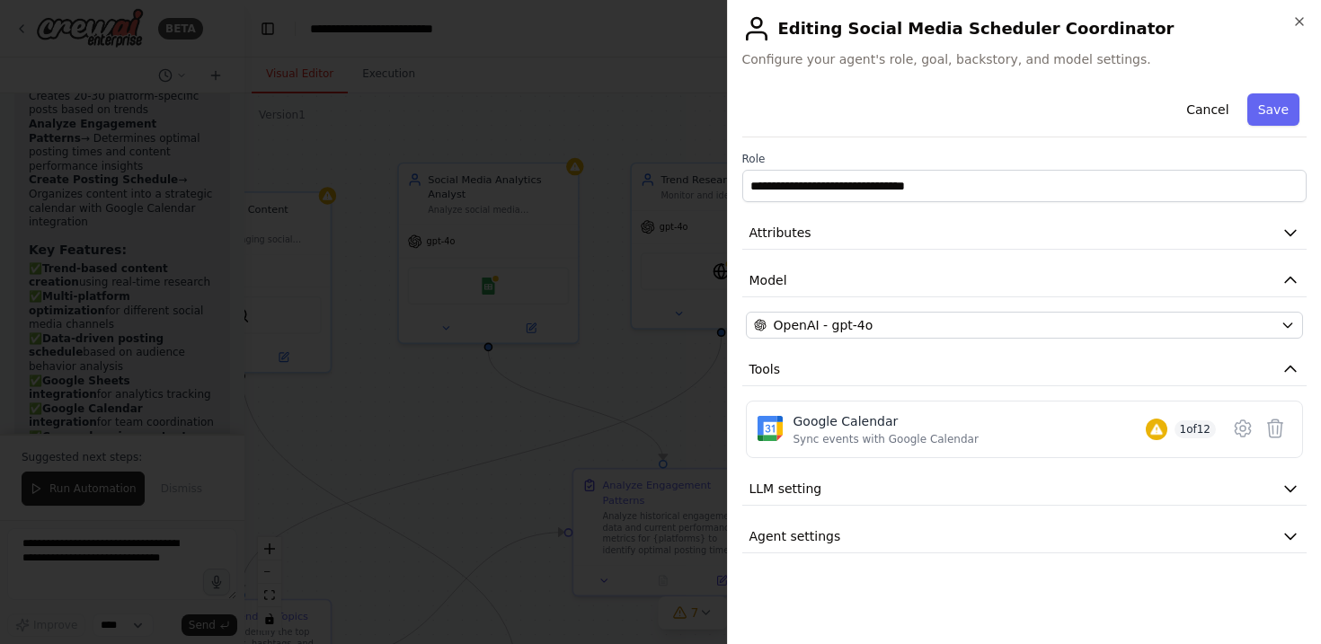
click at [1003, 215] on div "**********" at bounding box center [1024, 319] width 565 height 467
click at [1012, 224] on button "Attributes" at bounding box center [1024, 233] width 565 height 33
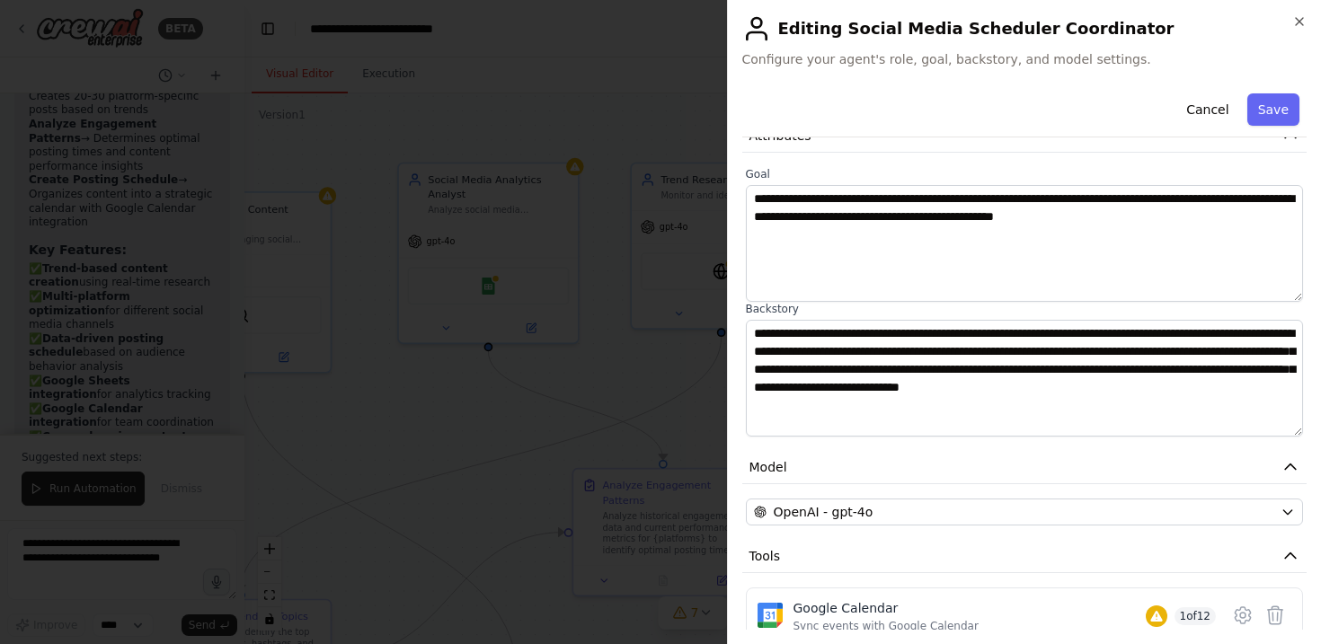
scroll to position [222, 0]
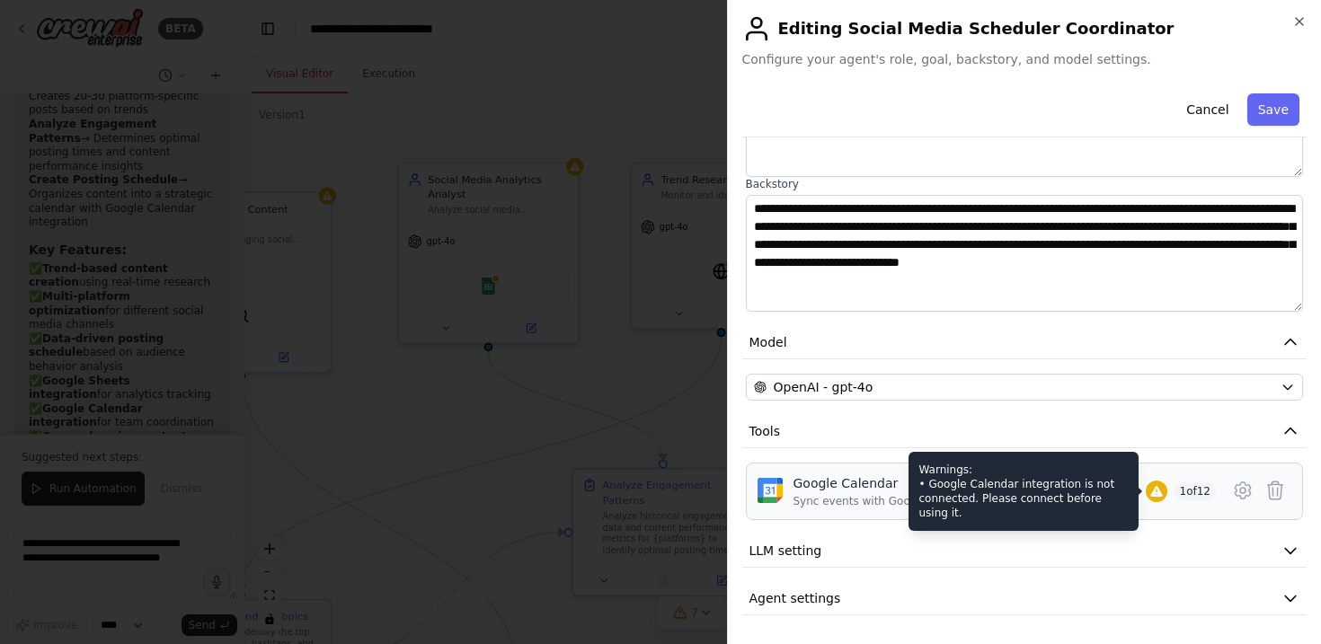
drag, startPoint x: 1149, startPoint y: 495, endPoint x: 1181, endPoint y: 498, distance: 31.6
click at [1152, 496] on icon at bounding box center [1156, 491] width 12 height 11
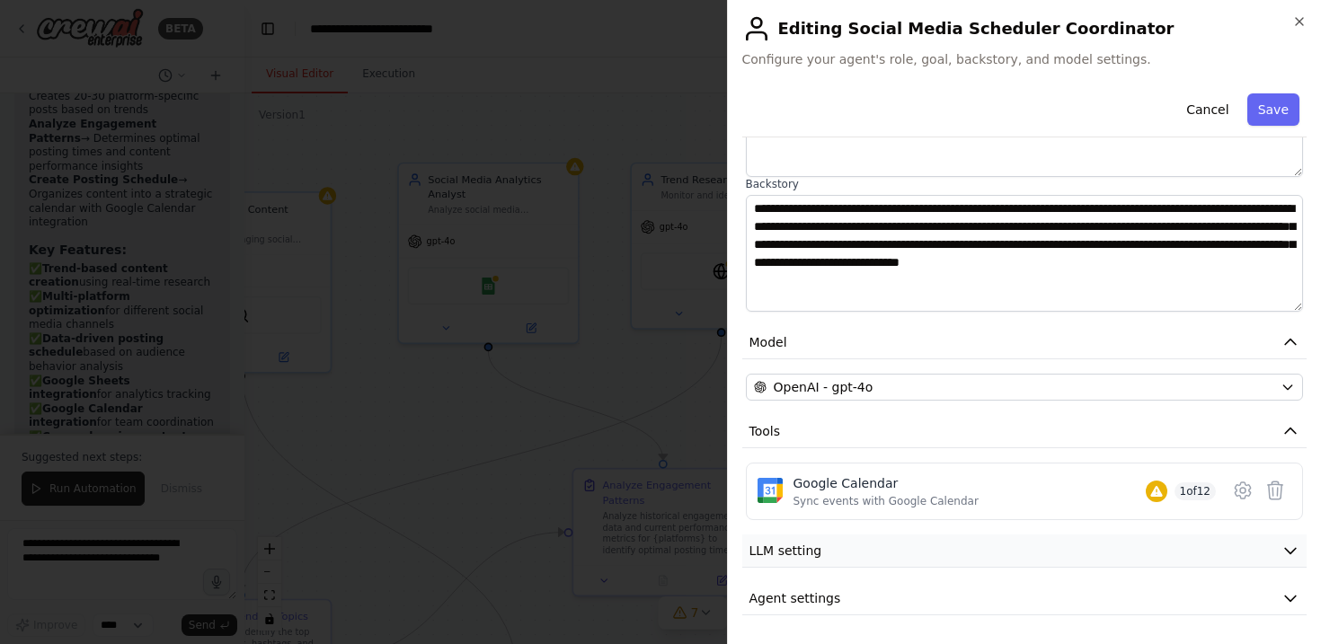
click at [1263, 561] on button "LLM setting" at bounding box center [1024, 551] width 565 height 33
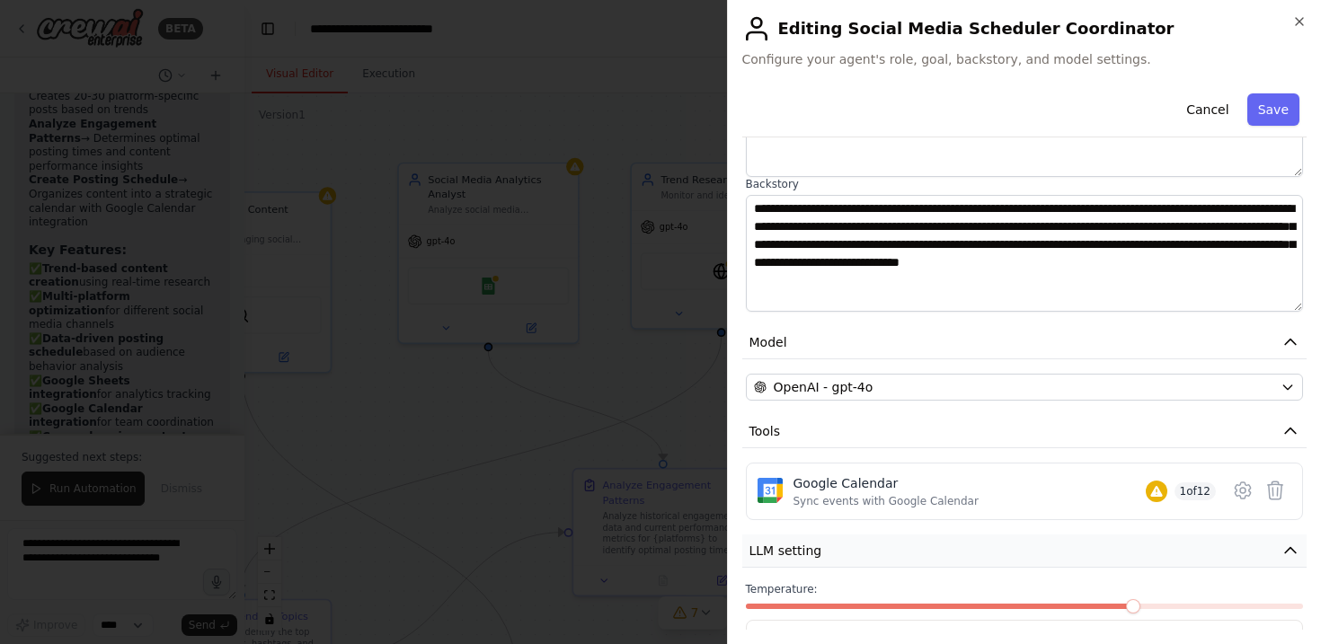
scroll to position [350, 0]
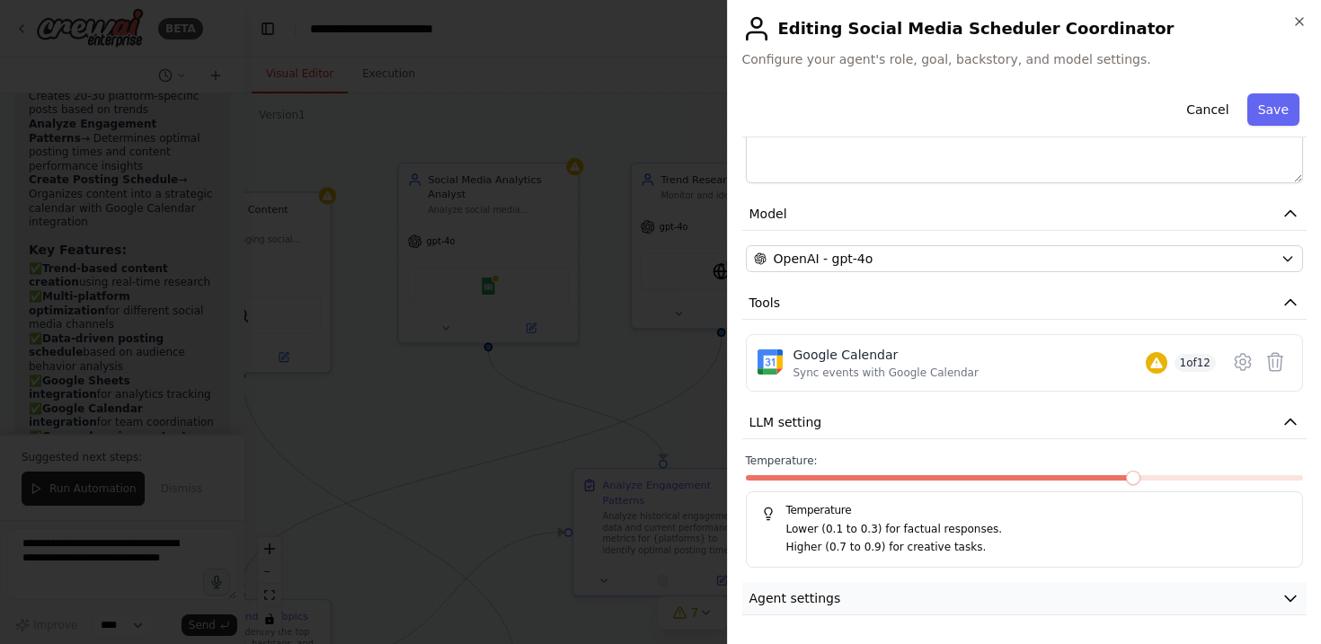
click at [1261, 597] on button "Agent settings" at bounding box center [1024, 598] width 565 height 33
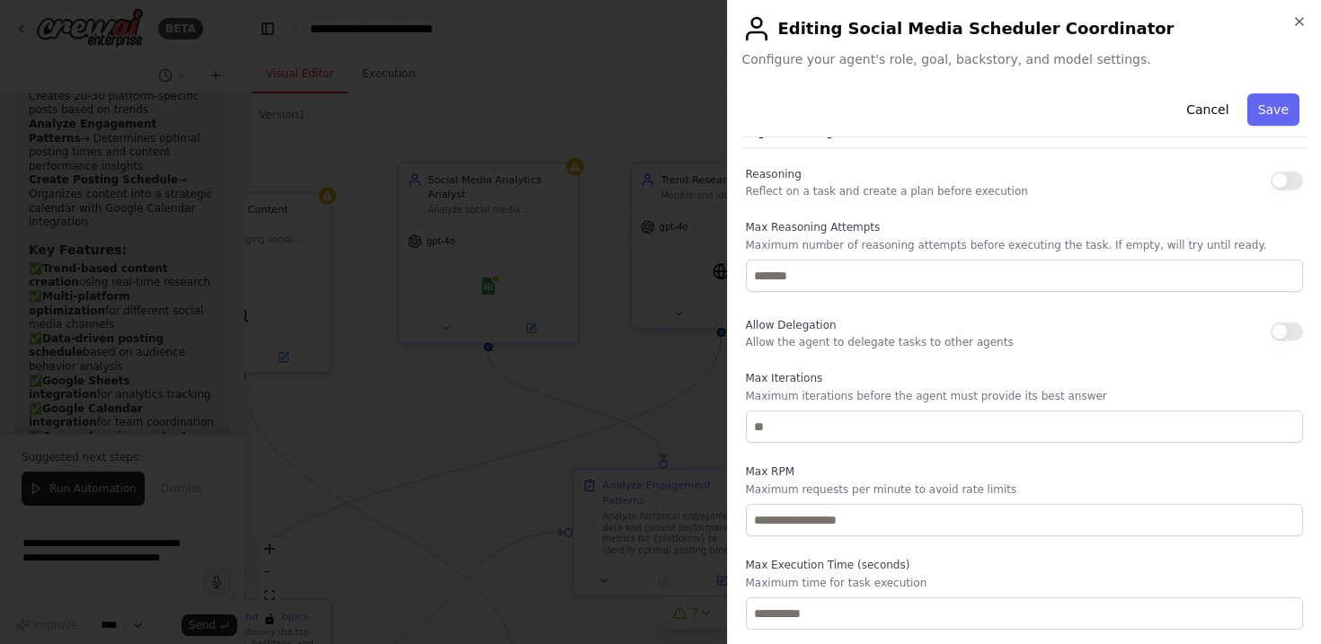
scroll to position [0, 0]
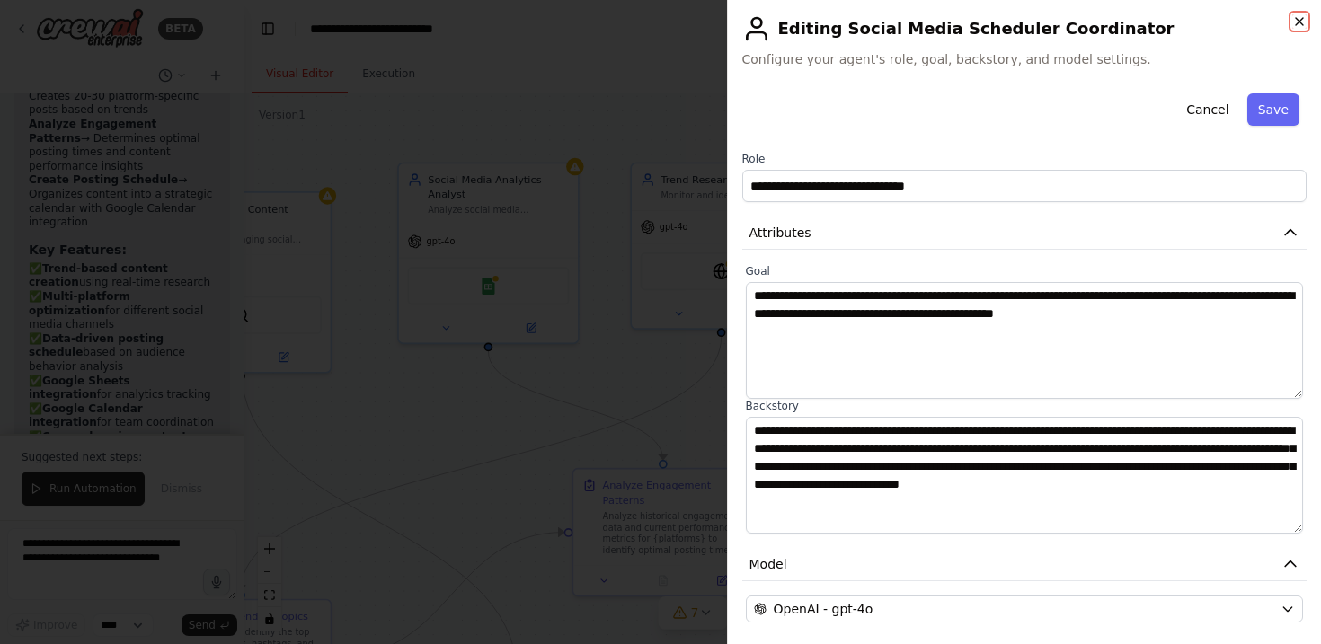
click at [1296, 15] on icon "button" at bounding box center [1299, 21] width 14 height 14
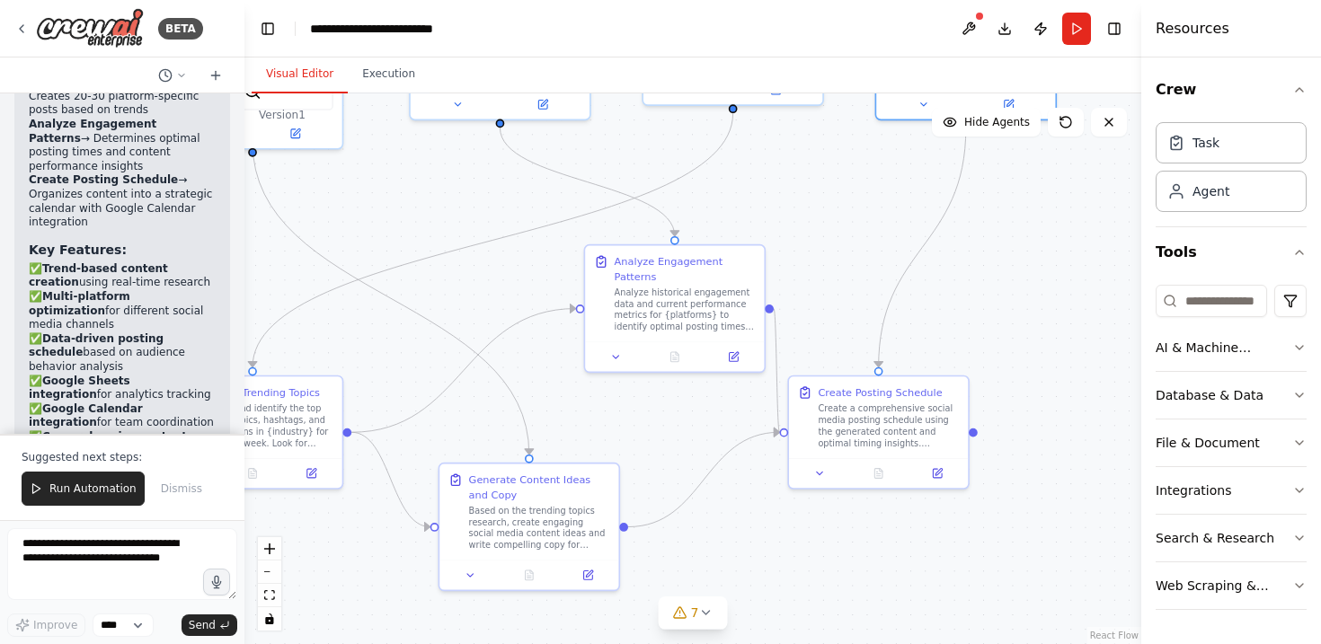
drag, startPoint x: 973, startPoint y: 476, endPoint x: 985, endPoint y: 252, distance: 224.0
click at [985, 252] on div ".deletable-edge-delete-btn { width: 20px; height: 20px; border: 0px solid #ffff…" at bounding box center [692, 368] width 897 height 551
click at [925, 403] on div "Create a comprehensive social media posting schedule using the generated conten…" at bounding box center [888, 423] width 141 height 47
click at [934, 472] on icon at bounding box center [937, 470] width 9 height 9
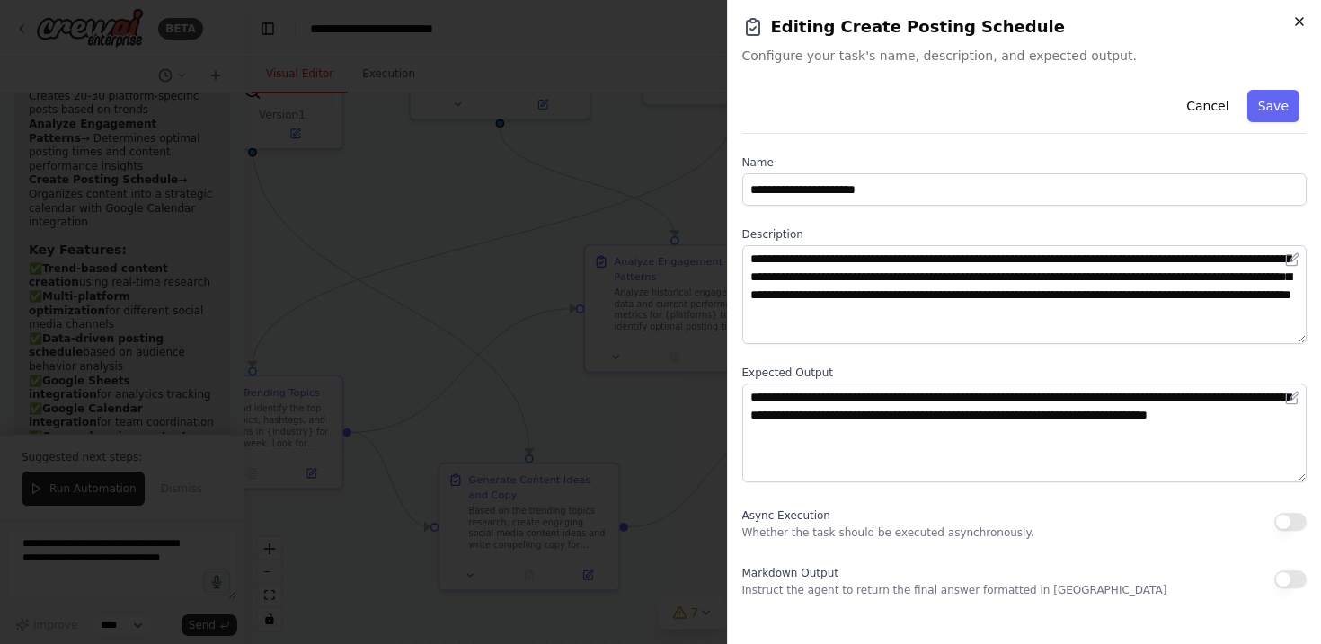
click at [1298, 22] on icon "button" at bounding box center [1299, 21] width 7 height 7
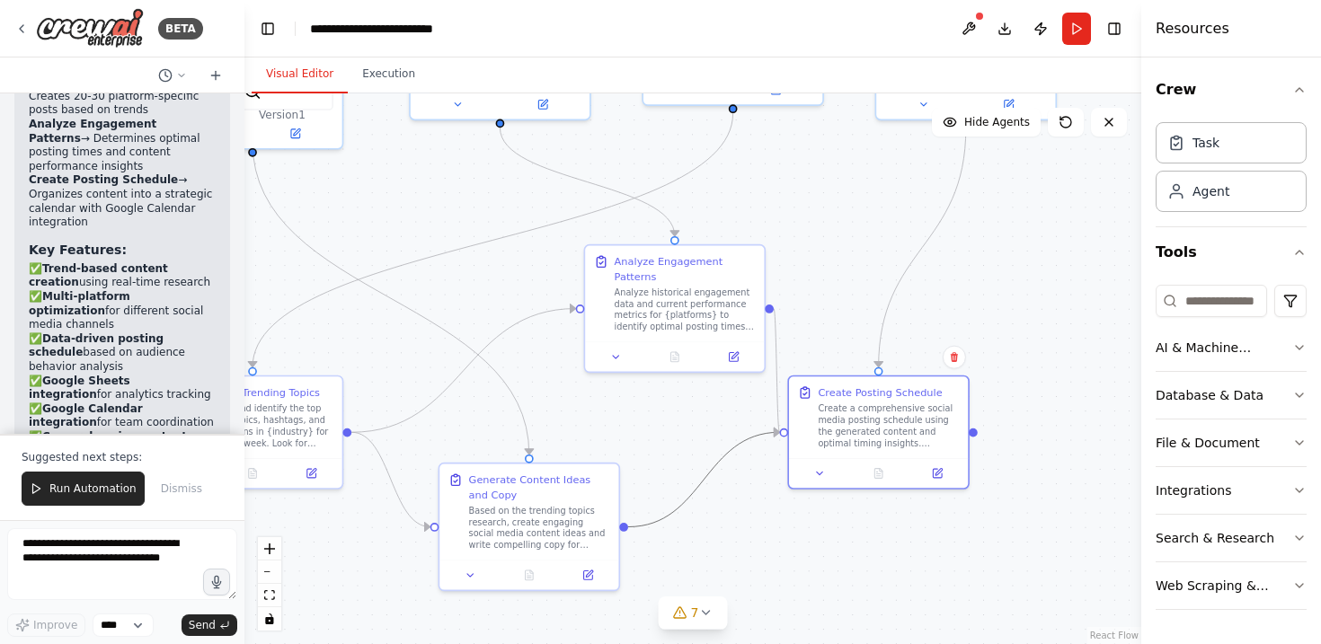
click at [628, 527] on icon "Edge from 894c1f2d-96ca-4946-9580-37192af8be87 to 960d29e0-1b92-4ac2-85ca-9b56d…" at bounding box center [703, 479] width 151 height 94
click at [567, 527] on div "Based on the trending topics research, create engaging social media content ide…" at bounding box center [539, 525] width 141 height 47
click at [587, 589] on div "Generate Content Ideas and Copy Based on the trending topics research, create e…" at bounding box center [529, 527] width 182 height 128
click at [588, 580] on button at bounding box center [587, 571] width 50 height 17
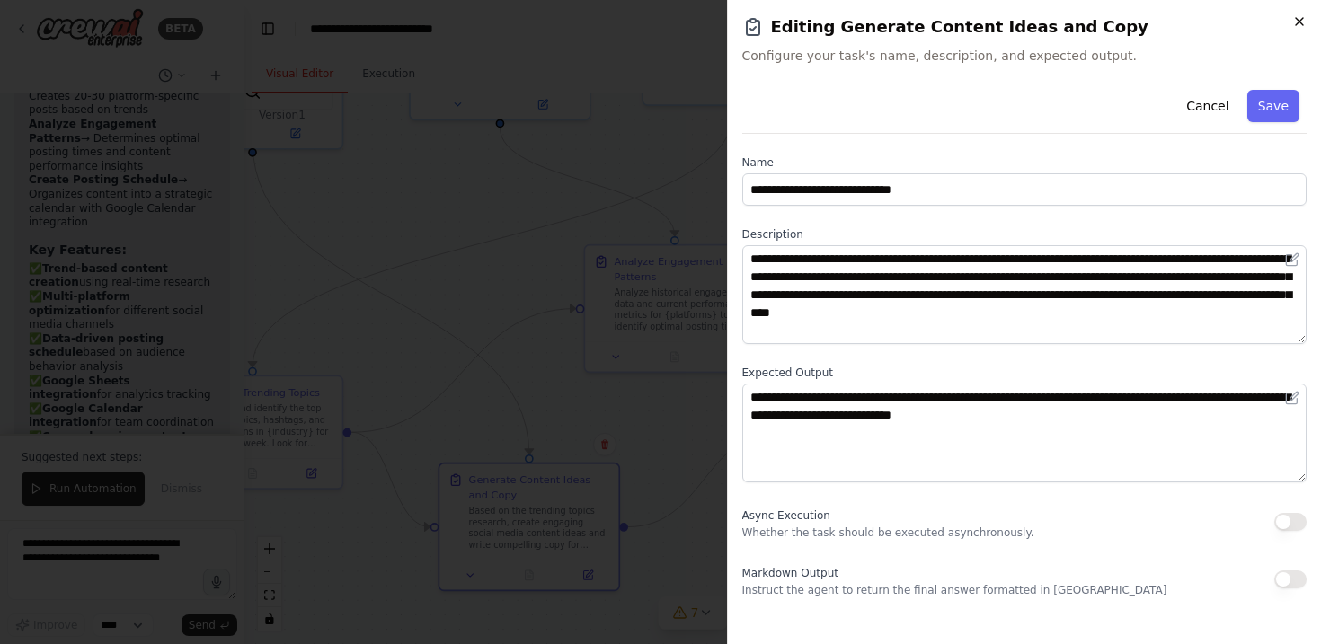
click at [1300, 22] on icon "button" at bounding box center [1299, 21] width 7 height 7
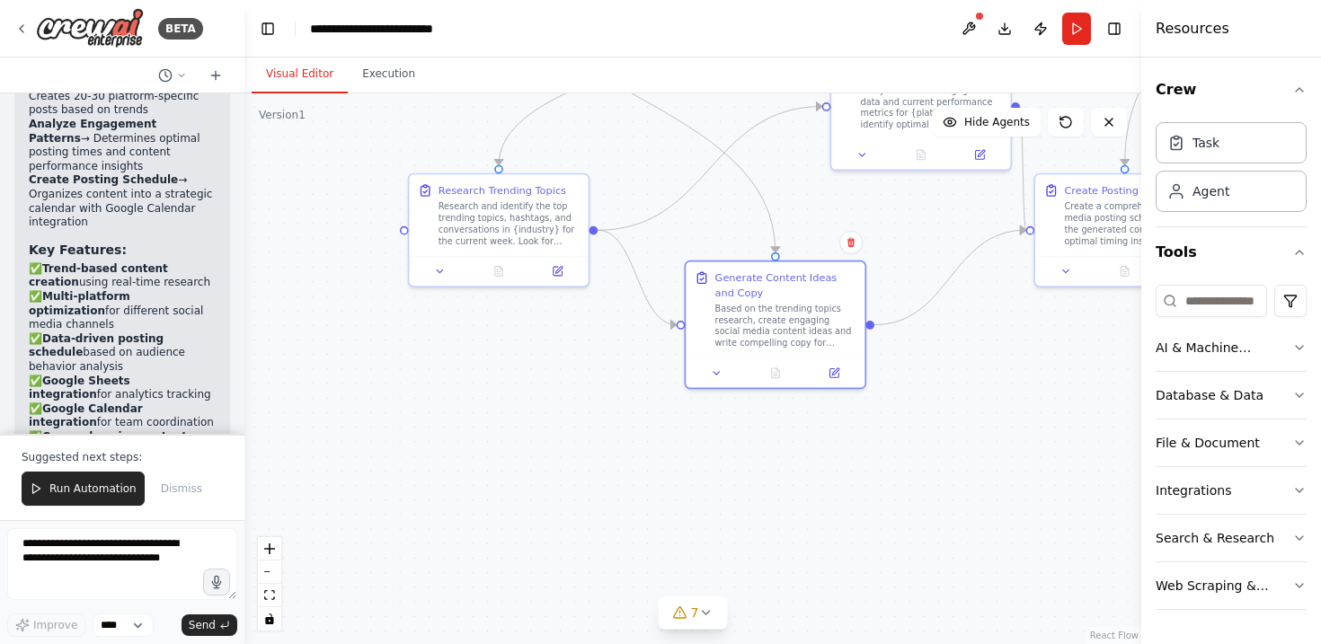
drag, startPoint x: 647, startPoint y: 430, endPoint x: 904, endPoint y: 223, distance: 330.3
click at [903, 224] on div ".deletable-edge-delete-btn { width: 20px; height: 20px; border: 0px solid #ffff…" at bounding box center [692, 368] width 897 height 551
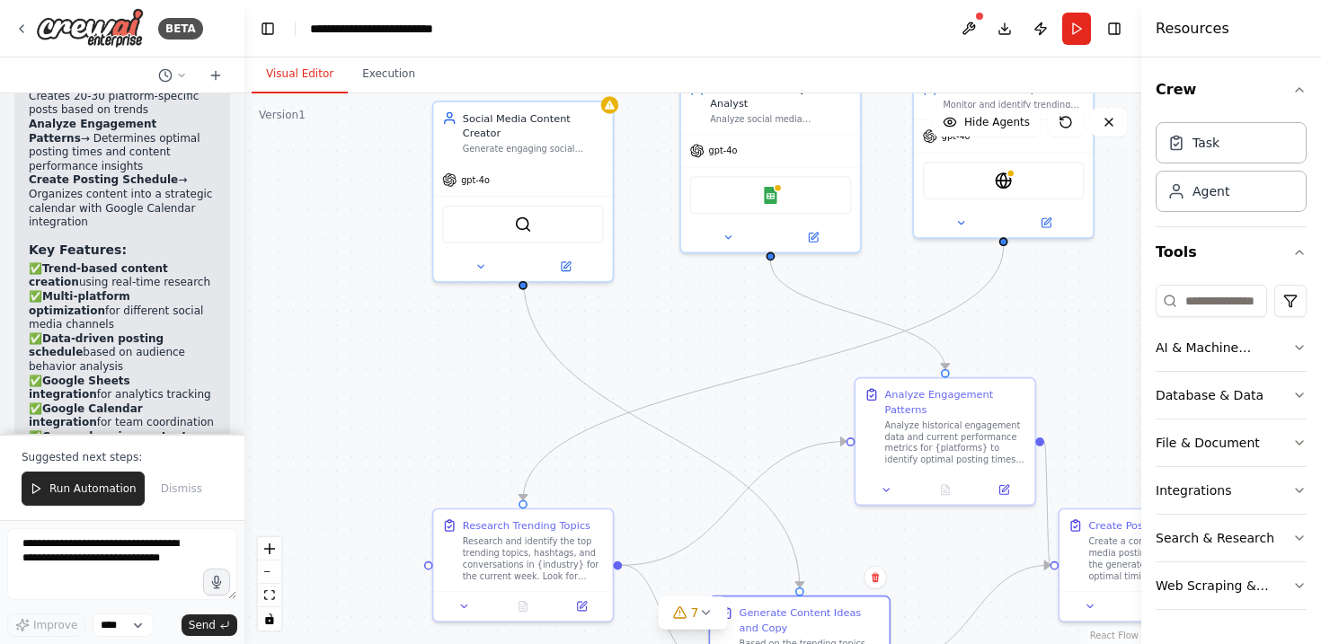
drag, startPoint x: 551, startPoint y: 311, endPoint x: 565, endPoint y: 650, distance: 339.9
click at [565, 643] on html "BETA Create a crew that schedules and publishes social media content across mul…" at bounding box center [660, 322] width 1321 height 644
click at [456, 614] on div at bounding box center [522, 603] width 179 height 30
click at [460, 608] on icon at bounding box center [464, 603] width 12 height 12
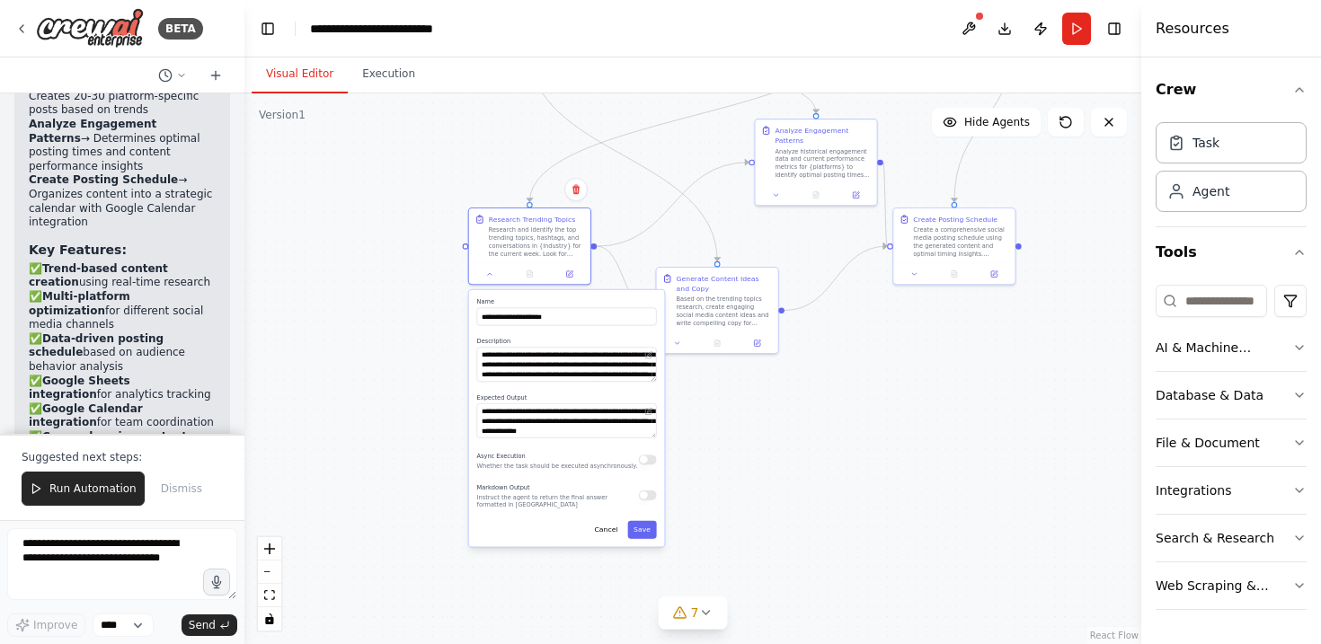
drag, startPoint x: 358, startPoint y: 493, endPoint x: 367, endPoint y: 201, distance: 292.1
click at [366, 199] on div ".deletable-edge-delete-btn { width: 20px; height: 20px; border: 0px solid #ffff…" at bounding box center [692, 368] width 897 height 551
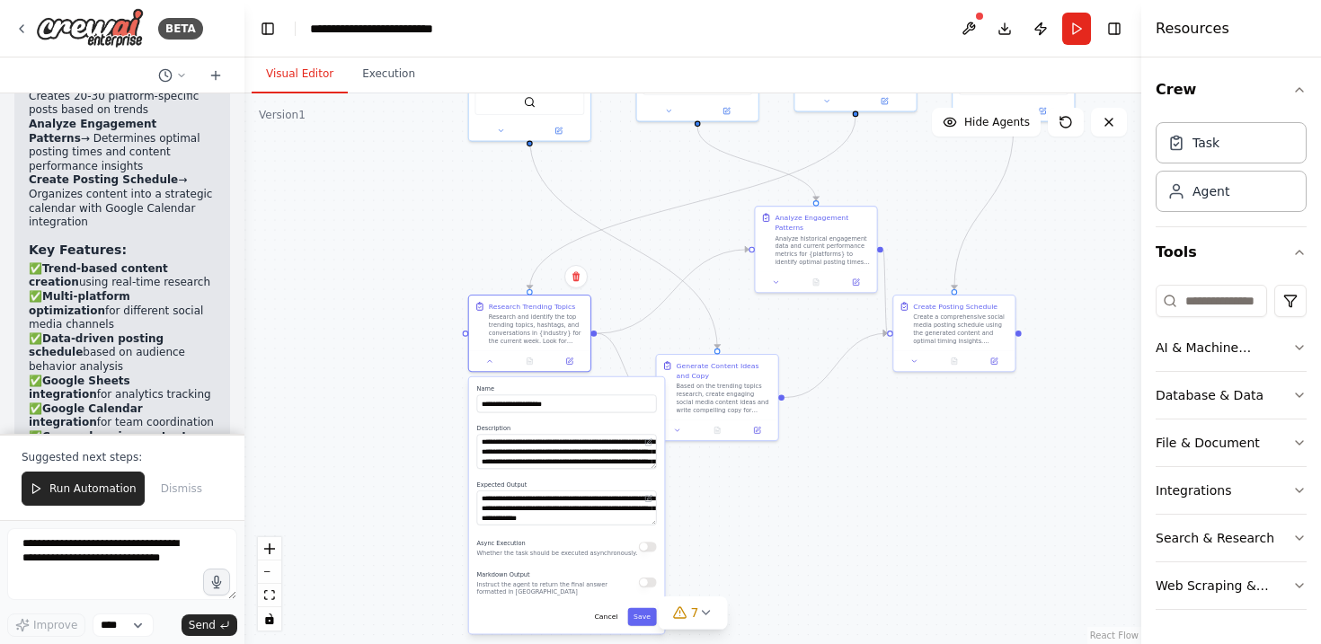
drag, startPoint x: 891, startPoint y: 362, endPoint x: 882, endPoint y: 508, distance: 145.8
click at [884, 509] on div ".deletable-edge-delete-btn { width: 20px; height: 20px; border: 0px solid #ffff…" at bounding box center [692, 368] width 897 height 551
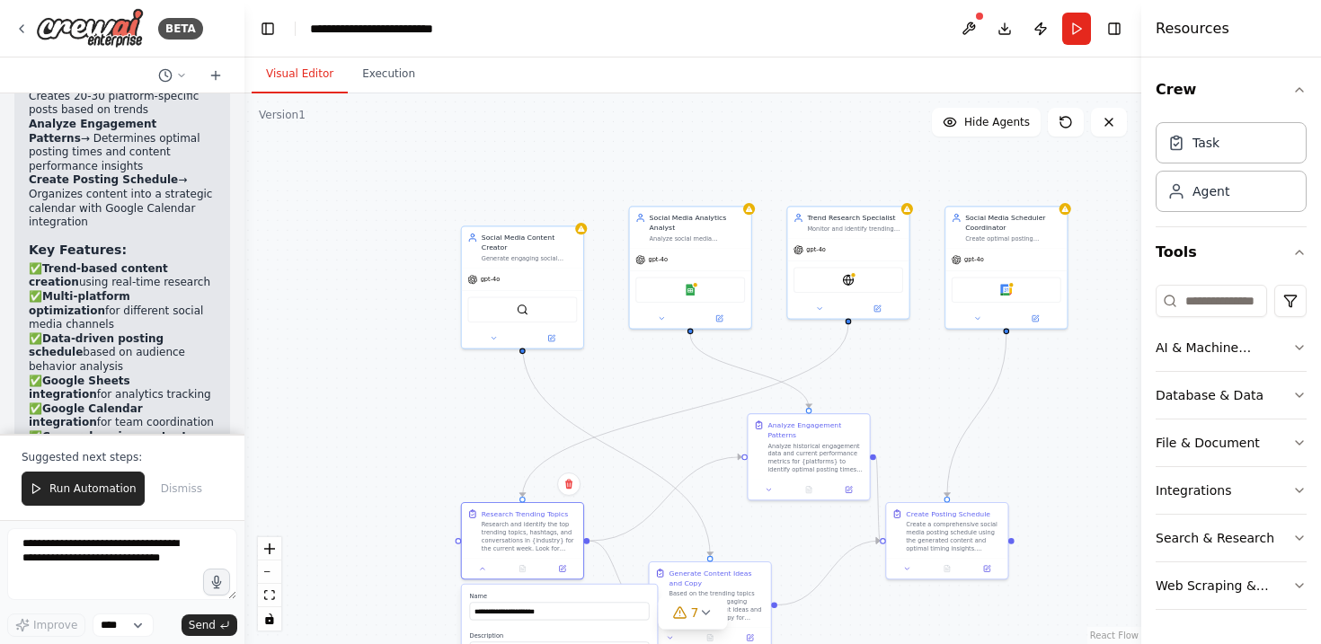
drag, startPoint x: 897, startPoint y: 226, endPoint x: 897, endPoint y: 376, distance: 149.1
click at [897, 376] on div ".deletable-edge-delete-btn { width: 20px; height: 20px; border: 0px solid #ffff…" at bounding box center [692, 368] width 897 height 551
drag, startPoint x: 873, startPoint y: 238, endPoint x: 369, endPoint y: 332, distance: 512.6
click at [369, 332] on div "Trend Research Specialist Monitor and identify trending topics, hashtags, and c…" at bounding box center [344, 352] width 123 height 113
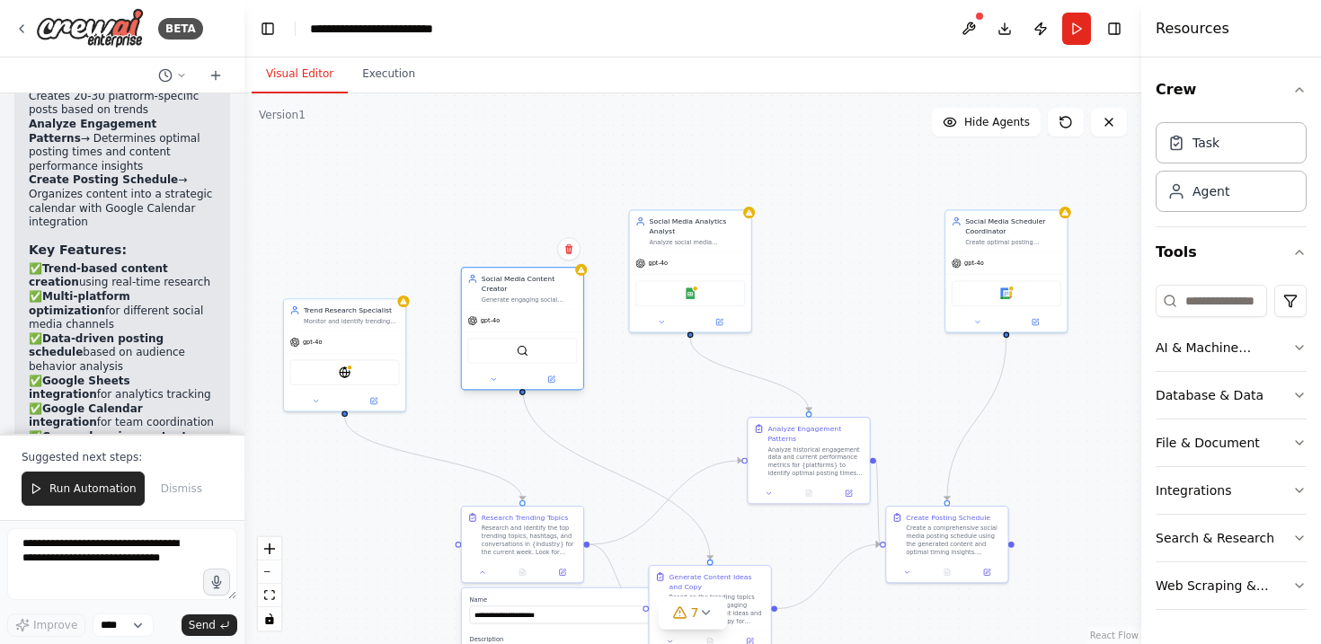
drag, startPoint x: 540, startPoint y: 252, endPoint x: 535, endPoint y: 265, distance: 14.5
click at [535, 268] on div "Social Media Content Creator Generate engaging social media content ideas and c…" at bounding box center [522, 288] width 121 height 41
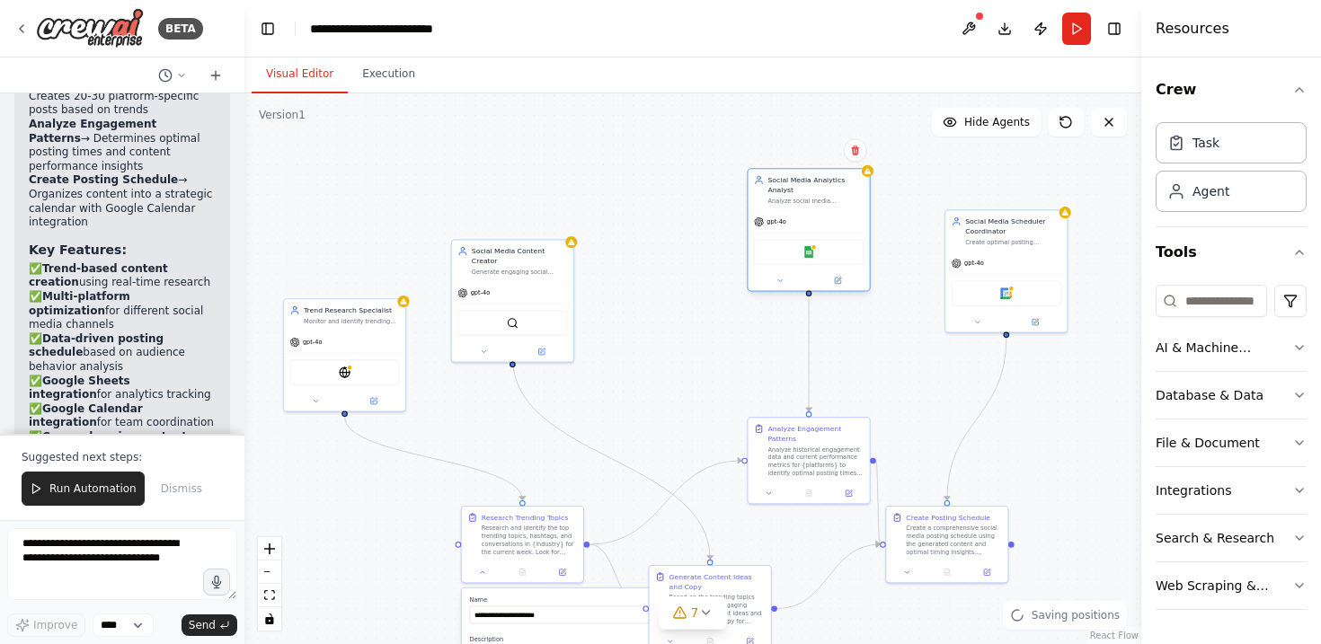
drag, startPoint x: 684, startPoint y: 231, endPoint x: 798, endPoint y: 189, distance: 121.7
click at [798, 189] on div "Social Media Analytics Analyst" at bounding box center [815, 185] width 96 height 20
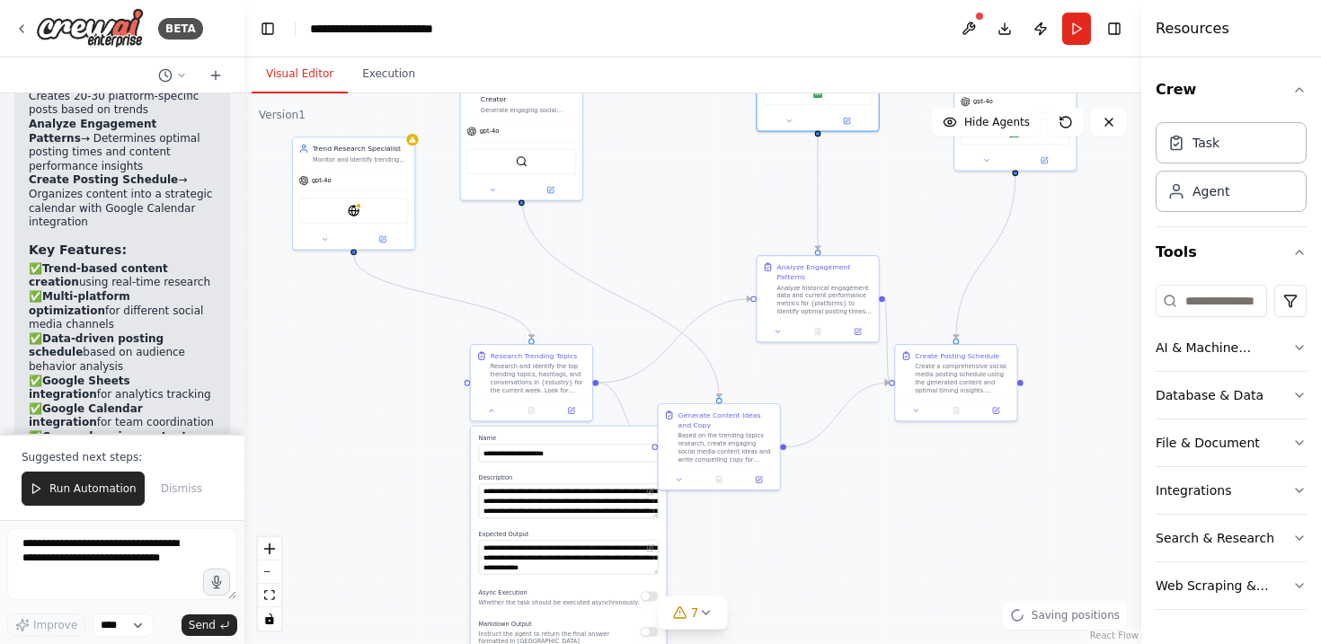
drag, startPoint x: 650, startPoint y: 386, endPoint x: 659, endPoint y: 222, distance: 164.7
click at [659, 222] on div ".deletable-edge-delete-btn { width: 20px; height: 20px; border: 0px solid #ffff…" at bounding box center [692, 368] width 897 height 551
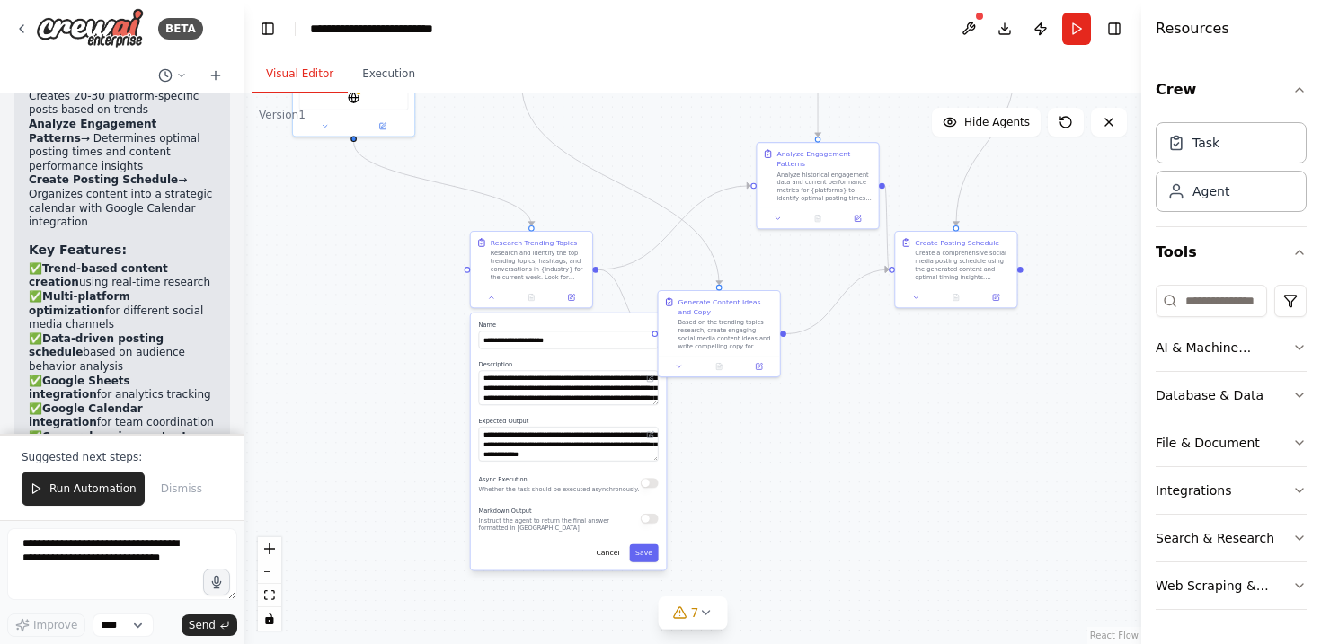
drag, startPoint x: 429, startPoint y: 559, endPoint x: 429, endPoint y: 448, distance: 110.5
click at [429, 448] on div ".deletable-edge-delete-btn { width: 20px; height: 20px; border: 0px solid #ffff…" at bounding box center [692, 368] width 897 height 551
click at [606, 558] on button "Cancel" at bounding box center [607, 553] width 35 height 18
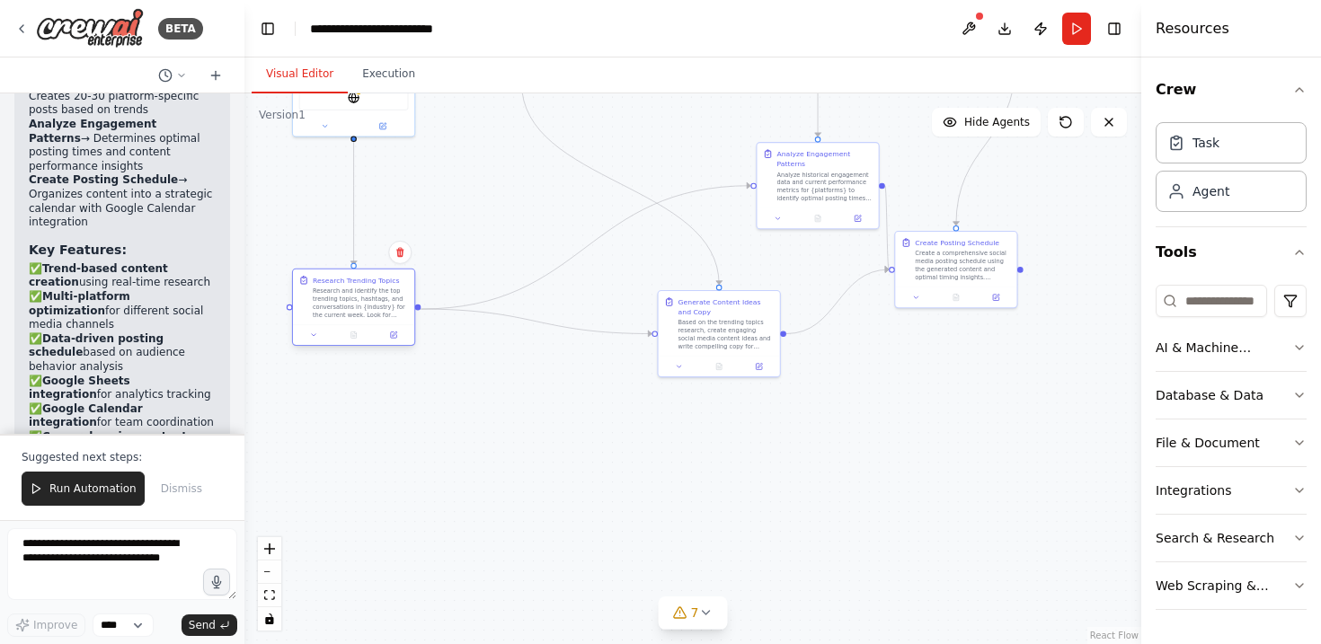
drag, startPoint x: 518, startPoint y: 282, endPoint x: 344, endPoint y: 321, distance: 177.7
click at [344, 321] on div "Research Trending Topics Research and identify the top trending topics, hashtag…" at bounding box center [353, 298] width 121 height 56
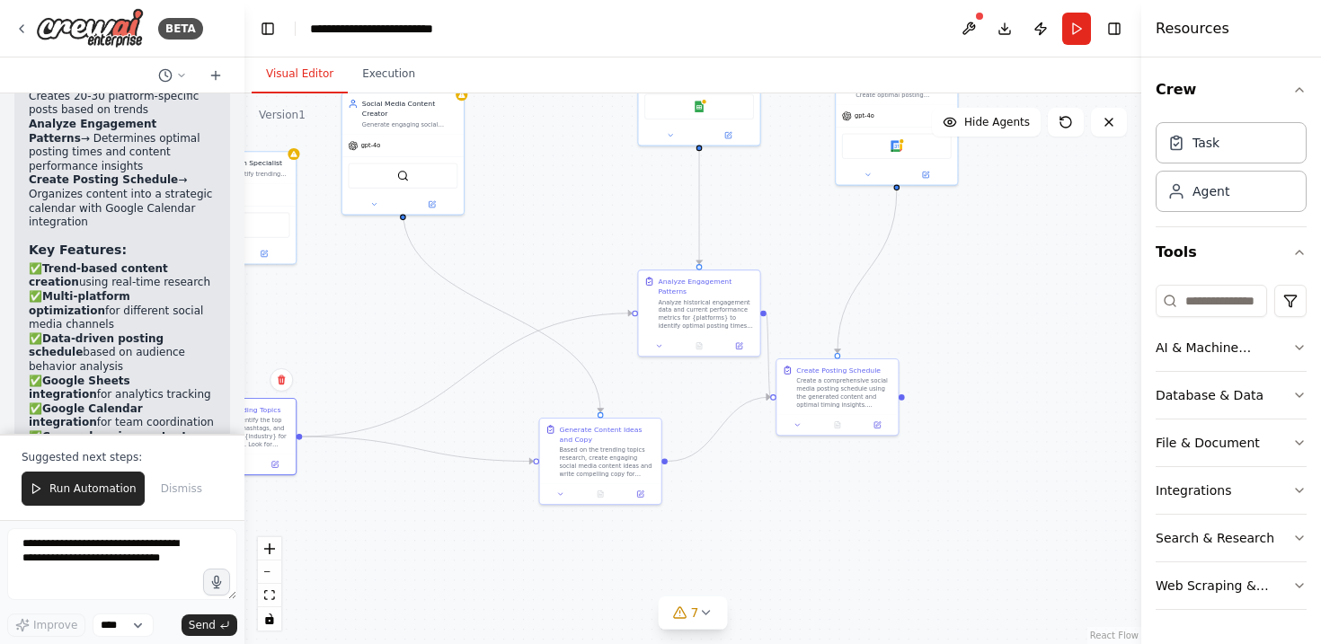
drag, startPoint x: 958, startPoint y: 420, endPoint x: 838, endPoint y: 546, distance: 173.5
click at [838, 546] on div ".deletable-edge-delete-btn { width: 20px; height: 20px; border: 0px solid #ffff…" at bounding box center [692, 368] width 897 height 551
drag, startPoint x: 628, startPoint y: 456, endPoint x: 656, endPoint y: 494, distance: 47.6
click at [656, 494] on div "Based on the trending topics research, create engaging social media content ide…" at bounding box center [636, 497] width 96 height 31
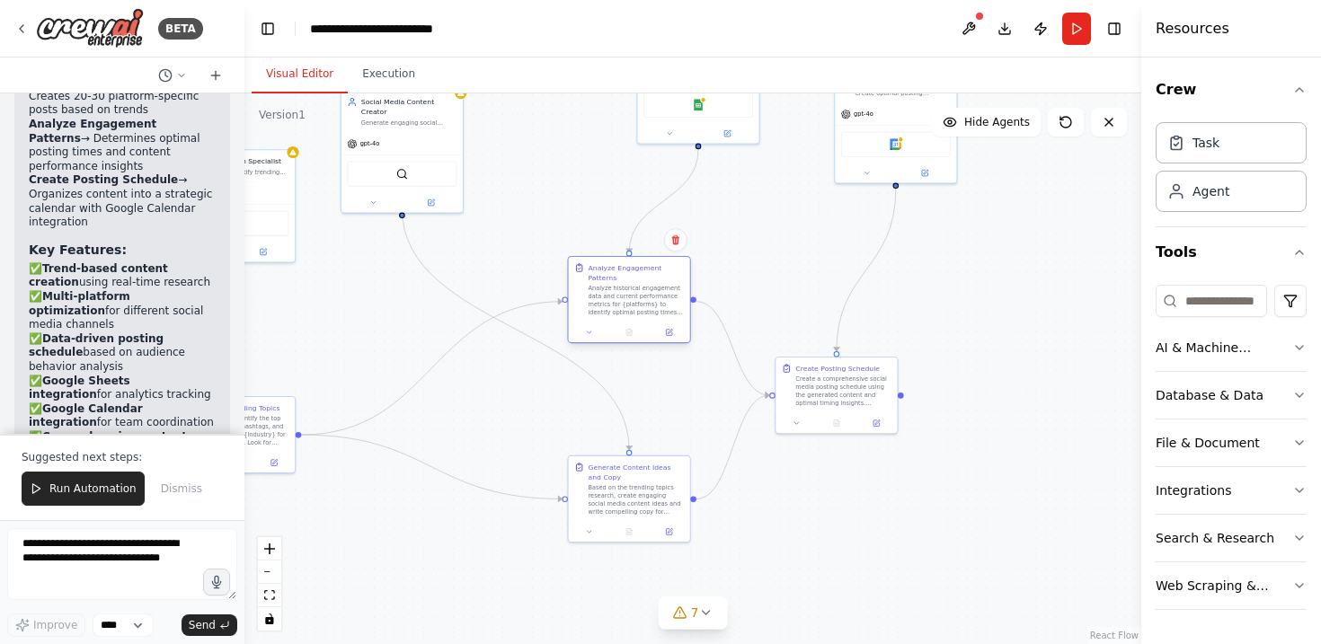
drag, startPoint x: 703, startPoint y: 312, endPoint x: 634, endPoint y: 297, distance: 69.8
click at [634, 297] on div "Analyze historical engagement data and current performance metrics for {platfor…" at bounding box center [636, 300] width 96 height 31
drag, startPoint x: 819, startPoint y: 401, endPoint x: 858, endPoint y: 392, distance: 39.7
click at [858, 392] on div "Create a comprehensive social media posting schedule using the generated conten…" at bounding box center [883, 379] width 96 height 31
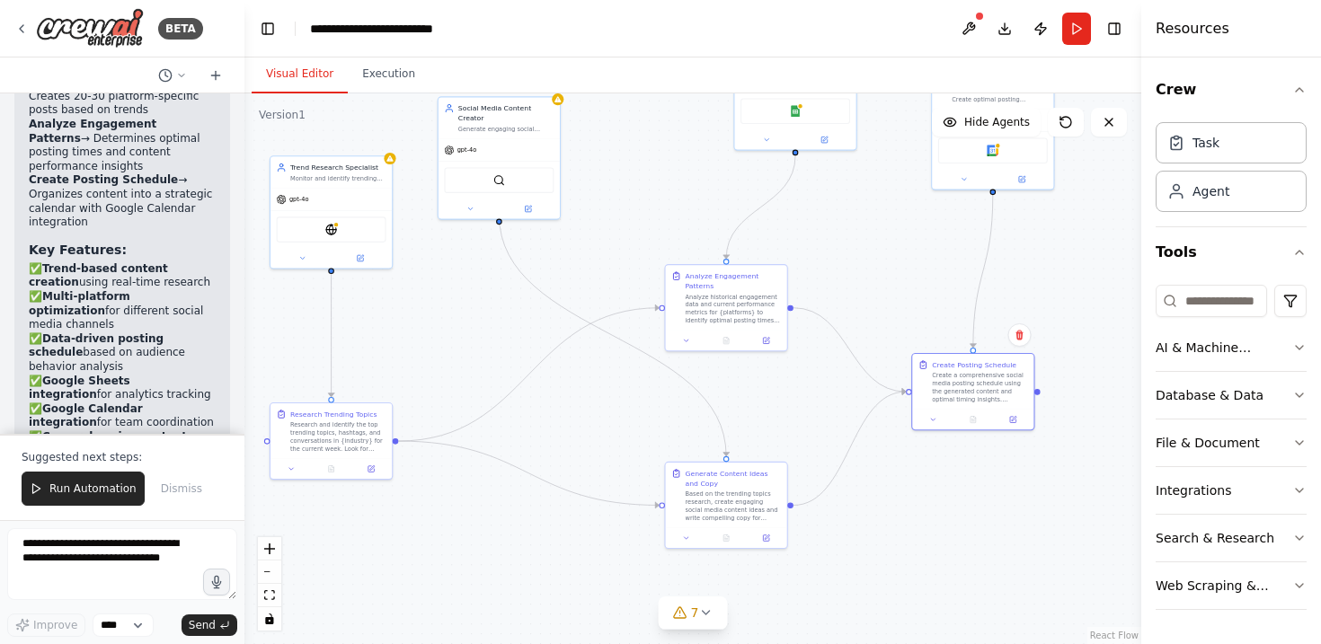
drag, startPoint x: 542, startPoint y: 185, endPoint x: 639, endPoint y: 191, distance: 97.2
click at [639, 191] on div ".deletable-edge-delete-btn { width: 20px; height: 20px; border: 0px solid #ffff…" at bounding box center [692, 368] width 897 height 551
click at [977, 375] on div "Create a comprehensive social media posting schedule using the generated conten…" at bounding box center [980, 385] width 96 height 31
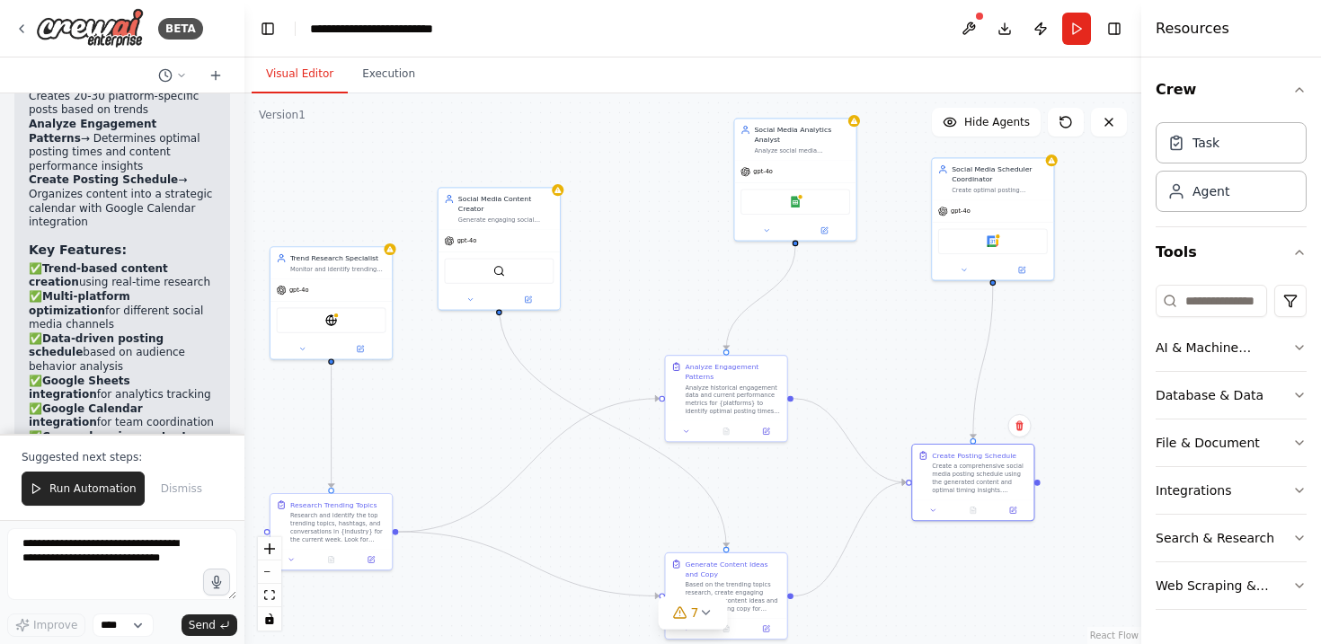
drag, startPoint x: 1078, startPoint y: 248, endPoint x: 1078, endPoint y: 339, distance: 90.7
click at [1078, 339] on div ".deletable-edge-delete-btn { width: 20px; height: 20px; border: 0px solid #ffff…" at bounding box center [692, 368] width 897 height 551
click at [972, 482] on div "Create a comprehensive social media posting schedule using the generated conten…" at bounding box center [980, 476] width 96 height 31
click at [1011, 506] on icon at bounding box center [1013, 509] width 6 height 6
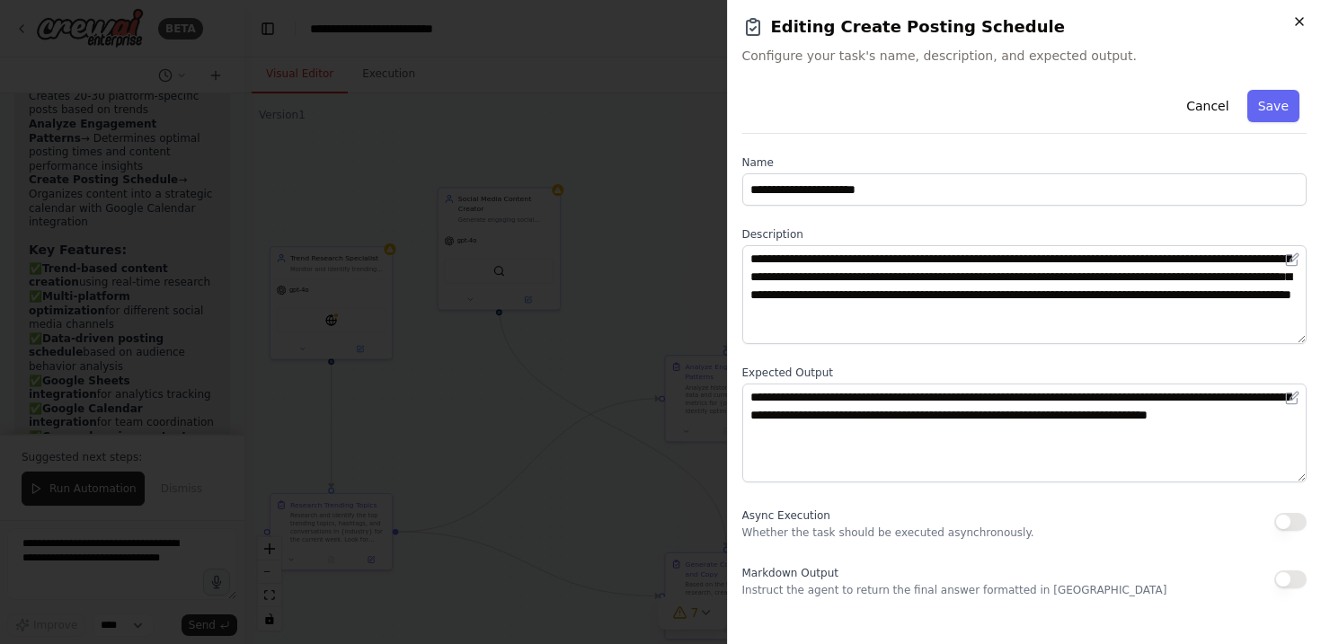
click at [1297, 22] on icon "button" at bounding box center [1299, 21] width 14 height 14
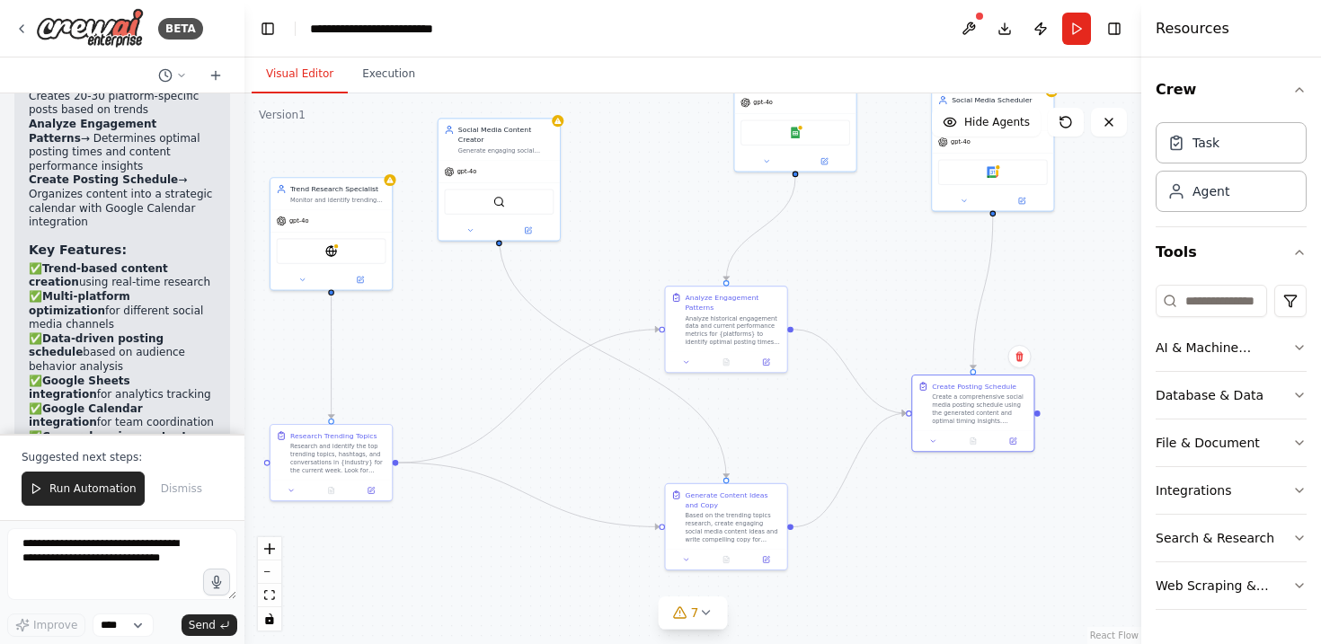
drag, startPoint x: 855, startPoint y: 367, endPoint x: 855, endPoint y: 297, distance: 69.2
click at [855, 297] on div ".deletable-edge-delete-btn { width: 20px; height: 20px; border: 0px solid #ffff…" at bounding box center [692, 368] width 897 height 551
click at [1287, 350] on div "AI & Machine Learning" at bounding box center [1223, 348] width 137 height 18
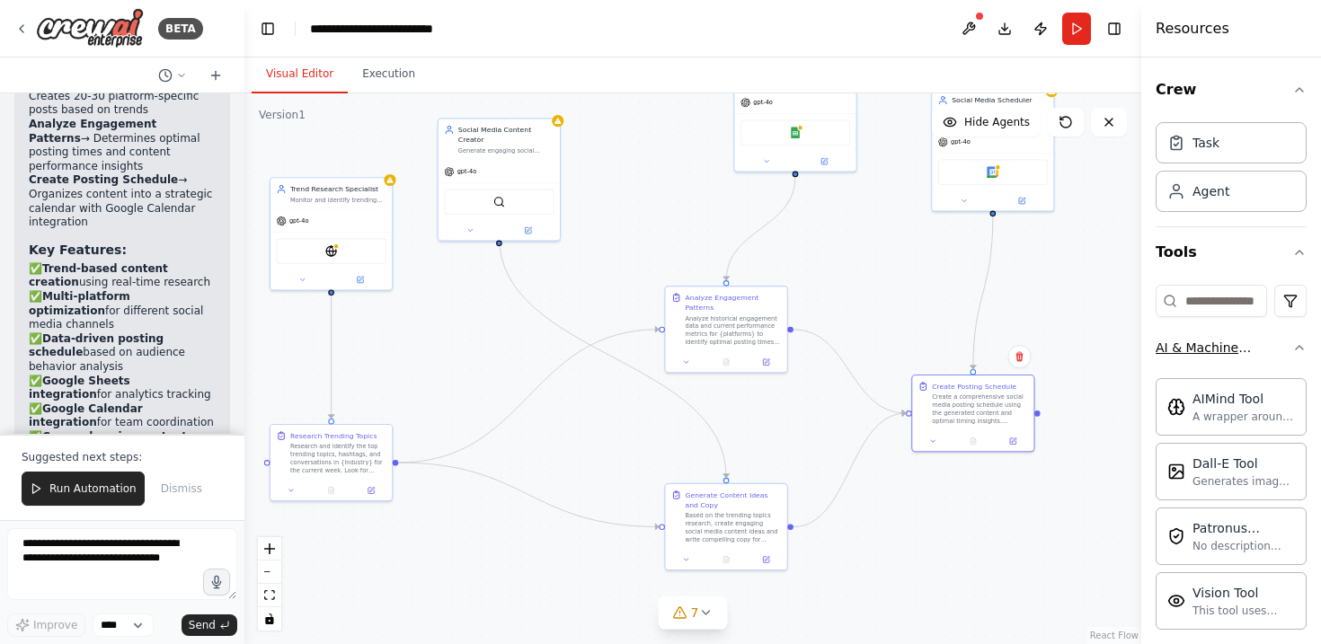
click at [1287, 350] on div "AI & Machine Learning" at bounding box center [1223, 348] width 137 height 18
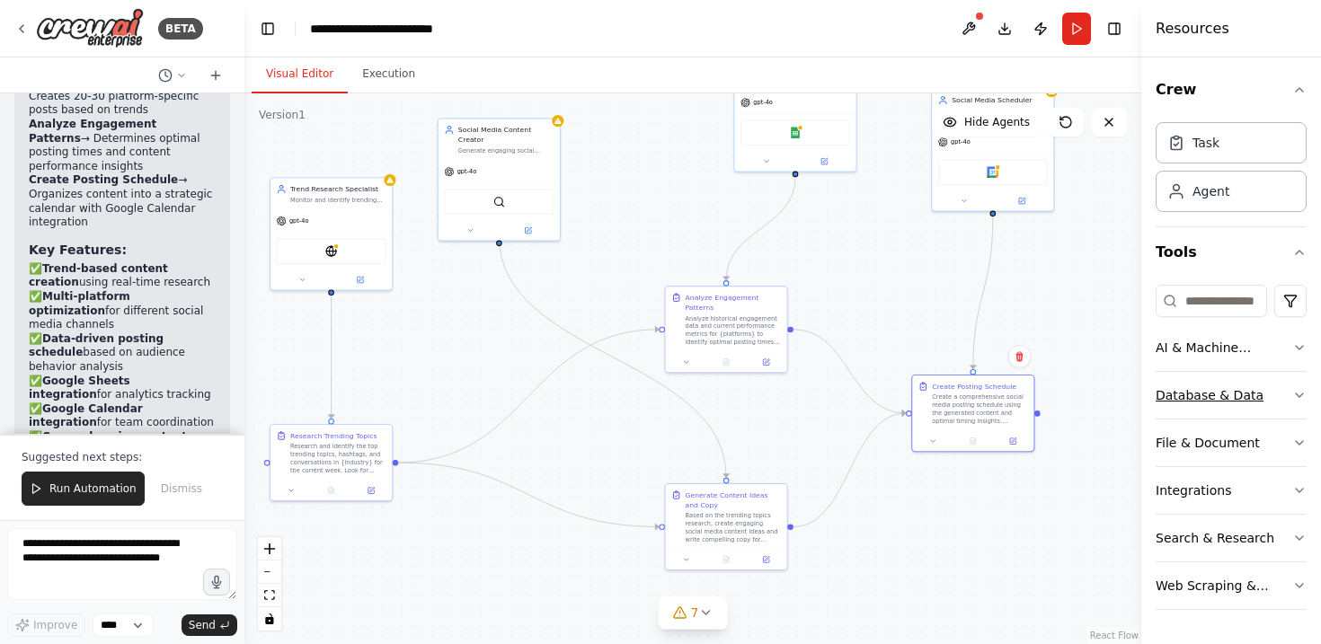
click at [1296, 385] on button "Database & Data" at bounding box center [1230, 395] width 151 height 47
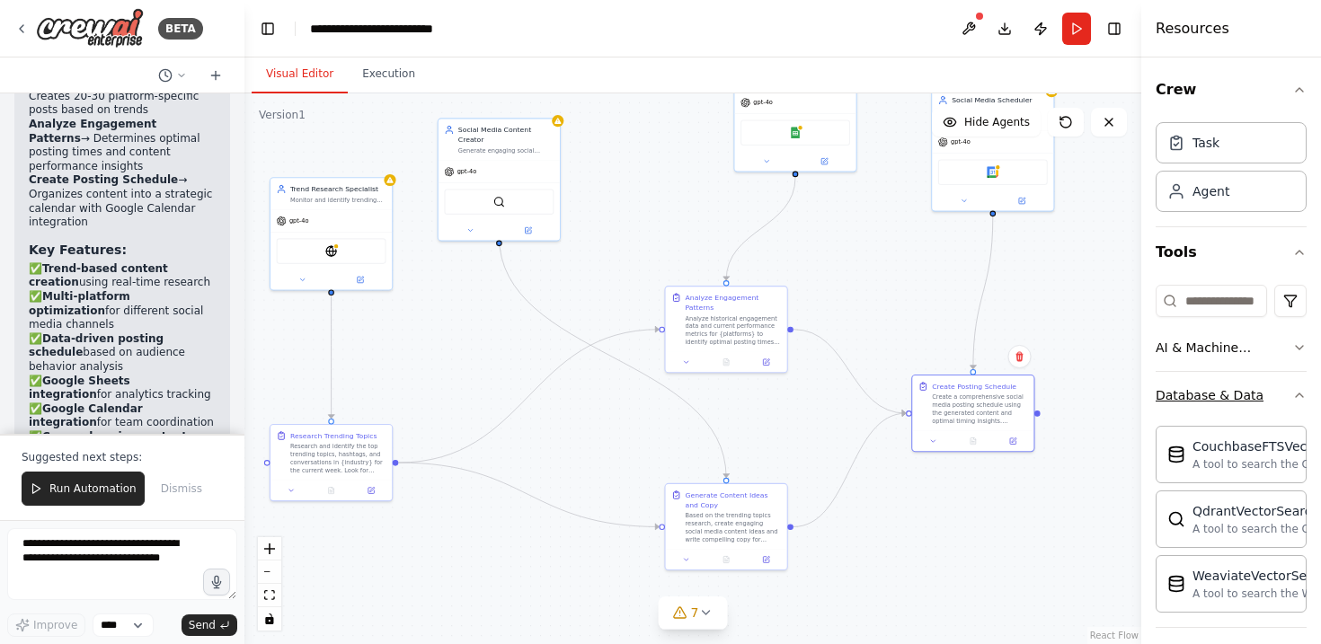
click at [1296, 385] on button "Database & Data" at bounding box center [1230, 395] width 151 height 47
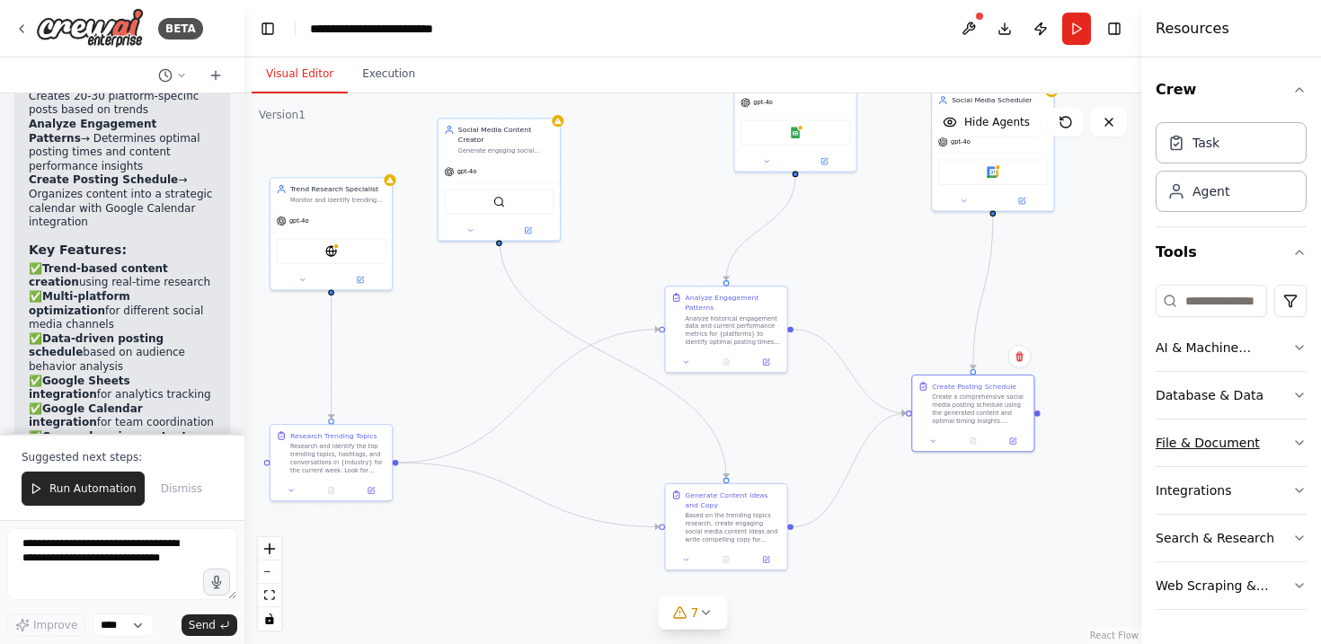
click at [1296, 454] on button "File & Document" at bounding box center [1230, 443] width 151 height 47
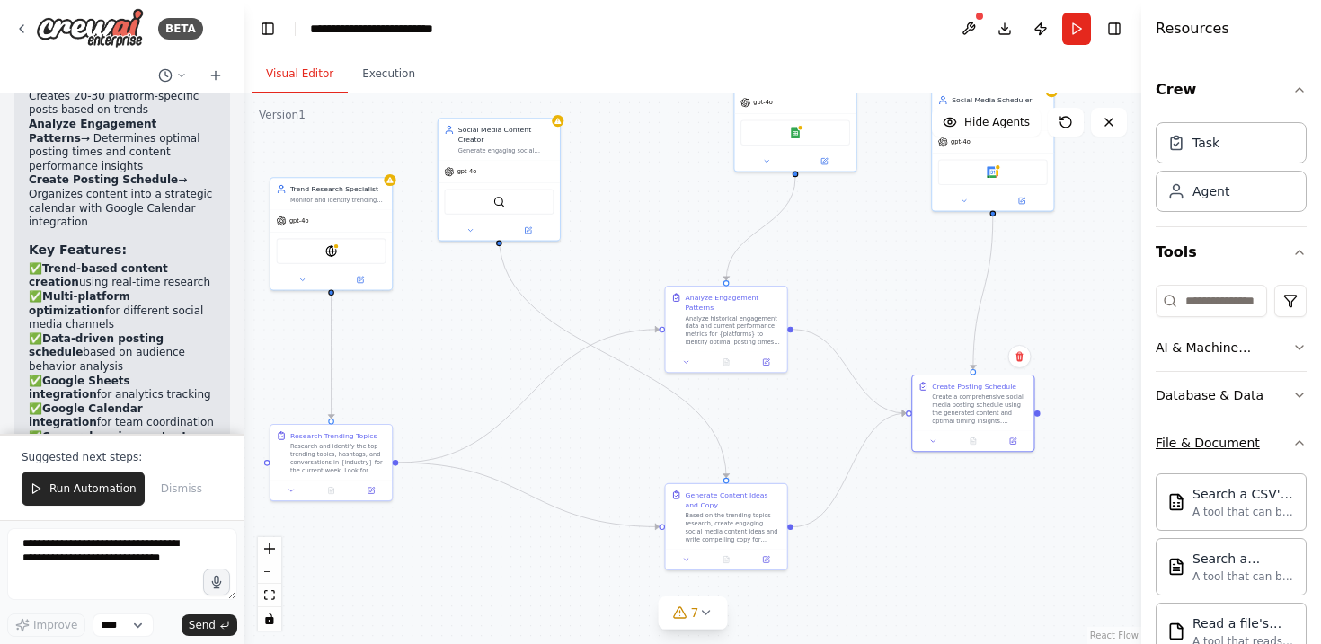
click at [1296, 454] on button "File & Document" at bounding box center [1230, 443] width 151 height 47
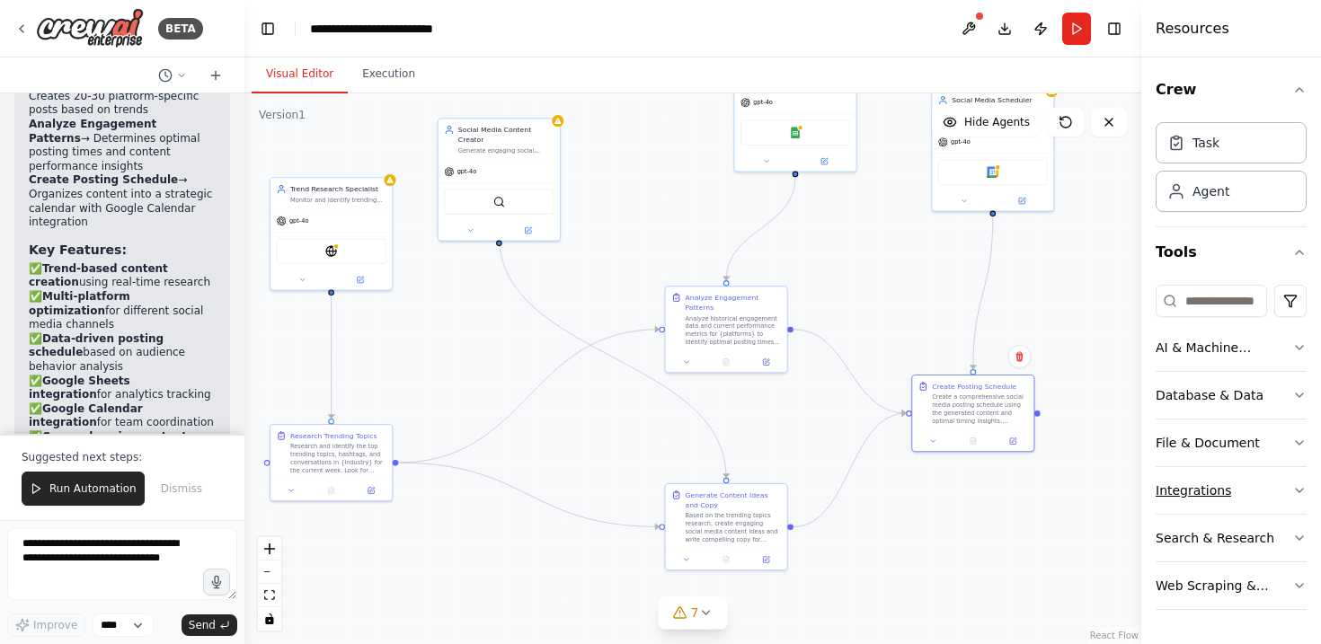
click at [1296, 482] on button "Integrations" at bounding box center [1230, 490] width 151 height 47
click at [381, 491] on button at bounding box center [371, 488] width 34 height 12
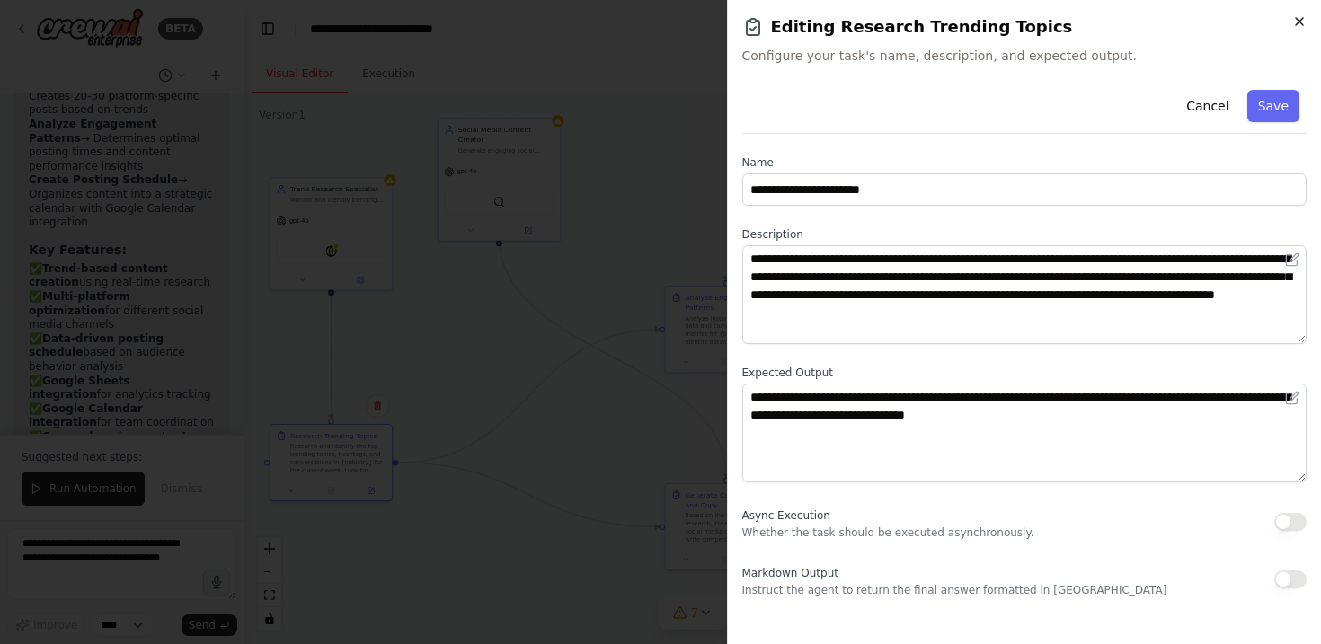
click at [1303, 28] on icon "button" at bounding box center [1299, 21] width 14 height 14
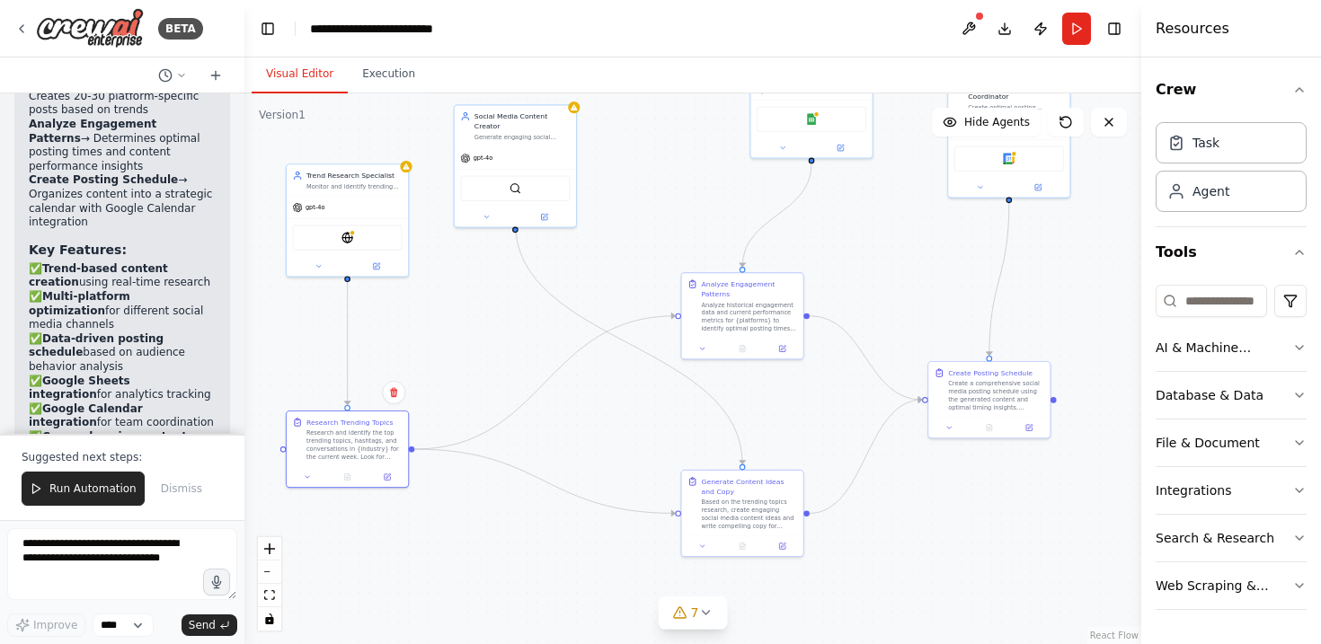
drag, startPoint x: 480, startPoint y: 365, endPoint x: 496, endPoint y: 351, distance: 21.1
click at [496, 351] on div ".deletable-edge-delete-btn { width: 20px; height: 20px; border: 0px solid #ffff…" at bounding box center [692, 368] width 897 height 551
drag, startPoint x: 729, startPoint y: 292, endPoint x: 619, endPoint y: 155, distance: 175.8
click at [619, 155] on div "Analyze Engagement Patterns" at bounding box center [641, 149] width 96 height 20
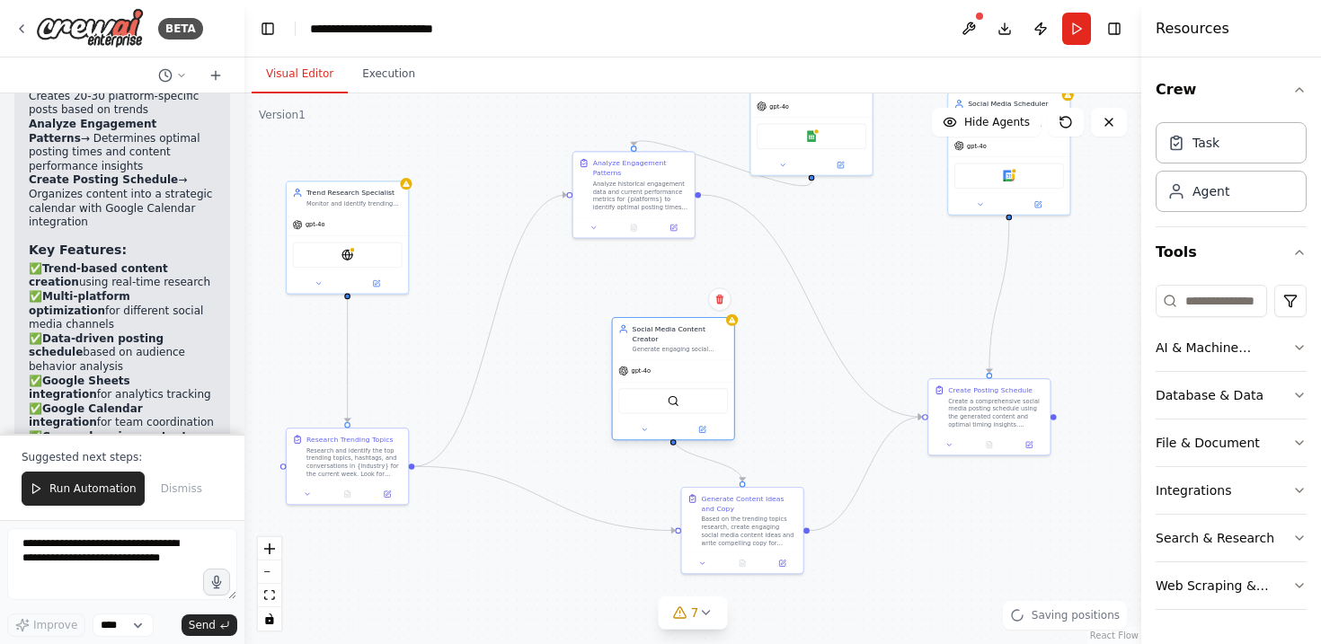
drag, startPoint x: 526, startPoint y: 114, endPoint x: 686, endPoint y: 328, distance: 267.6
click at [686, 328] on div "Social Media Content Creator" at bounding box center [681, 334] width 96 height 20
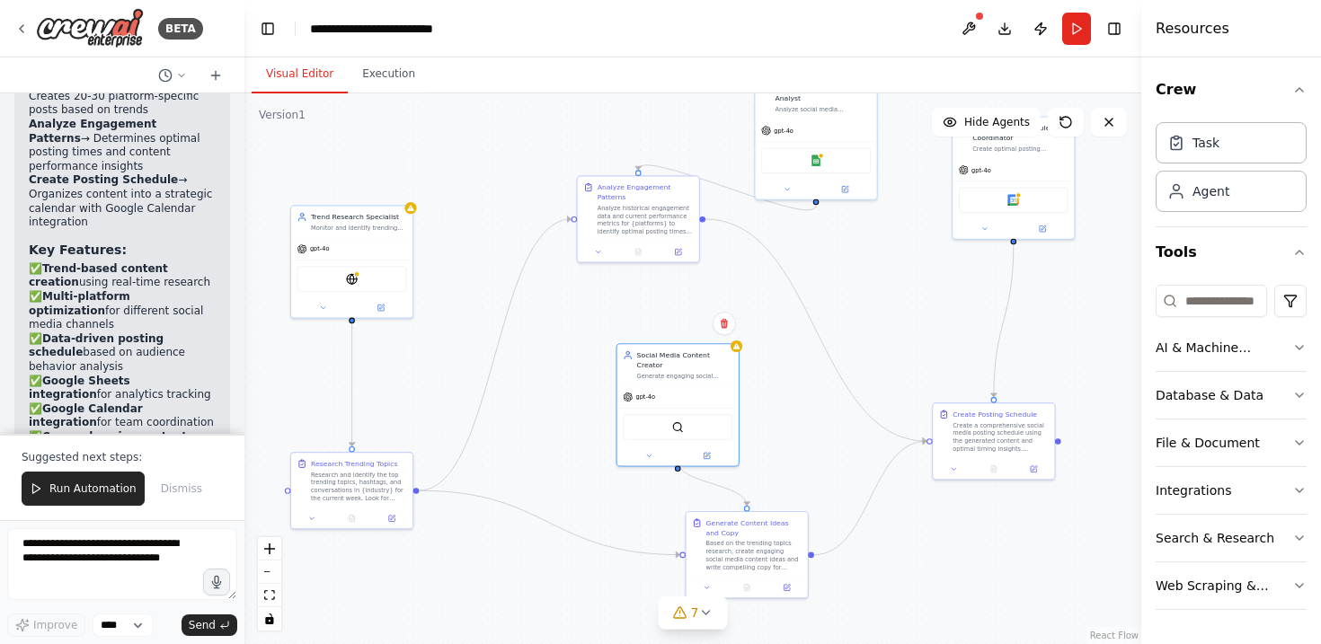
drag, startPoint x: 853, startPoint y: 242, endPoint x: 861, endPoint y: 350, distance: 108.1
click at [861, 350] on div ".deletable-edge-delete-btn { width: 20px; height: 20px; border: 0px solid #ffff…" at bounding box center [692, 368] width 897 height 551
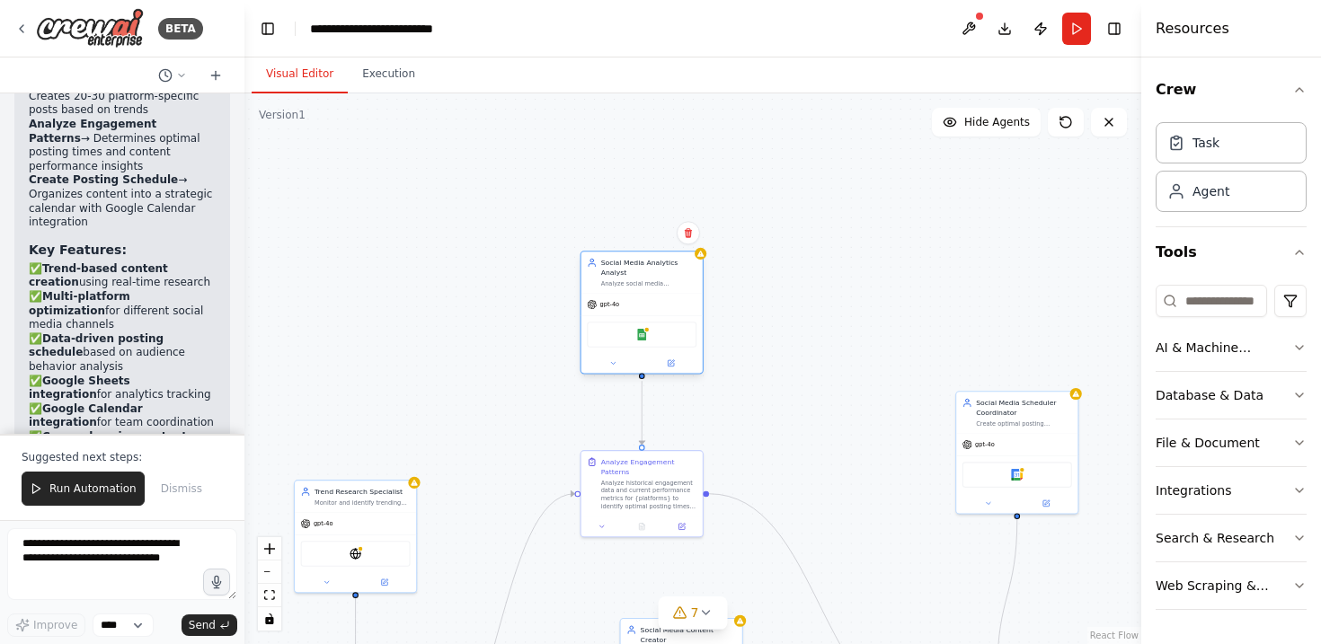
drag, startPoint x: 803, startPoint y: 179, endPoint x: 624, endPoint y: 268, distance: 200.5
click at [624, 268] on div "Social Media Analytics Analyst" at bounding box center [649, 268] width 96 height 20
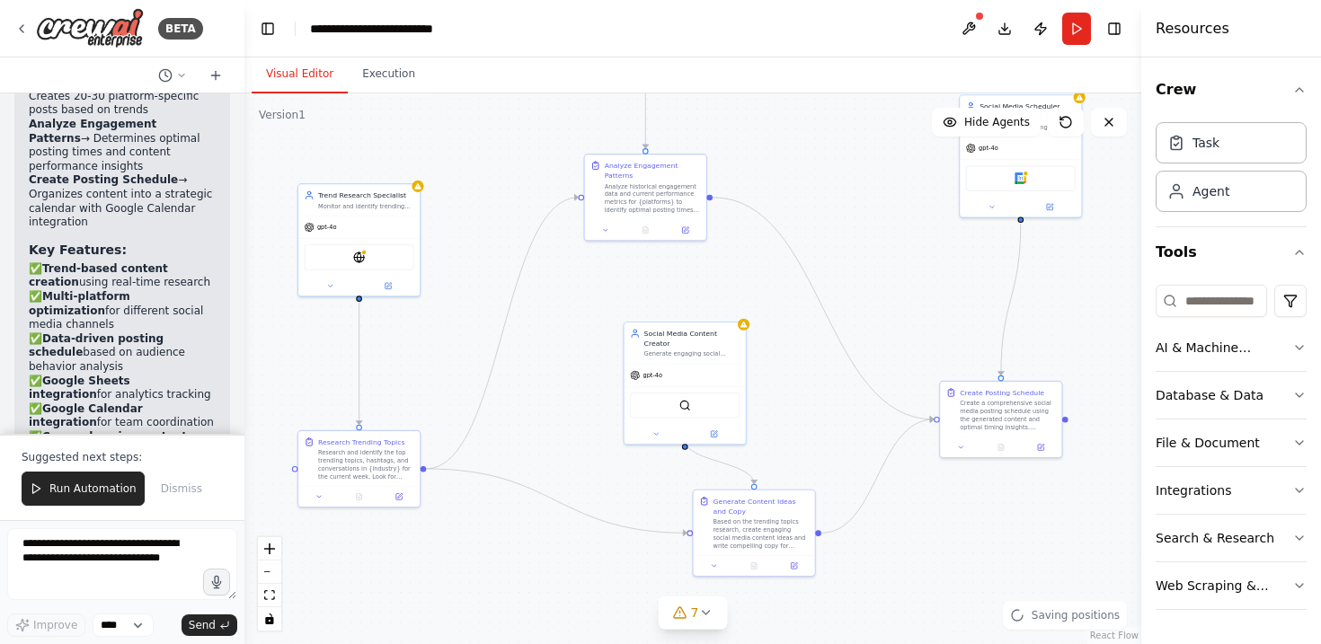
drag, startPoint x: 827, startPoint y: 385, endPoint x: 831, endPoint y: 81, distance: 303.7
click at [831, 81] on div "Visual Editor Execution Version 1 Show Tools Hide Agents .deletable-edge-delete…" at bounding box center [692, 351] width 897 height 587
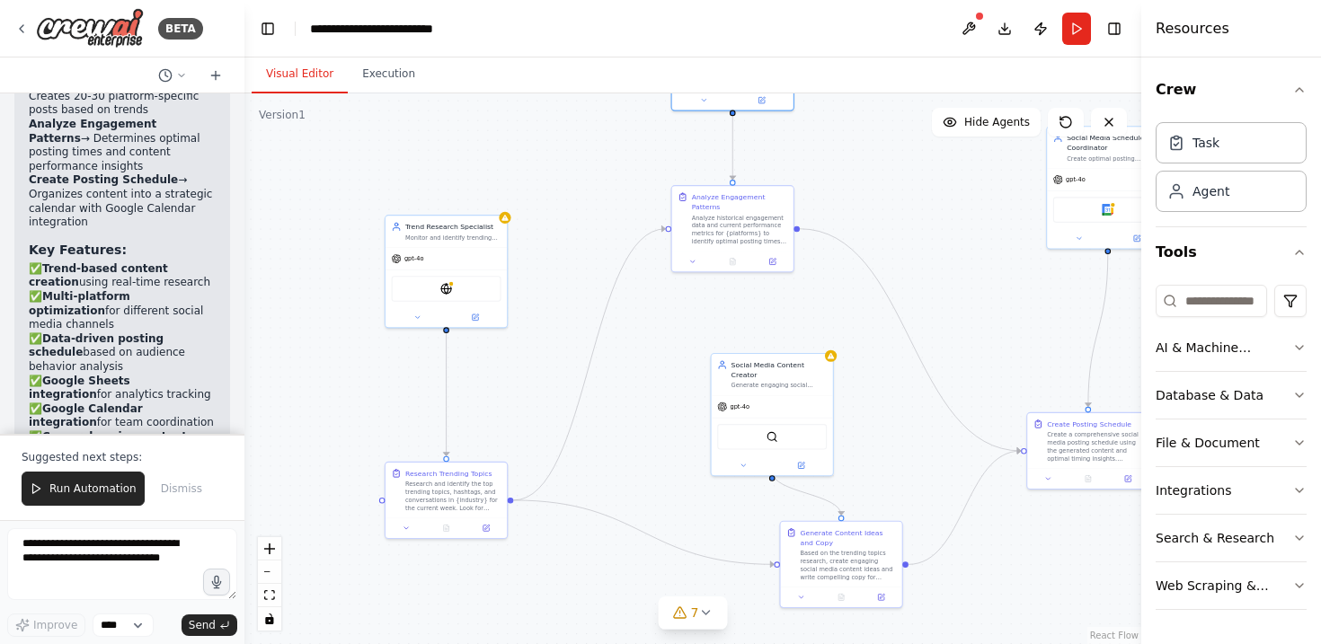
drag, startPoint x: 910, startPoint y: 259, endPoint x: 998, endPoint y: 300, distance: 97.3
click at [998, 300] on div ".deletable-edge-delete-btn { width: 20px; height: 20px; border: 0px solid #ffff…" at bounding box center [692, 368] width 897 height 551
click at [434, 268] on div "gpt-4o" at bounding box center [446, 259] width 121 height 22
click at [434, 251] on div "gpt-4o" at bounding box center [446, 259] width 121 height 22
click at [482, 323] on div at bounding box center [446, 317] width 121 height 20
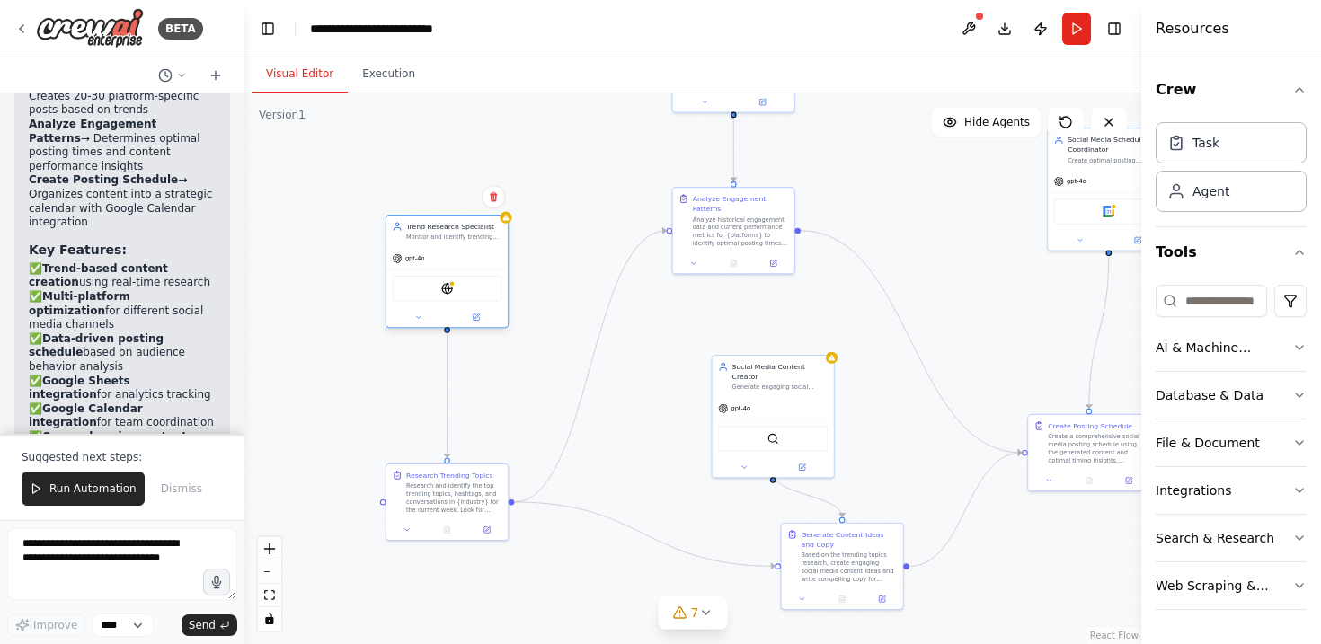
click at [482, 309] on div at bounding box center [446, 317] width 121 height 20
click at [487, 323] on div at bounding box center [446, 317] width 121 height 20
click at [480, 317] on button at bounding box center [476, 318] width 56 height 12
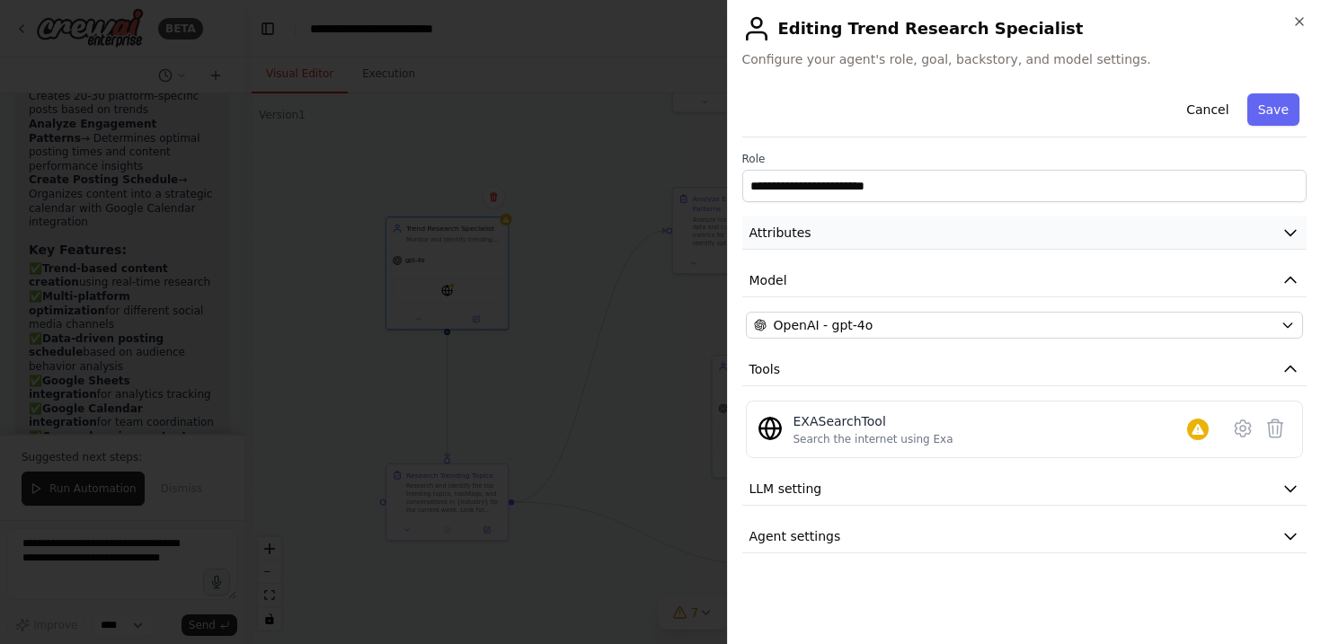
click at [888, 236] on button "Attributes" at bounding box center [1024, 233] width 565 height 33
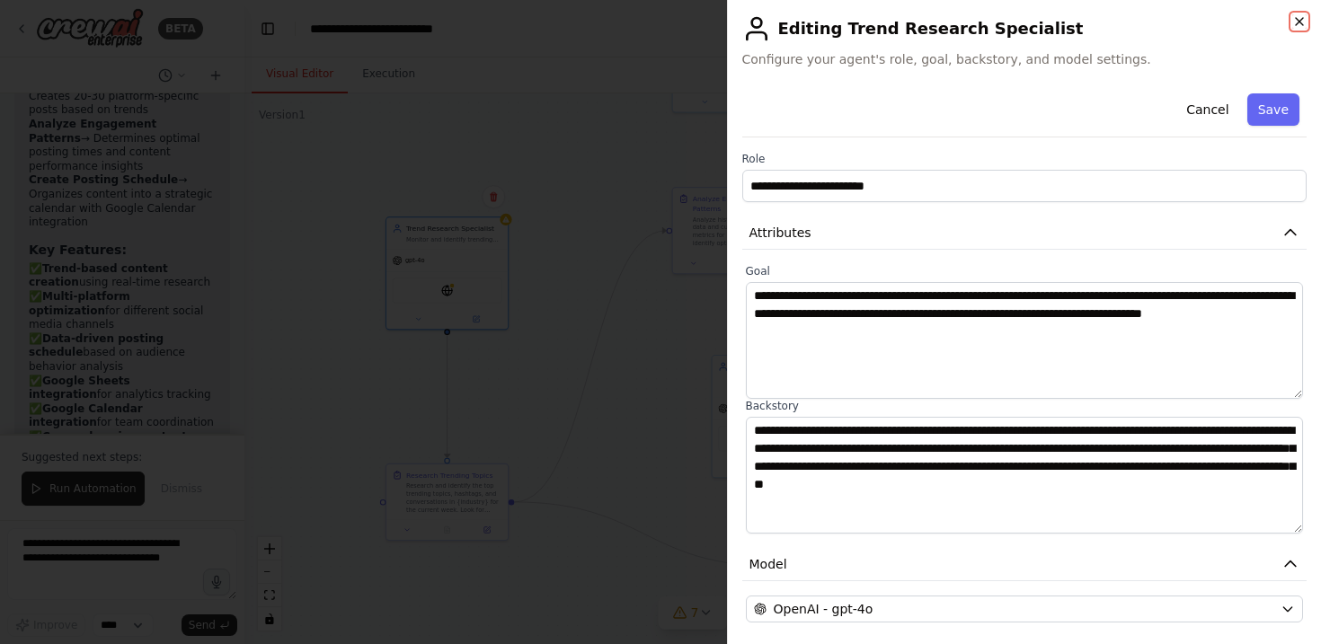
click at [1304, 20] on icon "button" at bounding box center [1299, 21] width 14 height 14
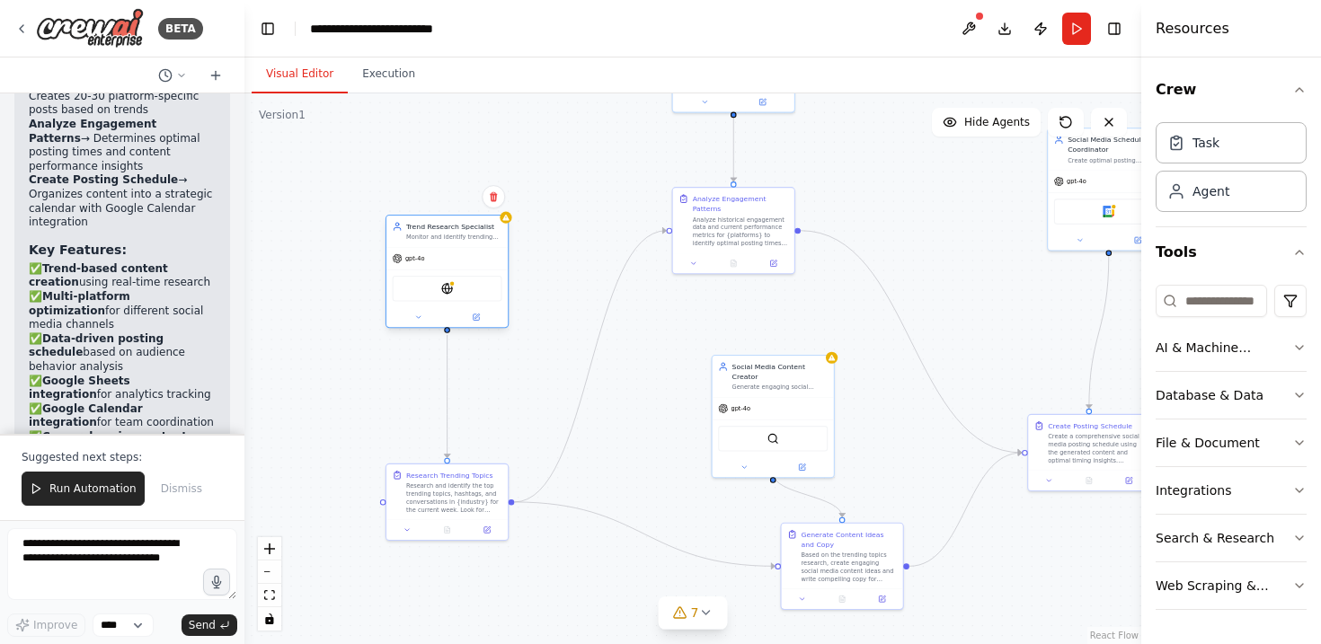
click at [412, 271] on div "EXASearchTool" at bounding box center [446, 289] width 121 height 38
click at [484, 330] on div ".deletable-edge-delete-btn { width: 20px; height: 20px; border: 0px solid #ffff…" at bounding box center [692, 368] width 897 height 551
click at [480, 323] on button at bounding box center [476, 318] width 56 height 12
click at [472, 320] on icon at bounding box center [476, 318] width 8 height 8
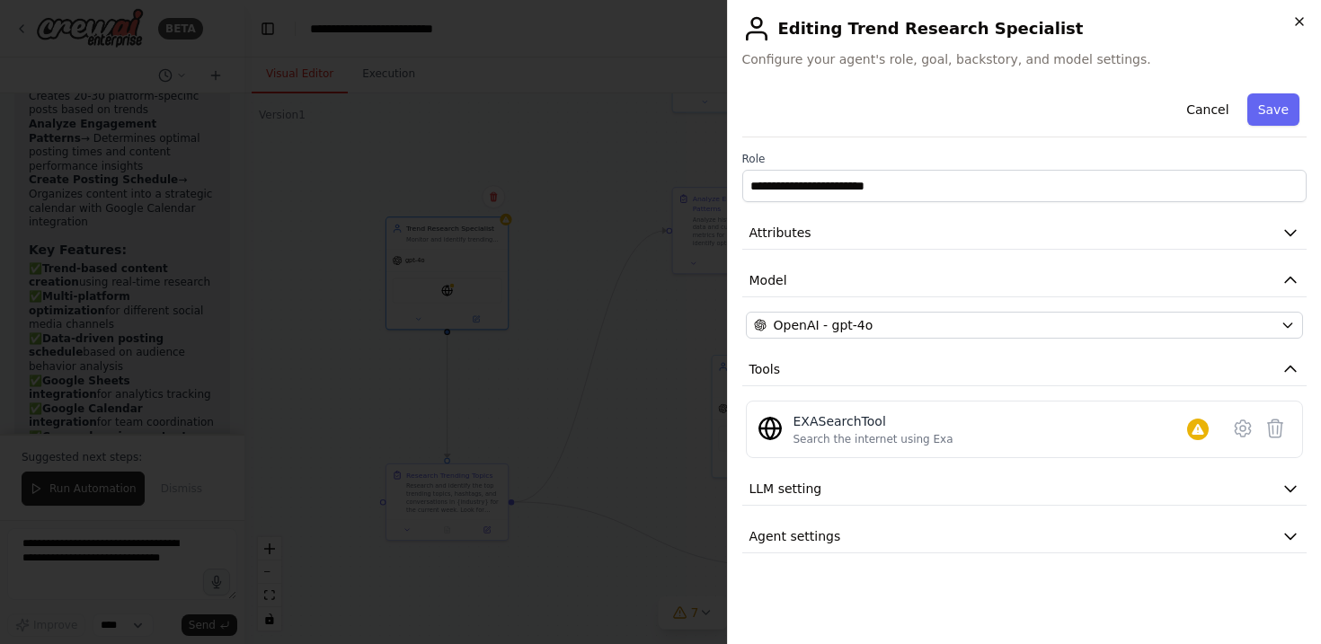
click at [1297, 24] on icon "button" at bounding box center [1299, 21] width 14 height 14
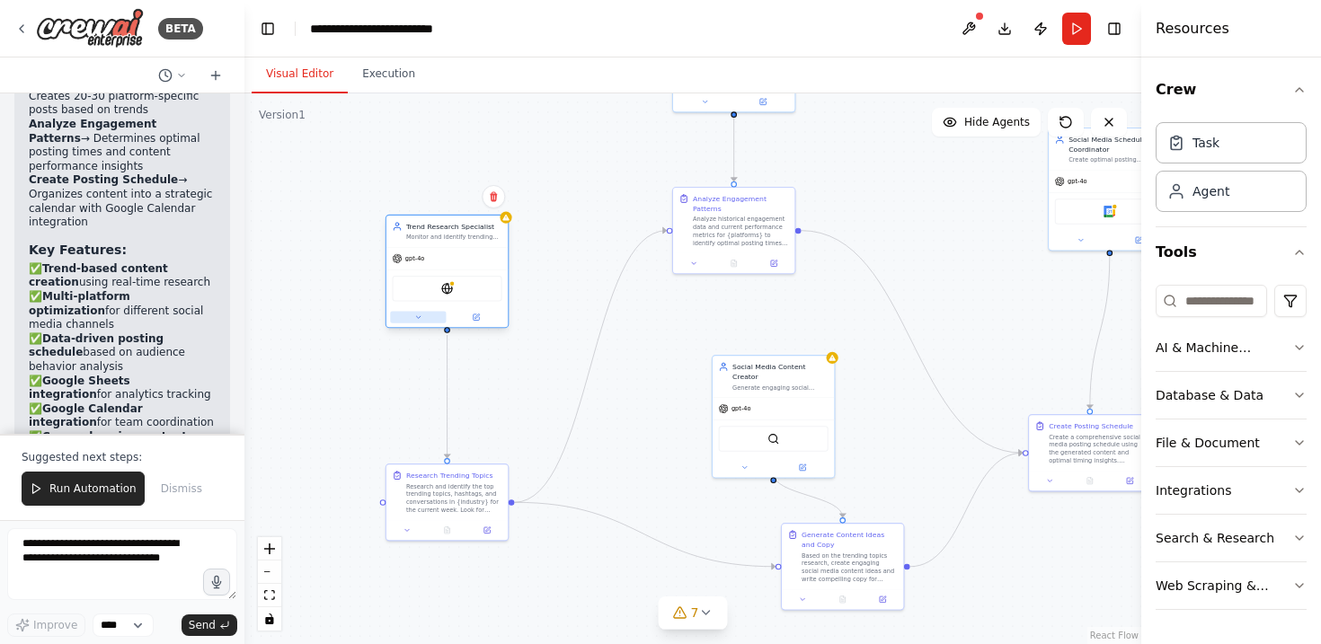
click at [410, 323] on button at bounding box center [418, 318] width 56 height 12
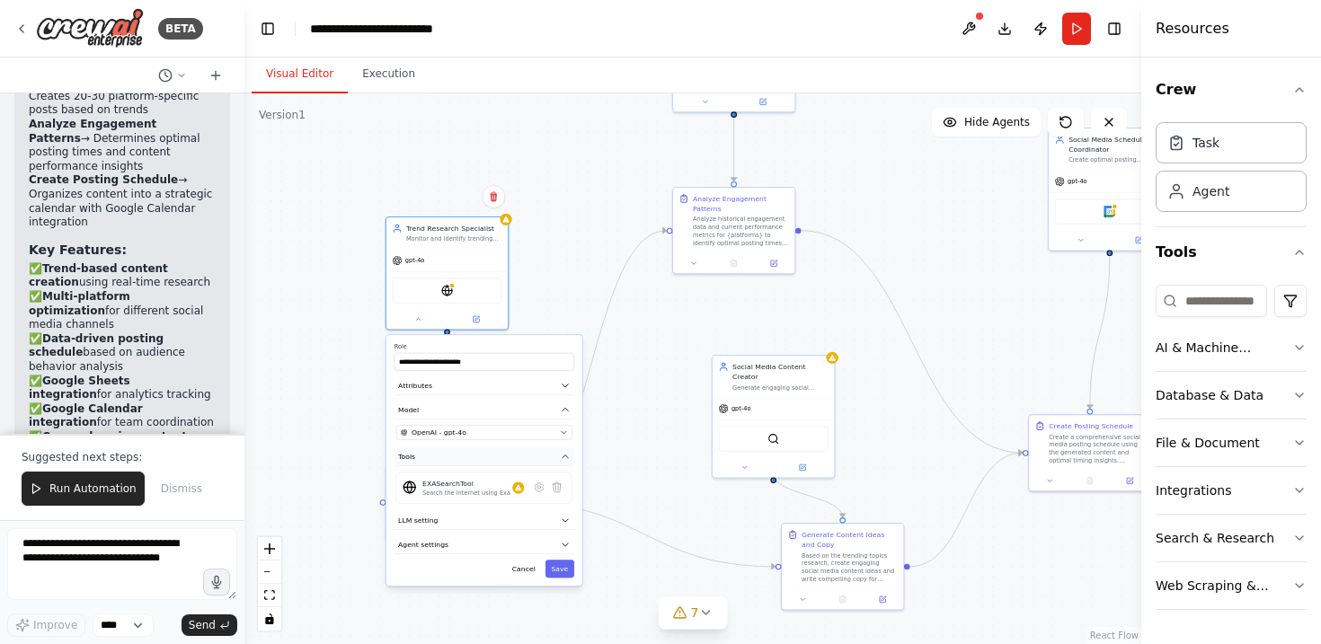
click at [559, 464] on button "Tools" at bounding box center [484, 456] width 180 height 18
click at [556, 488] on icon at bounding box center [557, 487] width 8 height 10
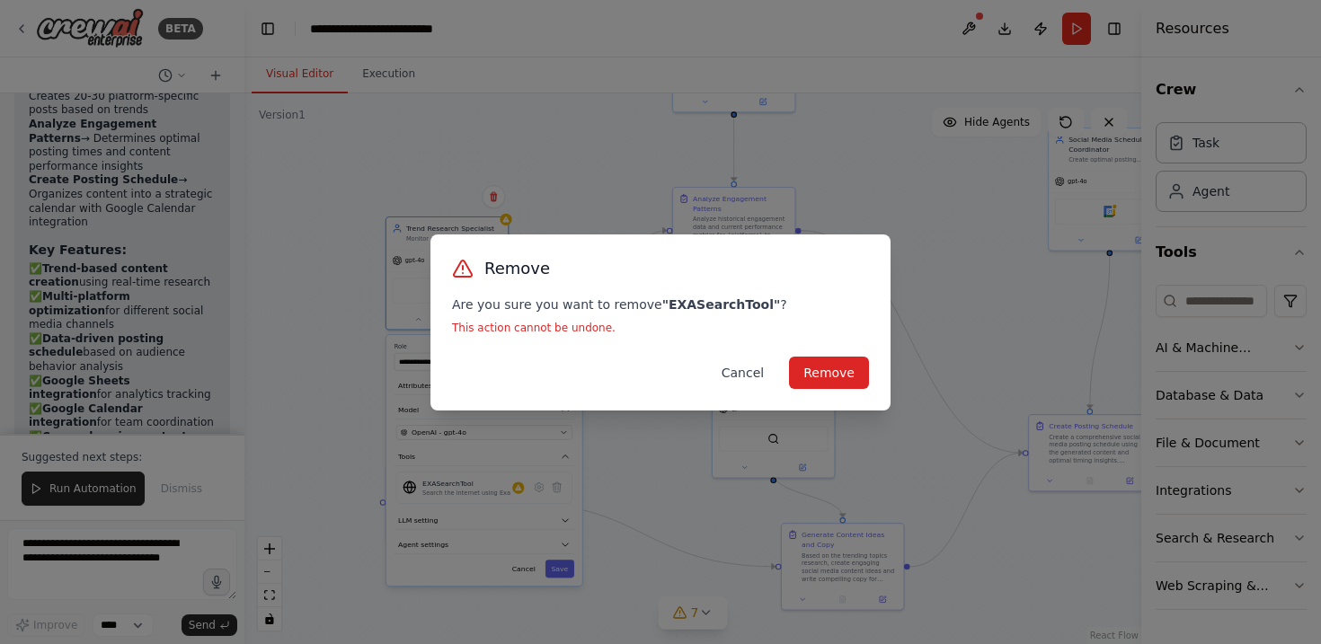
click at [766, 376] on button "Cancel" at bounding box center [742, 373] width 71 height 32
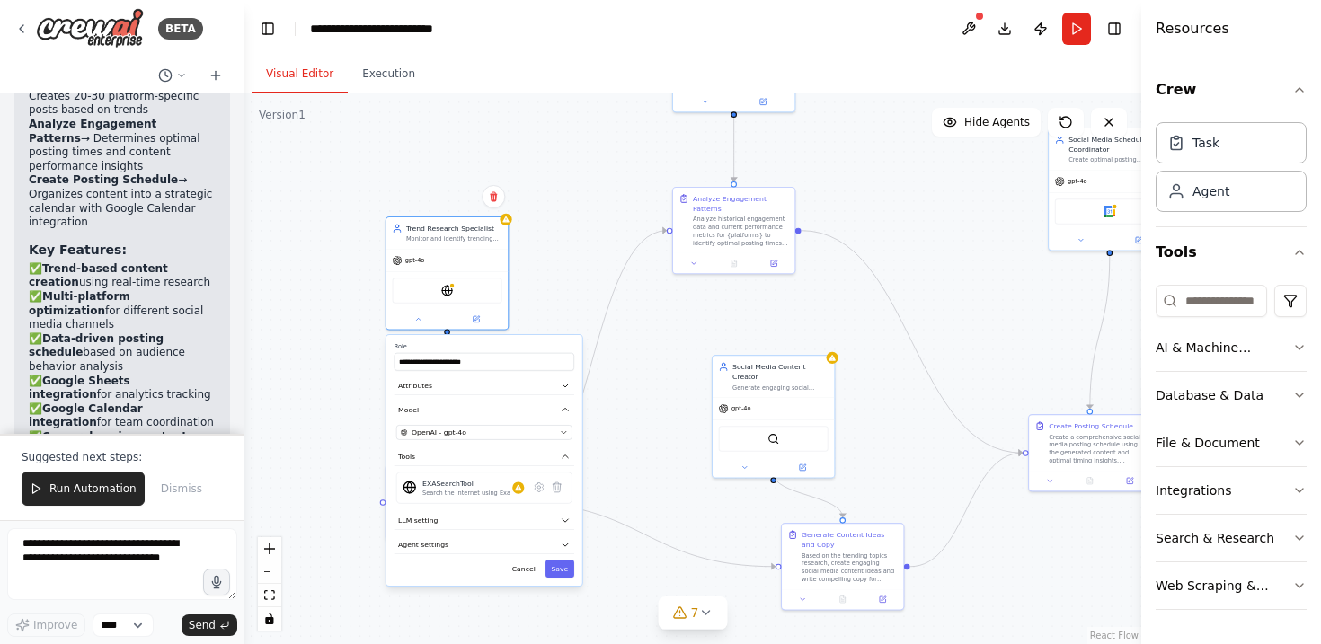
click at [528, 246] on div ".deletable-edge-delete-btn { width: 20px; height: 20px; border: 0px solid #ffff…" at bounding box center [692, 368] width 897 height 551
click at [553, 319] on div ".deletable-edge-delete-btn { width: 20px; height: 20px; border: 0px solid #ffff…" at bounding box center [692, 368] width 897 height 551
click at [534, 223] on div ".deletable-edge-delete-btn { width: 20px; height: 20px; border: 0px solid #ffff…" at bounding box center [692, 368] width 897 height 551
click at [470, 256] on div "gpt-4o" at bounding box center [446, 259] width 121 height 22
click at [546, 275] on div ".deletable-edge-delete-btn { width: 20px; height: 20px; border: 0px solid #ffff…" at bounding box center [692, 368] width 897 height 551
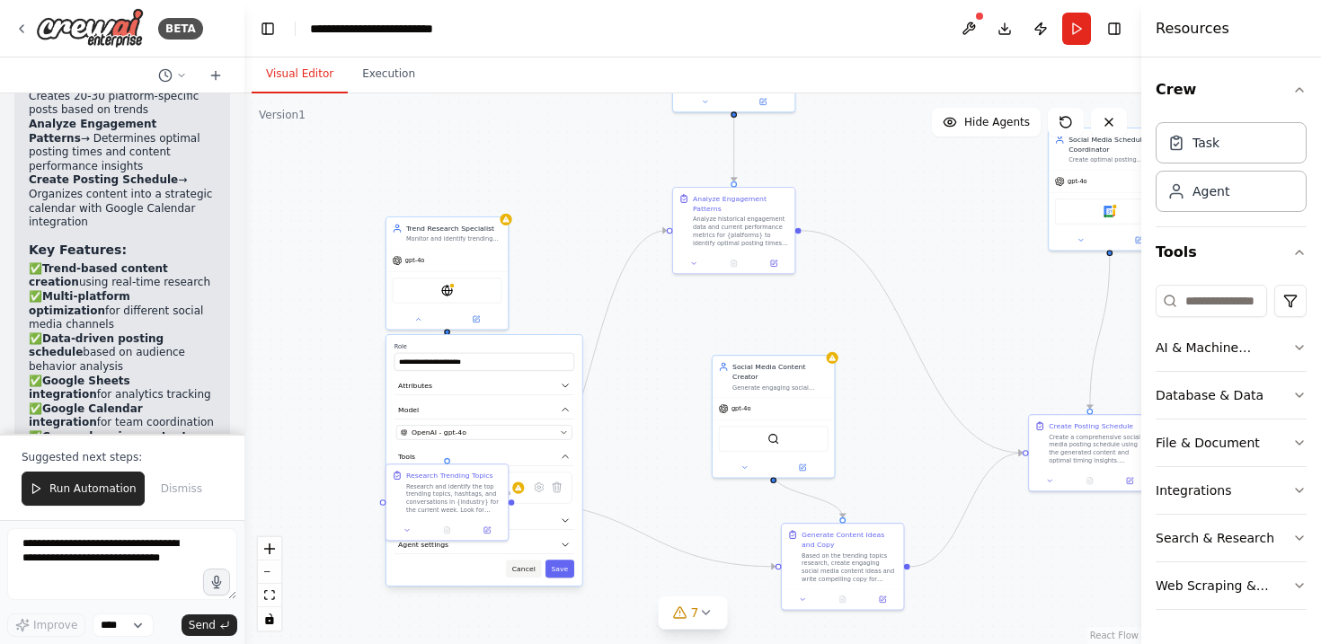
click at [528, 575] on button "Cancel" at bounding box center [523, 569] width 35 height 18
click at [696, 611] on span "7" at bounding box center [695, 613] width 8 height 18
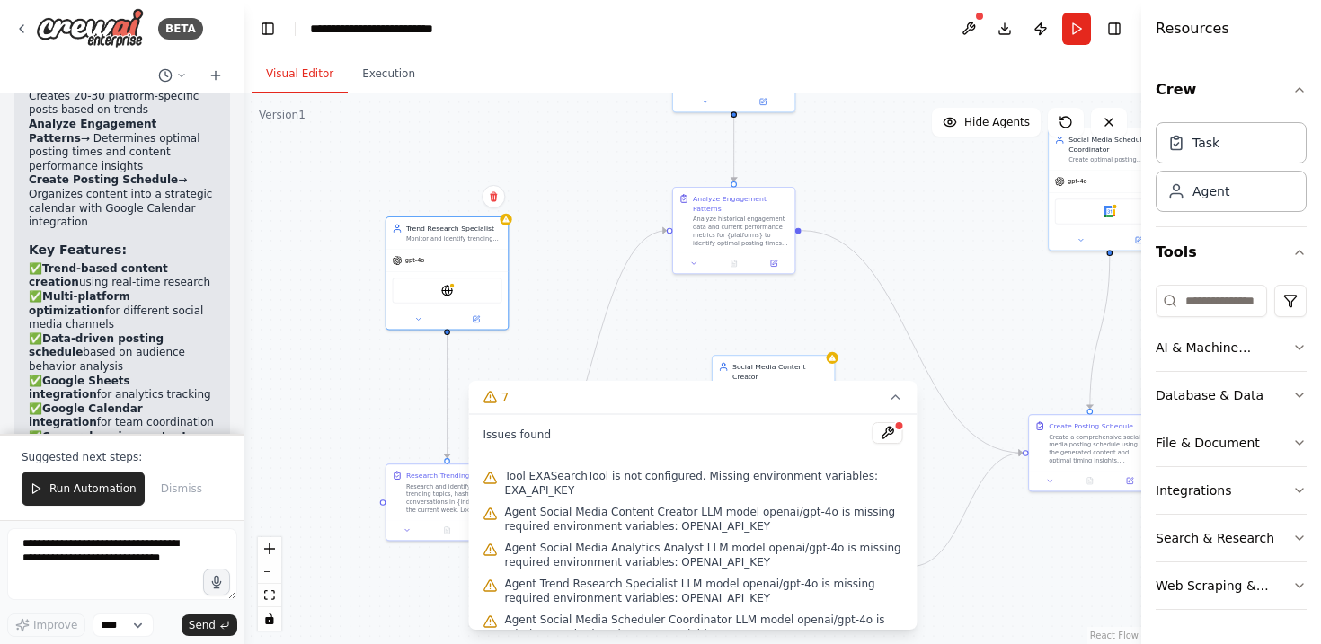
scroll to position [68, 0]
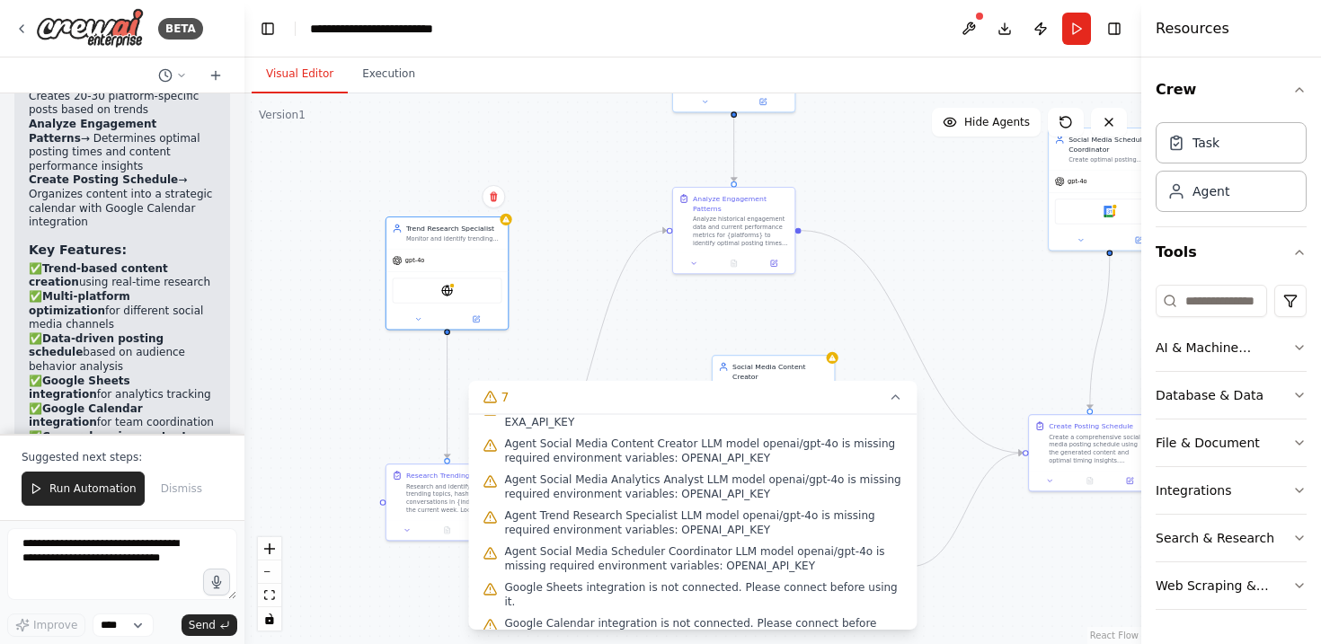
click at [377, 437] on div ".deletable-edge-delete-btn { width: 20px; height: 20px; border: 0px solid #ffff…" at bounding box center [692, 368] width 897 height 551
click at [901, 395] on icon at bounding box center [896, 397] width 14 height 14
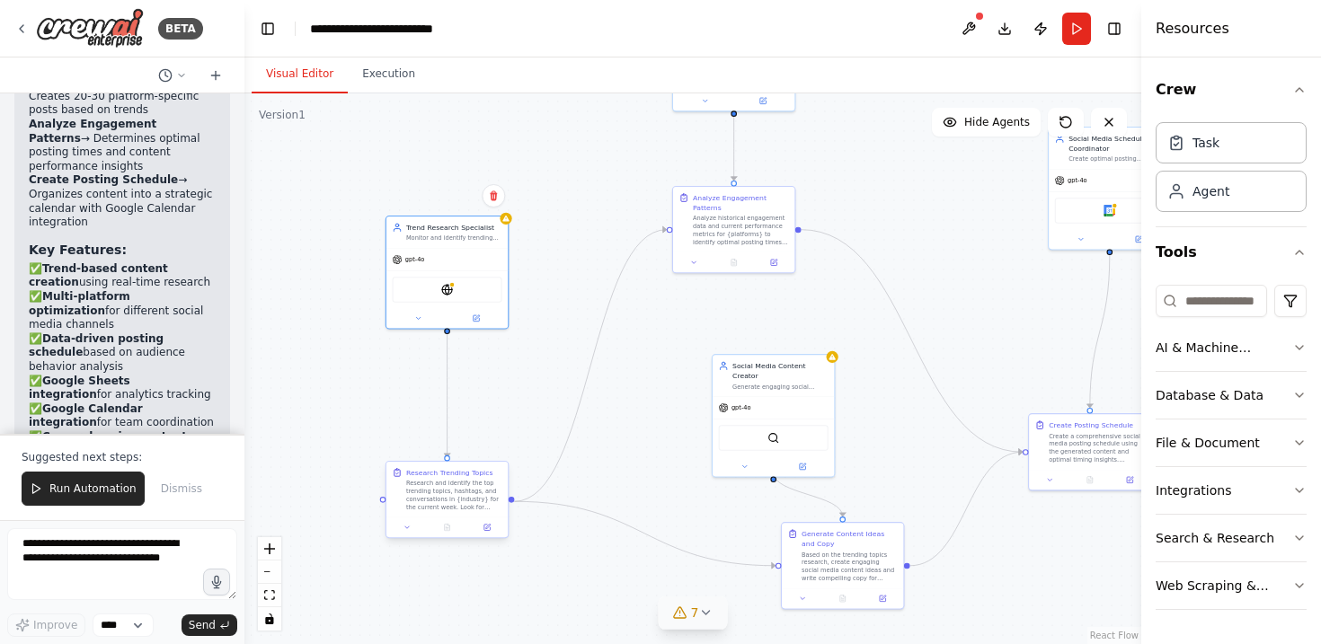
click at [444, 502] on div "Research and identify the top trending topics, hashtags, and conversations in {…" at bounding box center [454, 495] width 96 height 31
click at [493, 529] on button at bounding box center [487, 528] width 34 height 12
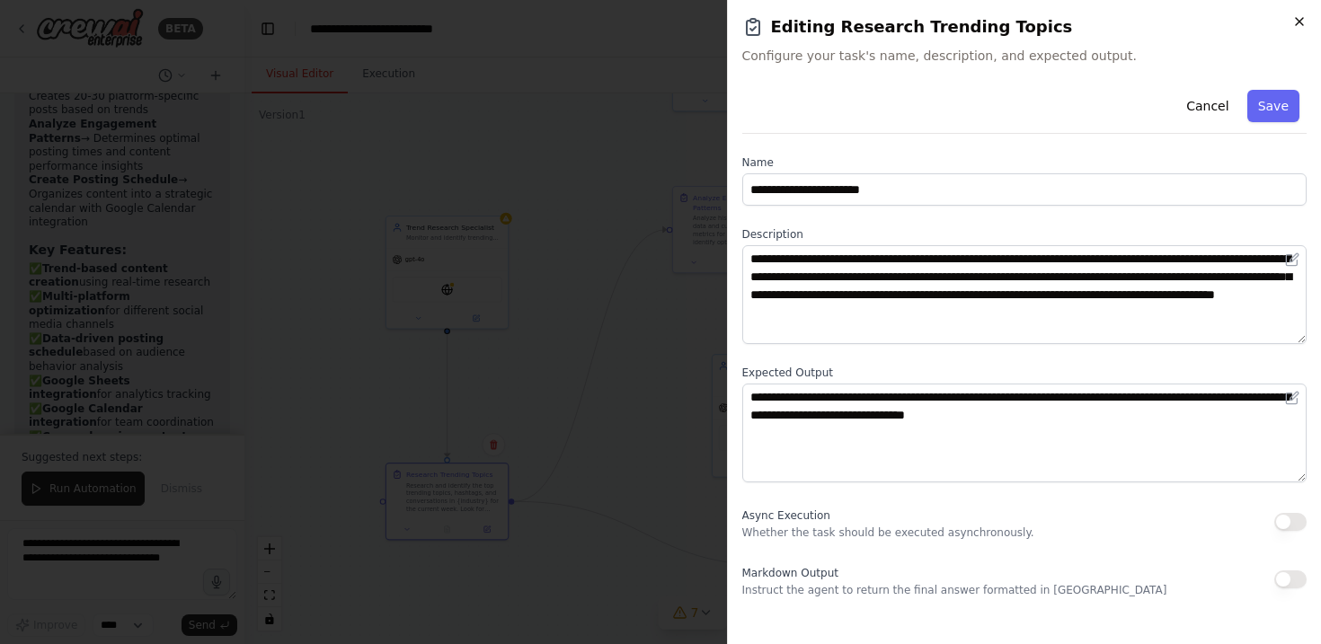
click at [1305, 24] on icon "button" at bounding box center [1299, 21] width 14 height 14
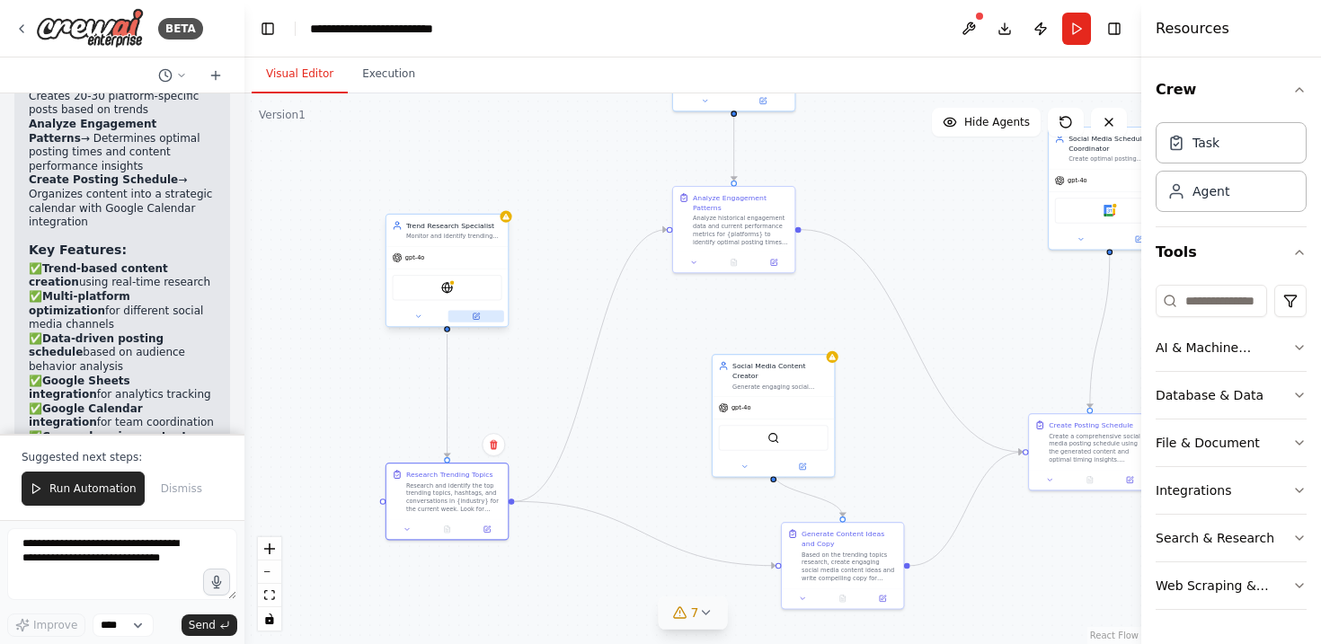
click at [485, 317] on button at bounding box center [476, 317] width 56 height 12
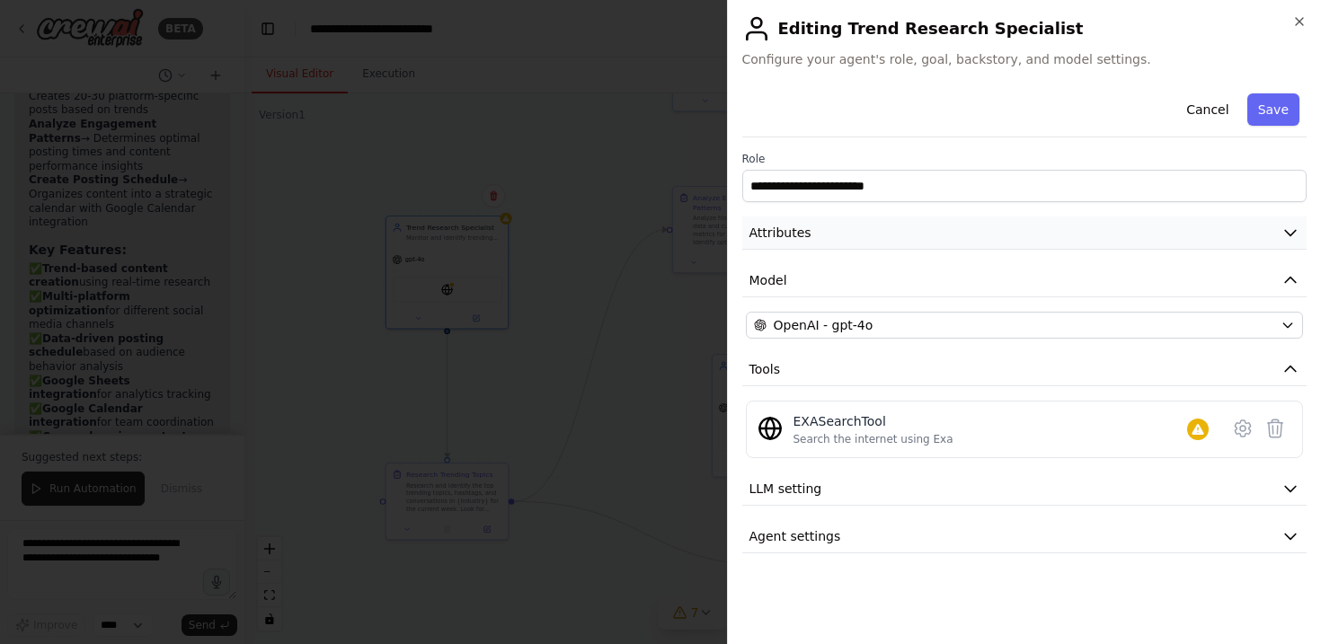
click at [798, 226] on span "Attributes" at bounding box center [780, 233] width 62 height 18
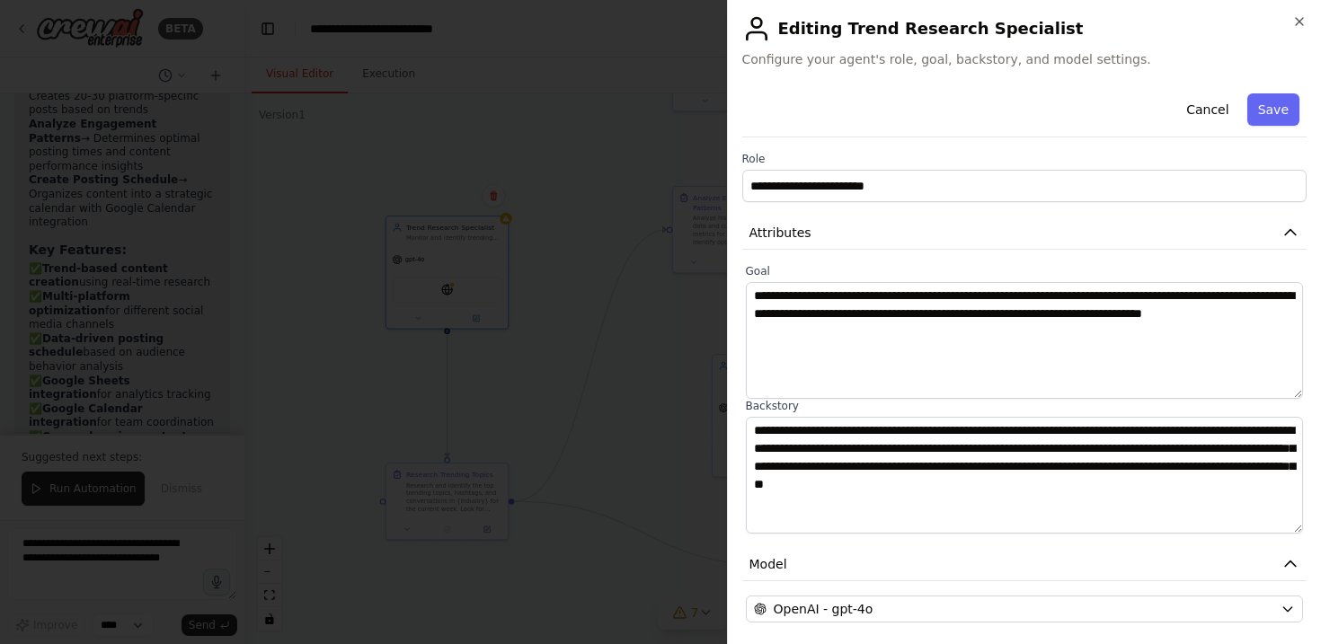
click at [566, 424] on div at bounding box center [660, 322] width 1321 height 644
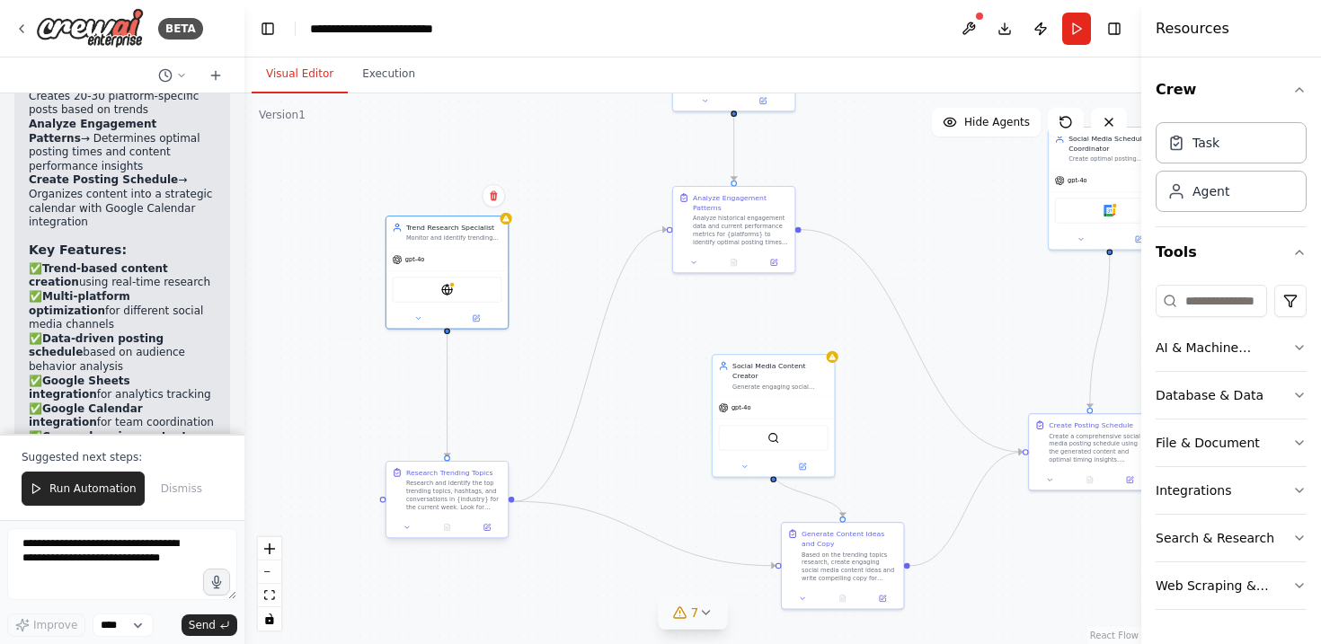
click at [481, 481] on div "Research and identify the top trending topics, hashtags, and conversations in {…" at bounding box center [454, 495] width 96 height 31
click at [474, 491] on div "Research and identify the top trending topics, hashtags, and conversations in {…" at bounding box center [454, 495] width 96 height 31
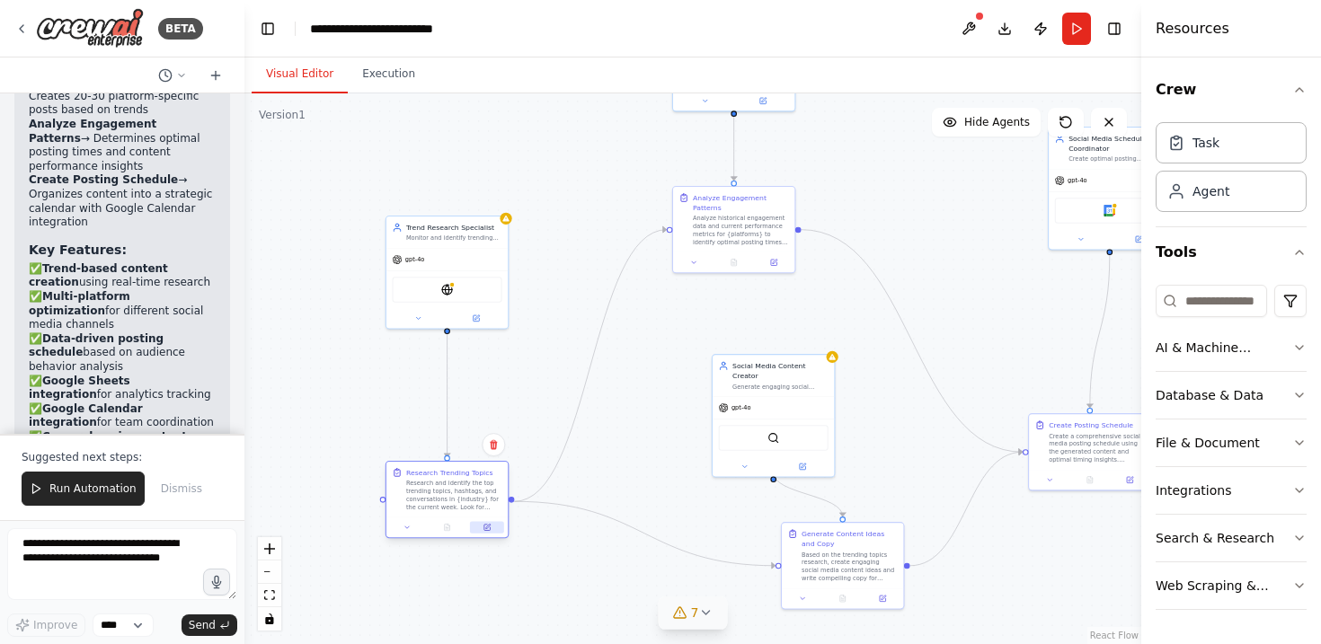
click at [481, 526] on button at bounding box center [487, 528] width 34 height 12
click at [481, 525] on button at bounding box center [487, 528] width 34 height 12
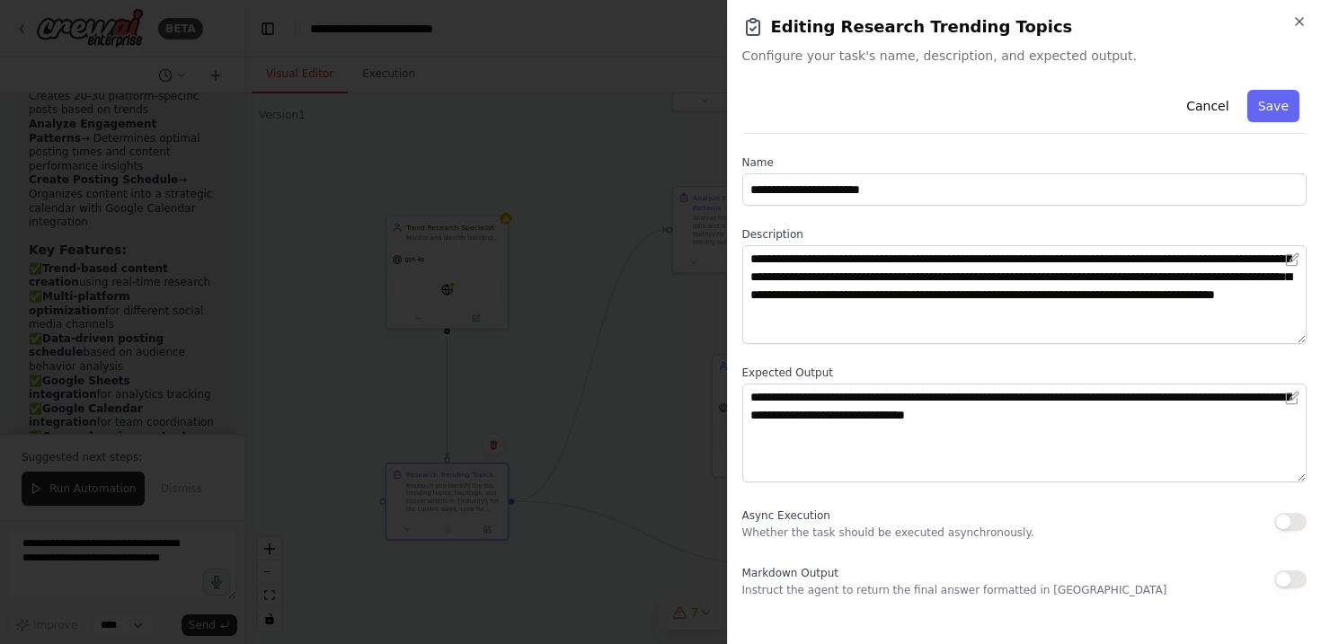
click at [539, 431] on div at bounding box center [660, 322] width 1321 height 644
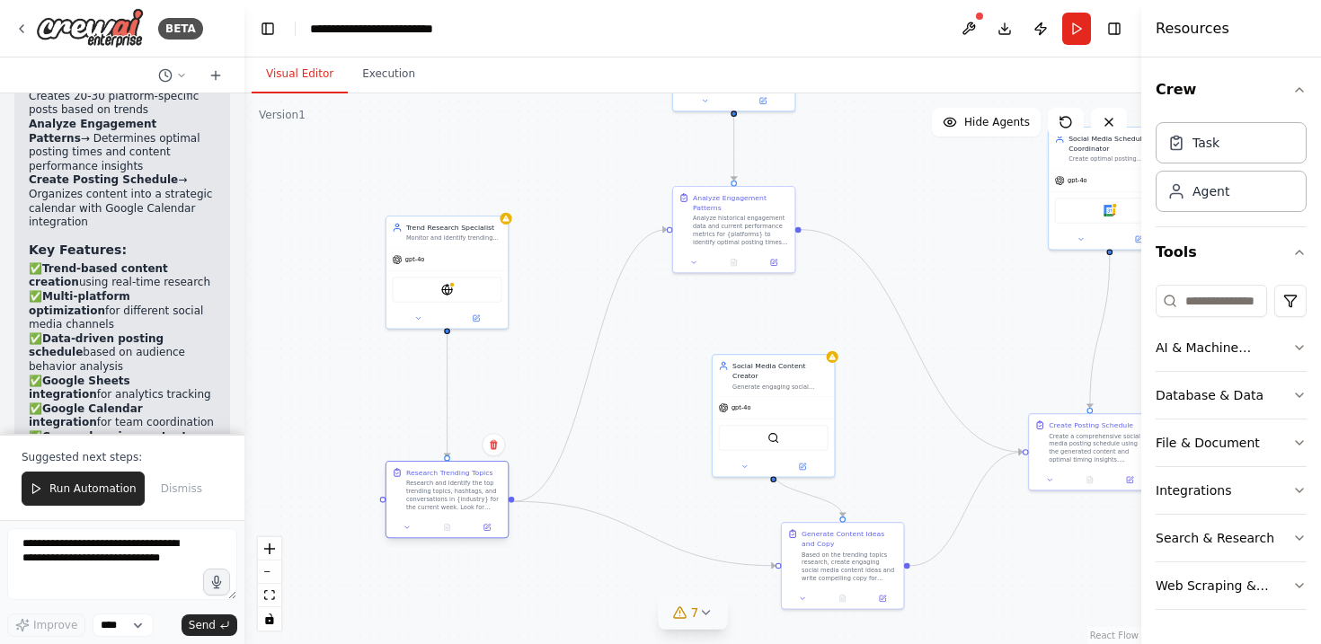
click at [432, 509] on div "Research and identify the top trending topics, hashtags, and conversations in {…" at bounding box center [454, 495] width 96 height 31
click at [481, 523] on button at bounding box center [487, 528] width 34 height 12
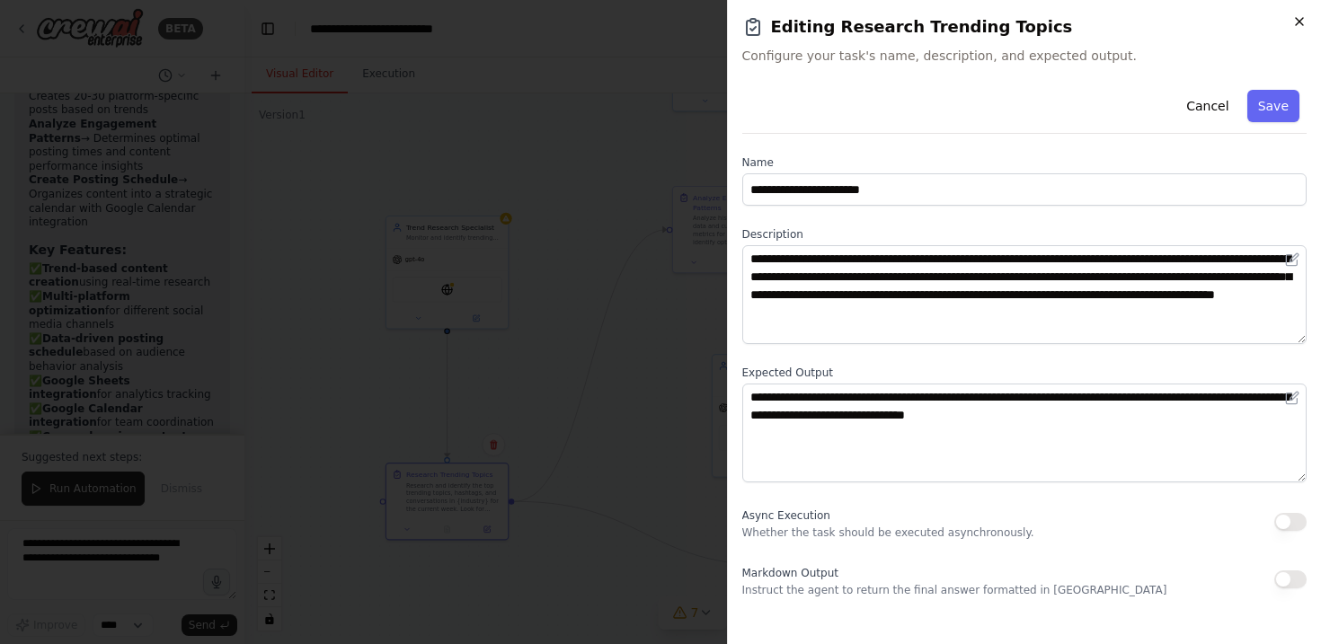
click at [1300, 23] on icon "button" at bounding box center [1299, 21] width 14 height 14
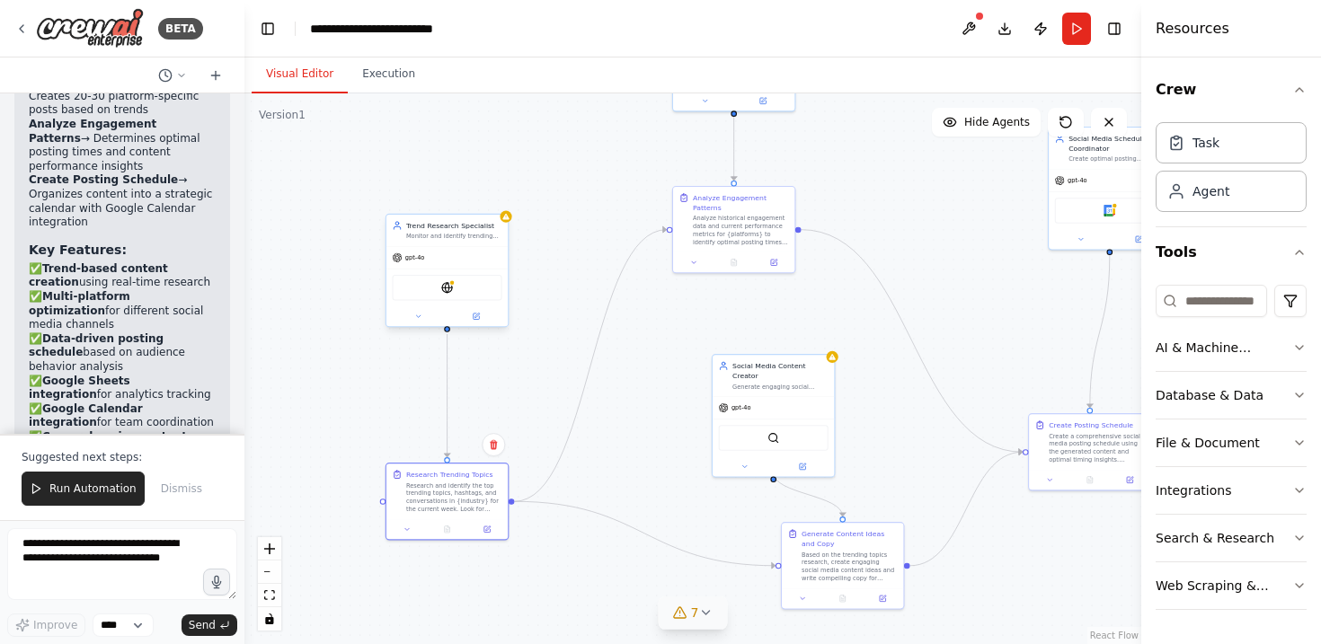
click at [452, 244] on div "Trend Research Specialist Monitor and identify trending topics, hashtags, and c…" at bounding box center [446, 230] width 121 height 31
click at [480, 321] on button at bounding box center [476, 317] width 56 height 12
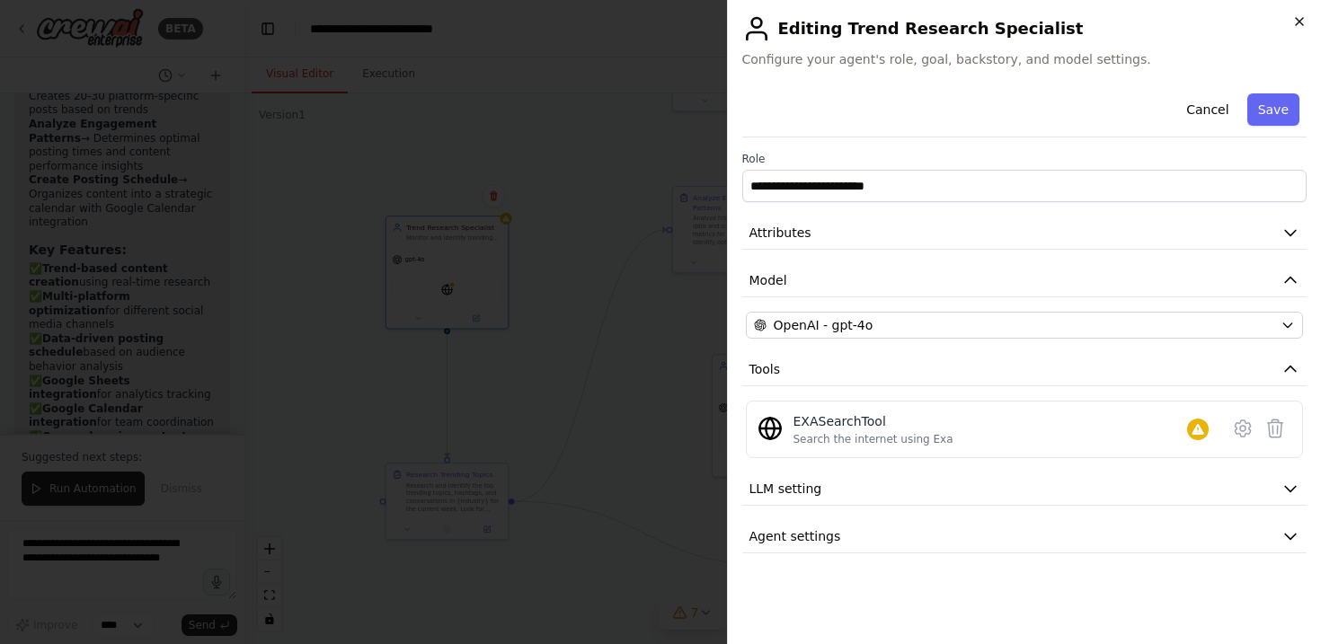
click at [1301, 27] on icon "button" at bounding box center [1299, 21] width 14 height 14
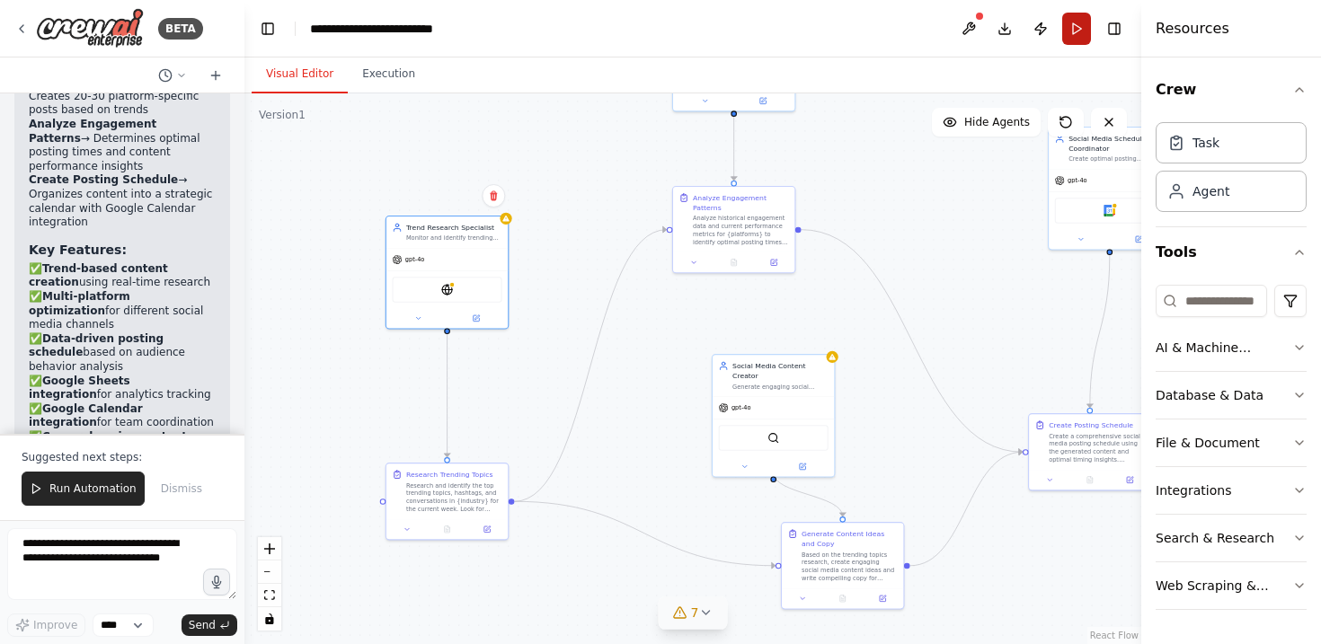
click at [1079, 39] on button "Run" at bounding box center [1076, 29] width 29 height 32
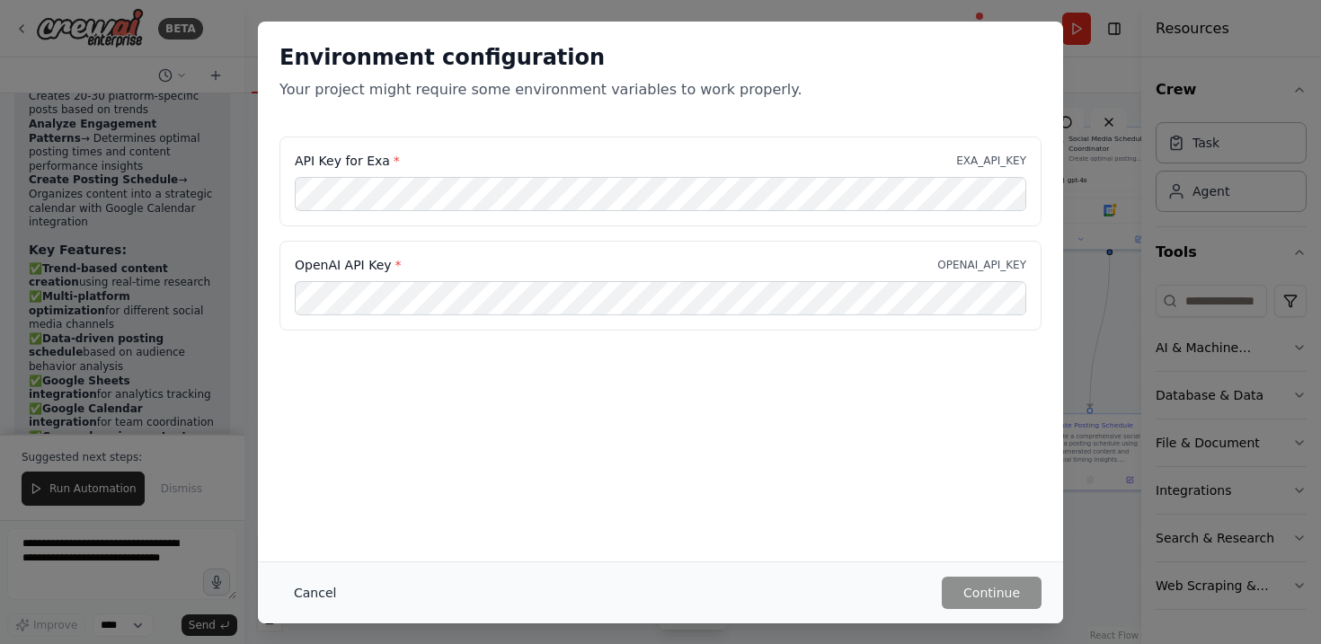
click at [318, 589] on button "Cancel" at bounding box center [314, 593] width 71 height 32
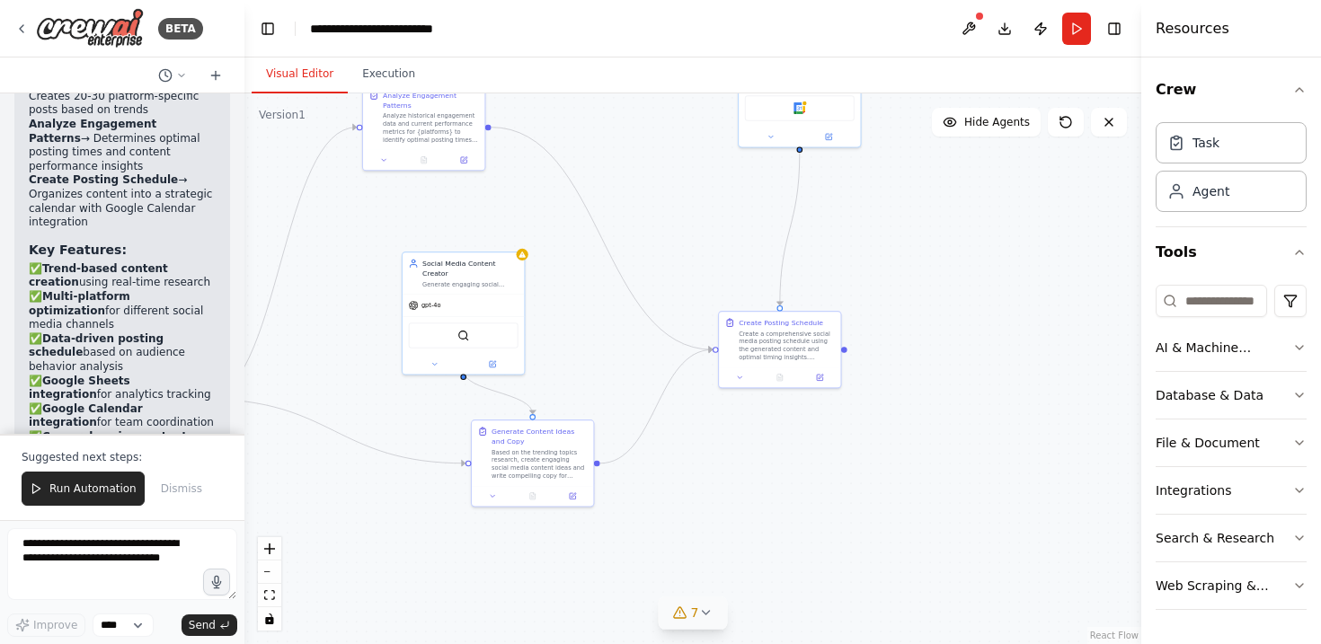
drag, startPoint x: 623, startPoint y: 377, endPoint x: 182, endPoint y: 224, distance: 466.3
click at [182, 224] on div "BETA Create a crew that schedules and publishes social media content across mul…" at bounding box center [660, 322] width 1321 height 644
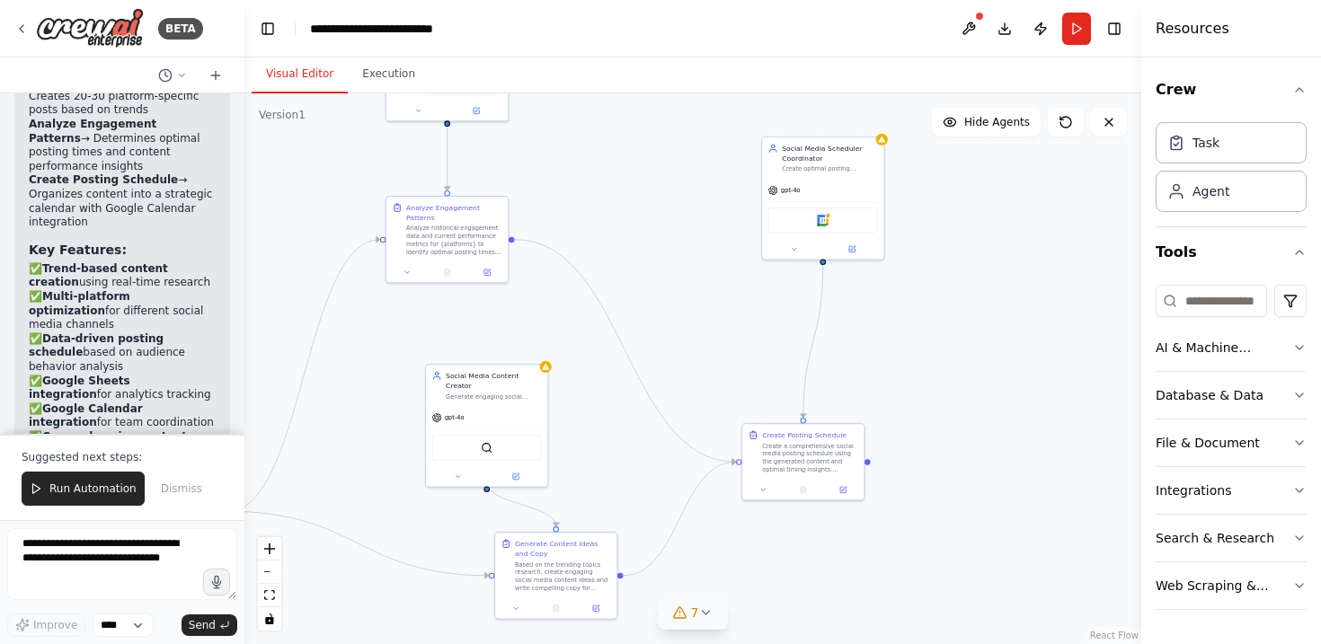
drag, startPoint x: 787, startPoint y: 218, endPoint x: 942, endPoint y: 385, distance: 227.6
click at [942, 385] on div ".deletable-edge-delete-btn { width: 20px; height: 20px; border: 0px solid #ffff…" at bounding box center [692, 368] width 897 height 551
drag, startPoint x: 568, startPoint y: 266, endPoint x: 727, endPoint y: 415, distance: 218.0
click at [727, 415] on div ".deletable-edge-delete-btn { width: 20px; height: 20px; border: 0px solid #ffff…" at bounding box center [692, 368] width 897 height 551
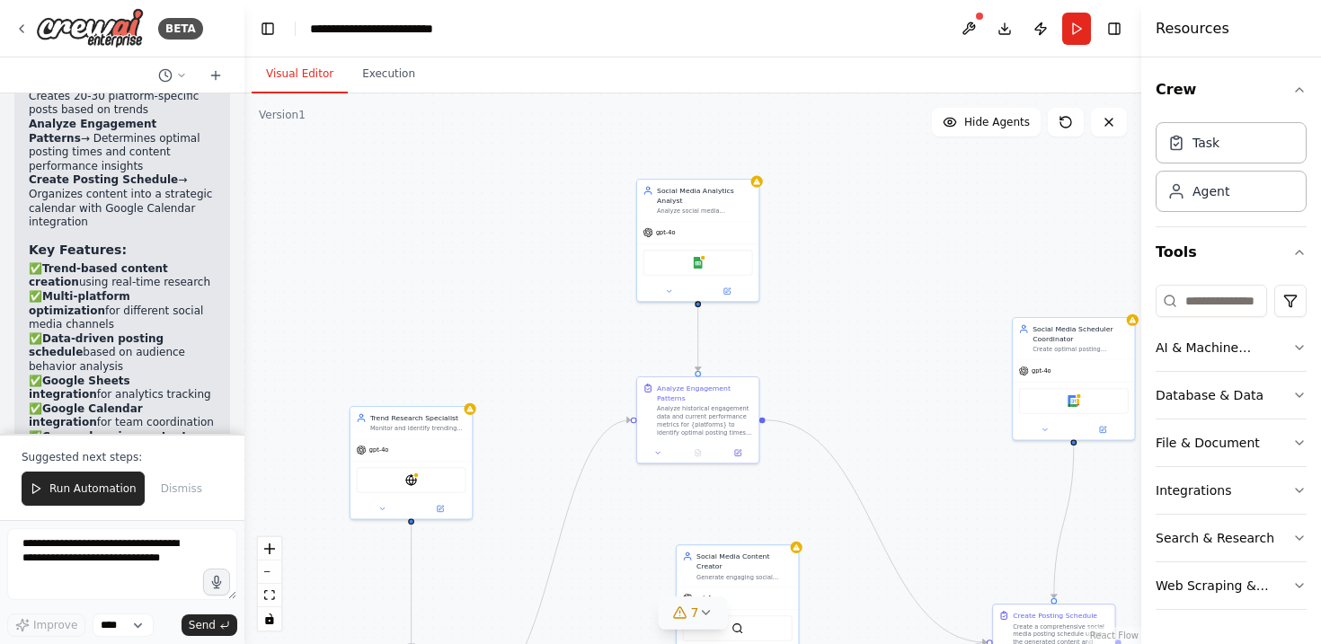
drag, startPoint x: 695, startPoint y: 252, endPoint x: 1026, endPoint y: 371, distance: 351.3
click at [1026, 372] on div ".deletable-edge-delete-btn { width: 20px; height: 20px; border: 0px solid #ffff…" at bounding box center [692, 368] width 897 height 551
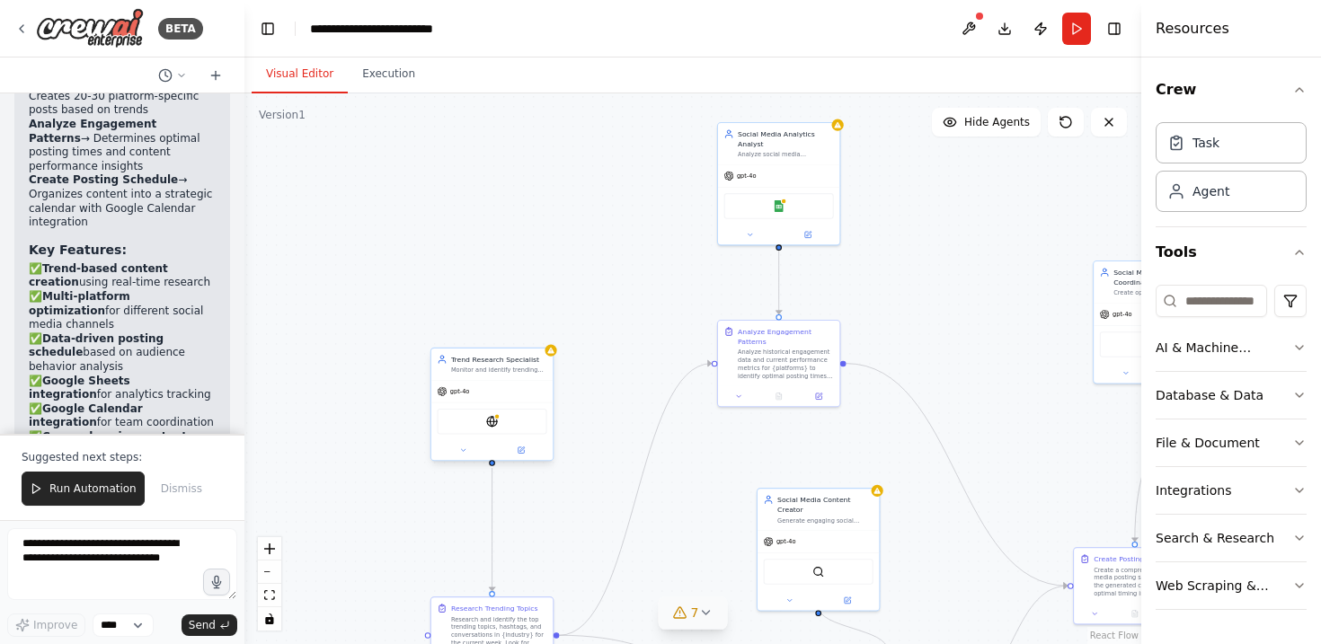
click at [484, 387] on div "gpt-4o" at bounding box center [491, 392] width 121 height 22
click at [528, 451] on button at bounding box center [521, 451] width 56 height 12
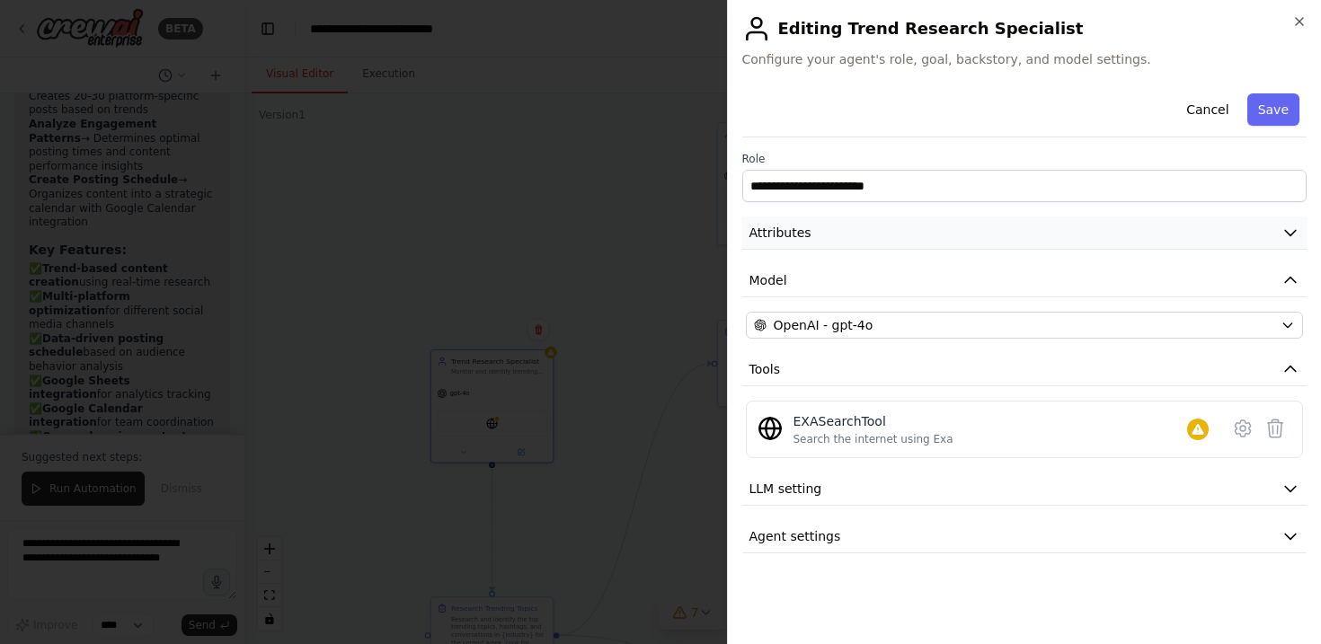
click at [810, 220] on button "Attributes" at bounding box center [1024, 233] width 565 height 33
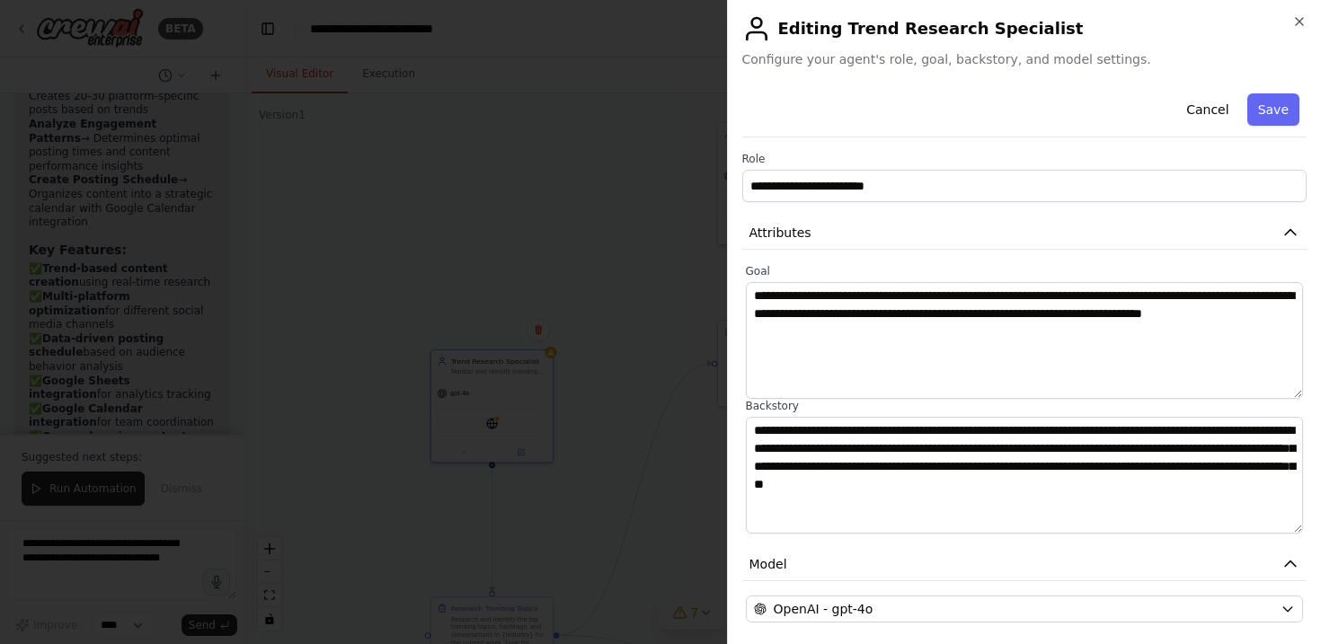
click at [484, 603] on div at bounding box center [660, 322] width 1321 height 644
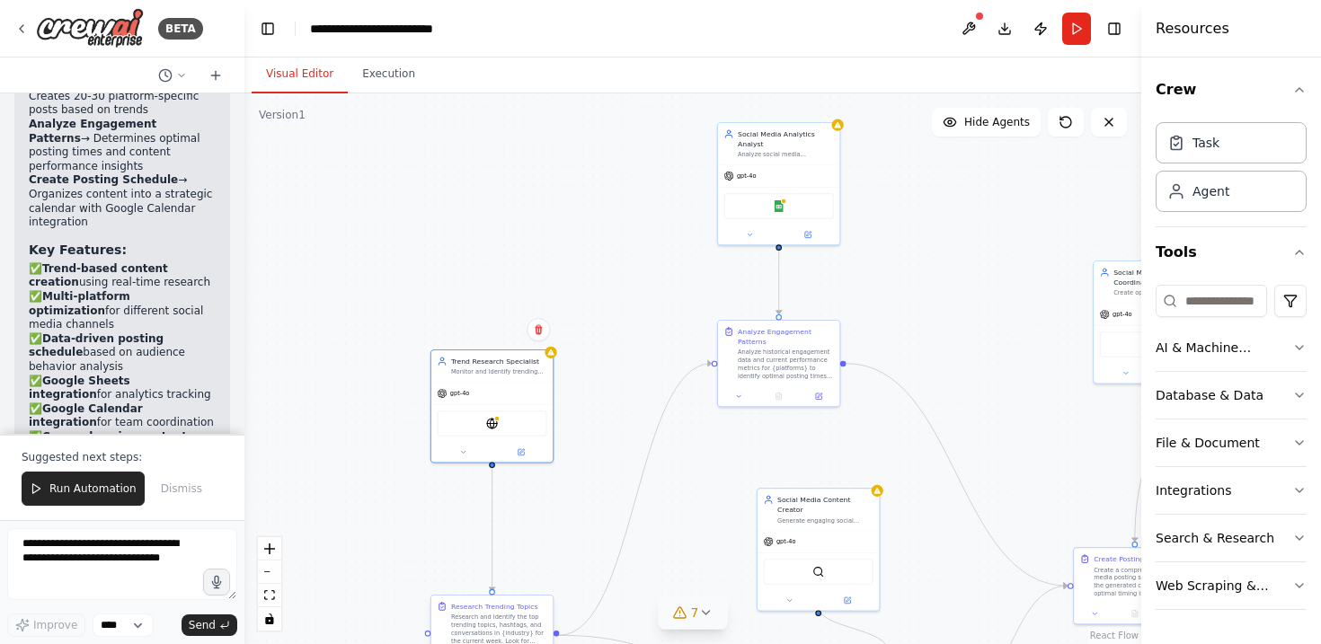
click at [500, 608] on div "Research Trending Topics" at bounding box center [494, 607] width 87 height 10
click at [492, 622] on div "Research and identify the top trending topics, hashtags, and conversations in {…" at bounding box center [499, 629] width 96 height 31
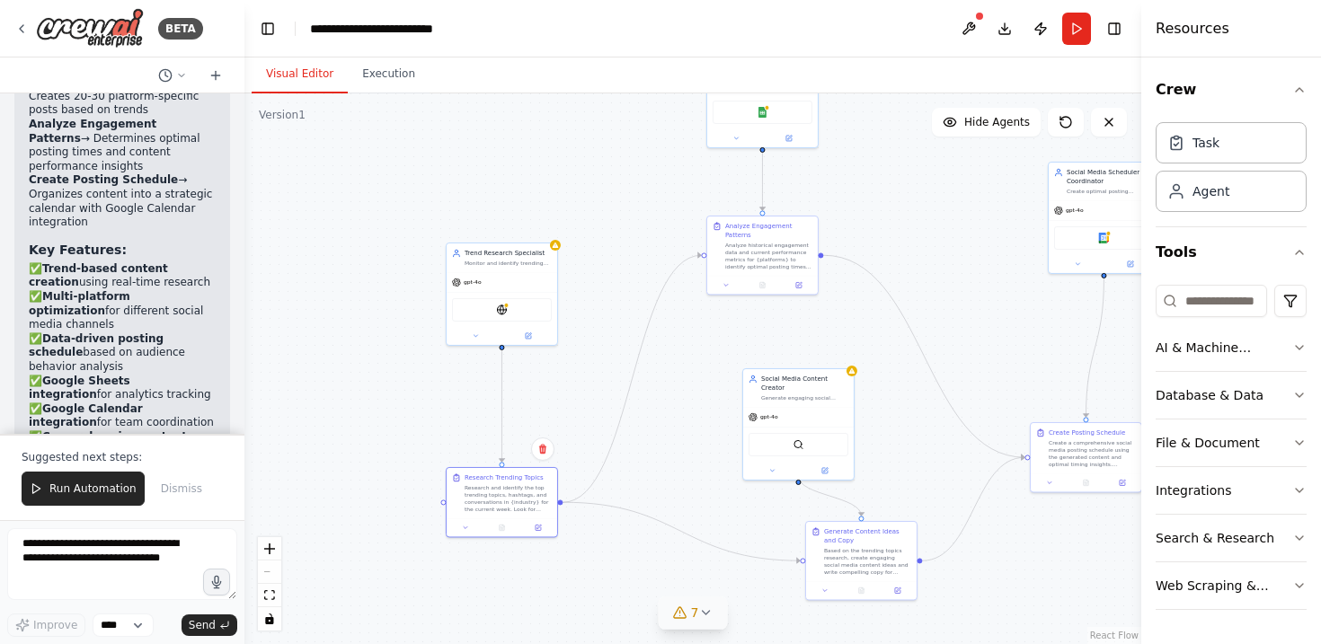
drag, startPoint x: 576, startPoint y: 510, endPoint x: 590, endPoint y: 326, distance: 184.7
click at [590, 326] on div ".deletable-edge-delete-btn { width: 20px; height: 20px; border: 0px solid #ffff…" at bounding box center [692, 368] width 897 height 551
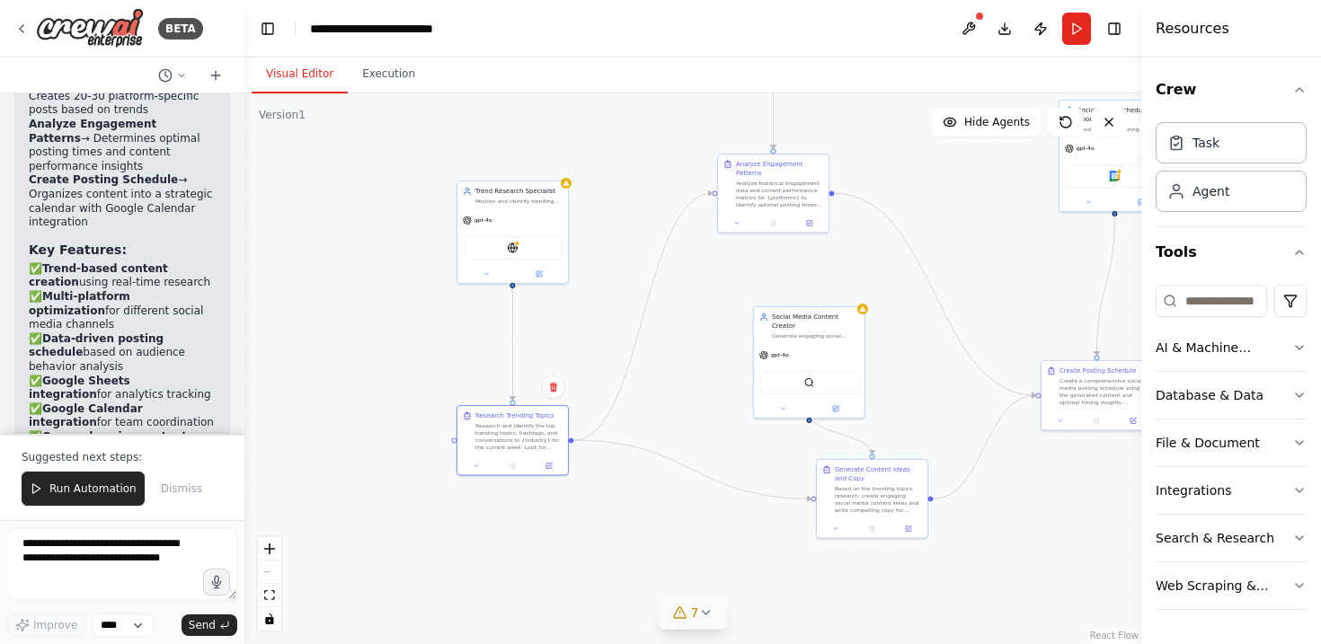
click at [548, 475] on div "Research Trending Topics Research and identify the top trending topics, hashtag…" at bounding box center [512, 440] width 112 height 71
click at [550, 463] on icon at bounding box center [549, 463] width 4 height 4
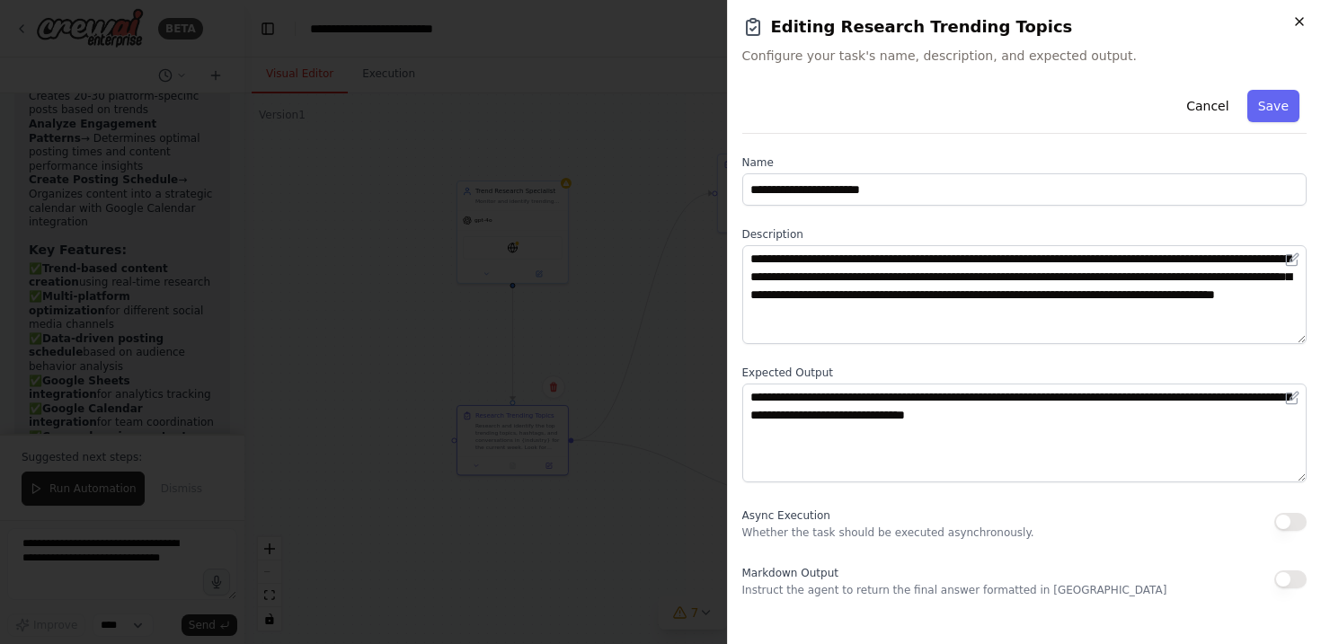
click at [1296, 22] on icon "button" at bounding box center [1299, 21] width 14 height 14
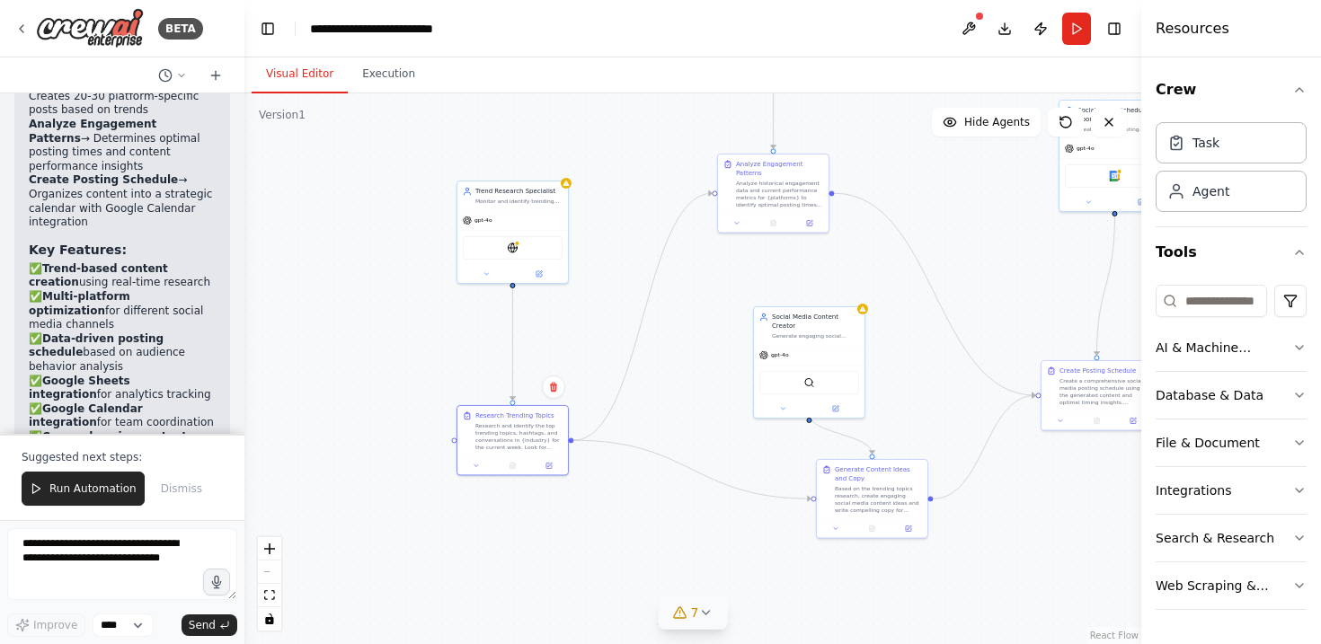
click at [518, 555] on div ".deletable-edge-delete-btn { width: 20px; height: 20px; border: 0px solid #ffff…" at bounding box center [692, 368] width 897 height 551
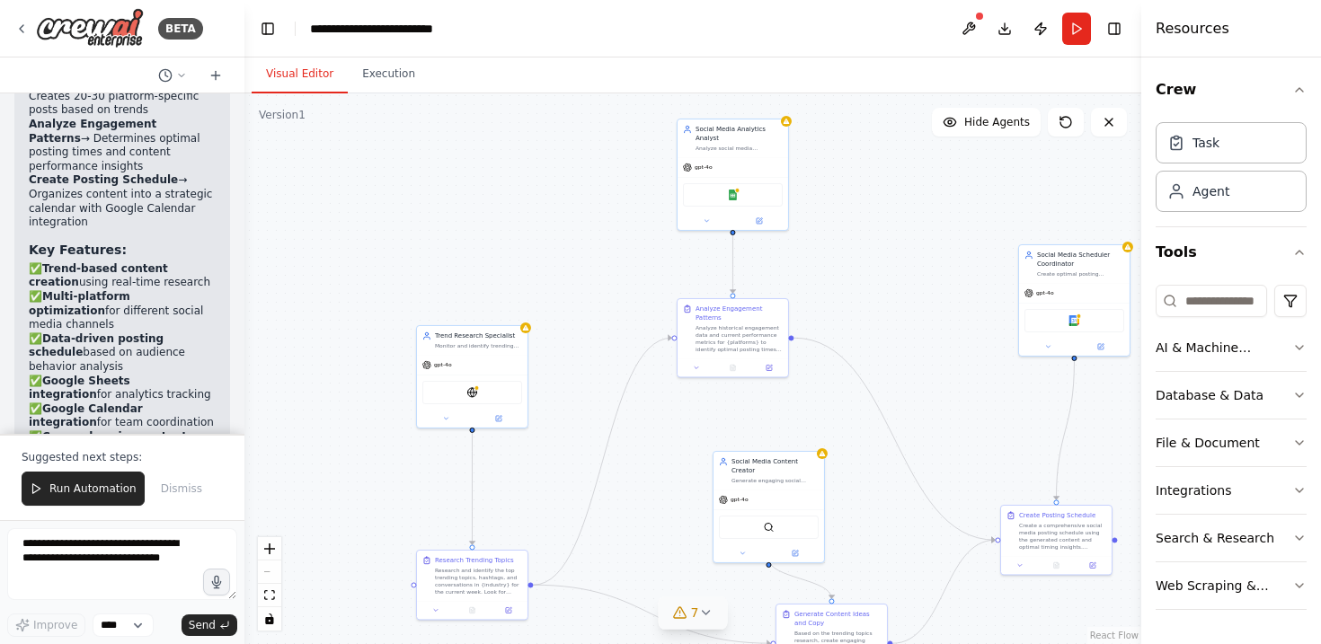
drag, startPoint x: 948, startPoint y: 368, endPoint x: 894, endPoint y: 548, distance: 187.6
click at [895, 548] on div ".deletable-edge-delete-btn { width: 20px; height: 20px; border: 0px solid #ffff…" at bounding box center [692, 368] width 897 height 551
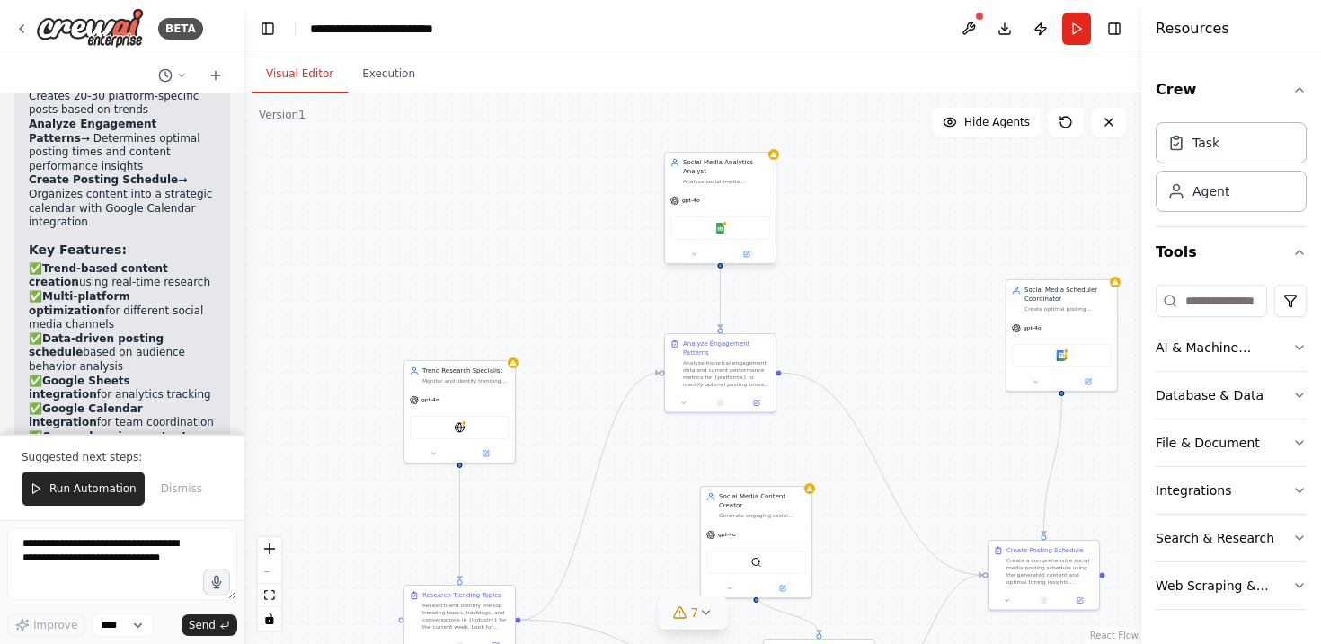
click at [753, 261] on div at bounding box center [720, 254] width 111 height 18
click at [751, 253] on button at bounding box center [746, 254] width 51 height 11
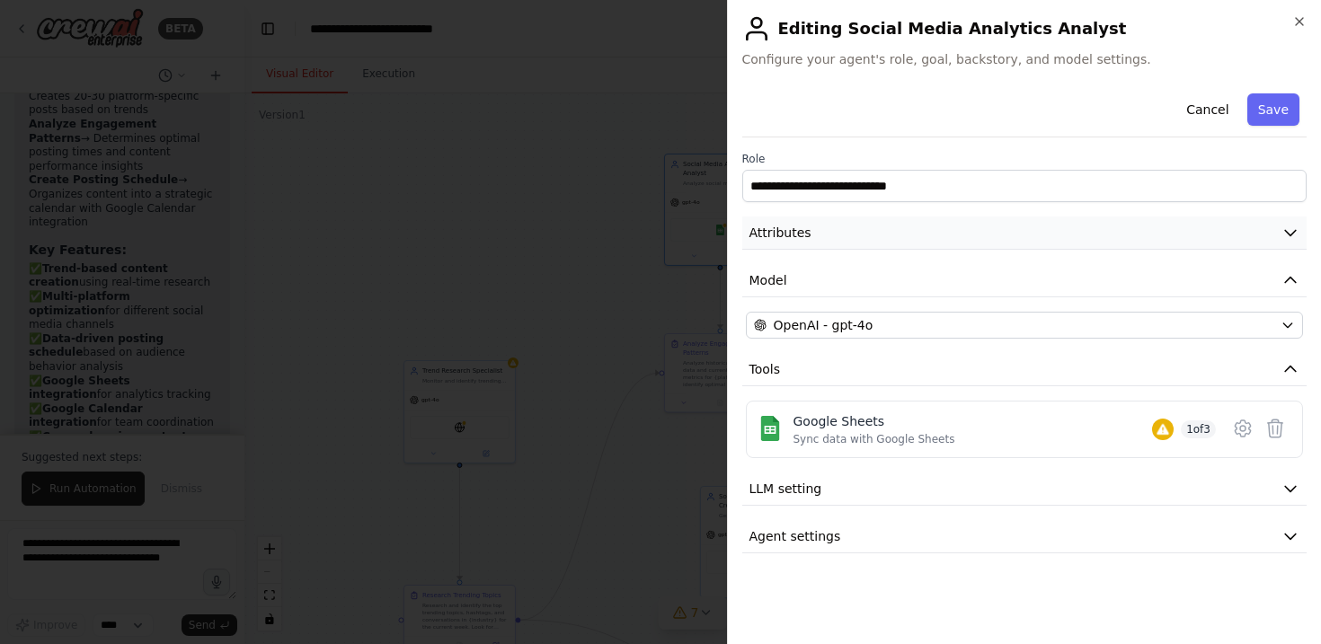
click at [977, 242] on button "Attributes" at bounding box center [1024, 233] width 565 height 33
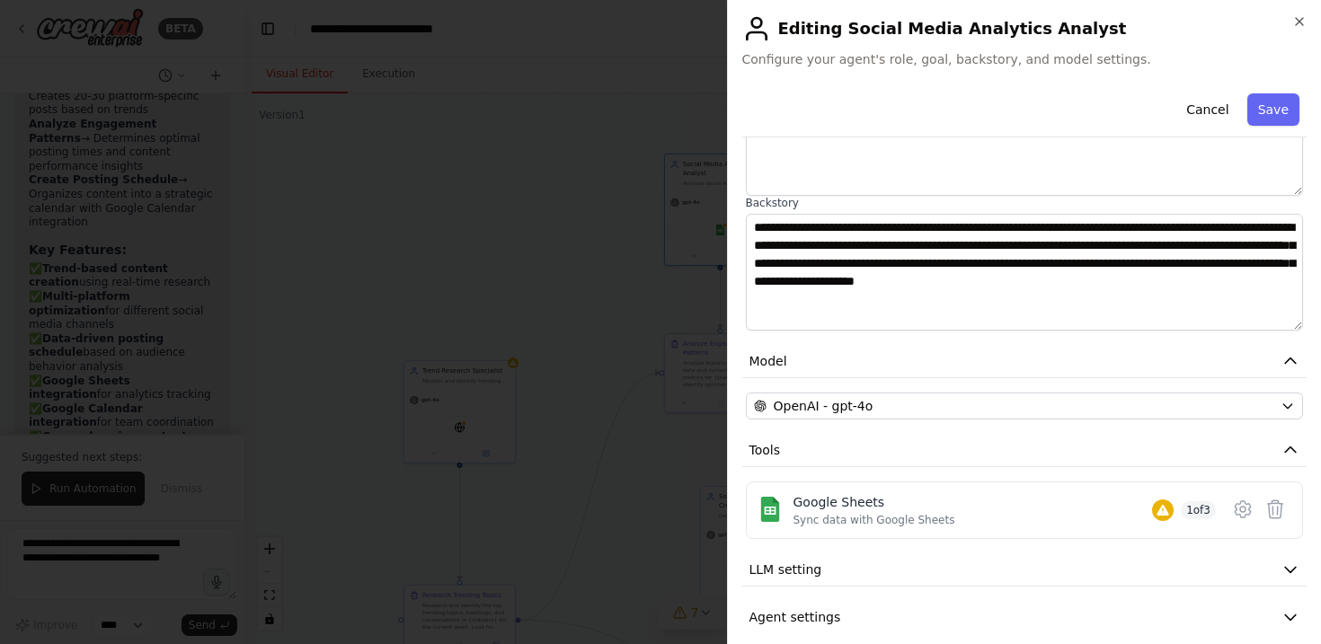
scroll to position [206, 0]
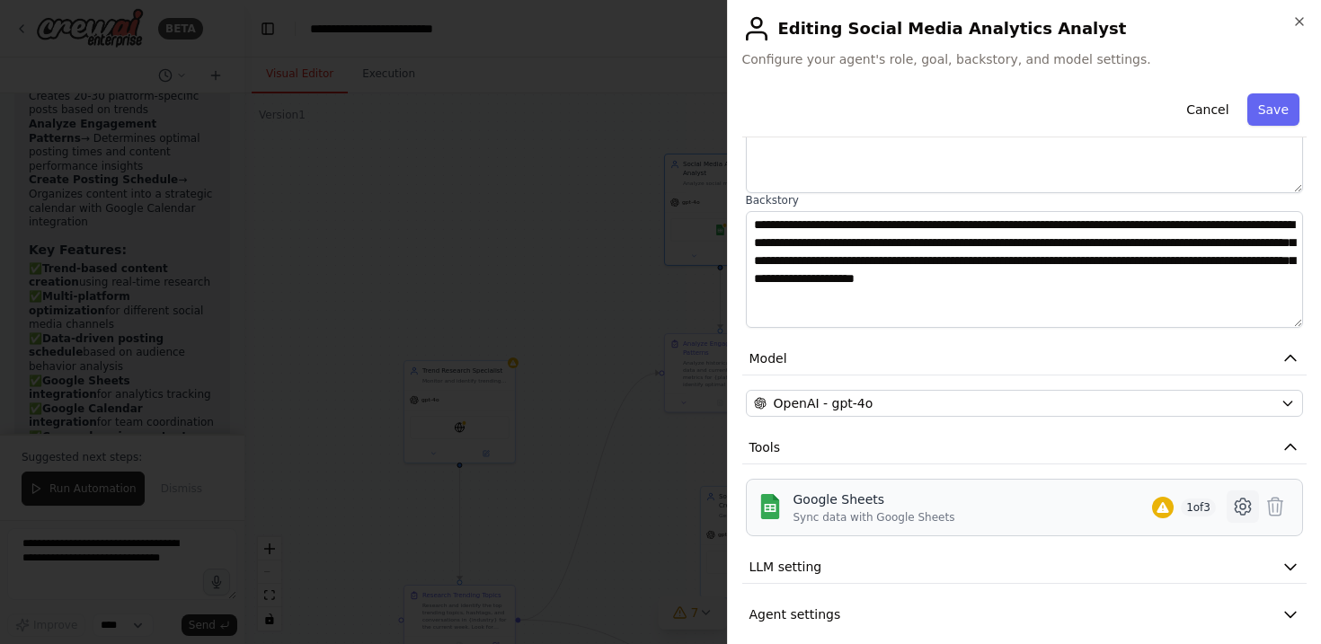
click at [1236, 504] on icon at bounding box center [1243, 507] width 22 height 22
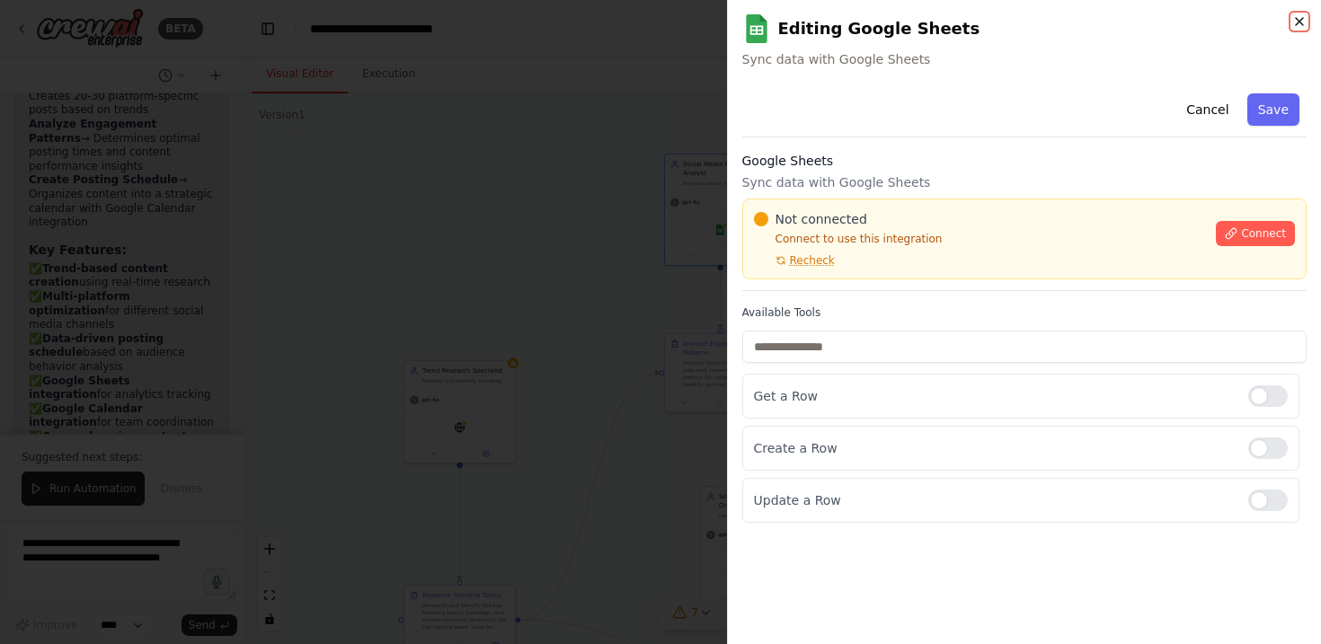
click at [1300, 18] on icon "button" at bounding box center [1299, 21] width 14 height 14
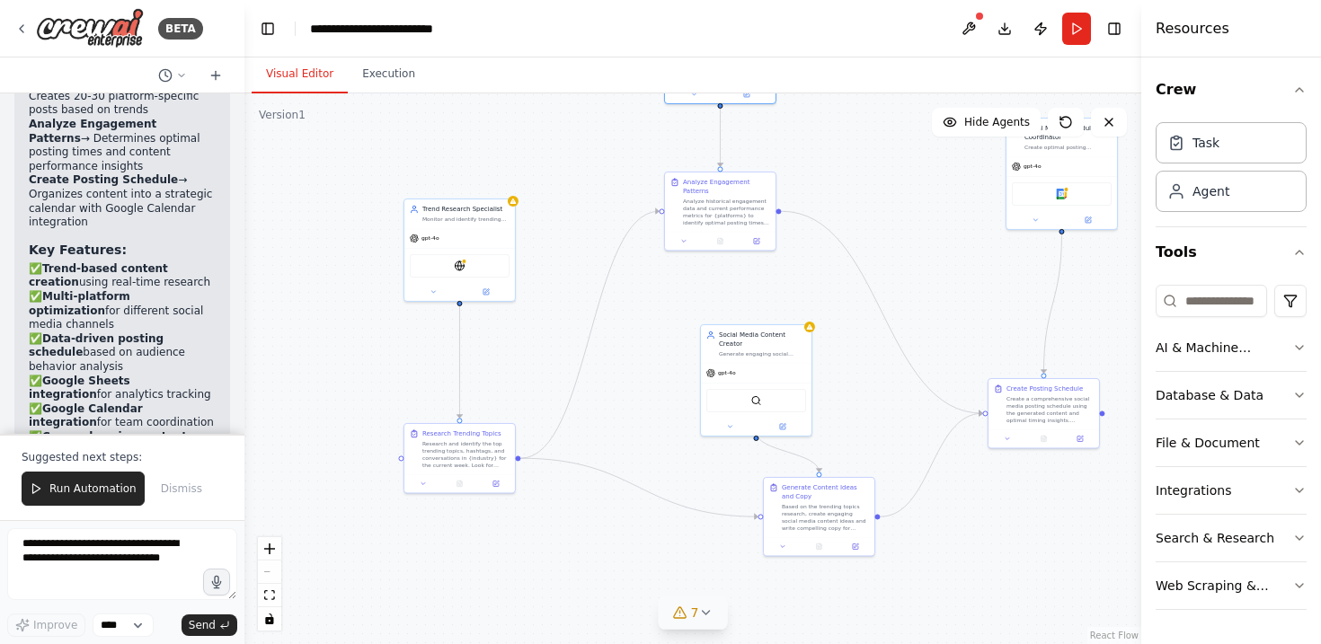
drag, startPoint x: 859, startPoint y: 495, endPoint x: 859, endPoint y: 333, distance: 161.7
click at [859, 333] on div ".deletable-edge-delete-btn { width: 20px; height: 20px; border: 0px solid #ffff…" at bounding box center [692, 368] width 897 height 551
click at [810, 515] on div "Based on the trending topics research, create engaging social media content ide…" at bounding box center [825, 515] width 87 height 29
click at [853, 545] on icon at bounding box center [855, 544] width 5 height 5
click at [849, 525] on div "Based on the trending topics research, create engaging social media content ide…" at bounding box center [825, 515] width 87 height 29
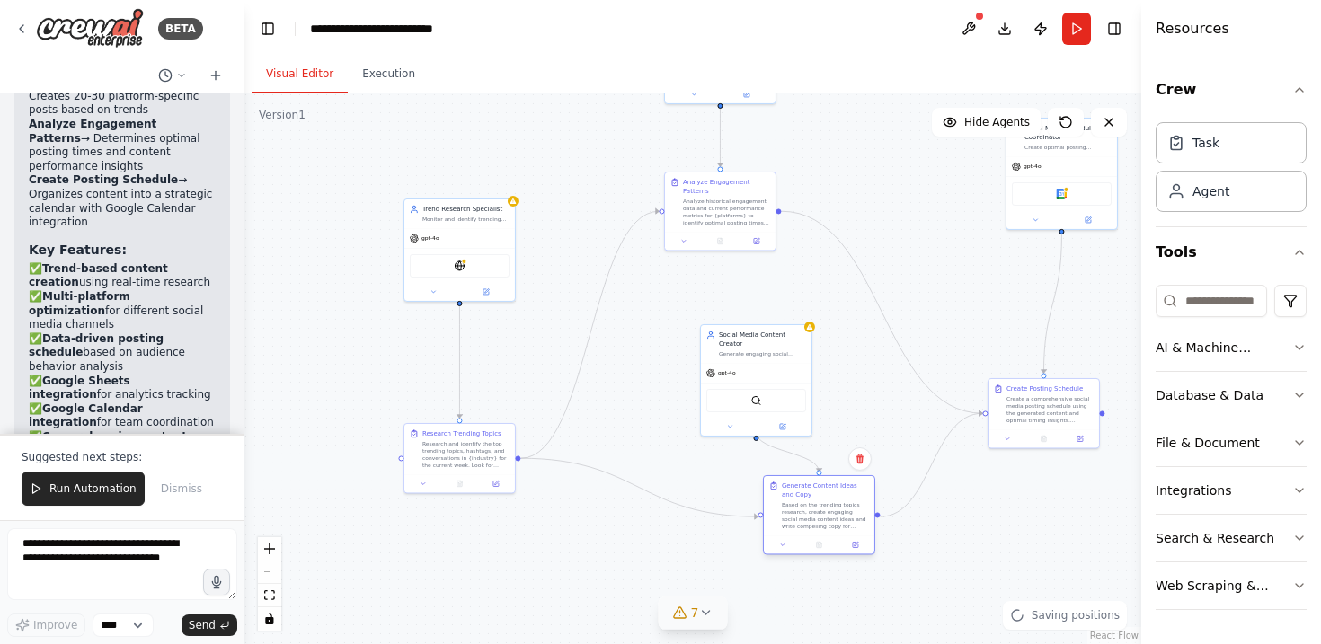
click at [849, 525] on div "Based on the trending topics research, create engaging social media content ide…" at bounding box center [825, 515] width 87 height 29
click at [866, 548] on button at bounding box center [855, 544] width 31 height 11
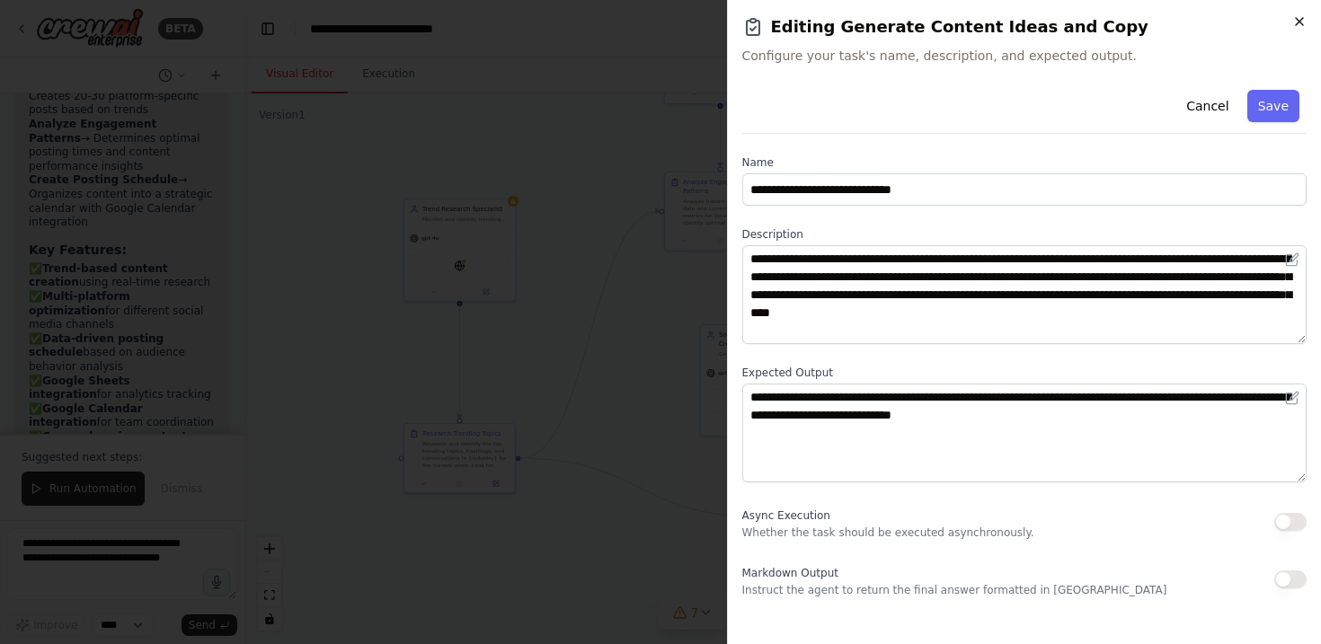
click at [1293, 27] on icon "button" at bounding box center [1299, 21] width 14 height 14
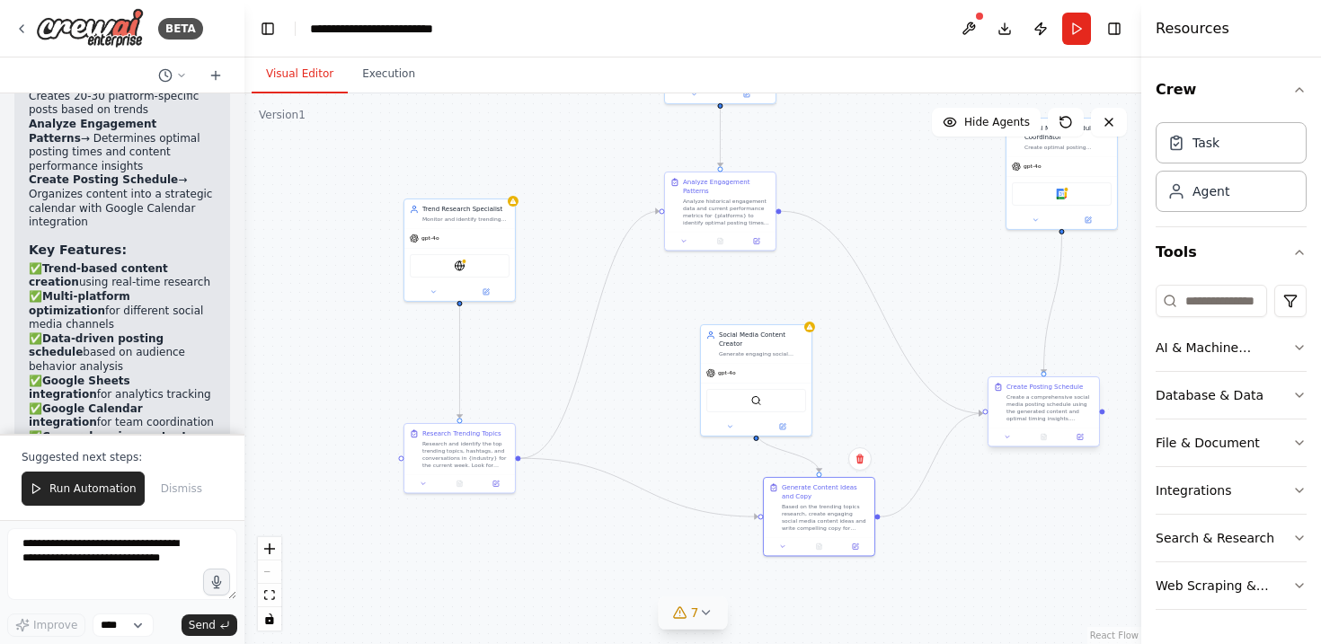
click at [1024, 391] on div "Create Posting Schedule" at bounding box center [1044, 387] width 76 height 9
click at [1084, 437] on button at bounding box center [1080, 436] width 31 height 11
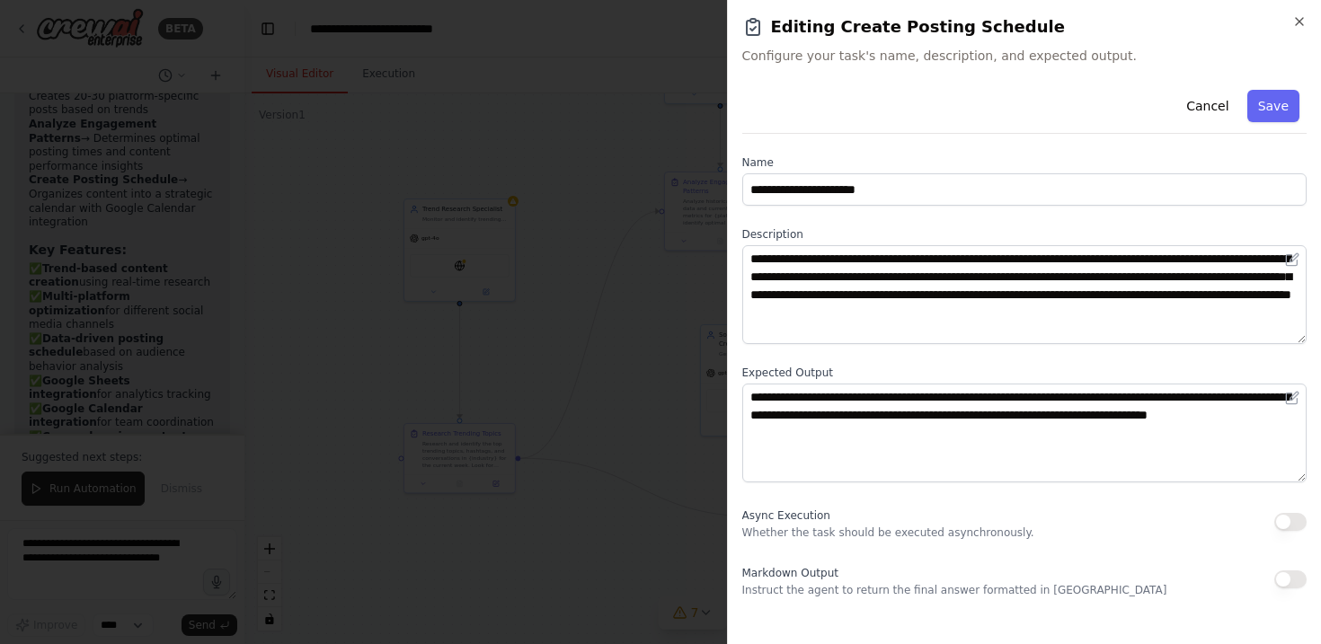
click at [681, 342] on div at bounding box center [660, 322] width 1321 height 644
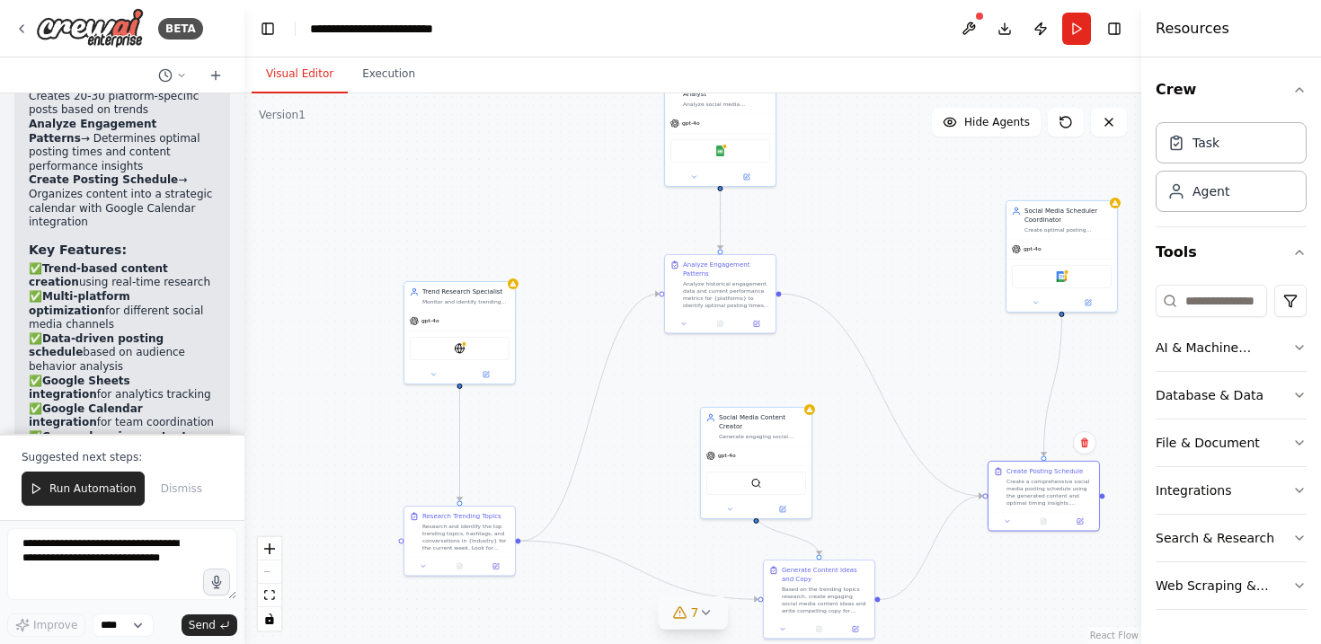
drag, startPoint x: 957, startPoint y: 280, endPoint x: 957, endPoint y: 363, distance: 82.7
click at [957, 363] on div ".deletable-edge-delete-btn { width: 20px; height: 20px; border: 0px solid #ffff…" at bounding box center [692, 368] width 897 height 551
click at [1099, 305] on button at bounding box center [1087, 301] width 51 height 11
click at [1093, 302] on button at bounding box center [1087, 301] width 51 height 11
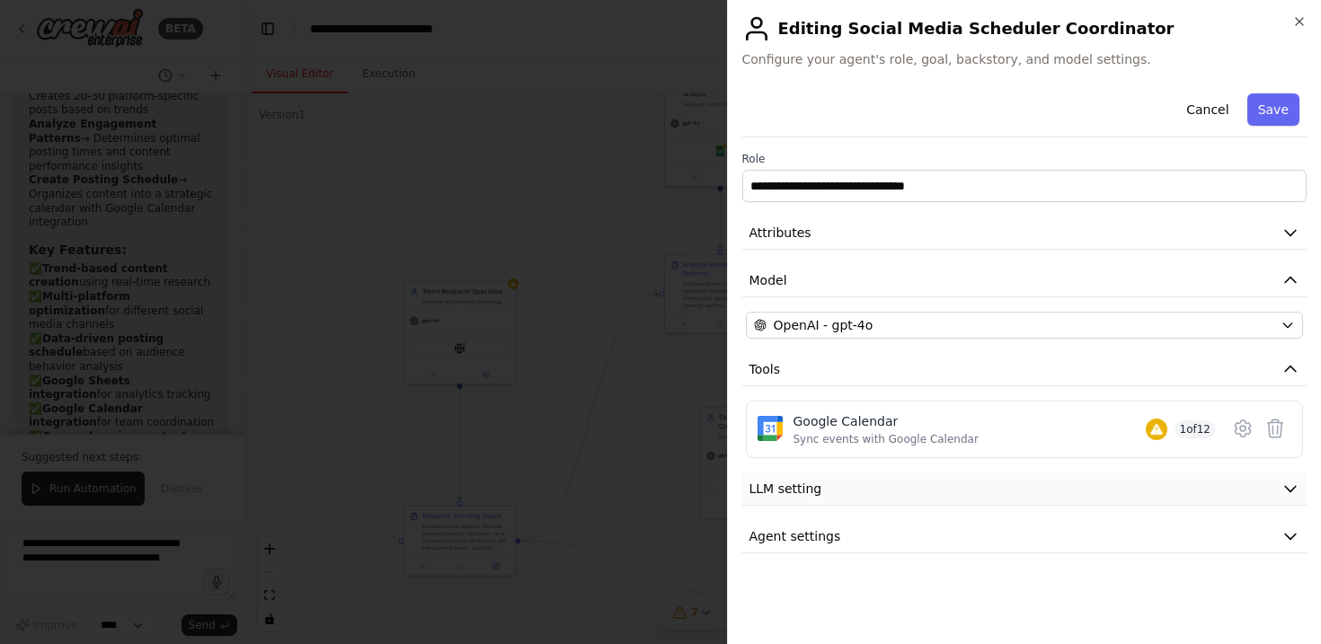
click at [947, 492] on button "LLM setting" at bounding box center [1024, 489] width 565 height 33
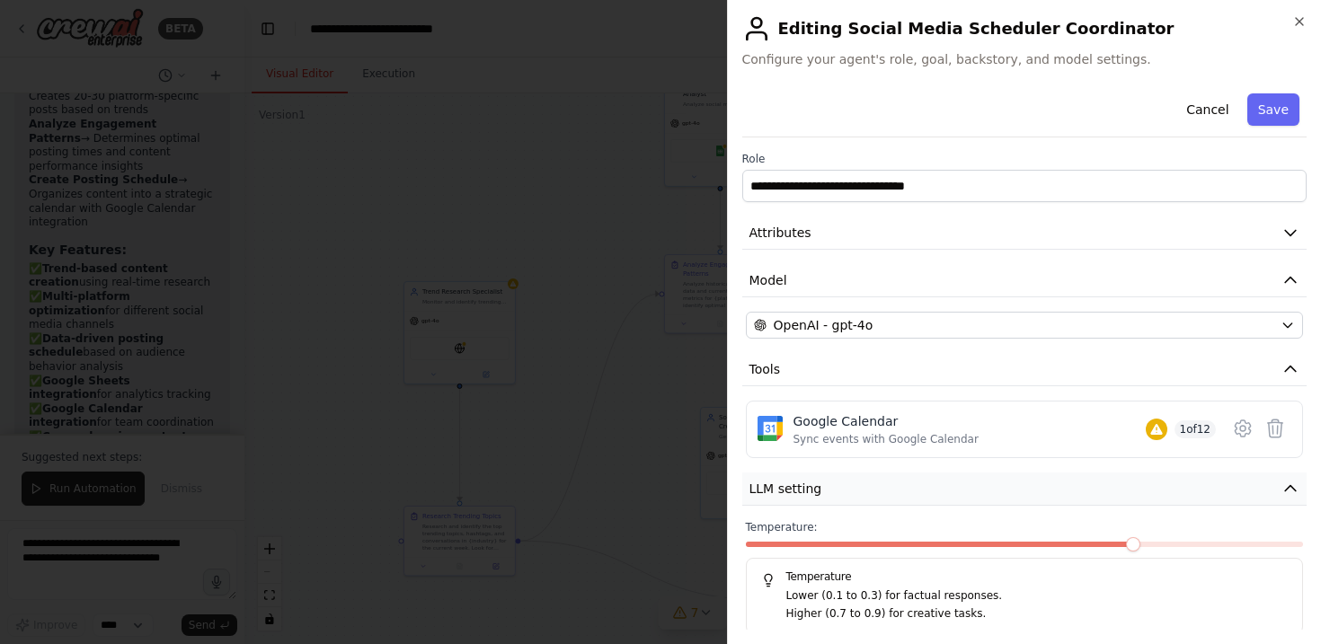
scroll to position [66, 0]
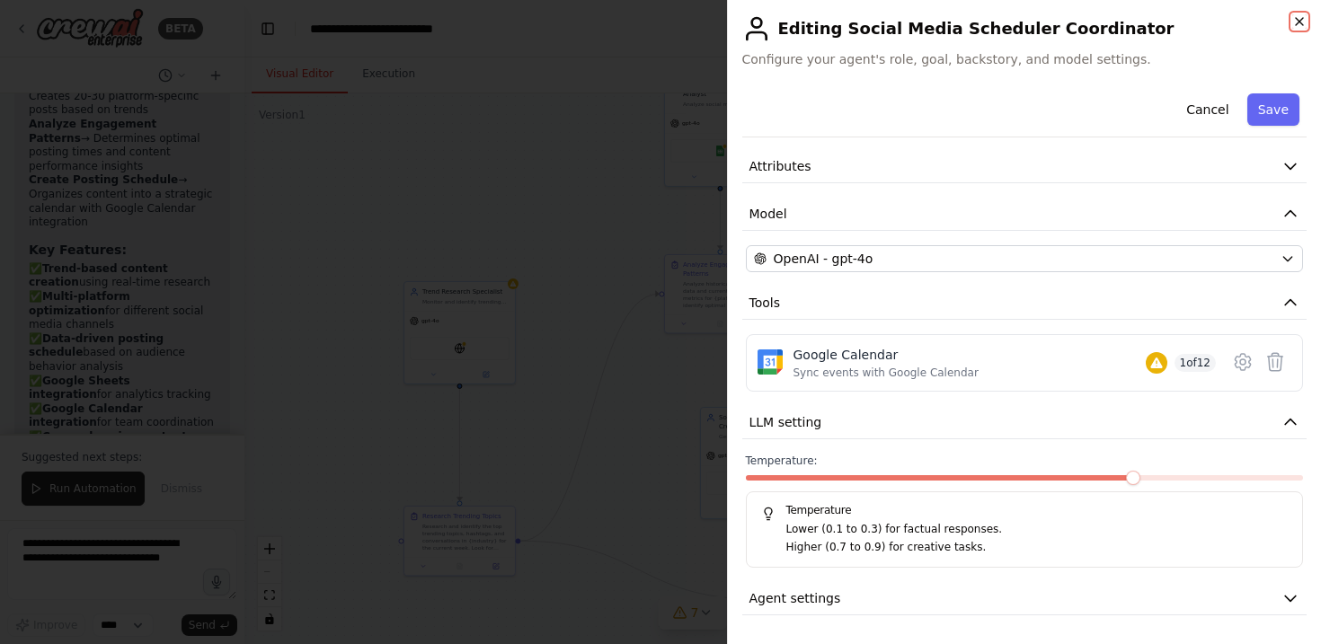
click at [1300, 18] on icon "button" at bounding box center [1299, 21] width 14 height 14
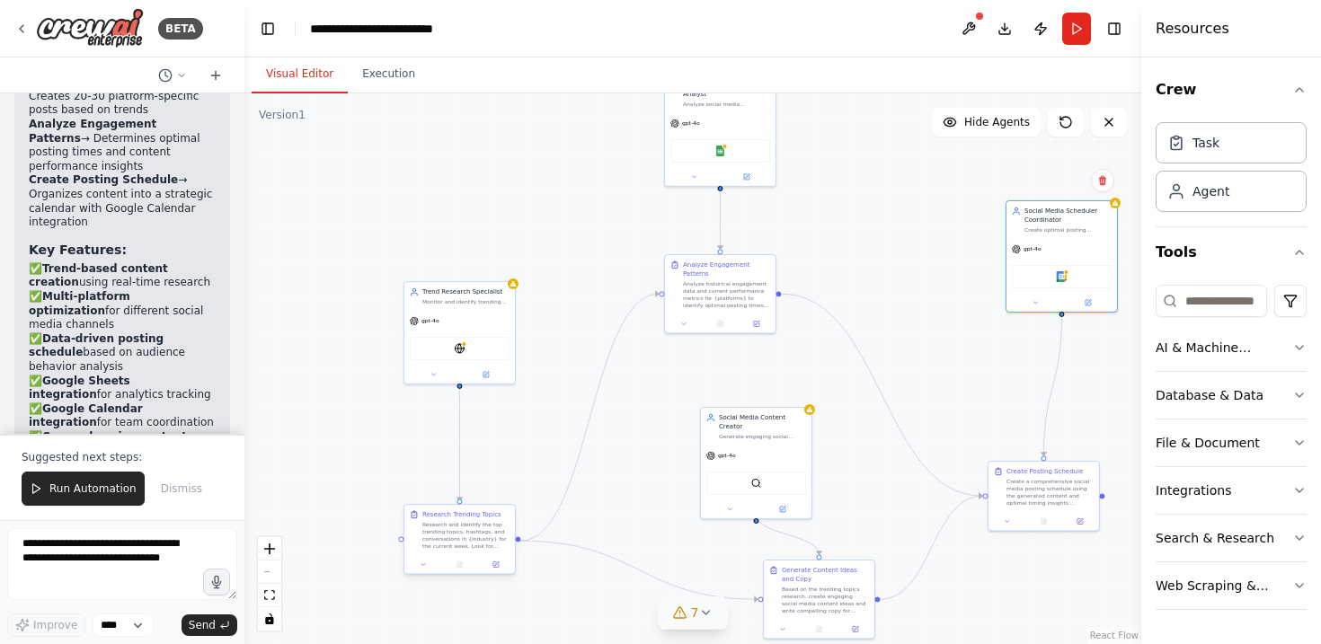
click at [500, 570] on div at bounding box center [459, 564] width 111 height 19
click at [500, 565] on button at bounding box center [496, 564] width 31 height 11
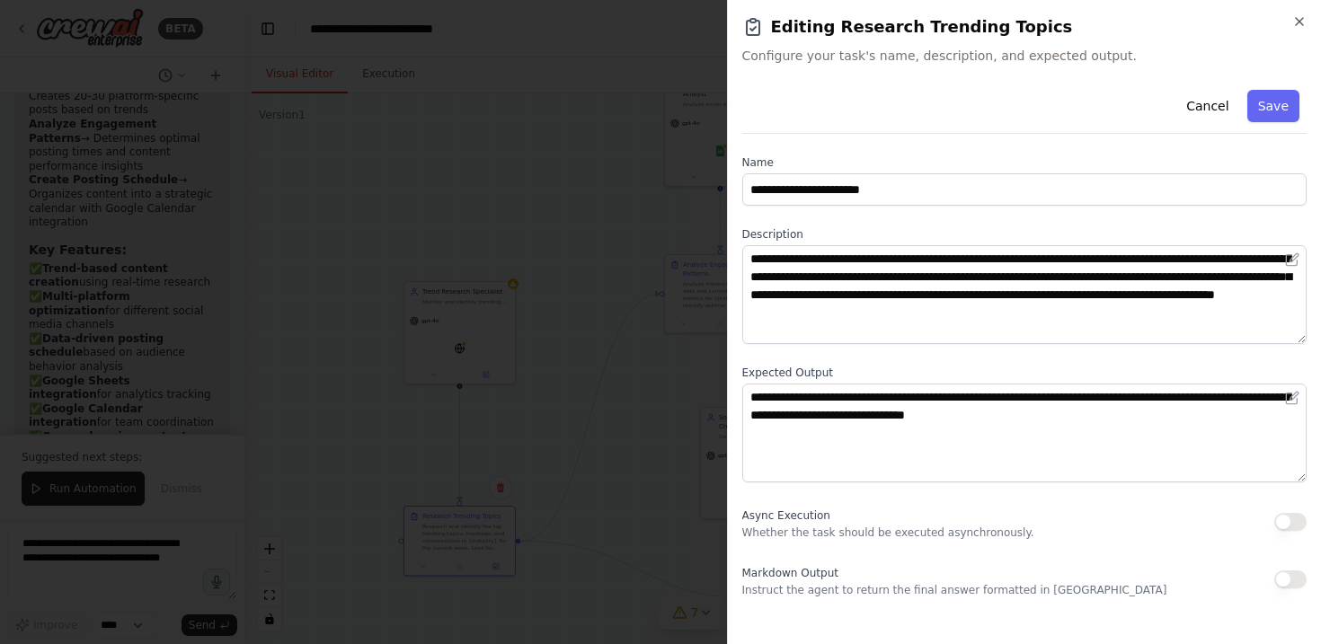
click at [597, 297] on div at bounding box center [660, 322] width 1321 height 644
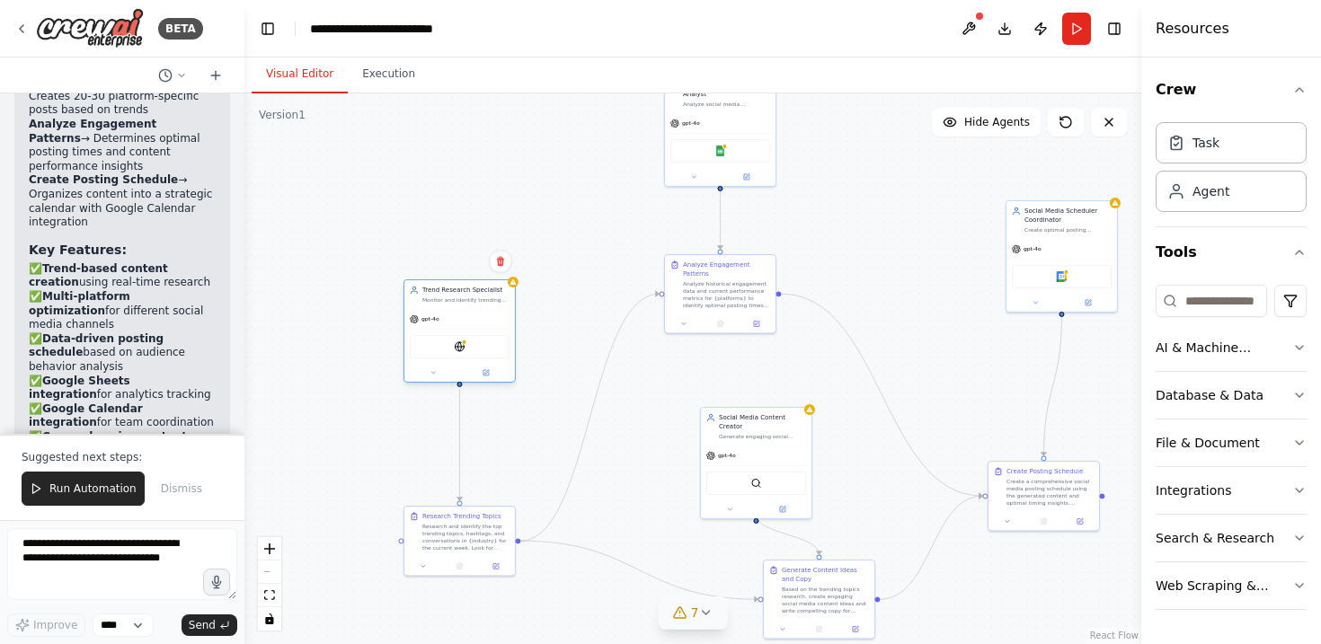
click at [494, 347] on div "EXASearchTool" at bounding box center [460, 346] width 100 height 23
click at [494, 383] on div "Trend Research Specialist Monitor and identify trending topics, hashtags, and c…" at bounding box center [459, 332] width 112 height 103
click at [487, 374] on icon at bounding box center [485, 372] width 5 height 5
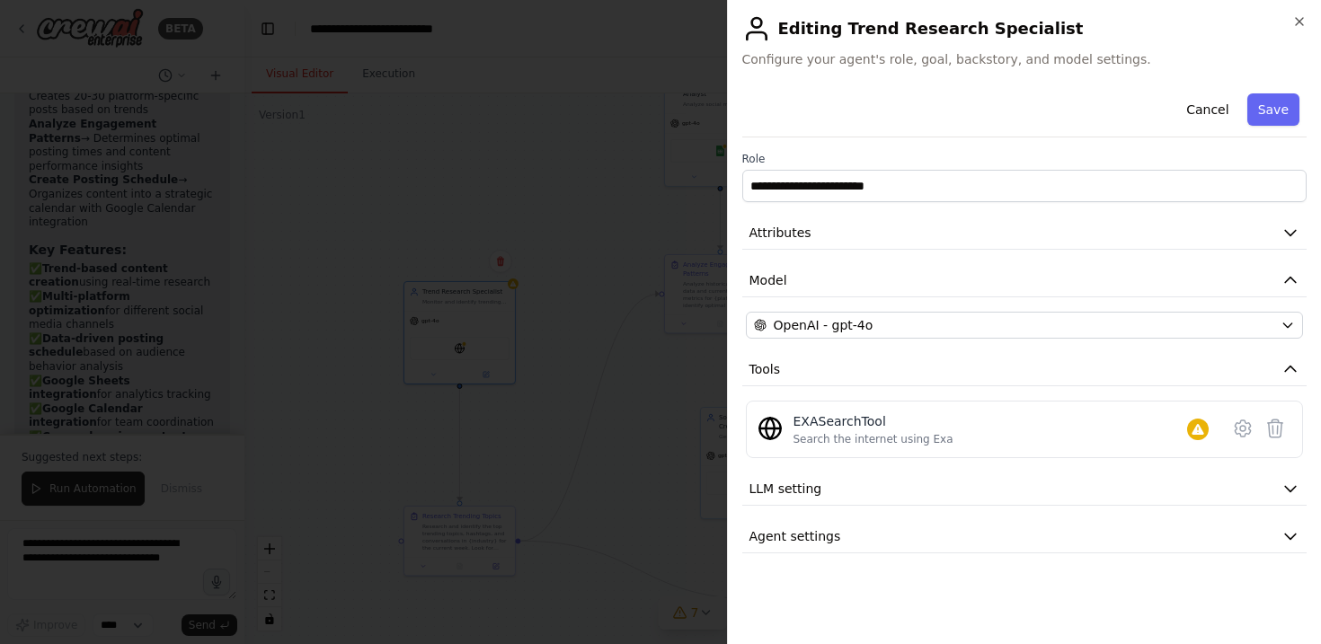
click at [882, 212] on div "**********" at bounding box center [1024, 319] width 565 height 467
click at [907, 234] on button "Attributes" at bounding box center [1024, 233] width 565 height 33
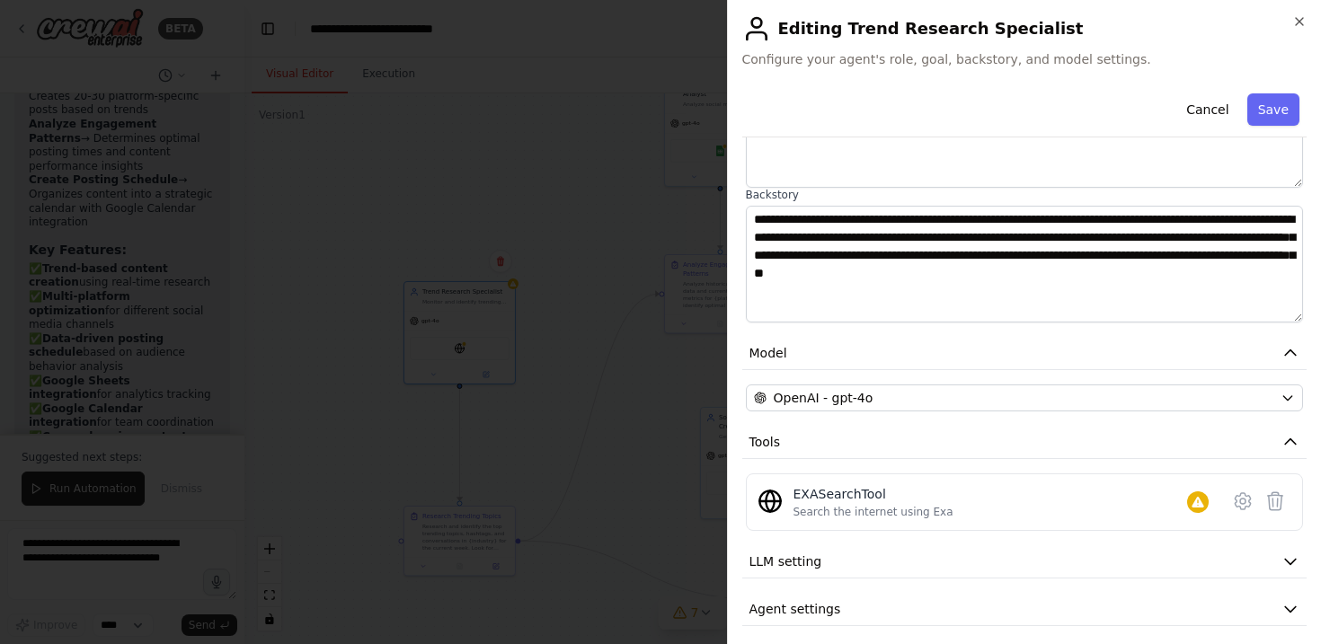
scroll to position [222, 0]
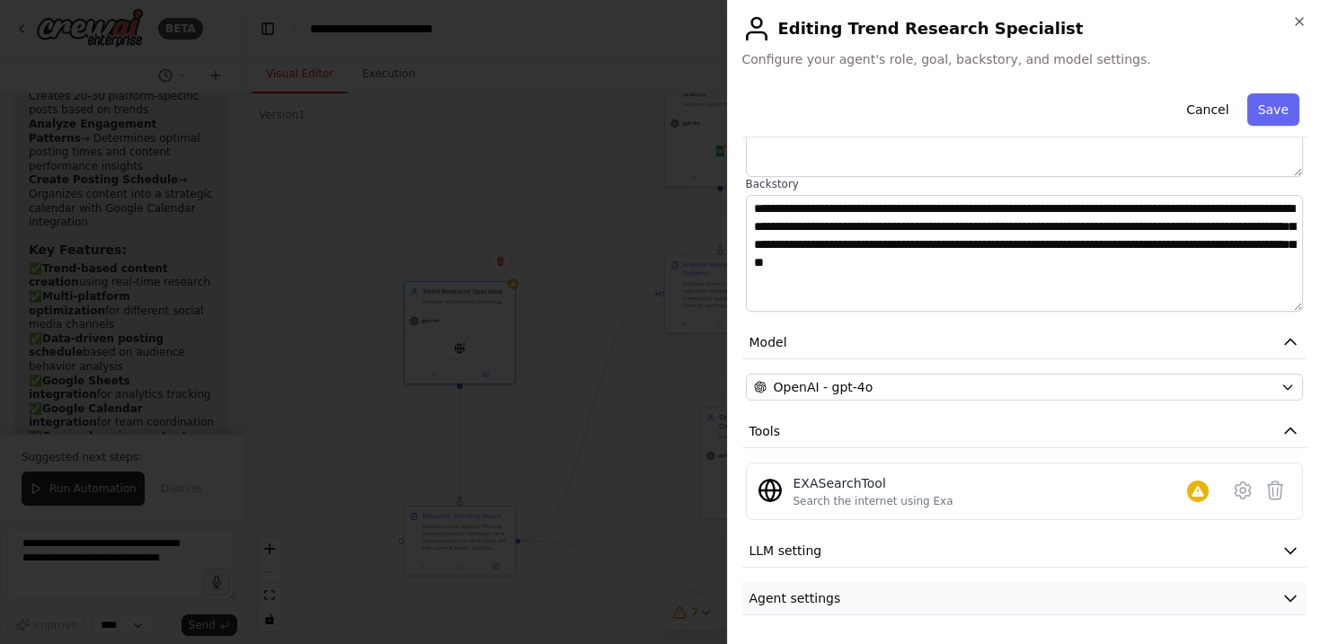
click at [888, 603] on button "Agent settings" at bounding box center [1024, 598] width 565 height 33
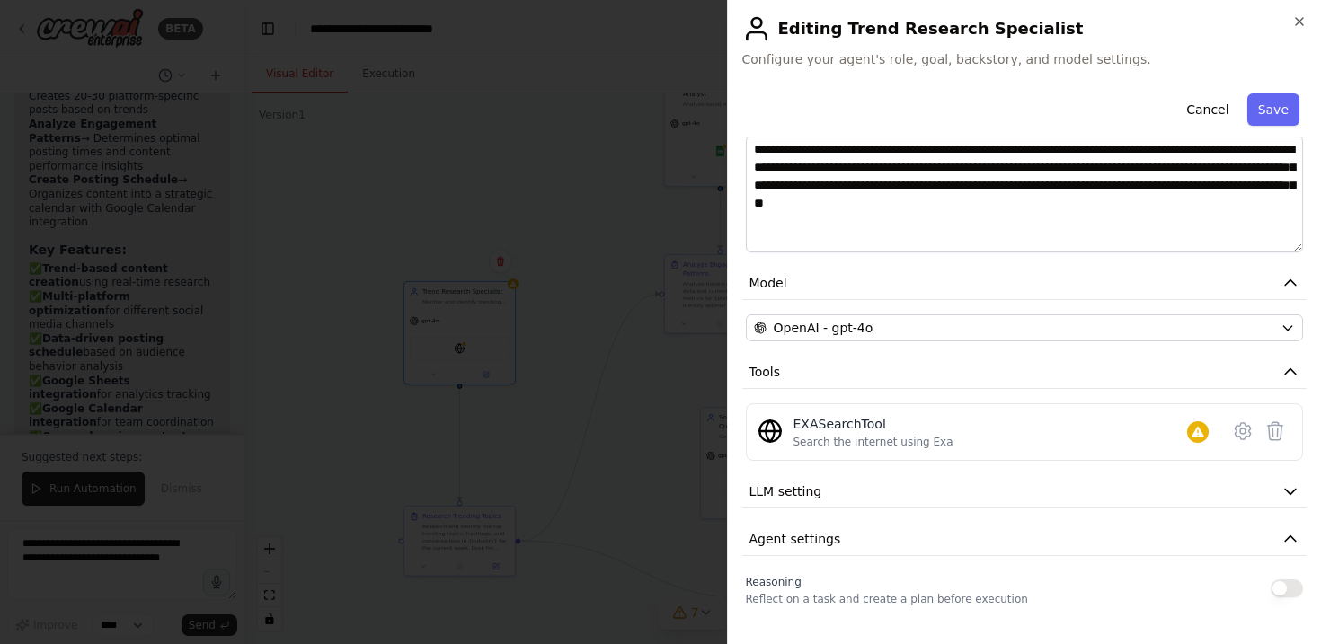
scroll to position [0, 0]
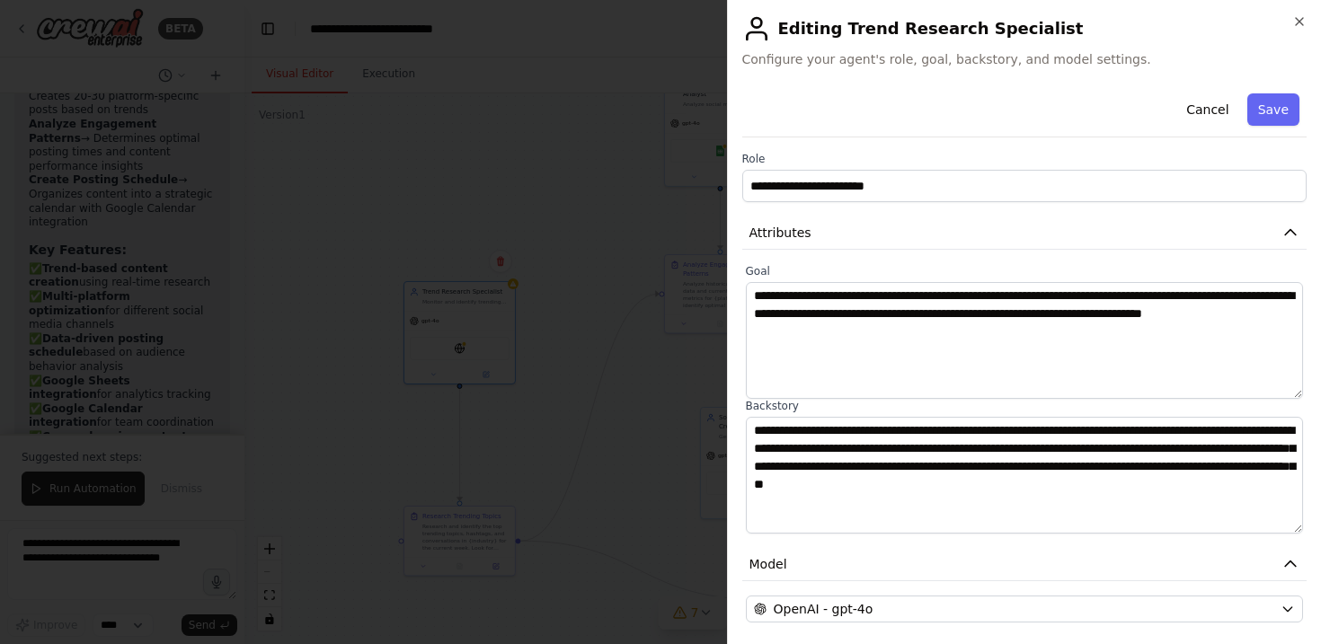
click at [1312, 28] on div "**********" at bounding box center [1024, 322] width 595 height 644
click at [1294, 12] on div "**********" at bounding box center [1024, 322] width 595 height 644
click at [1300, 16] on icon "button" at bounding box center [1299, 21] width 14 height 14
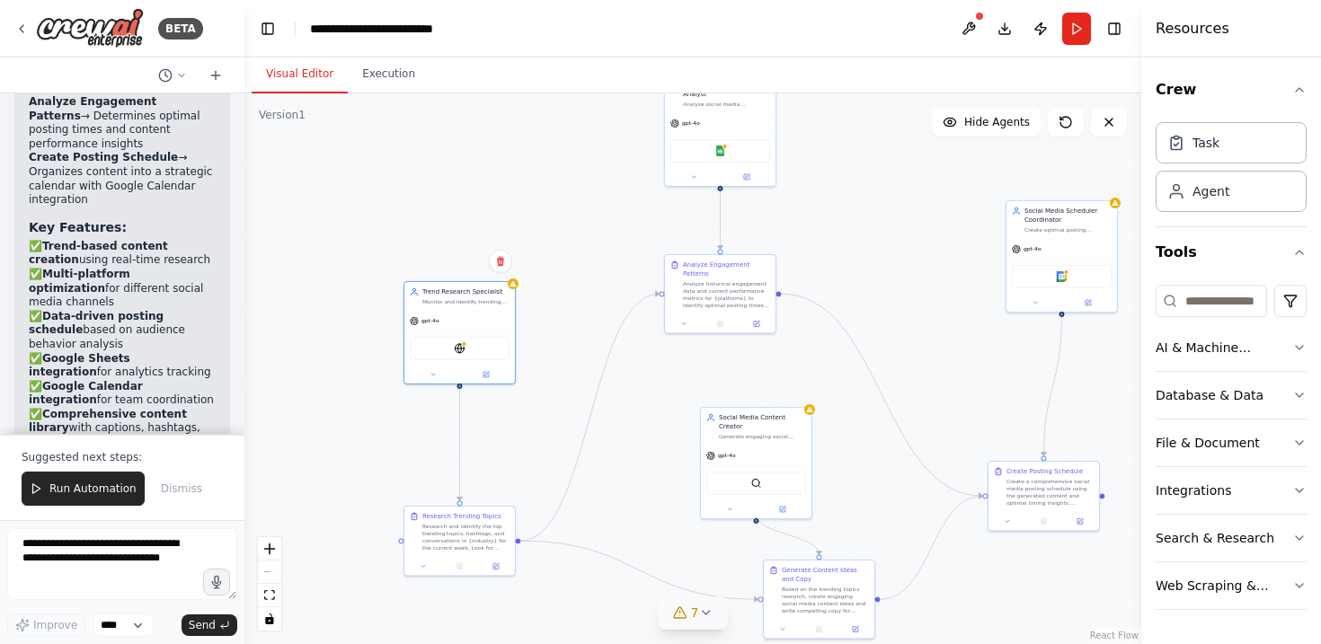
scroll to position [2580, 0]
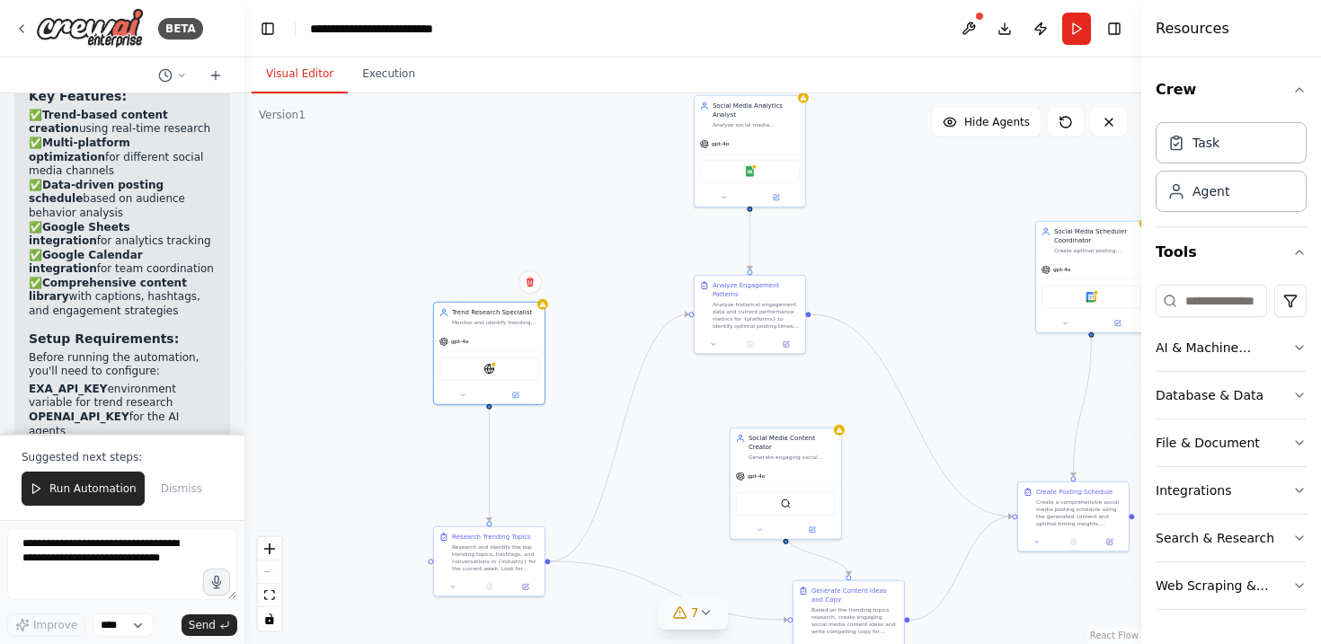
drag, startPoint x: 876, startPoint y: 403, endPoint x: 688, endPoint y: 321, distance: 204.8
click at [689, 321] on div ".deletable-edge-delete-btn { width: 20px; height: 20px; border: 0px solid #ffff…" at bounding box center [692, 368] width 897 height 551
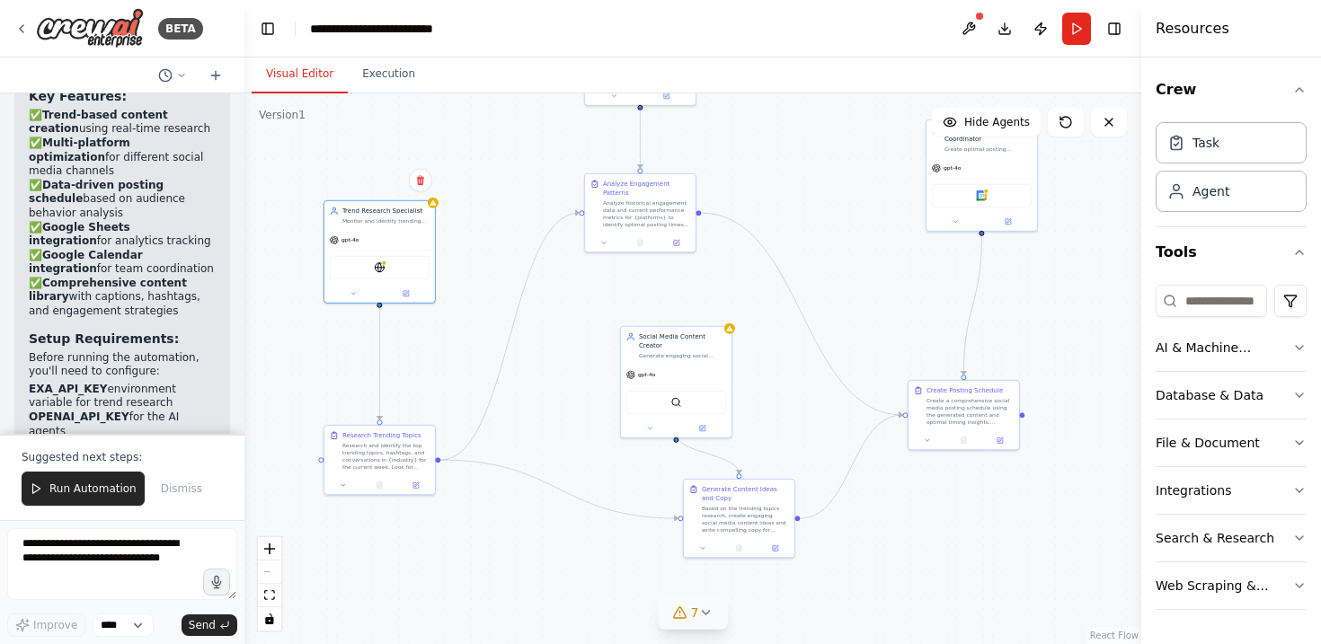
drag, startPoint x: 786, startPoint y: 203, endPoint x: 844, endPoint y: 183, distance: 60.8
click at [844, 183] on div ".deletable-edge-delete-btn { width: 20px; height: 20px; border: 0px solid #ffff…" at bounding box center [692, 368] width 897 height 551
click at [611, 225] on div "Analyze historical engagement data and current performance metrics for {platfor…" at bounding box center [646, 212] width 87 height 29
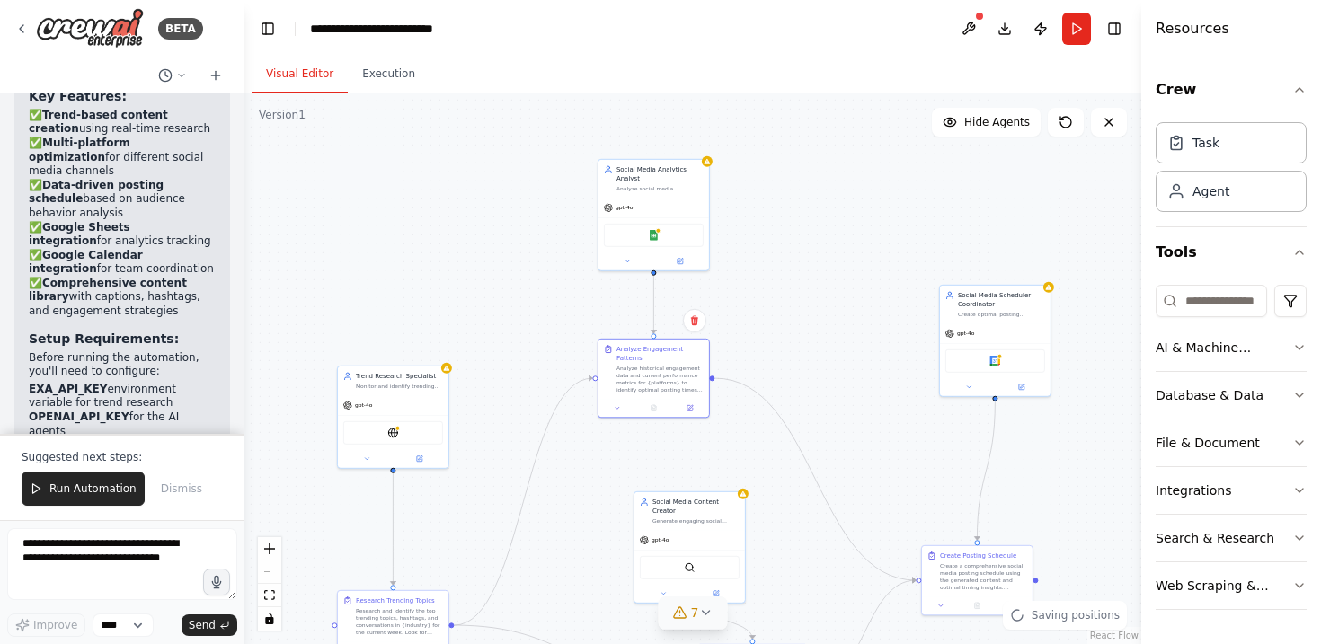
drag, startPoint x: 529, startPoint y: 177, endPoint x: 544, endPoint y: 343, distance: 166.8
click at [544, 343] on div ".deletable-edge-delete-btn { width: 20px; height: 20px; border: 0px solid #ffff…" at bounding box center [692, 368] width 897 height 551
click at [695, 411] on button at bounding box center [691, 407] width 31 height 11
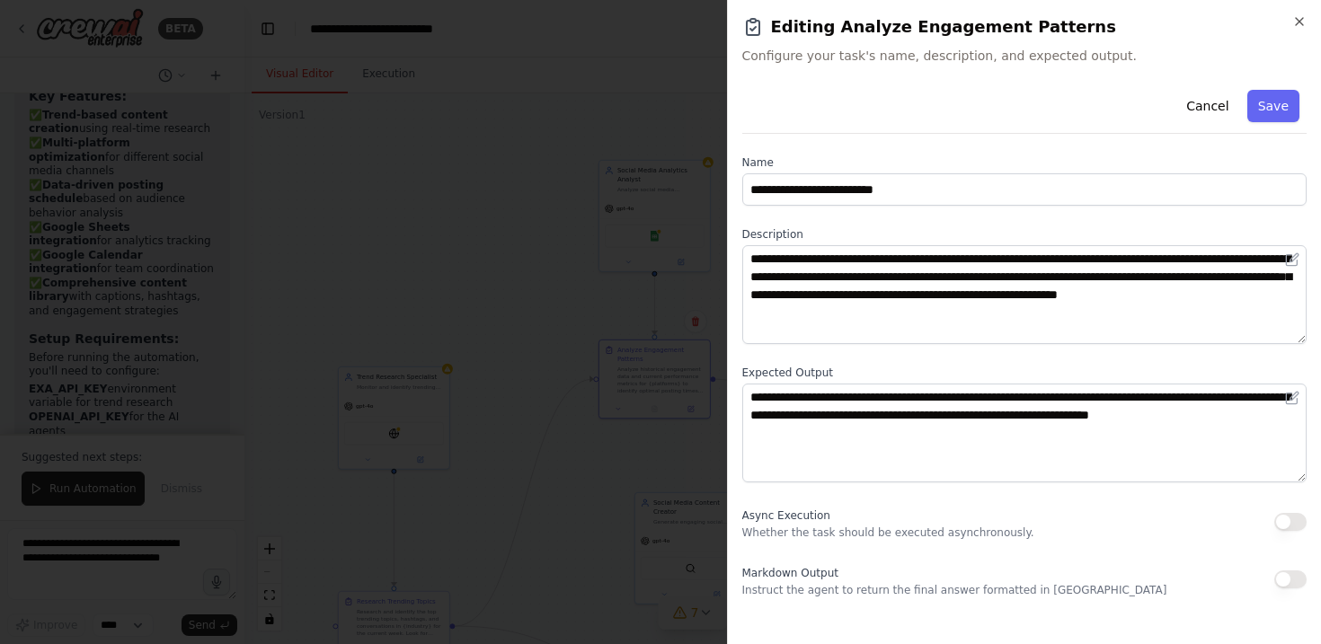
click at [472, 429] on div at bounding box center [660, 322] width 1321 height 644
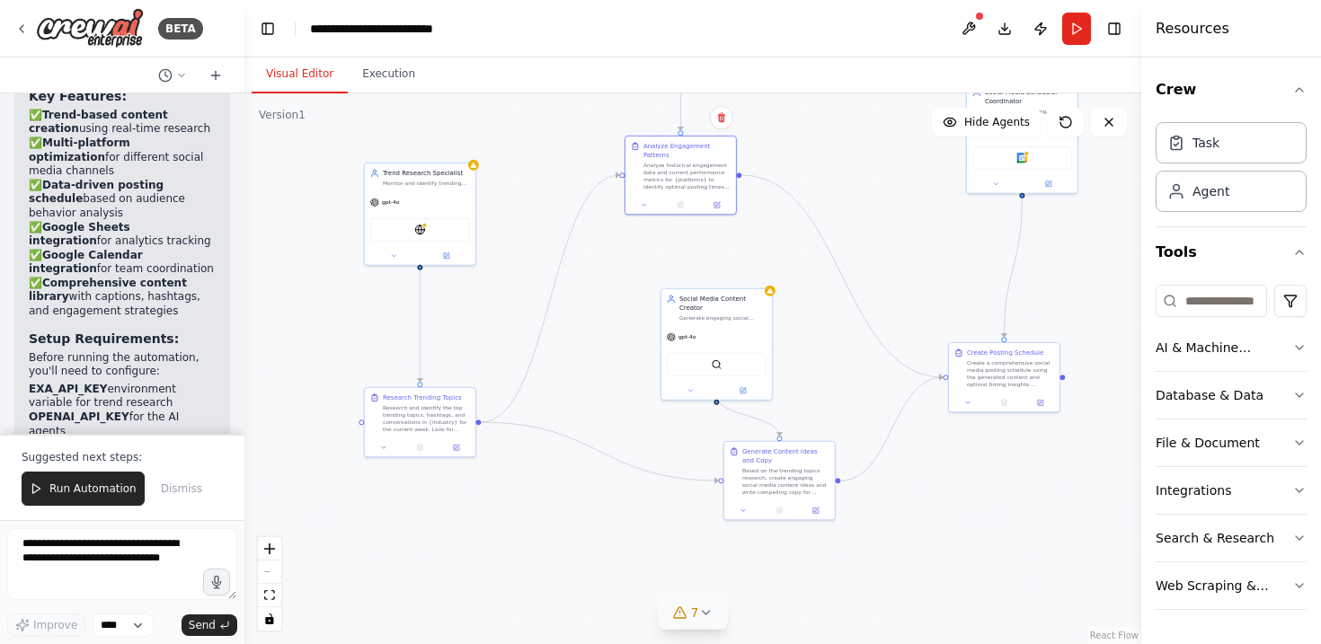
drag, startPoint x: 527, startPoint y: 395, endPoint x: 553, endPoint y: 192, distance: 204.7
click at [553, 192] on div ".deletable-edge-delete-btn { width: 20px; height: 20px; border: 0px solid #ffff…" at bounding box center [692, 368] width 897 height 551
click at [460, 454] on div at bounding box center [420, 446] width 111 height 19
click at [458, 446] on icon at bounding box center [456, 445] width 5 height 5
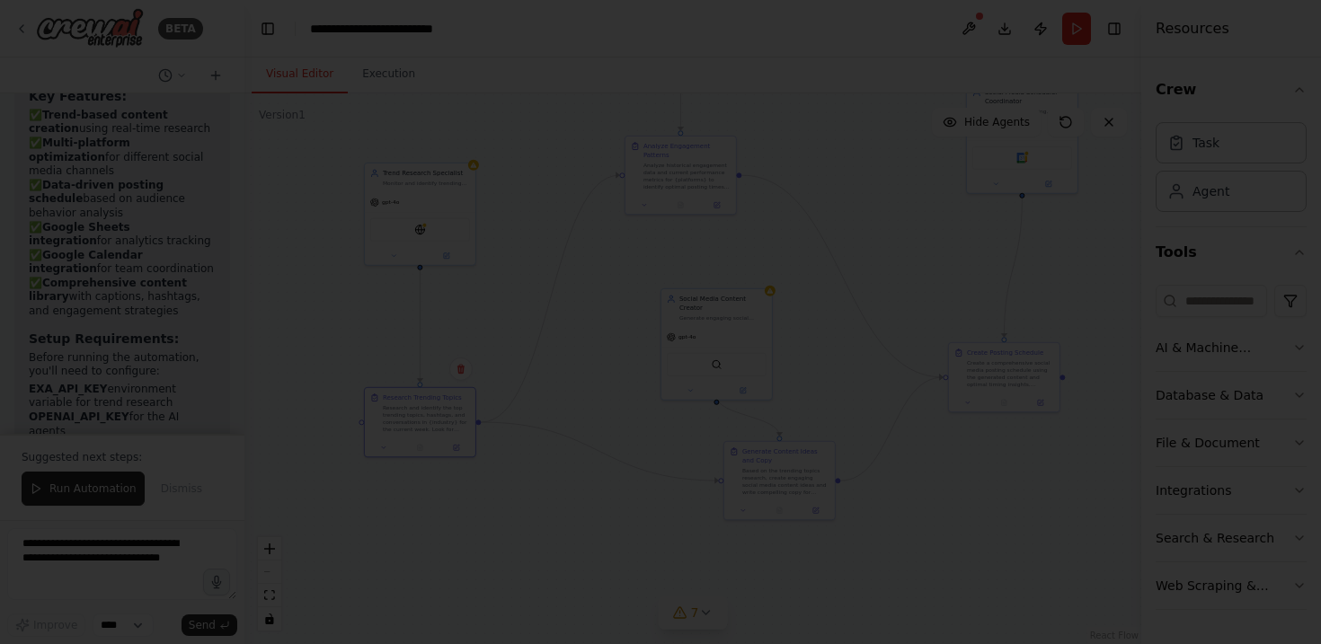
click at [521, 482] on div at bounding box center [660, 322] width 1321 height 644
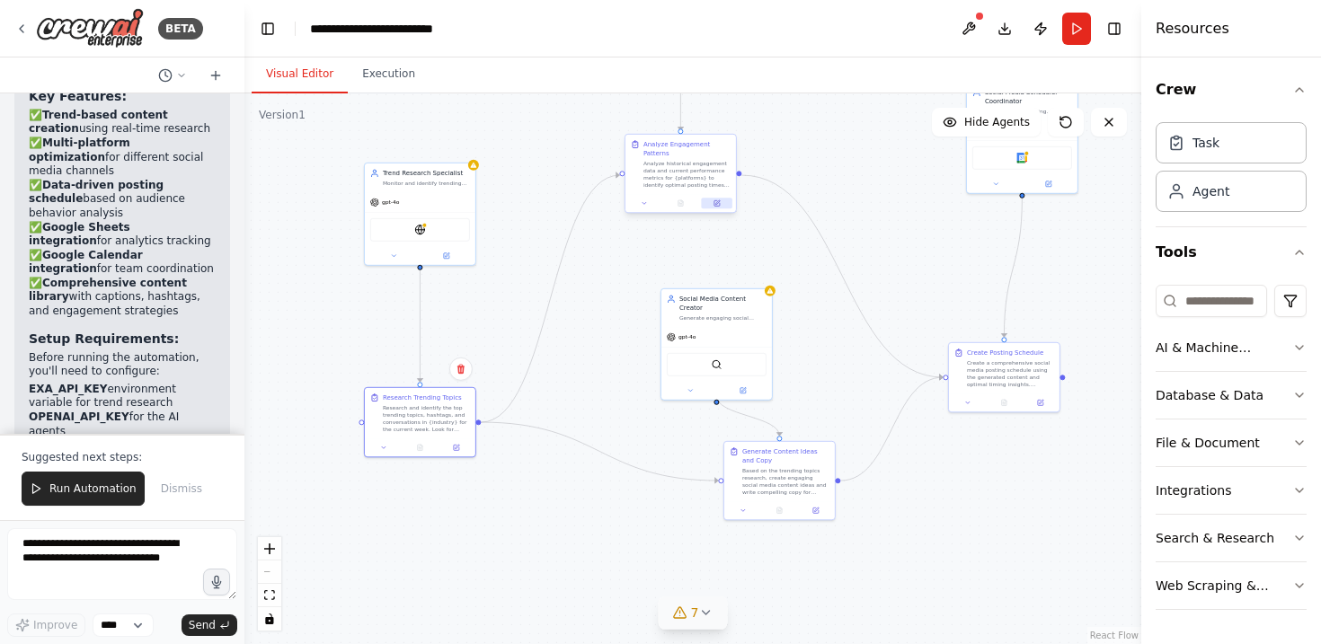
click at [723, 205] on button at bounding box center [717, 203] width 31 height 11
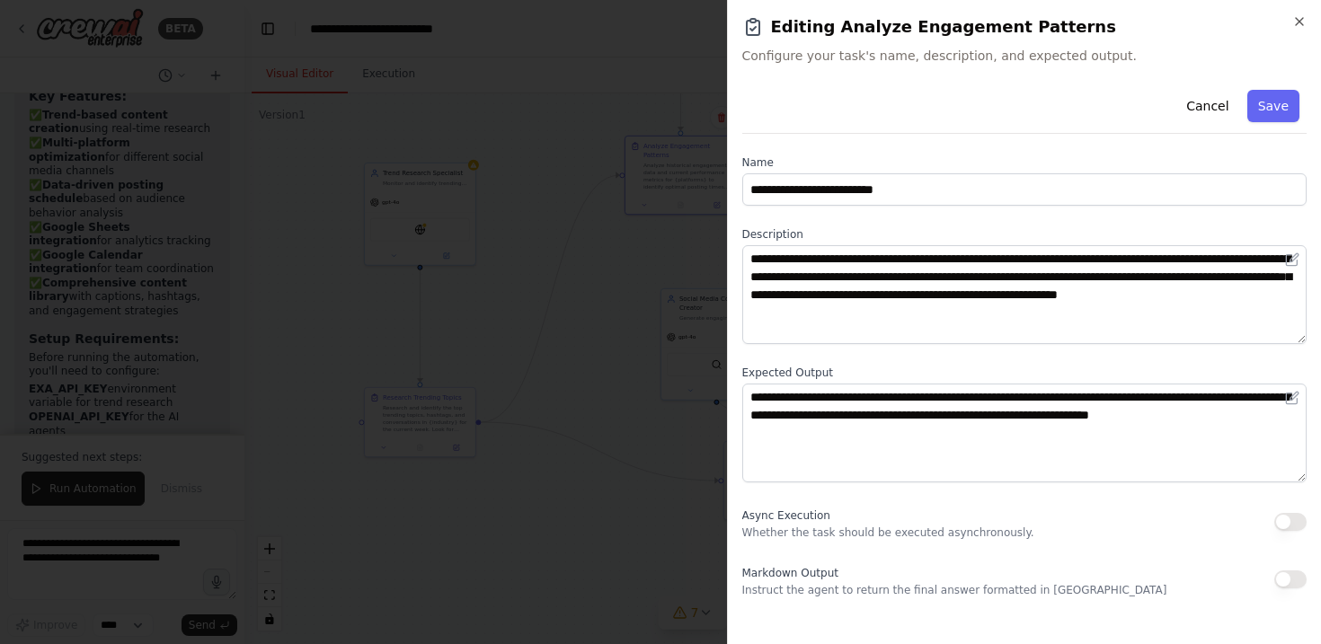
drag, startPoint x: 1035, startPoint y: 535, endPoint x: 925, endPoint y: 548, distance: 110.4
click at [925, 549] on div "**********" at bounding box center [1024, 340] width 565 height 515
click at [1296, 15] on icon "button" at bounding box center [1299, 21] width 14 height 14
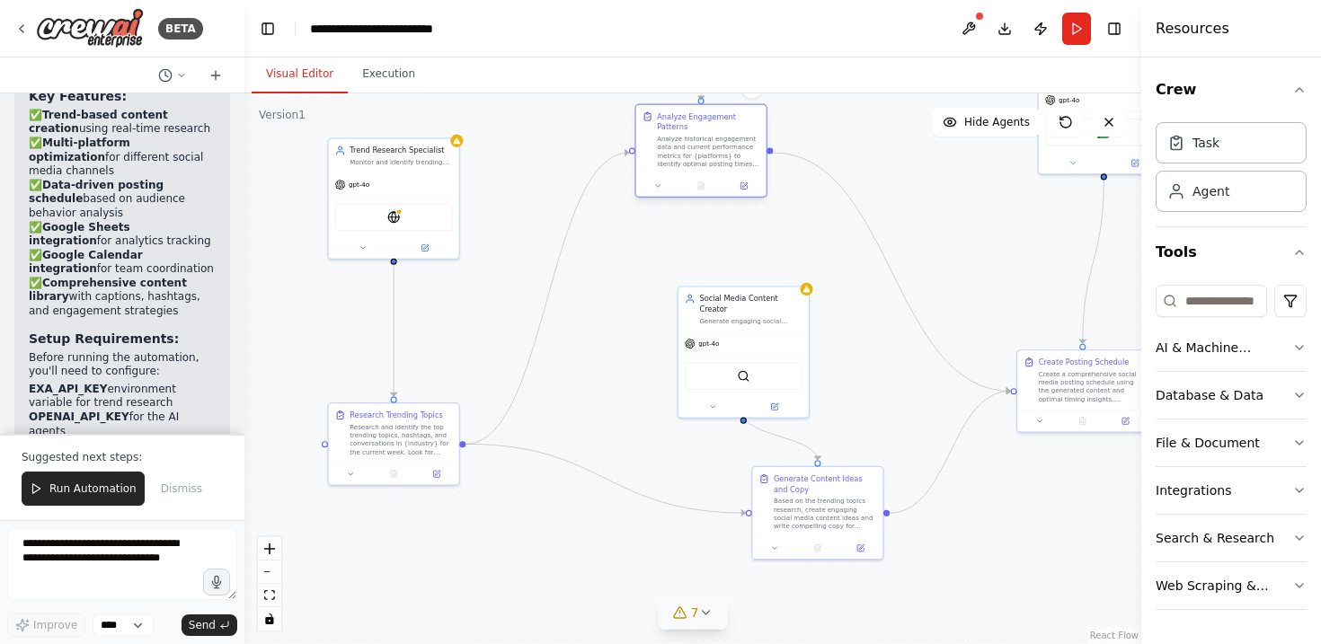
click at [727, 164] on div "Analyze historical engagement data and current performance metrics for {platfor…" at bounding box center [708, 152] width 102 height 34
click at [739, 199] on div ".deletable-edge-delete-btn { width: 20px; height: 20px; border: 0px solid #ffff…" at bounding box center [692, 368] width 897 height 551
click at [742, 193] on div at bounding box center [701, 186] width 130 height 22
click at [742, 190] on button at bounding box center [743, 186] width 36 height 13
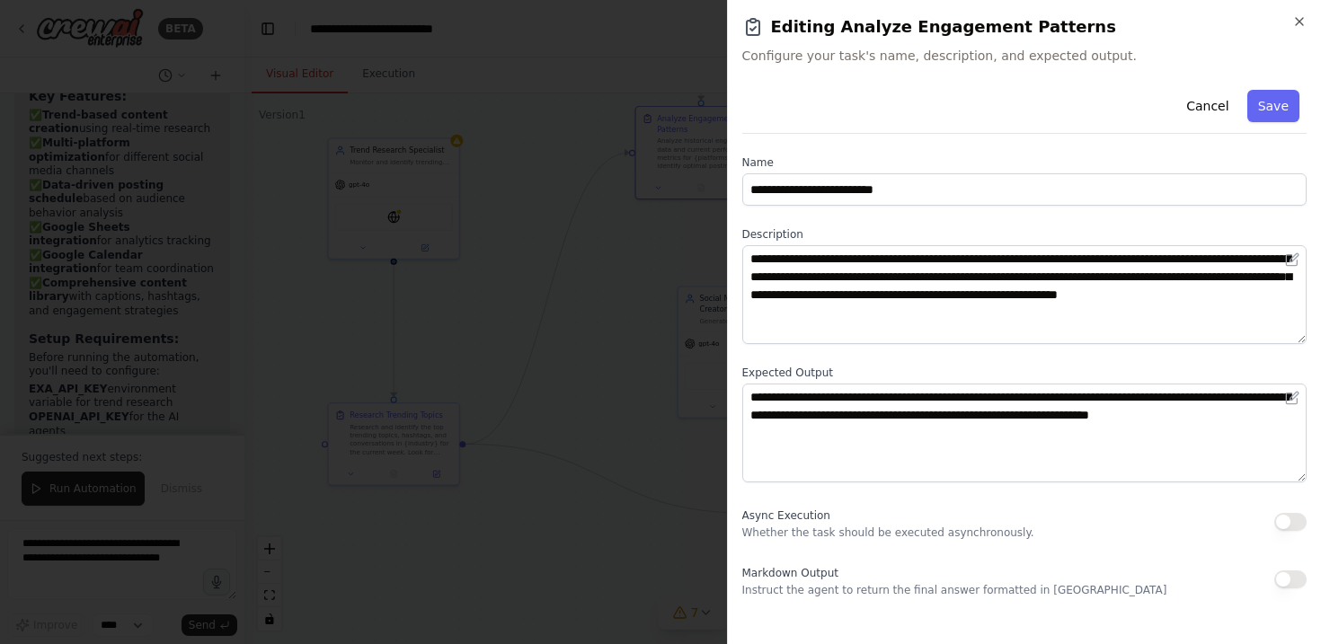
click at [1053, 590] on p "Instruct the agent to return the final answer formatted in [GEOGRAPHIC_DATA]" at bounding box center [954, 590] width 425 height 14
copy p "Markdown"
click at [1302, 15] on icon "button" at bounding box center [1299, 21] width 14 height 14
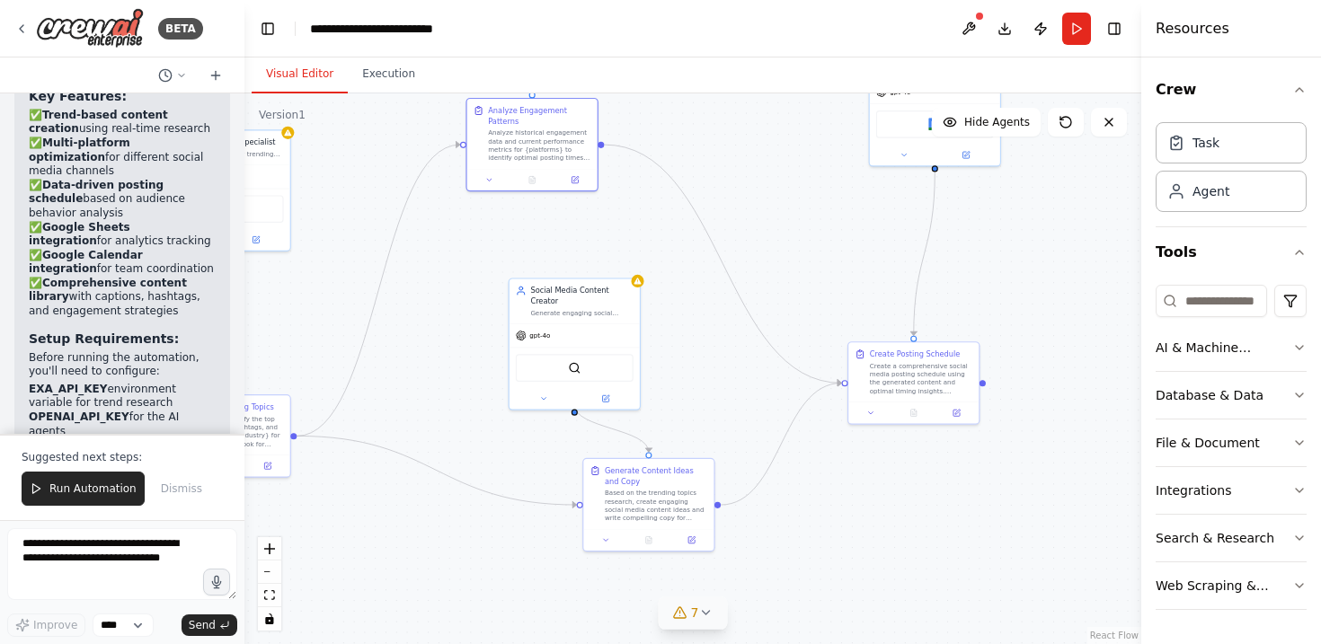
drag, startPoint x: 1039, startPoint y: 473, endPoint x: 860, endPoint y: 463, distance: 179.1
click at [863, 463] on div ".deletable-edge-delete-btn { width: 20px; height: 20px; border: 0px solid #ffff…" at bounding box center [692, 368] width 897 height 551
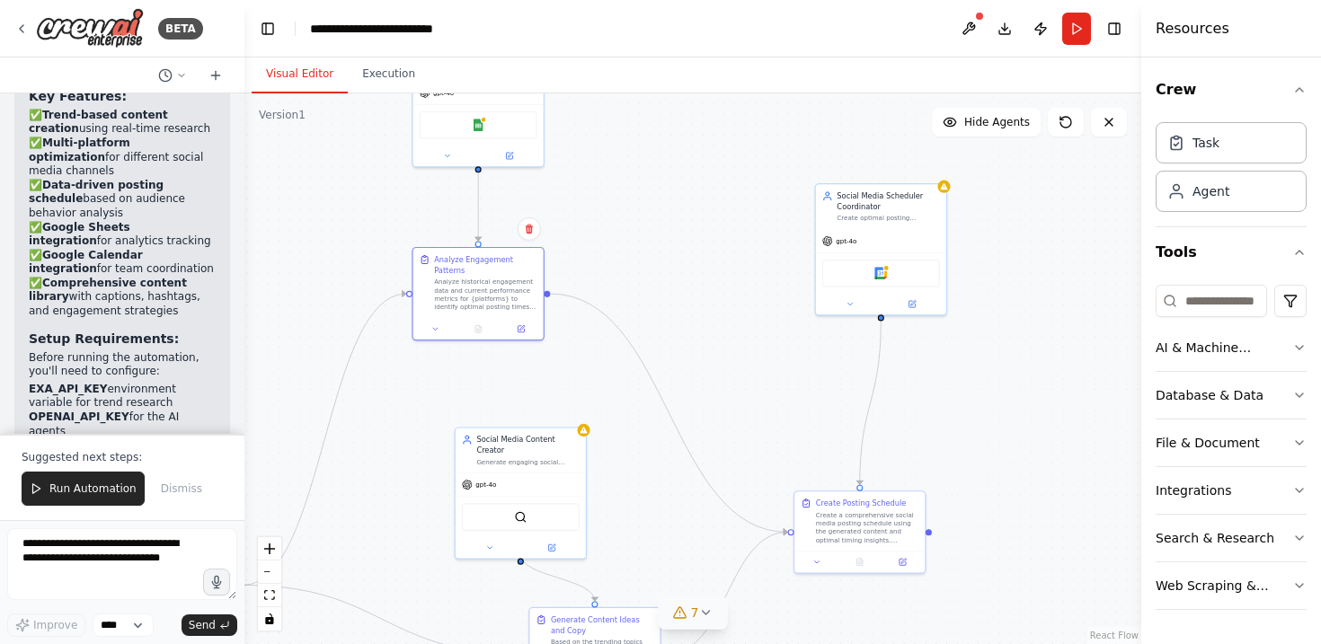
drag, startPoint x: 1058, startPoint y: 295, endPoint x: 1013, endPoint y: 363, distance: 81.7
click at [1013, 363] on div ".deletable-edge-delete-btn { width: 20px; height: 20px; border: 0px solid #ffff…" at bounding box center [692, 368] width 897 height 551
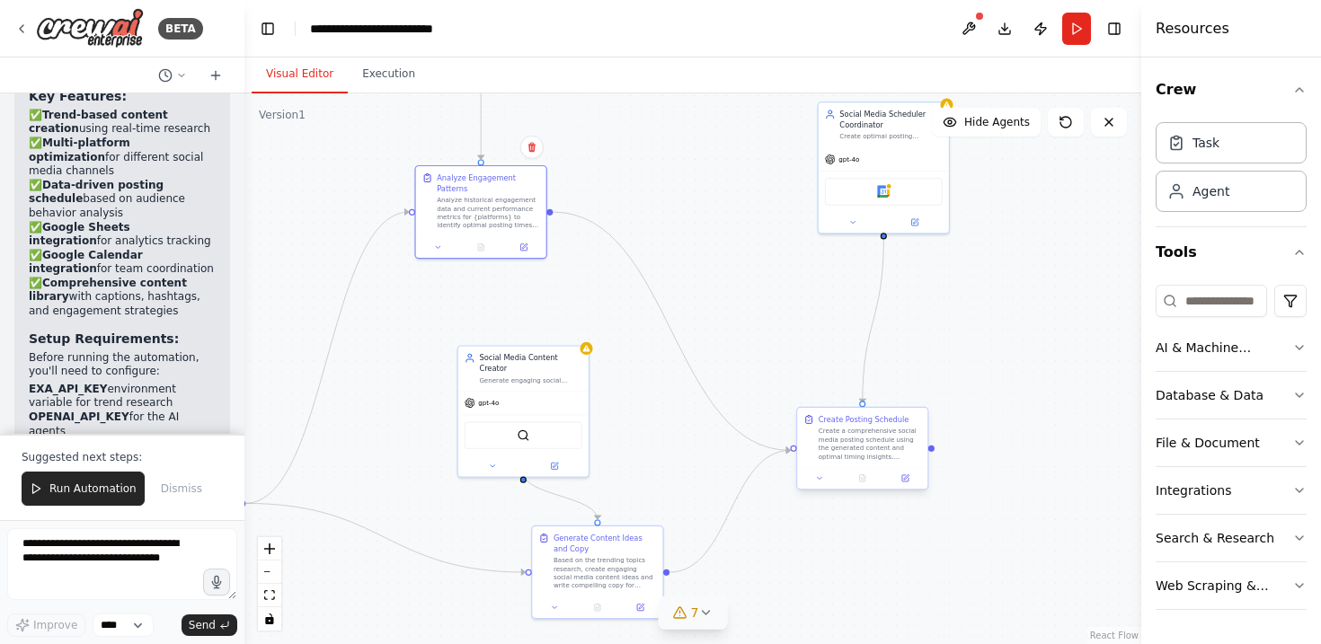
click at [860, 431] on div "Create a comprehensive social media posting schedule using the generated conten…" at bounding box center [870, 444] width 102 height 34
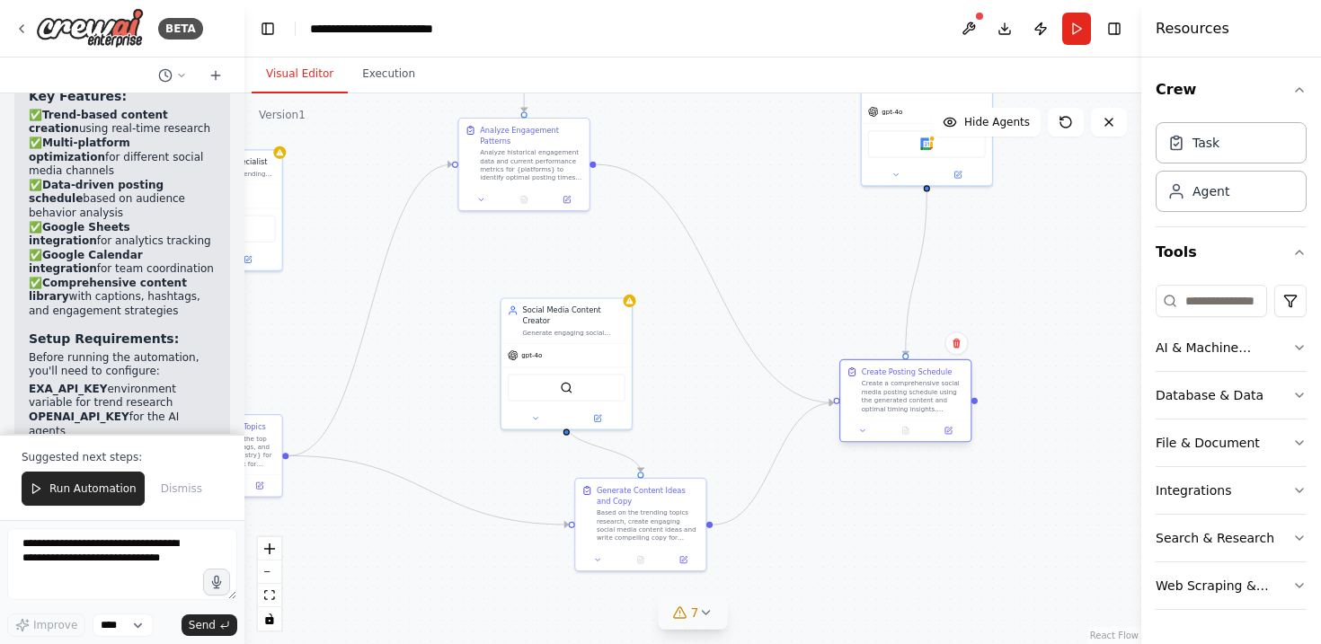
drag, startPoint x: 934, startPoint y: 450, endPoint x: 956, endPoint y: 414, distance: 42.4
click at [956, 414] on div ".deletable-edge-delete-btn { width: 20px; height: 20px; border: 0px solid #ffff…" at bounding box center [692, 368] width 897 height 551
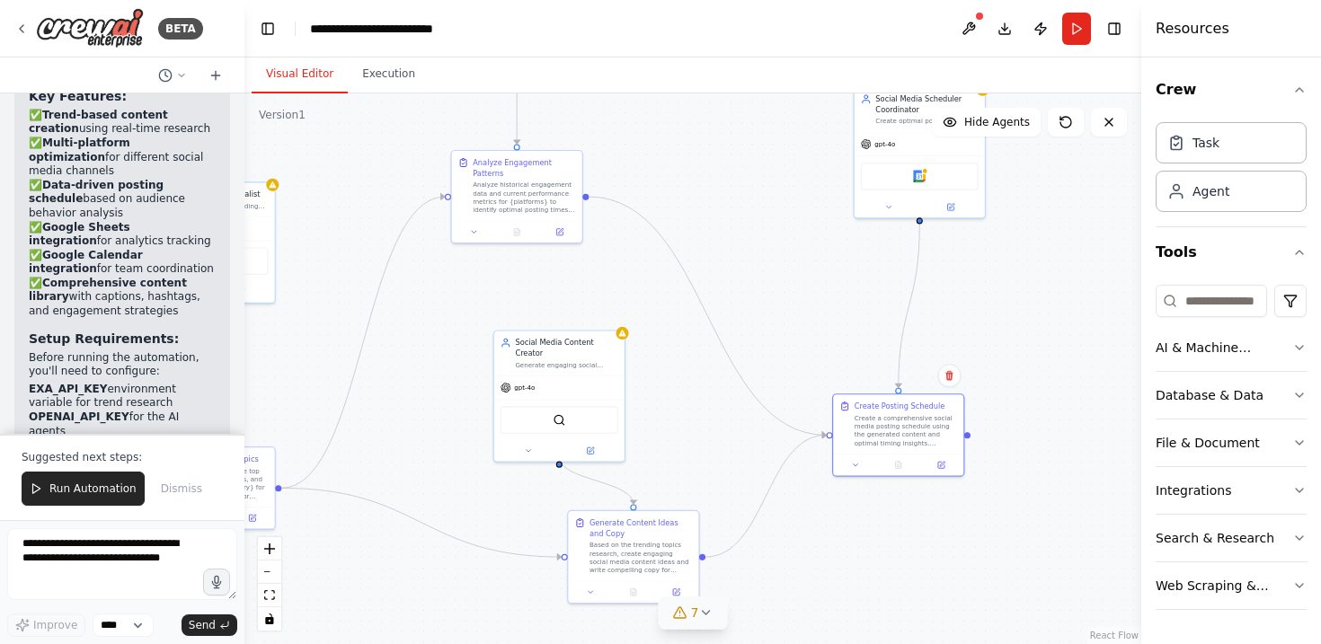
drag, startPoint x: 953, startPoint y: 416, endPoint x: 965, endPoint y: 437, distance: 23.7
click at [965, 437] on div ".deletable-edge-delete-btn { width: 20px; height: 20px; border: 0px solid #ffff…" at bounding box center [692, 368] width 897 height 551
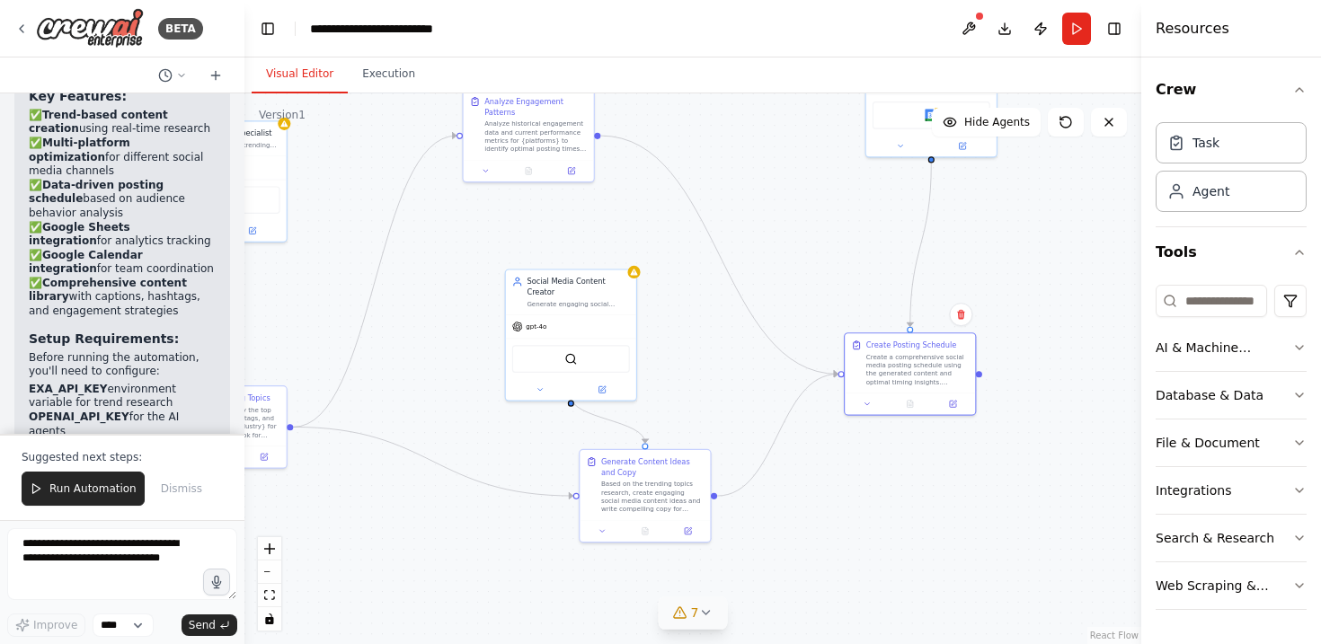
drag, startPoint x: 965, startPoint y: 437, endPoint x: 976, endPoint y: 375, distance: 62.9
click at [976, 375] on div ".deletable-edge-delete-btn { width: 20px; height: 20px; border: 0px solid #ffff…" at bounding box center [692, 368] width 897 height 551
drag, startPoint x: 978, startPoint y: 372, endPoint x: 578, endPoint y: 496, distance: 418.6
click at [578, 296] on div "Social Media Content Creator Generate engaging social media content ideas and c…" at bounding box center [565, 133] width 528 height 324
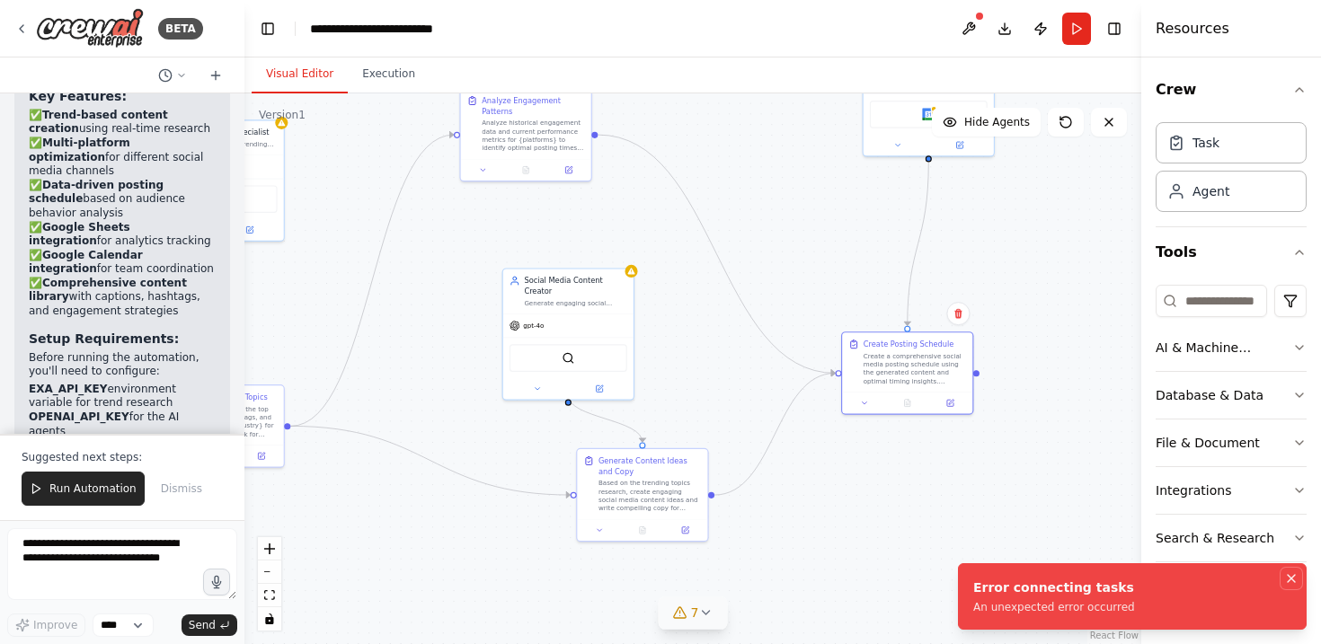
click at [1289, 580] on icon "Notifications (F8)" at bounding box center [1291, 578] width 7 height 7
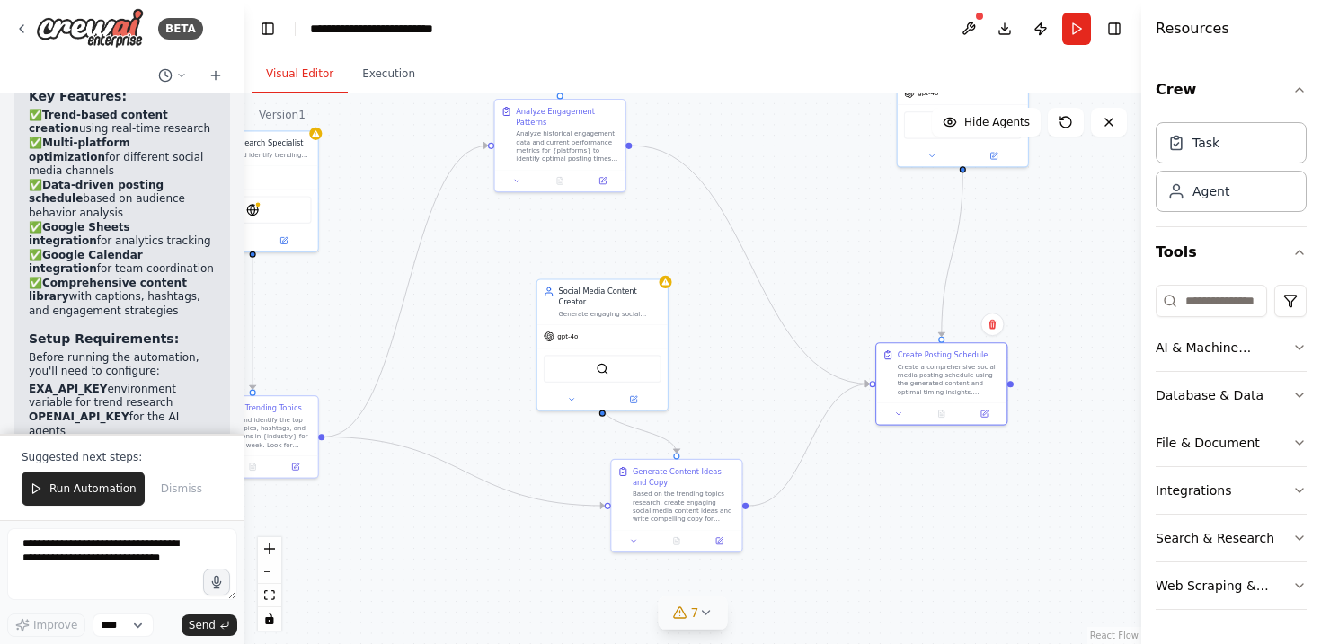
drag, startPoint x: 944, startPoint y: 503, endPoint x: 1104, endPoint y: 558, distance: 169.1
click at [1104, 558] on div ".deletable-edge-delete-btn { width: 20px; height: 20px; border: 0px solid #ffff…" at bounding box center [692, 368] width 897 height 551
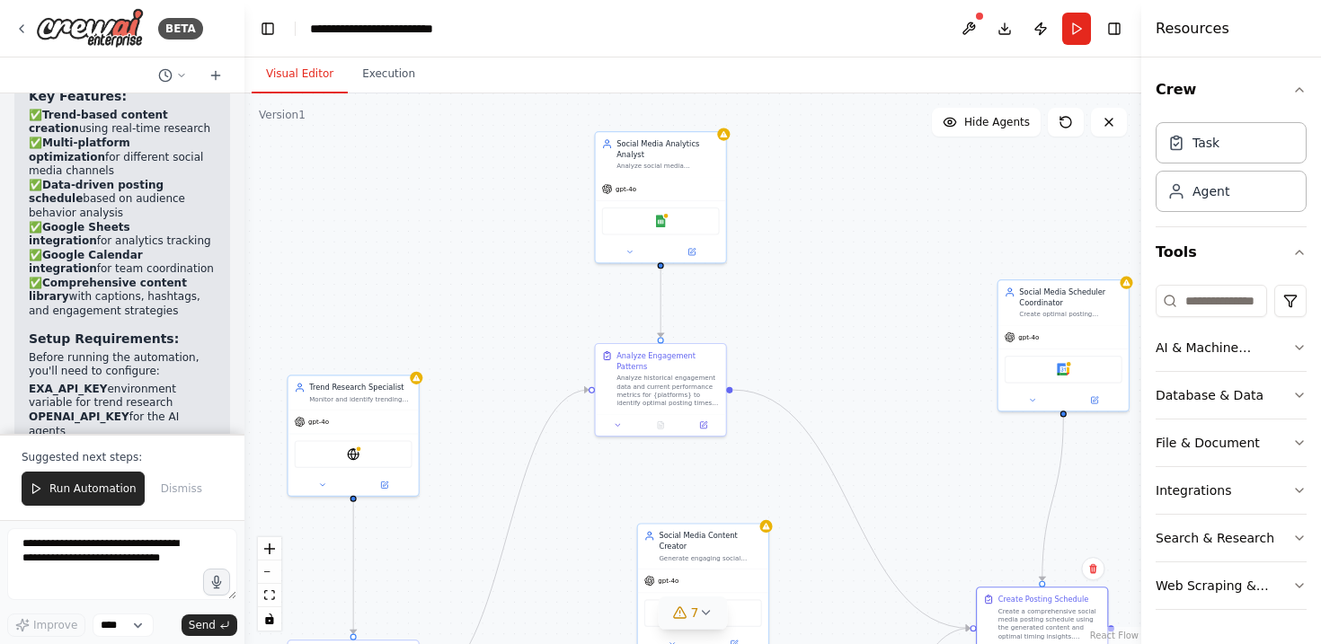
drag, startPoint x: 916, startPoint y: 280, endPoint x: 877, endPoint y: 473, distance: 197.2
click at [877, 473] on div ".deletable-edge-delete-btn { width: 20px; height: 20px; border: 0px solid #ffff…" at bounding box center [692, 368] width 897 height 551
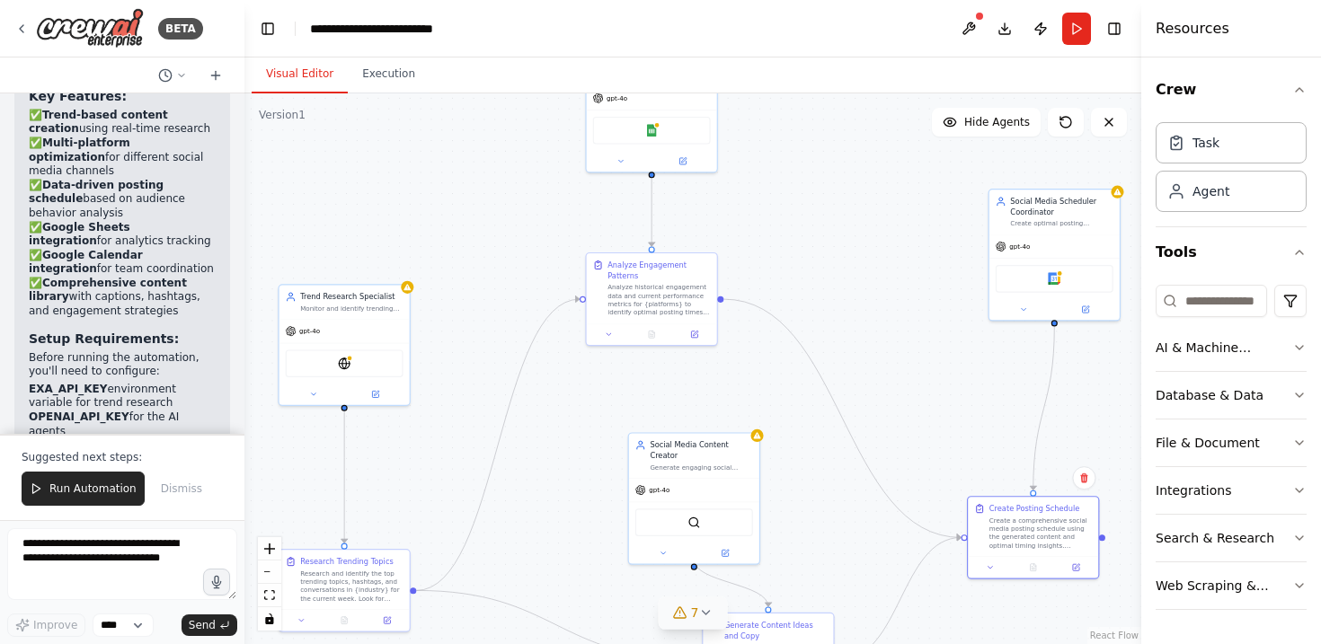
drag, startPoint x: 879, startPoint y: 434, endPoint x: 922, endPoint y: 235, distance: 203.2
click at [922, 235] on div ".deletable-edge-delete-btn { width: 20px; height: 20px; border: 0px solid #ffff…" at bounding box center [692, 368] width 897 height 551
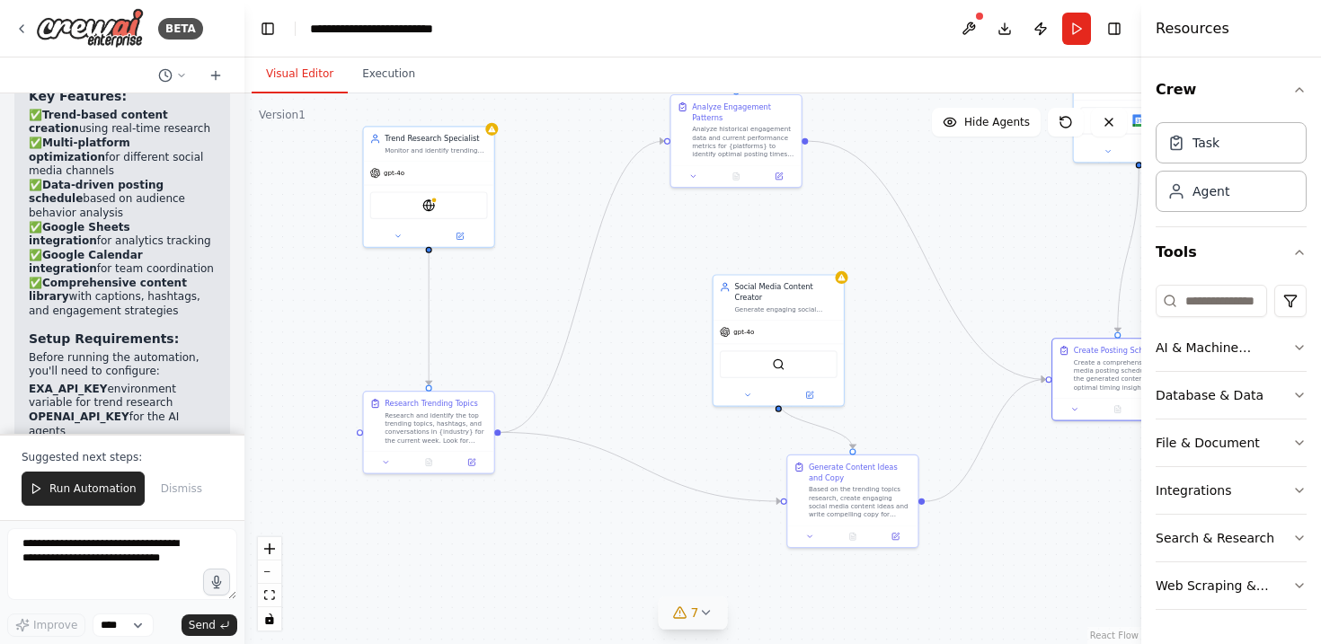
drag, startPoint x: 557, startPoint y: 341, endPoint x: 604, endPoint y: 296, distance: 64.8
click at [604, 296] on div ".deletable-edge-delete-btn { width: 20px; height: 20px; border: 0px solid #ffff…" at bounding box center [692, 368] width 897 height 551
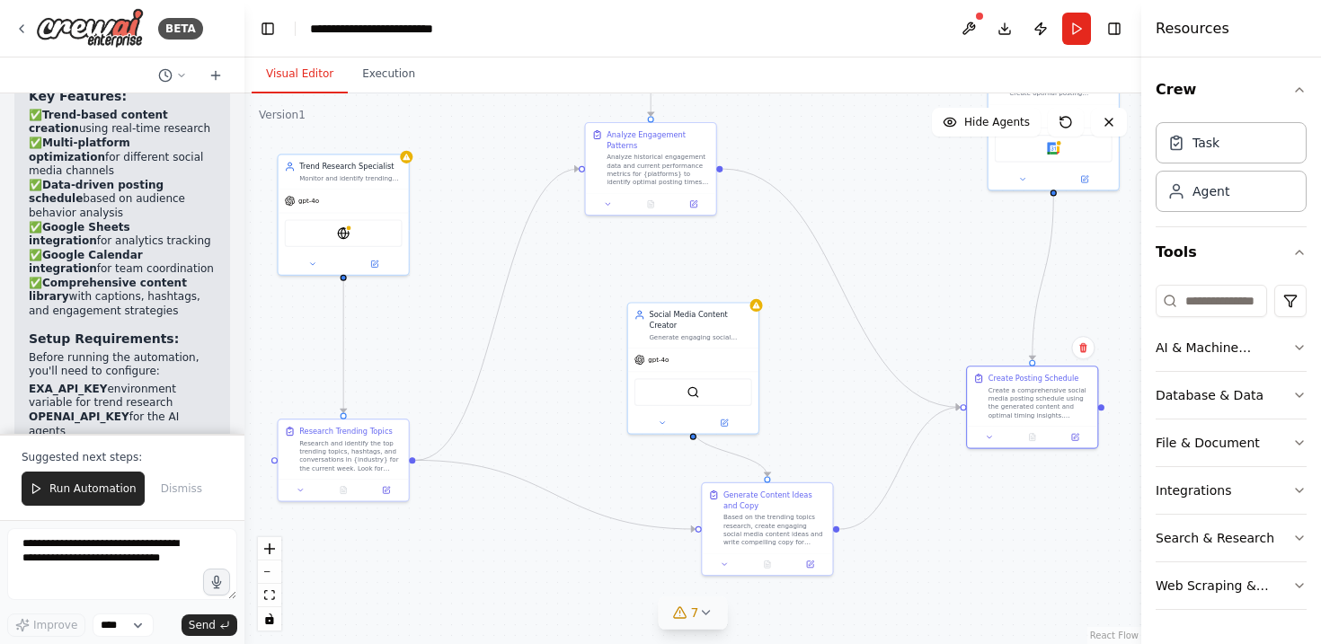
drag, startPoint x: 642, startPoint y: 276, endPoint x: 555, endPoint y: 307, distance: 91.8
click at [555, 307] on div ".deletable-edge-delete-btn { width: 20px; height: 20px; border: 0px solid #ffff…" at bounding box center [692, 368] width 897 height 551
click at [372, 173] on div "Monitor and identify trending topics, hashtags, and content opportunities in {i…" at bounding box center [350, 176] width 102 height 8
click at [340, 173] on div "Monitor and identify trending topics, hashtags, and content opportunities in {i…" at bounding box center [350, 176] width 102 height 8
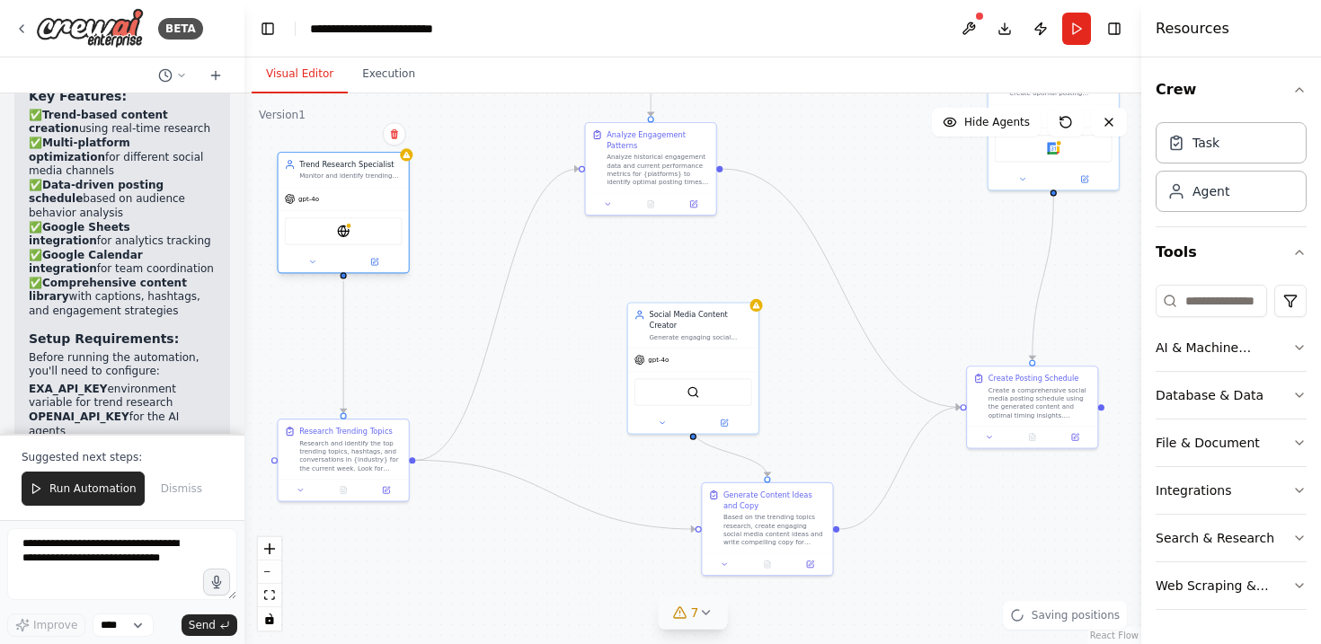
click at [340, 173] on div "Monitor and identify trending topics, hashtags, and content opportunities in {i…" at bounding box center [350, 176] width 102 height 8
click at [380, 267] on button at bounding box center [374, 261] width 60 height 13
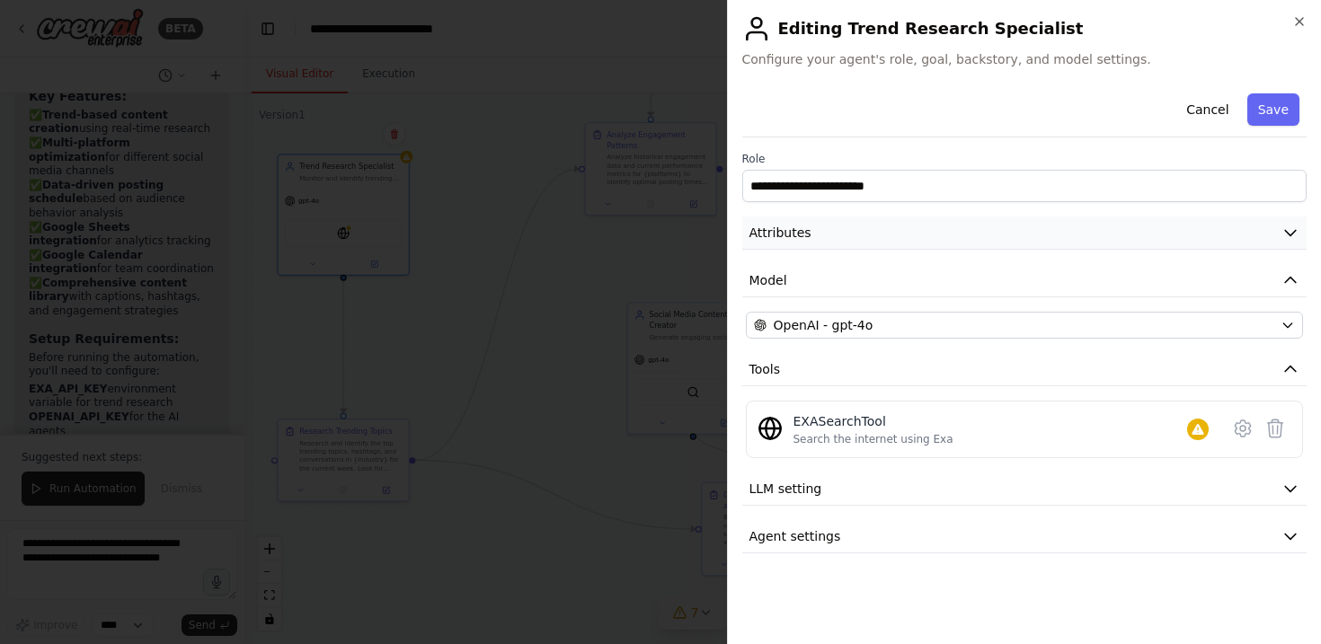
click at [1077, 217] on button "Attributes" at bounding box center [1024, 233] width 565 height 33
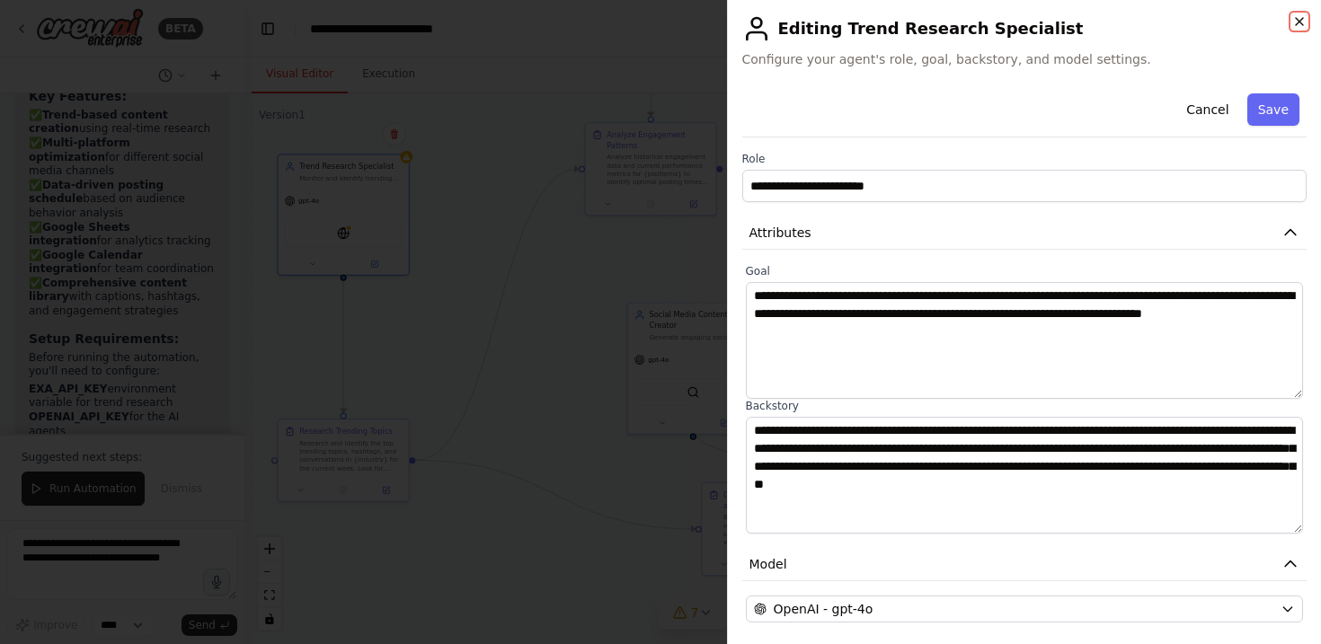
click at [1297, 26] on icon "button" at bounding box center [1299, 21] width 14 height 14
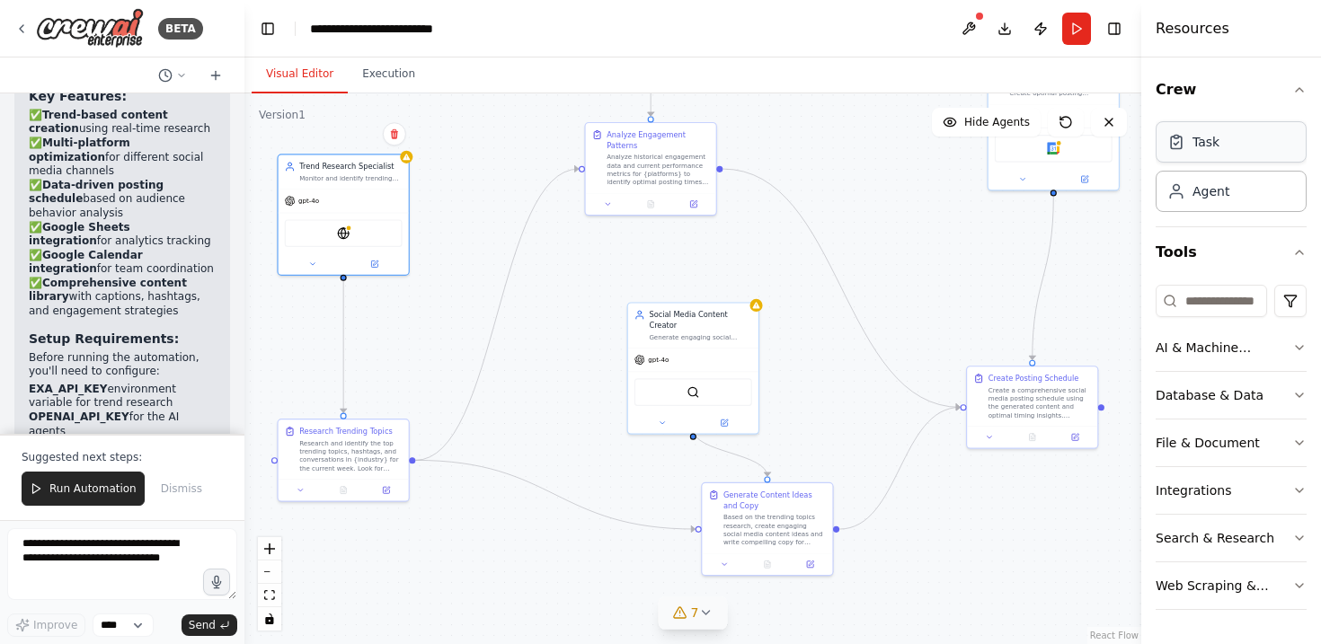
click at [1207, 157] on div "Task" at bounding box center [1230, 141] width 151 height 41
click at [987, 323] on div "New Task Task description" at bounding box center [990, 307] width 130 height 34
click at [1035, 334] on icon at bounding box center [1033, 334] width 5 height 5
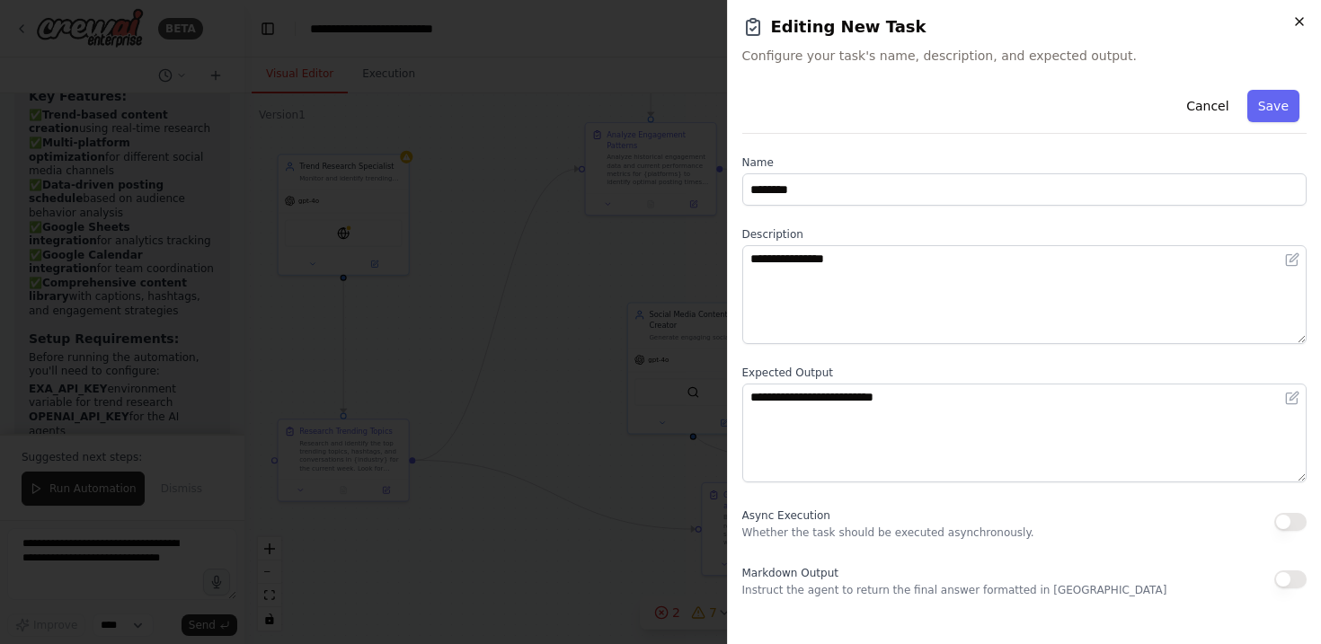
click at [1305, 24] on icon "button" at bounding box center [1299, 21] width 14 height 14
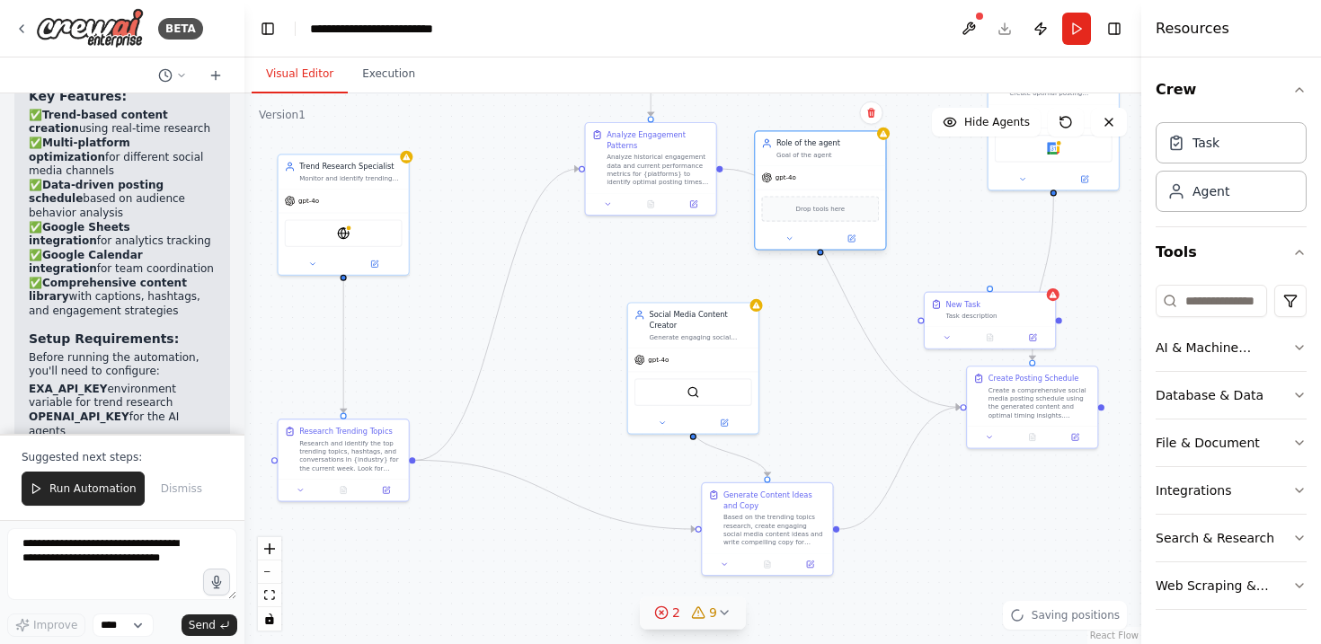
drag, startPoint x: 995, startPoint y: 241, endPoint x: 843, endPoint y: 185, distance: 161.7
click at [843, 185] on div "gpt-4o" at bounding box center [820, 177] width 130 height 23
click at [855, 243] on button at bounding box center [851, 239] width 60 height 13
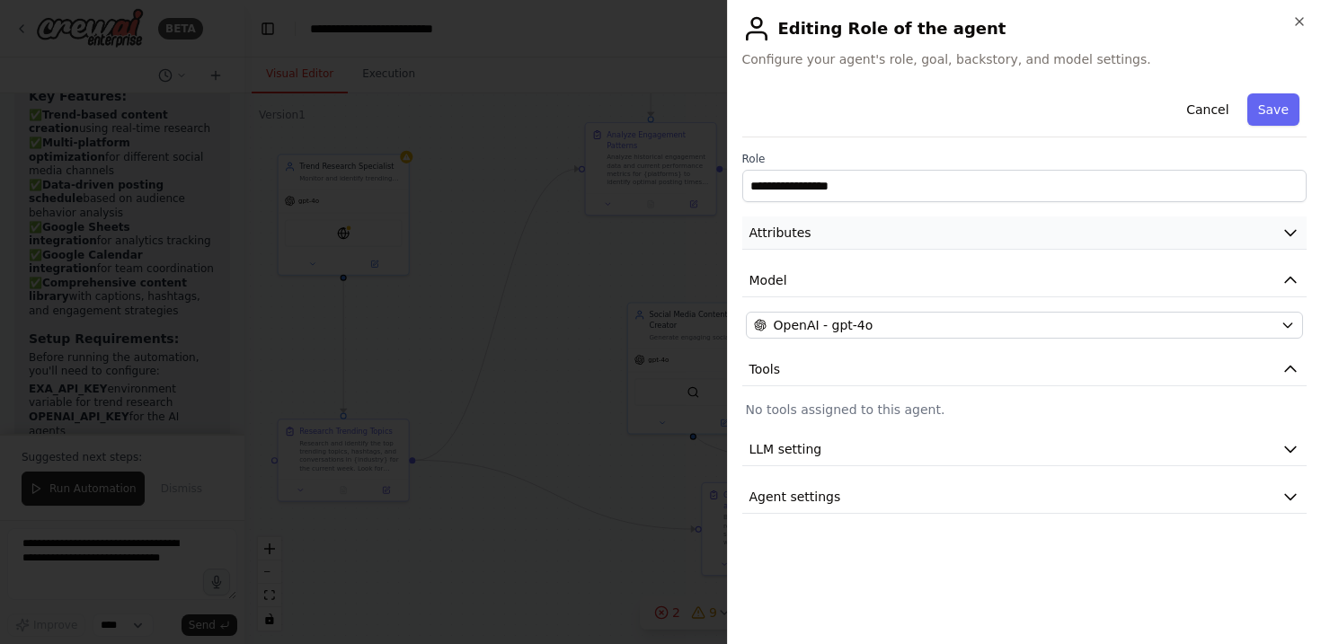
click at [913, 235] on button "Attributes" at bounding box center [1024, 233] width 565 height 33
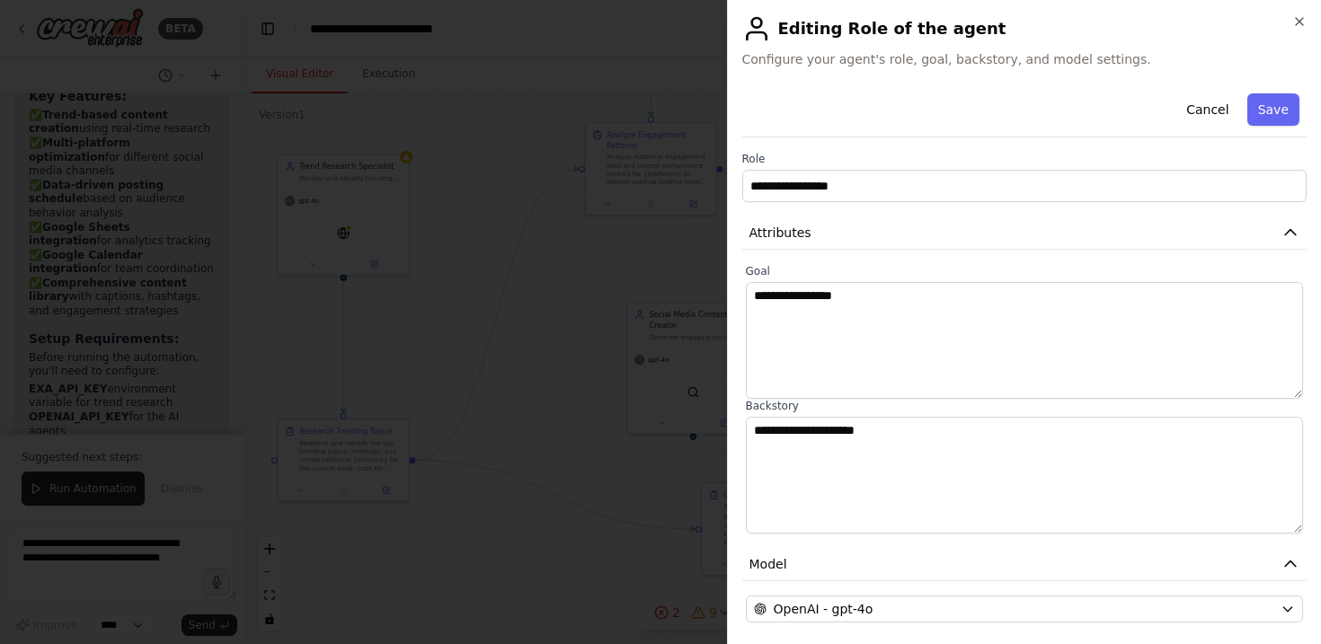
scroll to position [182, 0]
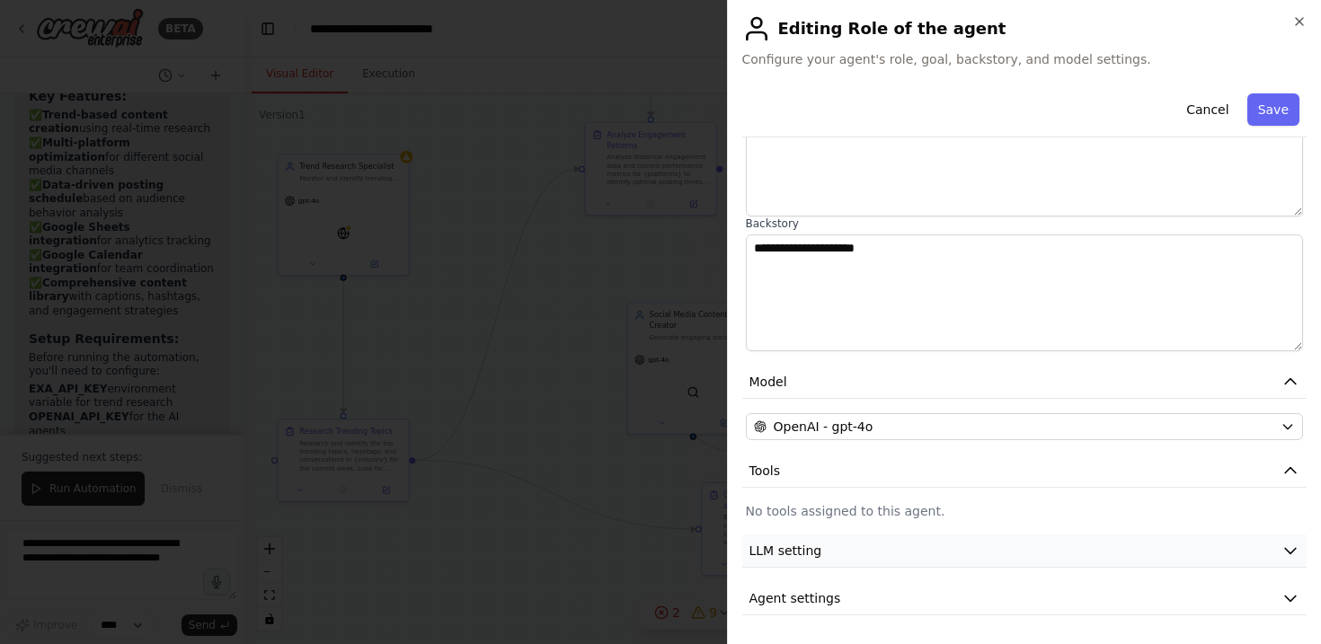
click at [1022, 559] on button "LLM setting" at bounding box center [1024, 551] width 565 height 33
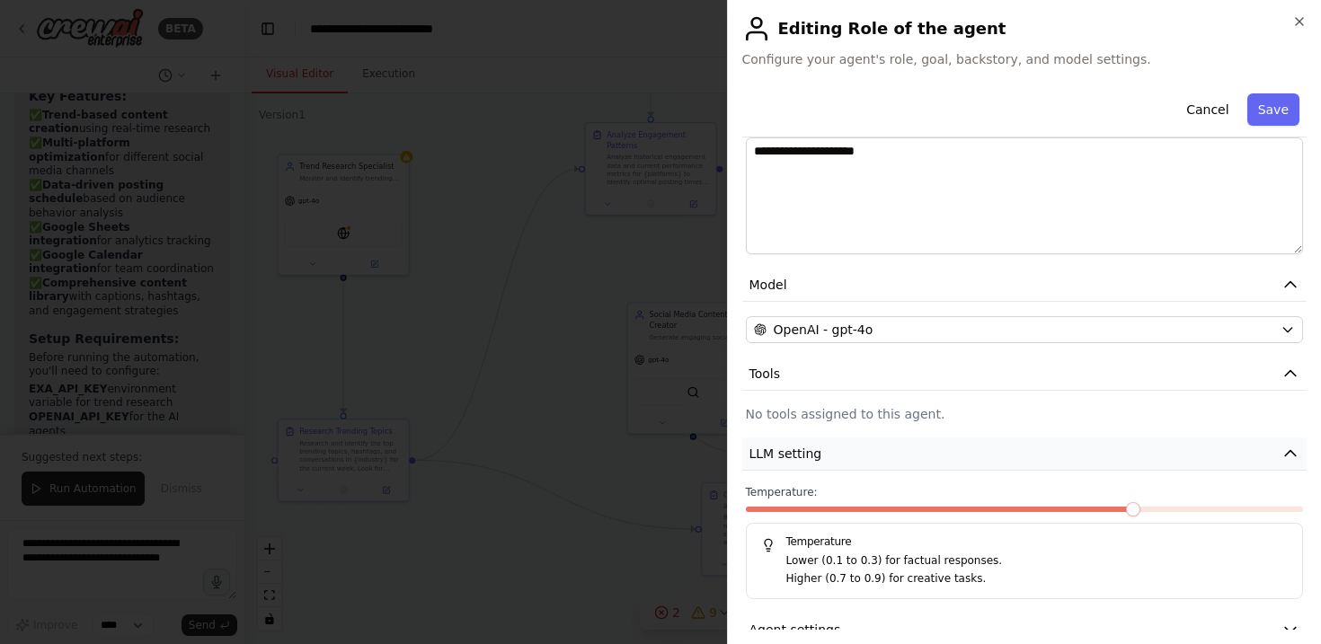
scroll to position [311, 0]
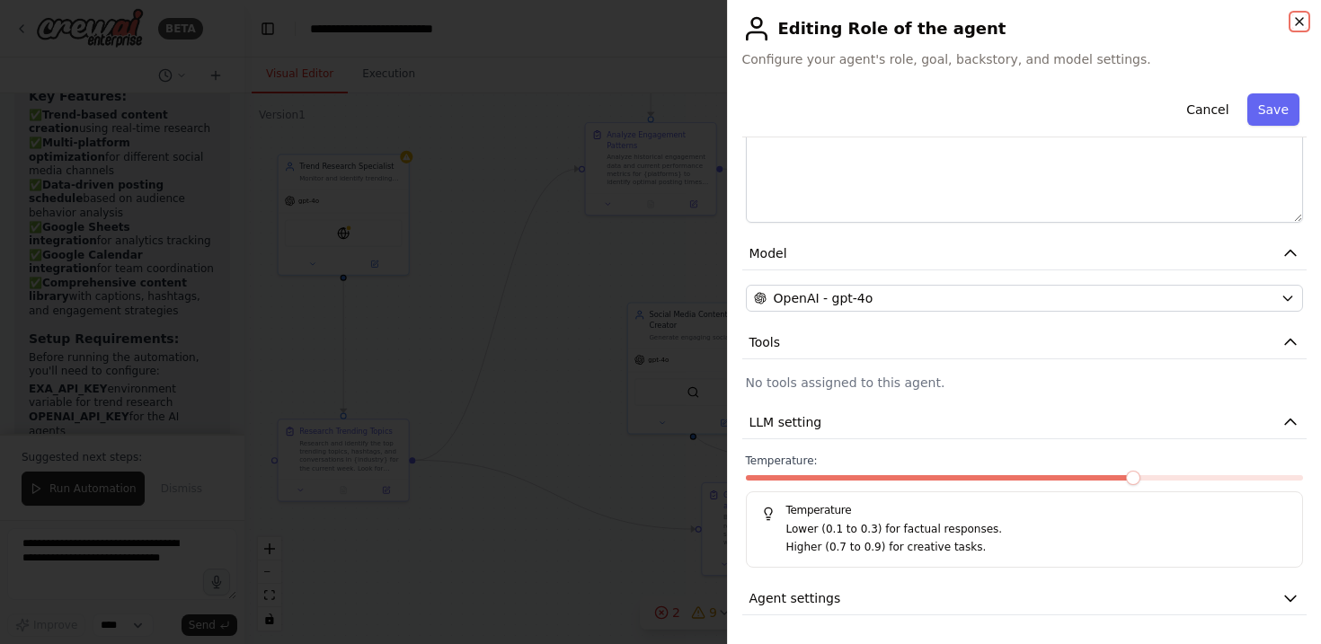
click at [1304, 25] on icon "button" at bounding box center [1299, 21] width 14 height 14
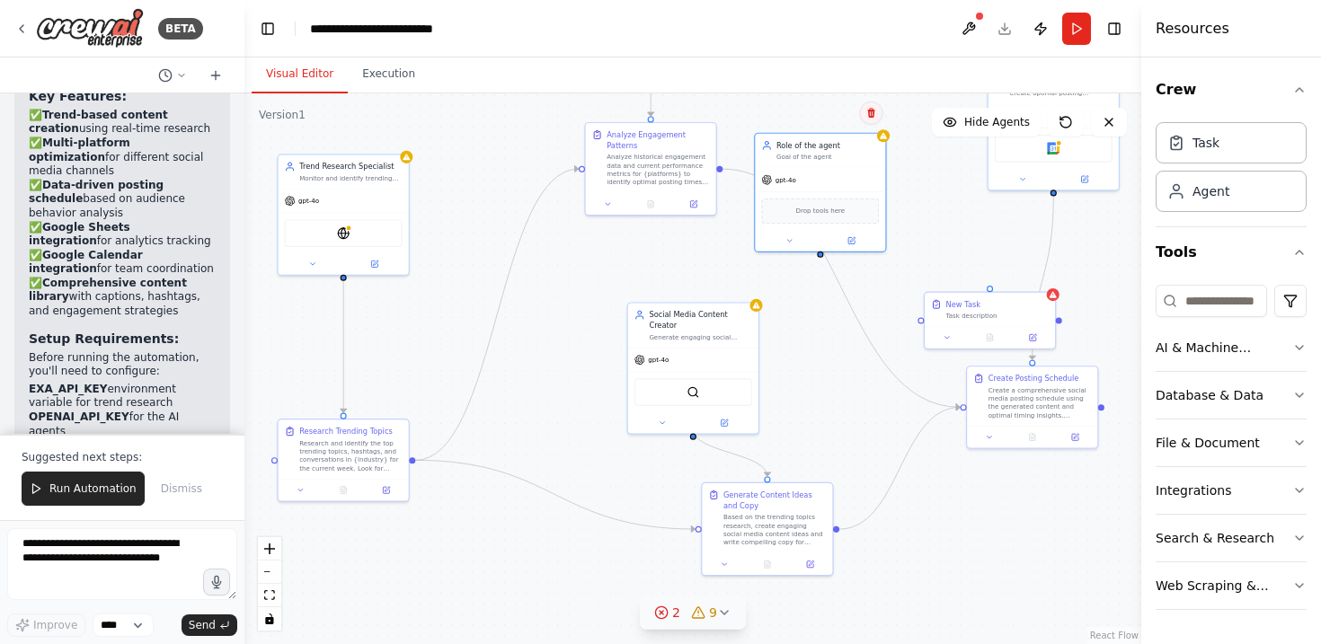
click at [866, 117] on icon at bounding box center [871, 113] width 11 height 11
click at [827, 123] on button "Confirm" at bounding box center [820, 113] width 64 height 22
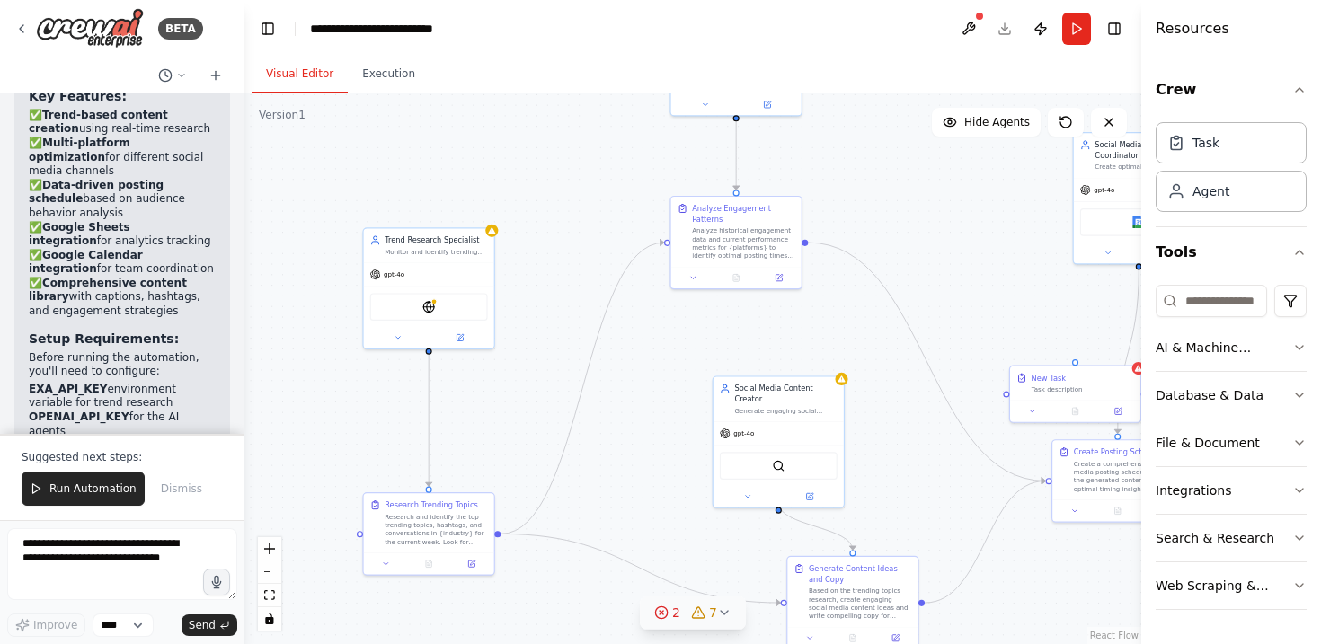
drag, startPoint x: 986, startPoint y: 538, endPoint x: 1080, endPoint y: 601, distance: 113.4
click at [1080, 601] on div ".deletable-edge-delete-btn { width: 20px; height: 20px; border: 0px solid #ffff…" at bounding box center [692, 368] width 897 height 551
